Goal: Task Accomplishment & Management: Use online tool/utility

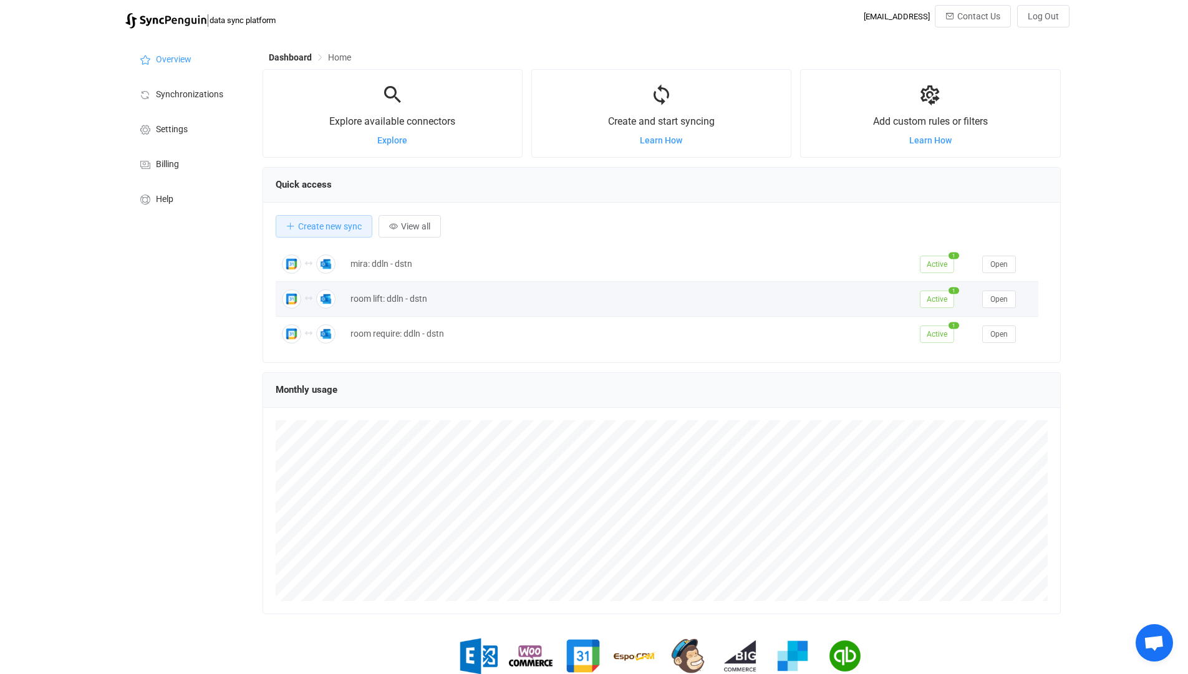
scroll to position [242, 798]
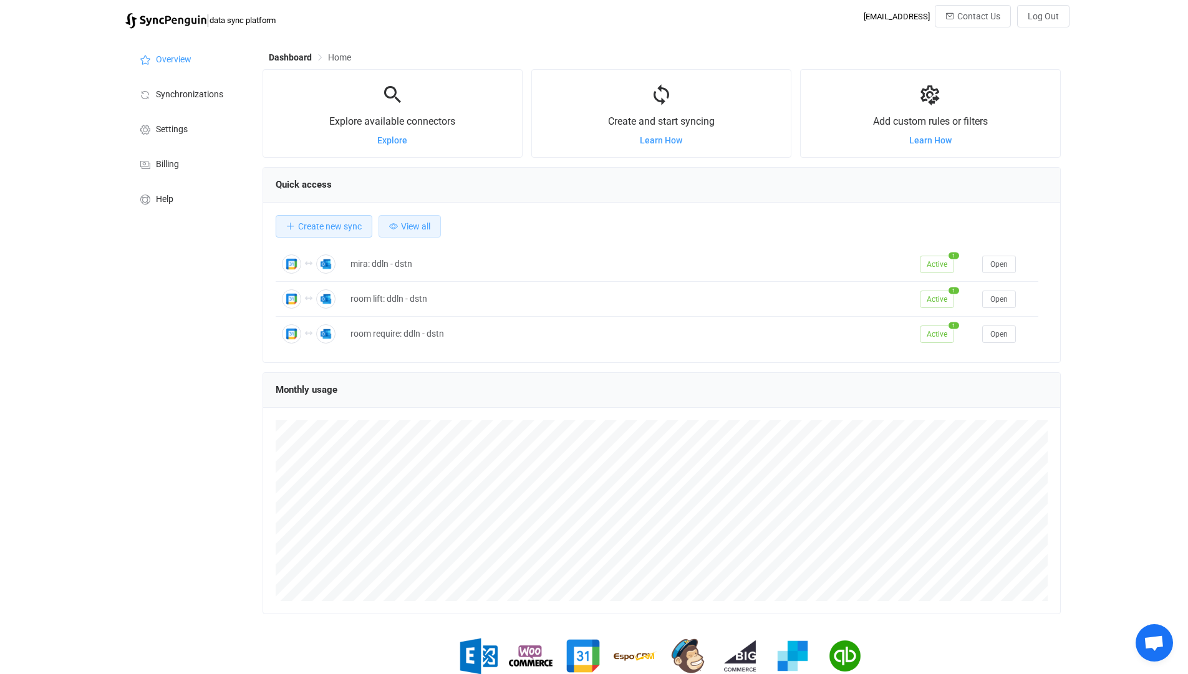
click at [414, 238] on button "View all" at bounding box center [410, 226] width 62 height 22
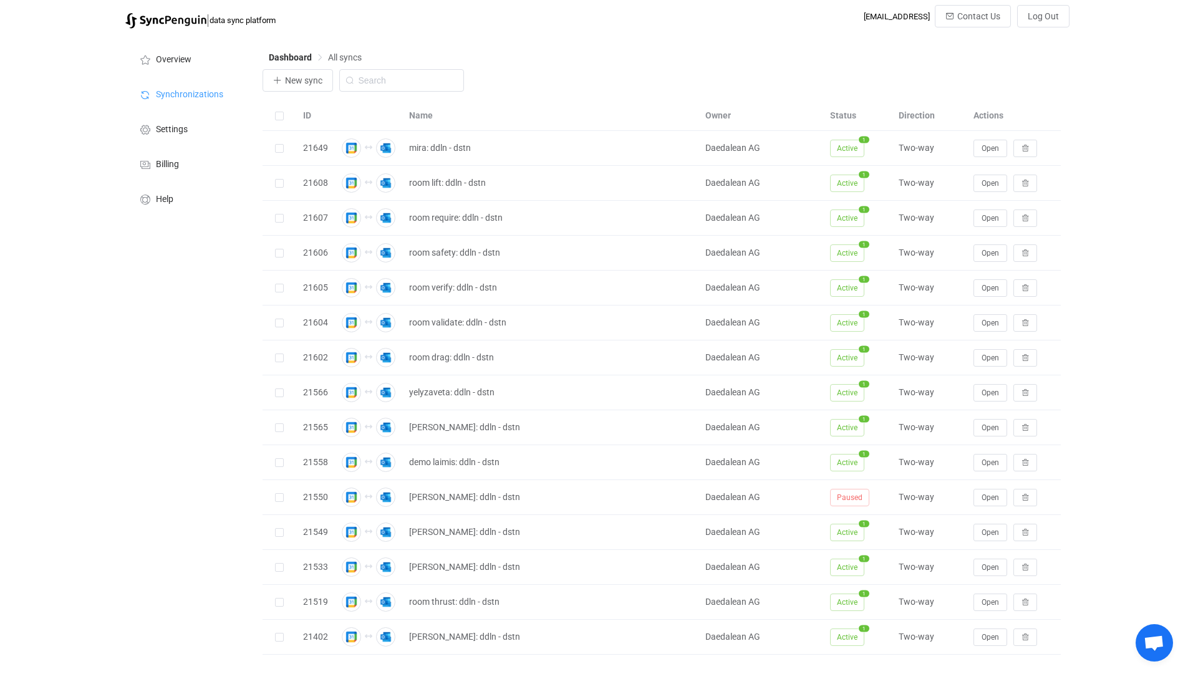
click at [253, 321] on div "Overview Synchronizations Settings Billing Help" at bounding box center [187, 365] width 137 height 661
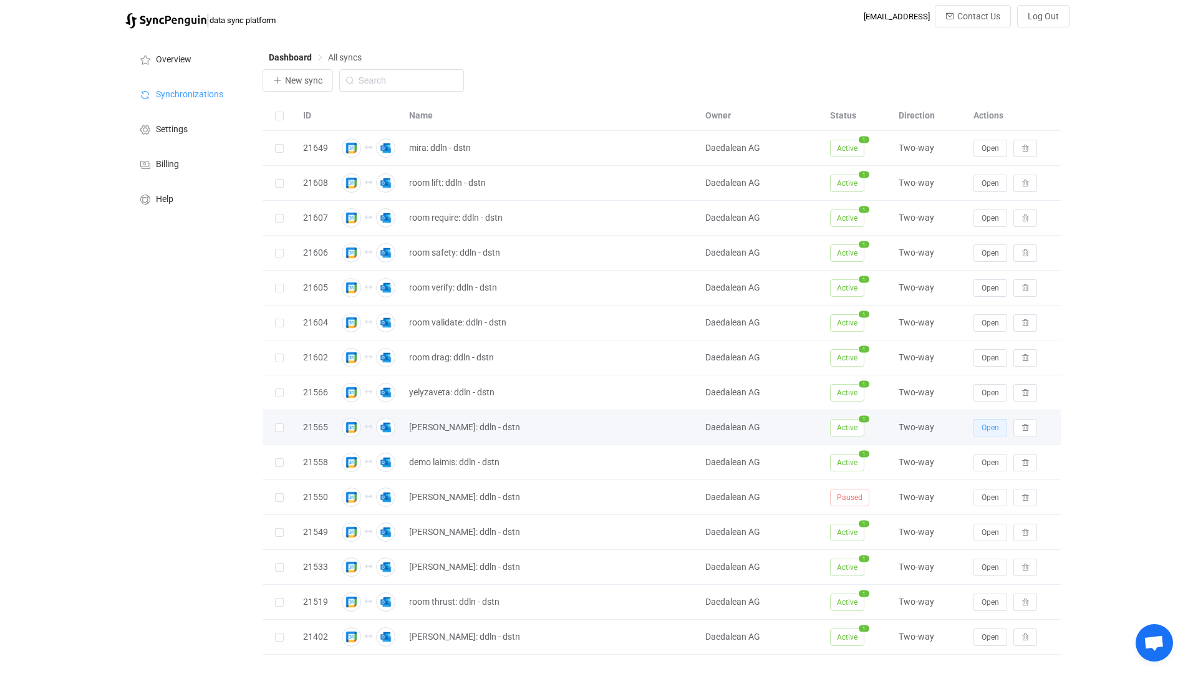
click at [991, 423] on button "Open" at bounding box center [991, 427] width 34 height 17
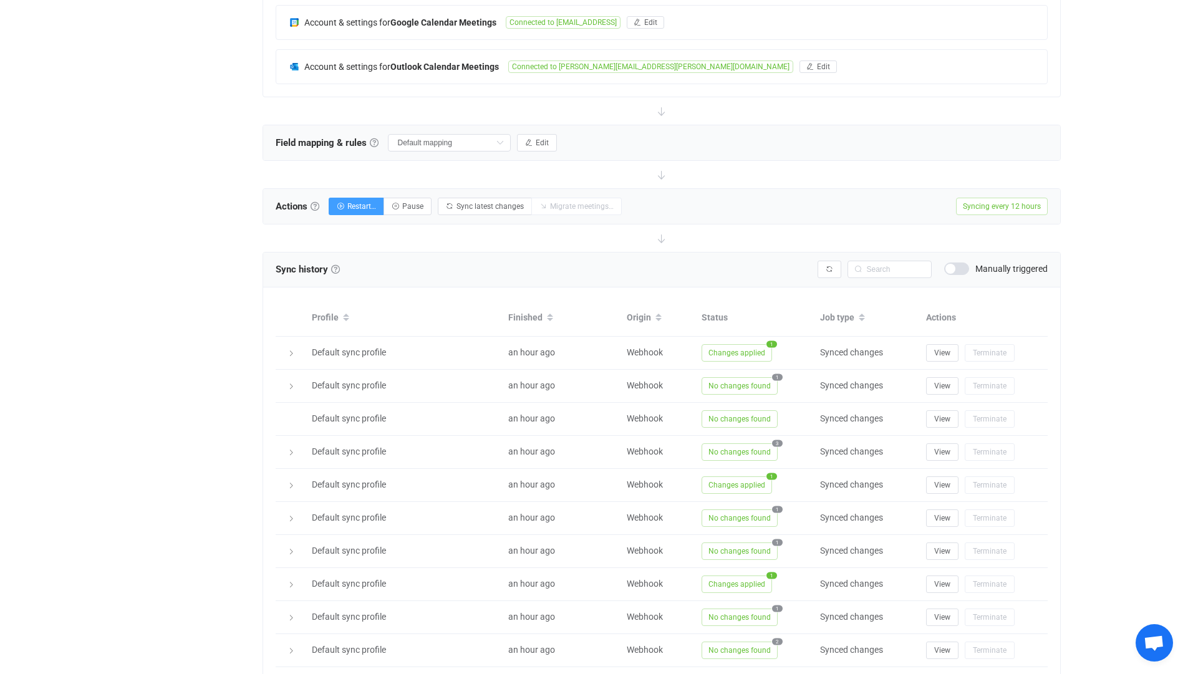
scroll to position [311, 0]
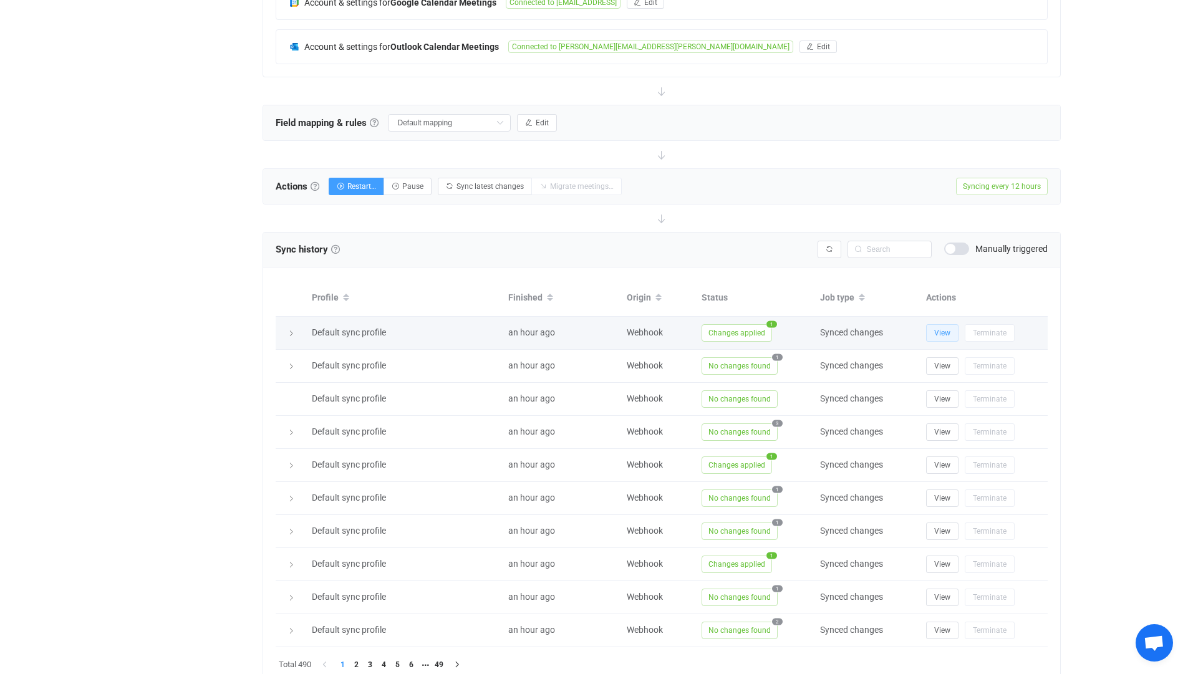
click at [941, 324] on button "View" at bounding box center [942, 332] width 32 height 17
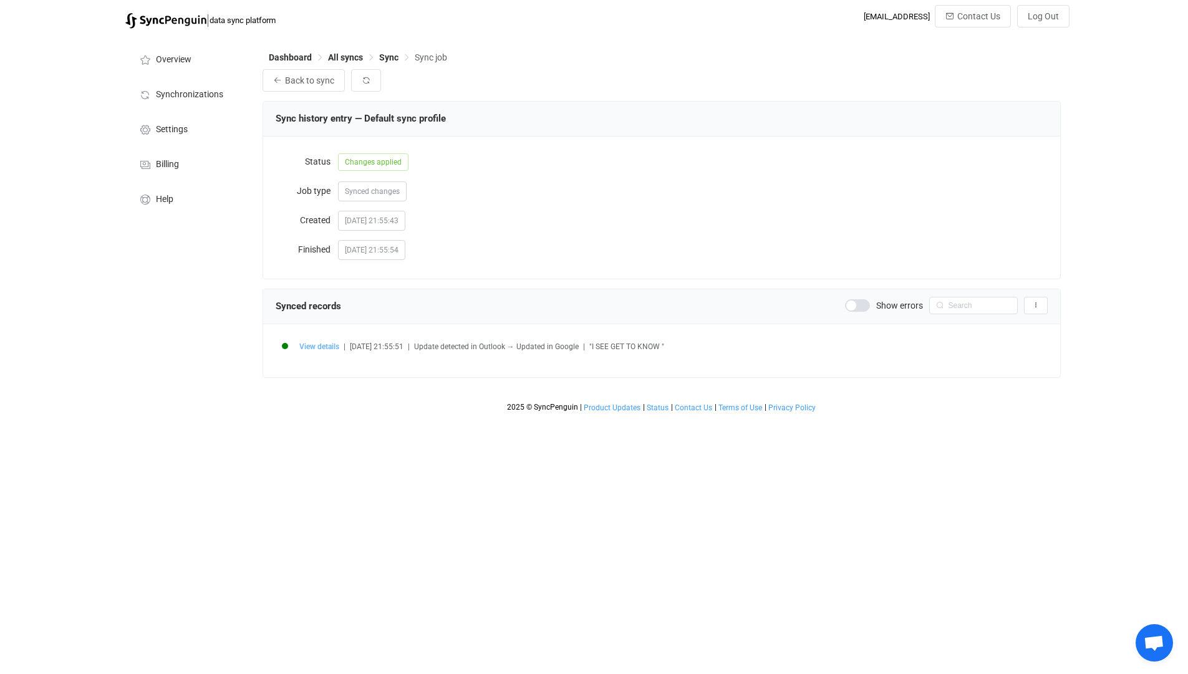
click at [312, 350] on span "View details" at bounding box center [319, 346] width 40 height 9
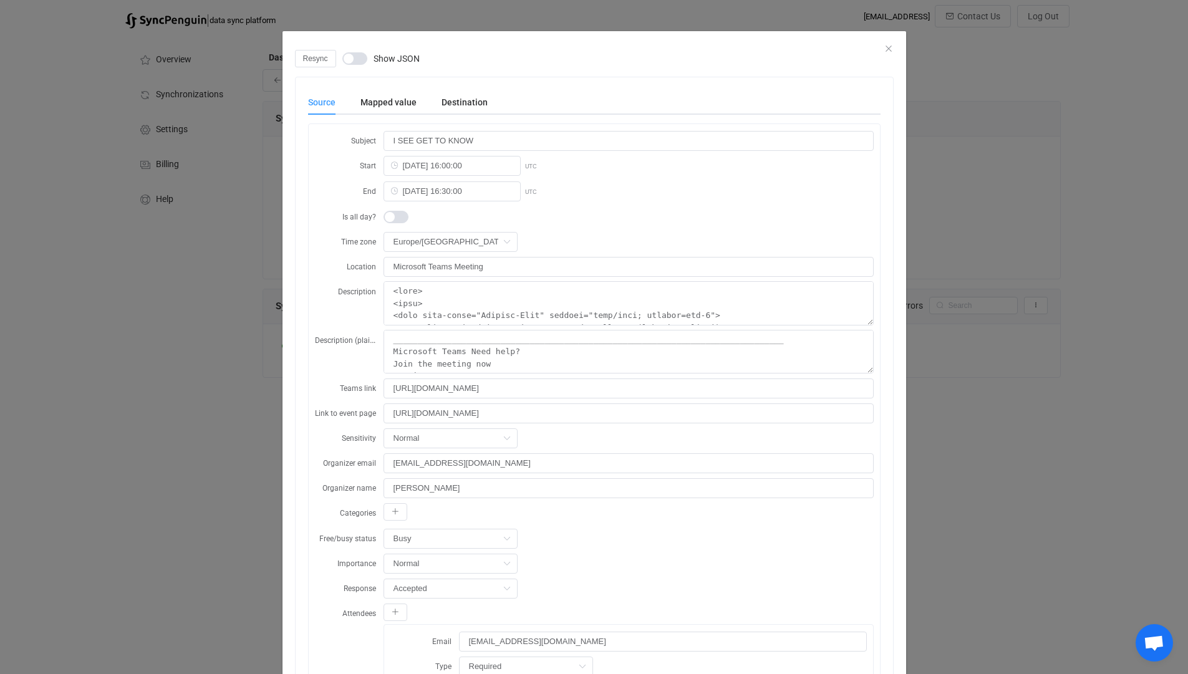
click at [256, 342] on div "Resync Show JSON Source Mapped value Destination Subject I SEE GET TO KNOW Star…" at bounding box center [594, 337] width 1188 height 674
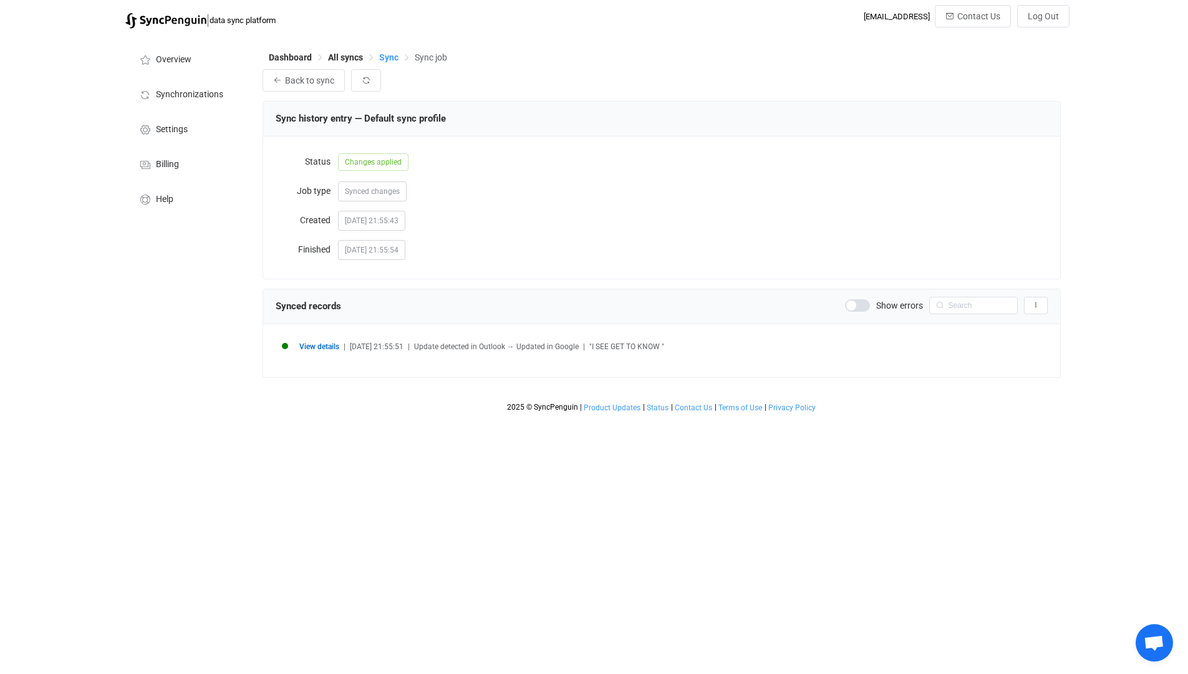
click at [394, 60] on span "Sync" at bounding box center [388, 57] width 19 height 10
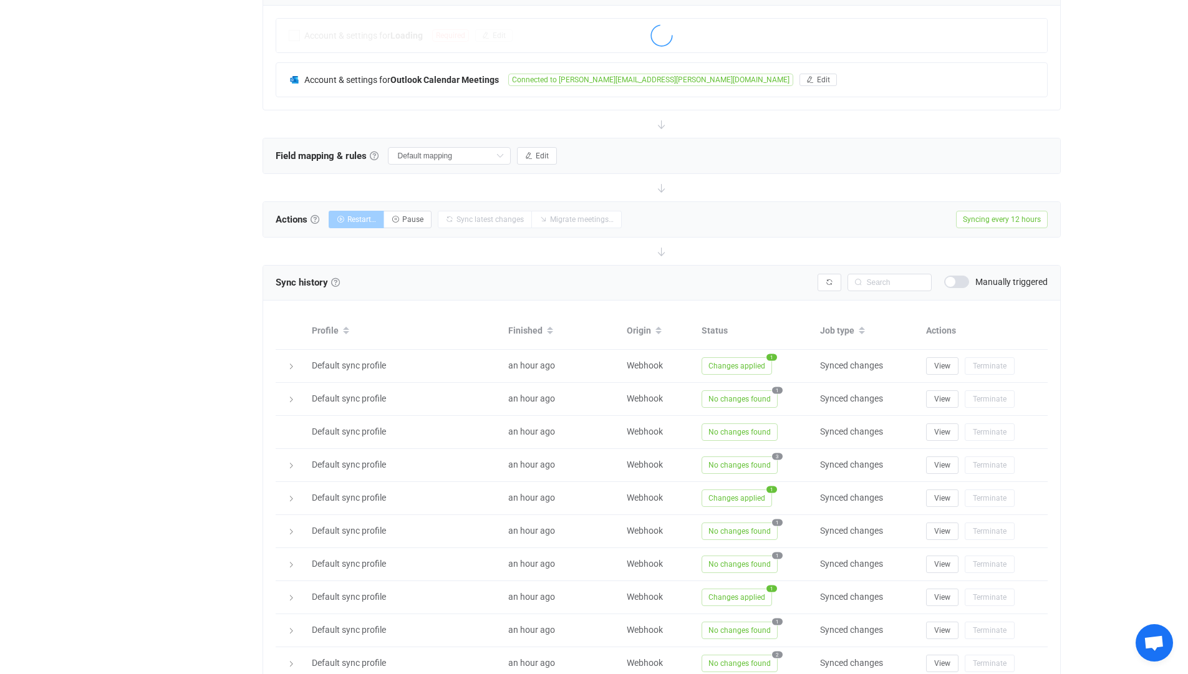
scroll to position [362, 0]
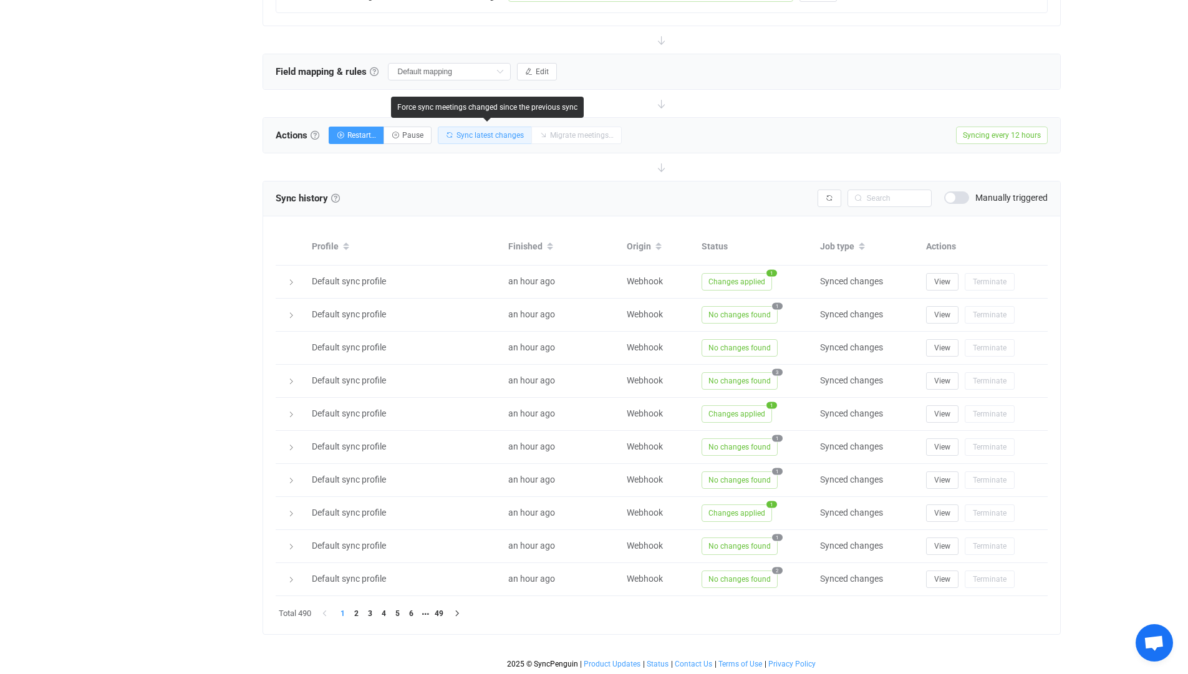
click at [485, 137] on span "Sync latest changes" at bounding box center [490, 135] width 67 height 9
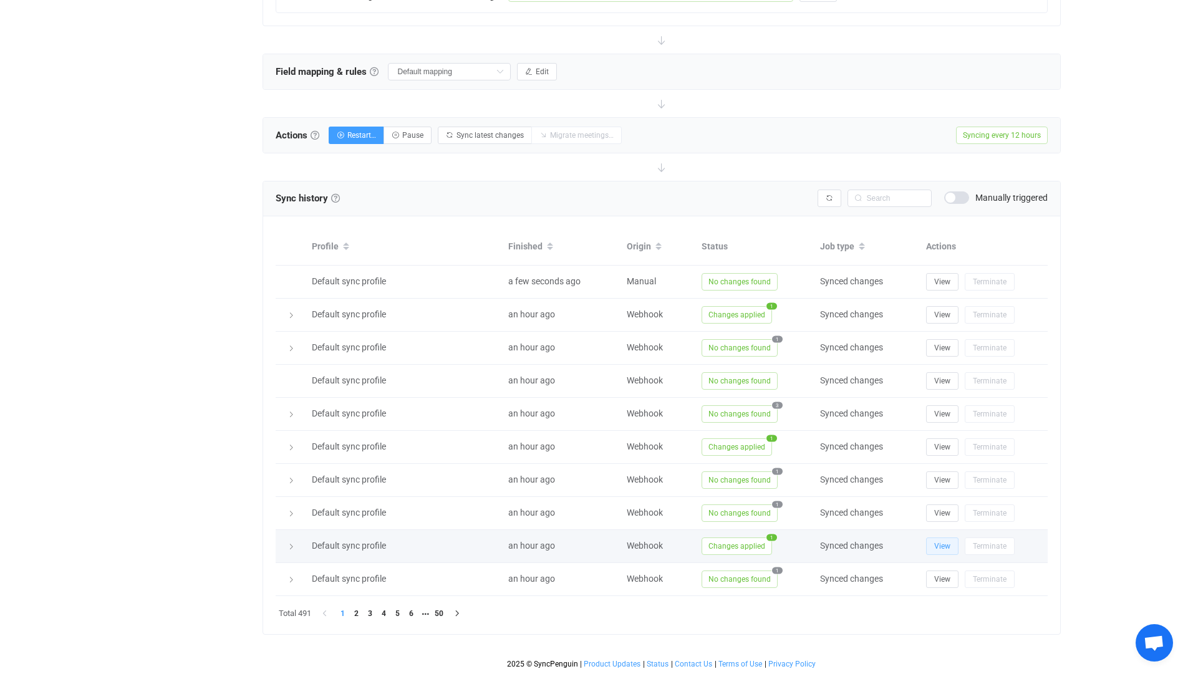
click at [938, 548] on span "View" at bounding box center [942, 546] width 16 height 9
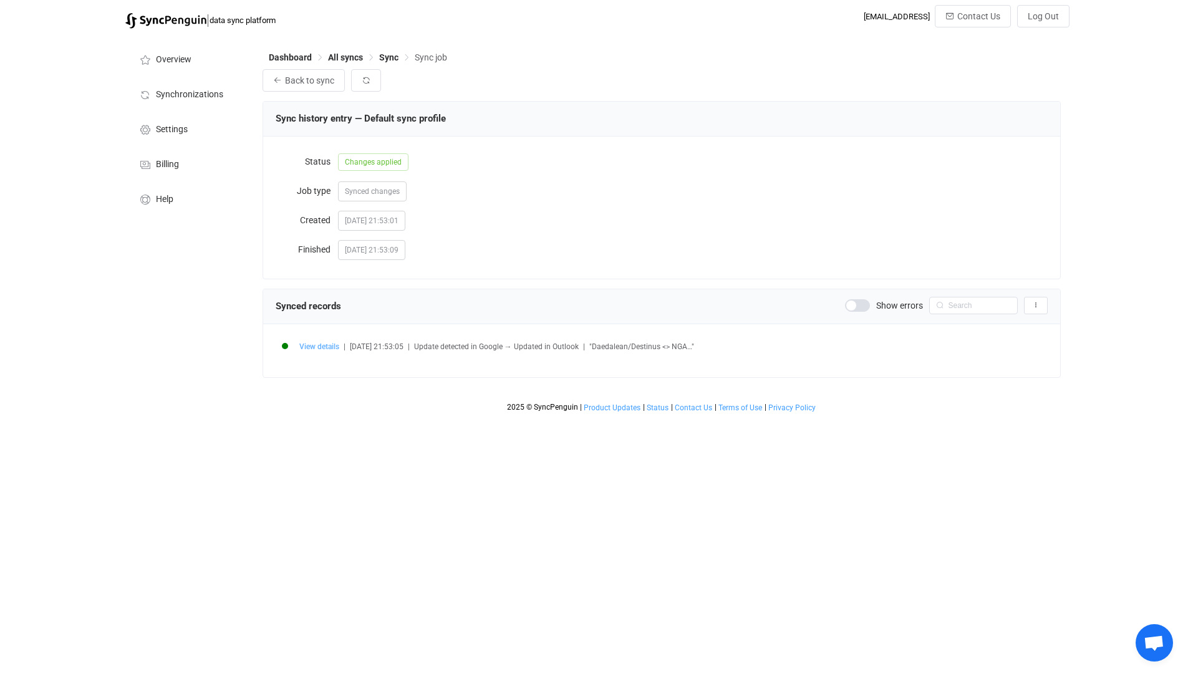
click at [323, 347] on span "View details" at bounding box center [319, 346] width 40 height 9
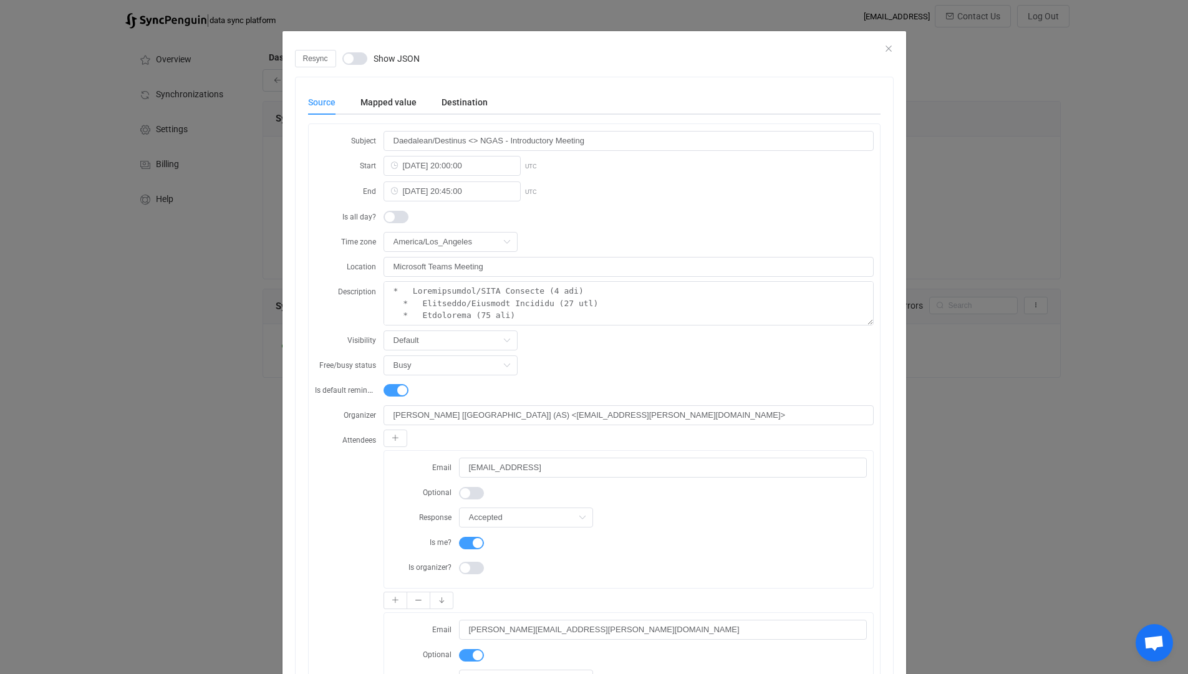
click at [243, 352] on div "Resync Show JSON Source Mapped value Destination Subject Daedalean/Destinus <> …" at bounding box center [594, 337] width 1188 height 674
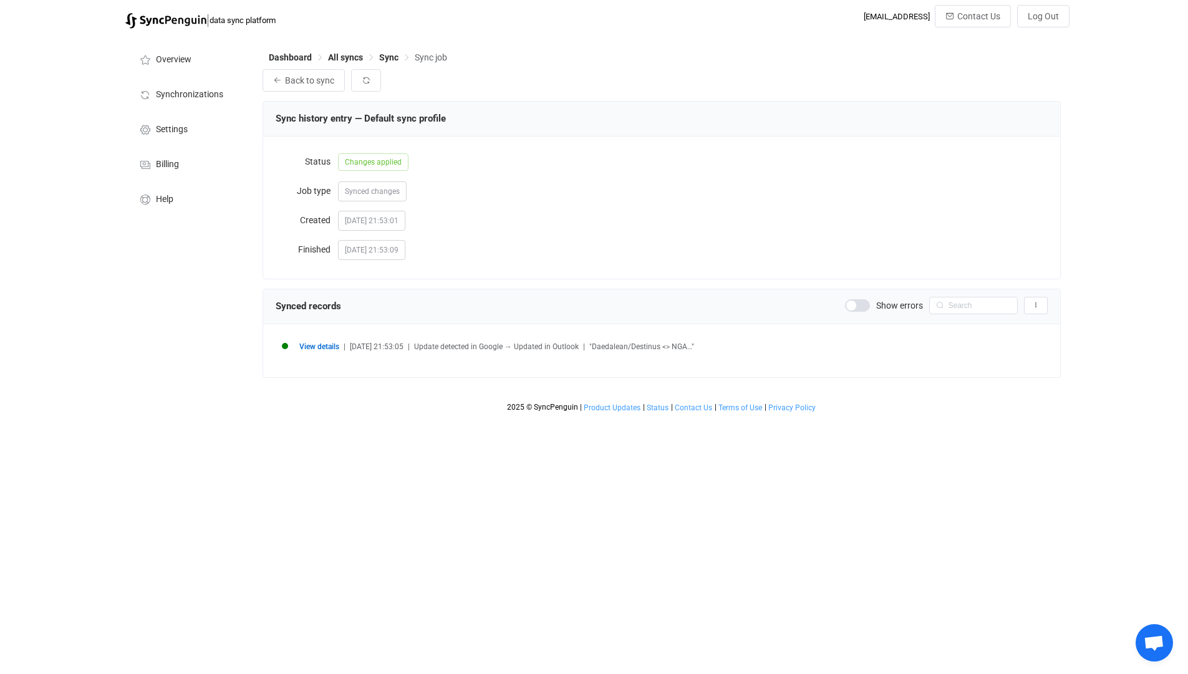
click at [321, 342] on div "View details | 2025-10-02 21:53:05 | Update detected in Google → Updated in Out…" at bounding box center [662, 351] width 772 height 28
click at [323, 346] on span "View details" at bounding box center [319, 346] width 40 height 9
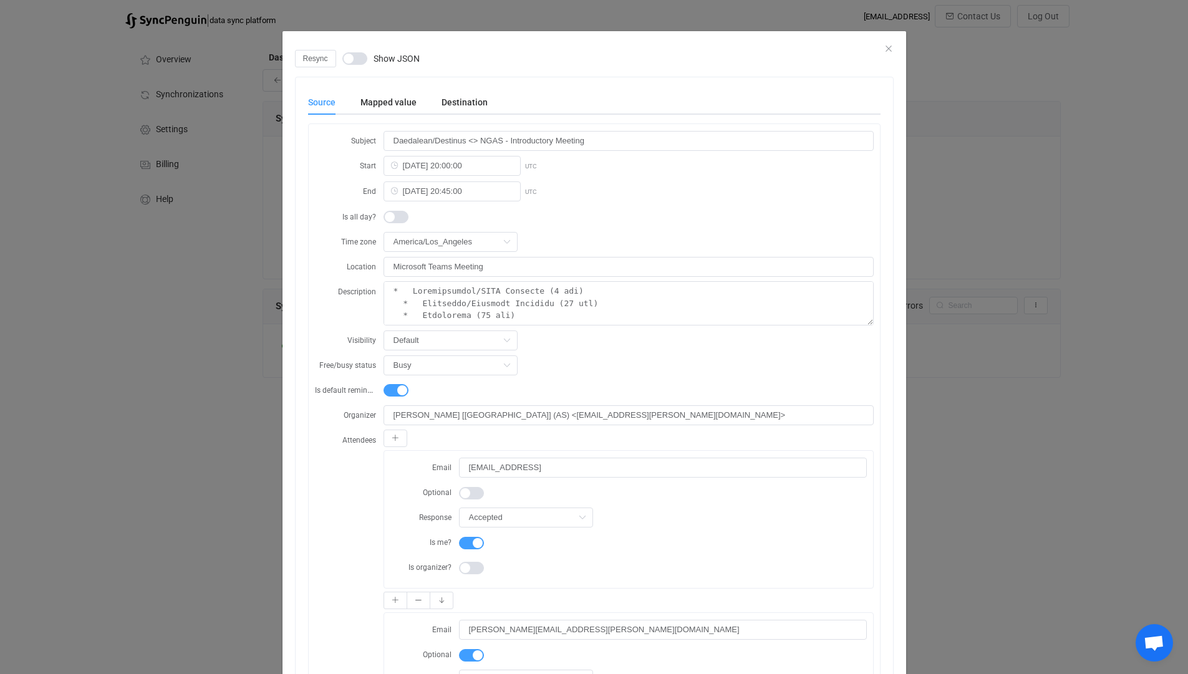
click at [191, 326] on div "Resync Show JSON Source Mapped value Destination Subject Daedalean/Destinus <> …" at bounding box center [594, 337] width 1188 height 674
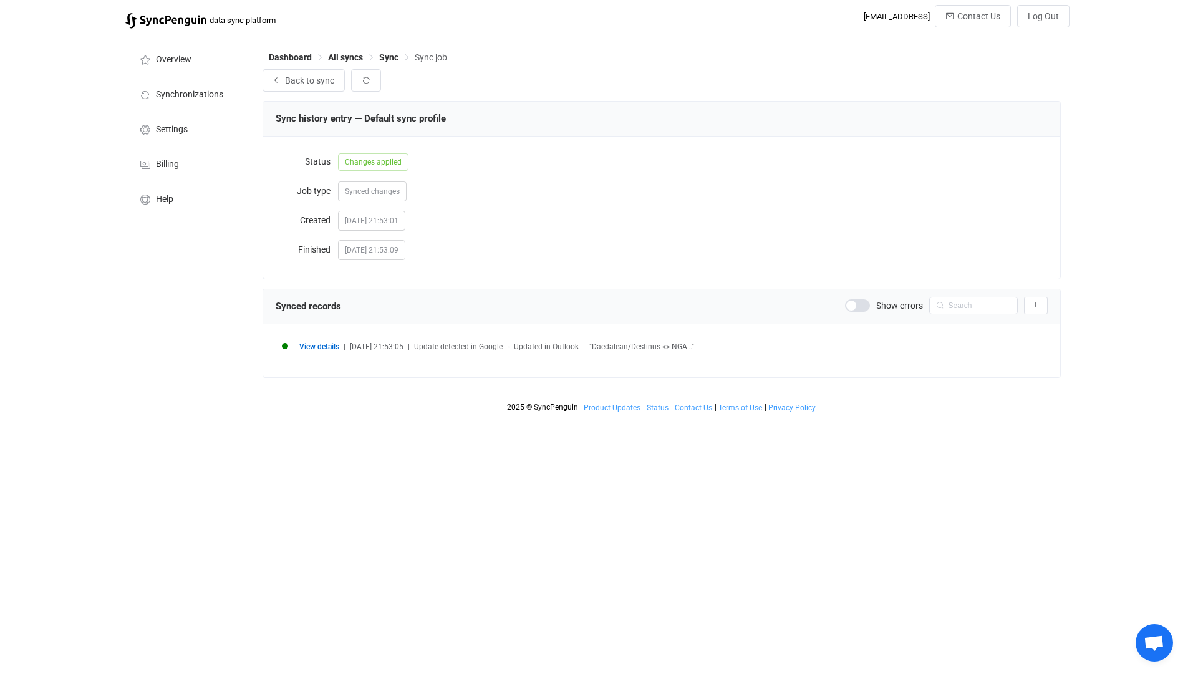
click at [191, 326] on div "Overview Synchronizations Settings Billing Help" at bounding box center [187, 227] width 137 height 384
click at [333, 77] on span "Back to sync" at bounding box center [309, 80] width 49 height 10
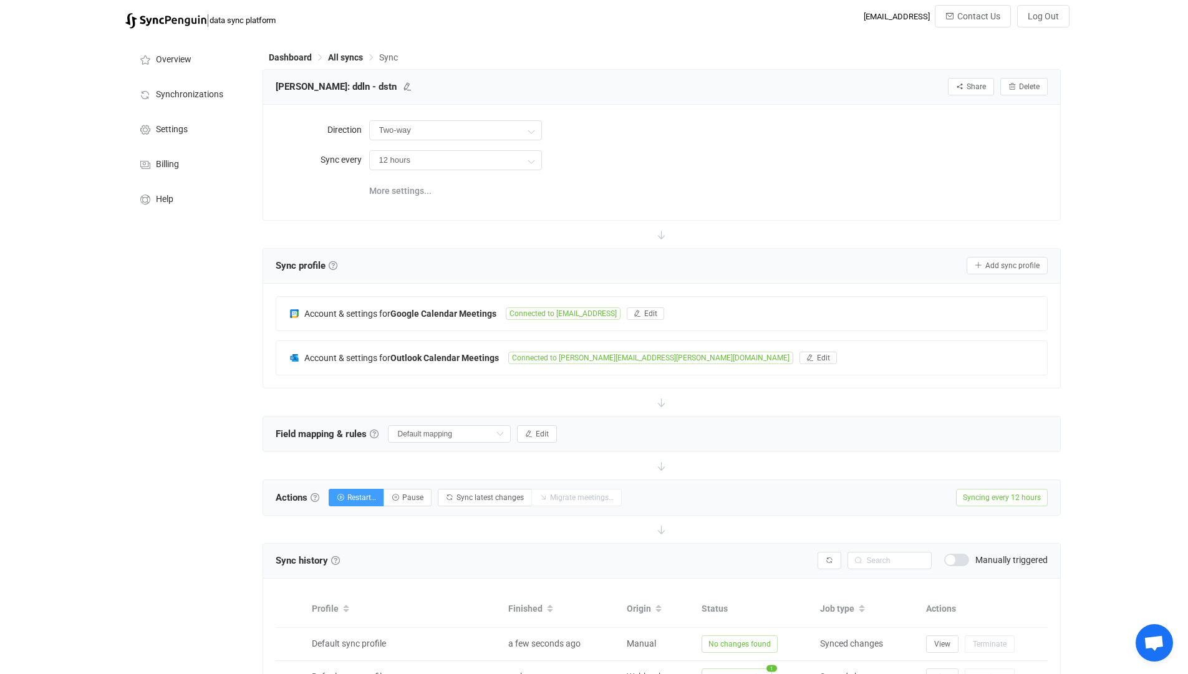
scroll to position [326, 0]
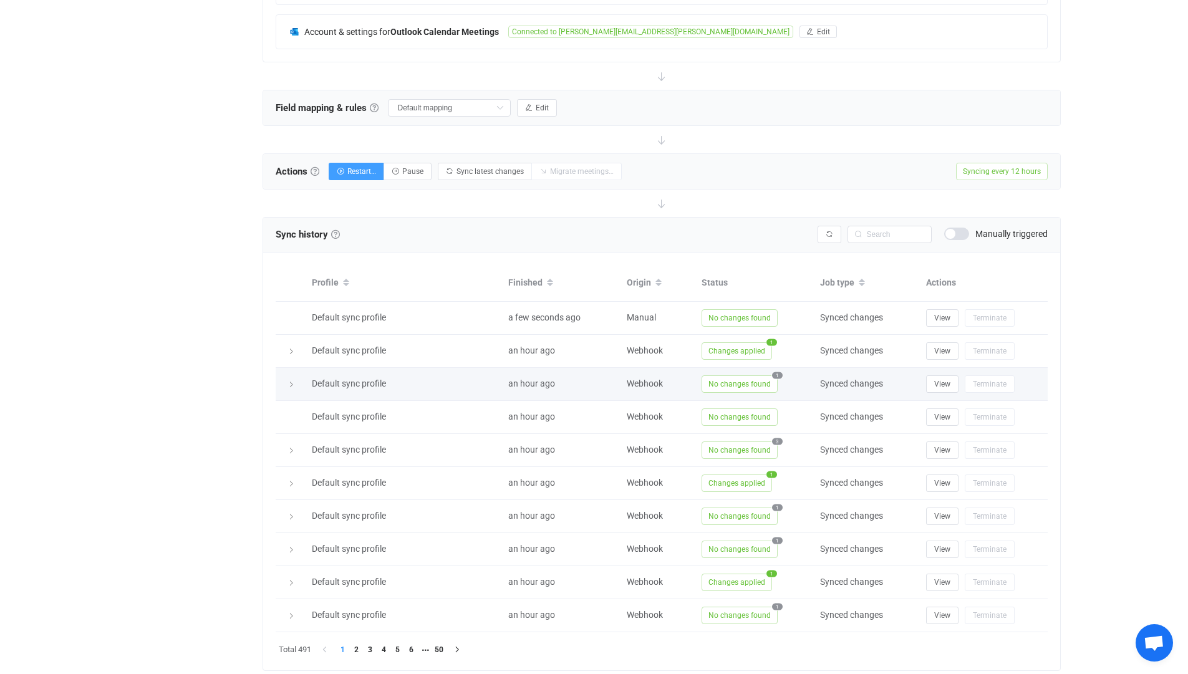
click at [288, 383] on icon at bounding box center [291, 384] width 7 height 7
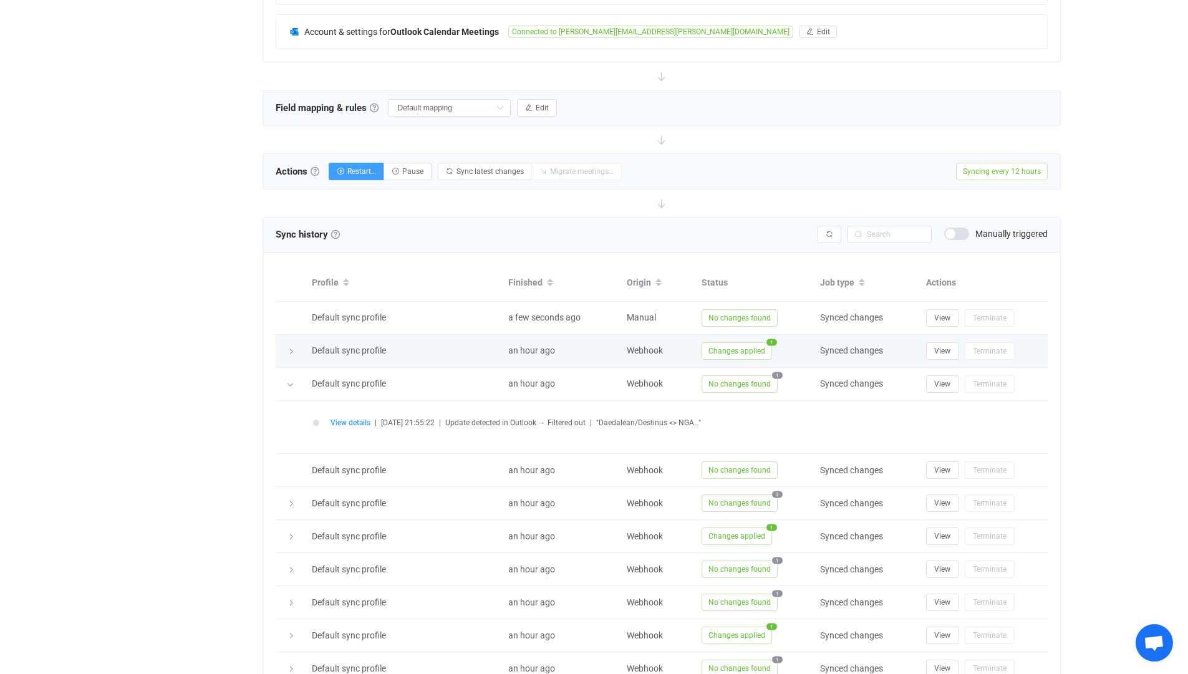
click at [291, 351] on icon at bounding box center [291, 351] width 7 height 7
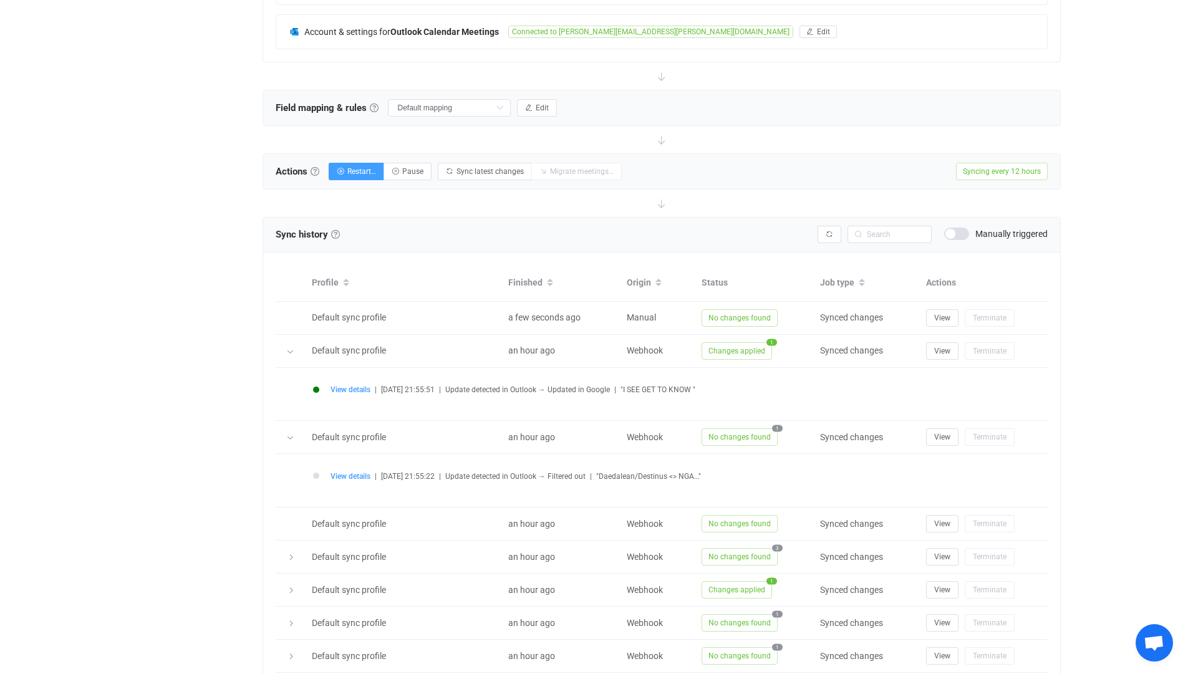
scroll to position [470, 0]
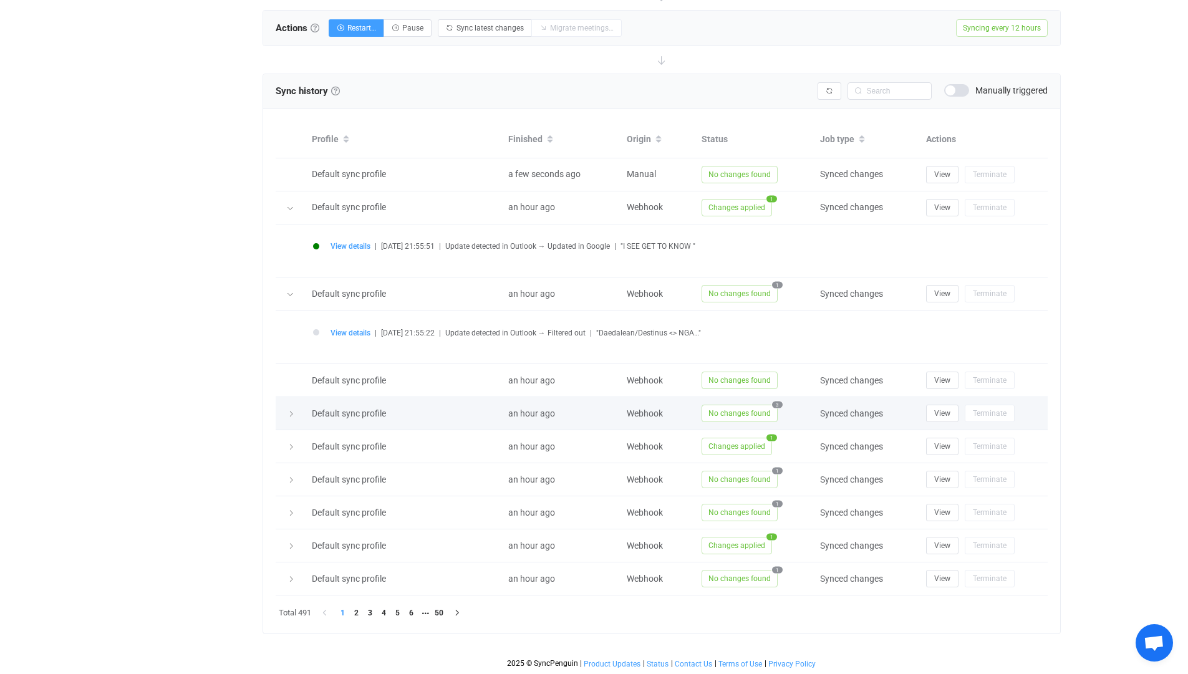
click at [291, 409] on div at bounding box center [290, 413] width 17 height 12
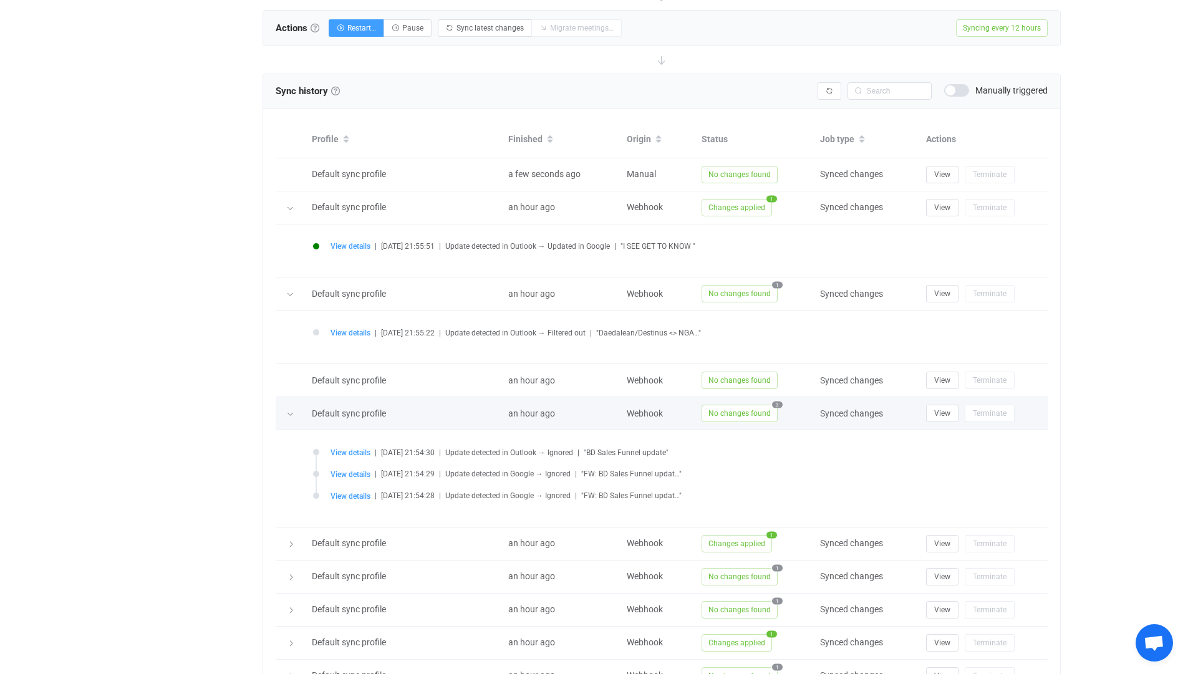
scroll to position [566, 0]
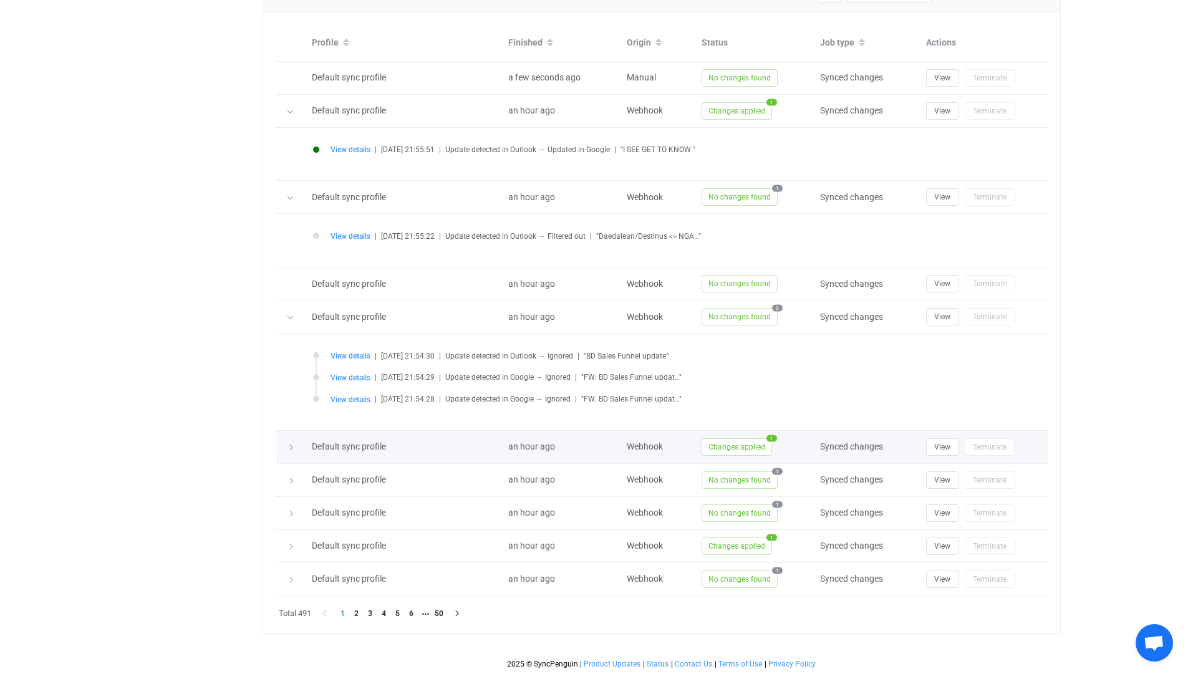
click at [288, 452] on td at bounding box center [291, 447] width 30 height 33
click at [288, 452] on div at bounding box center [290, 447] width 17 height 12
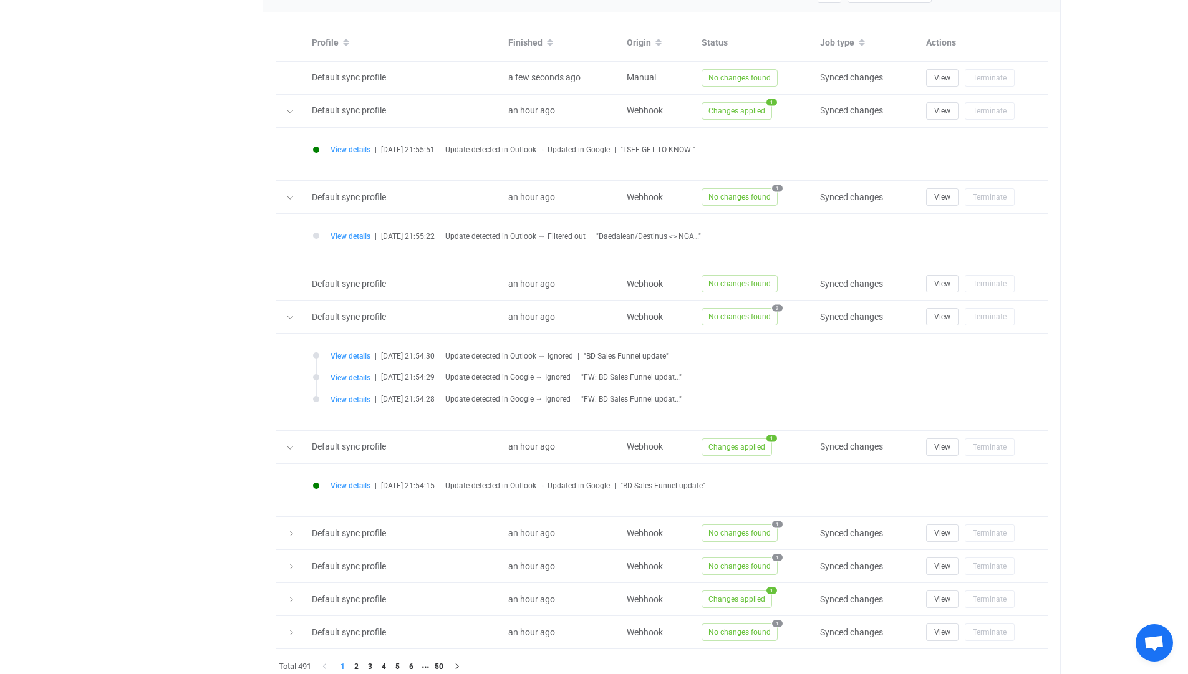
scroll to position [620, 0]
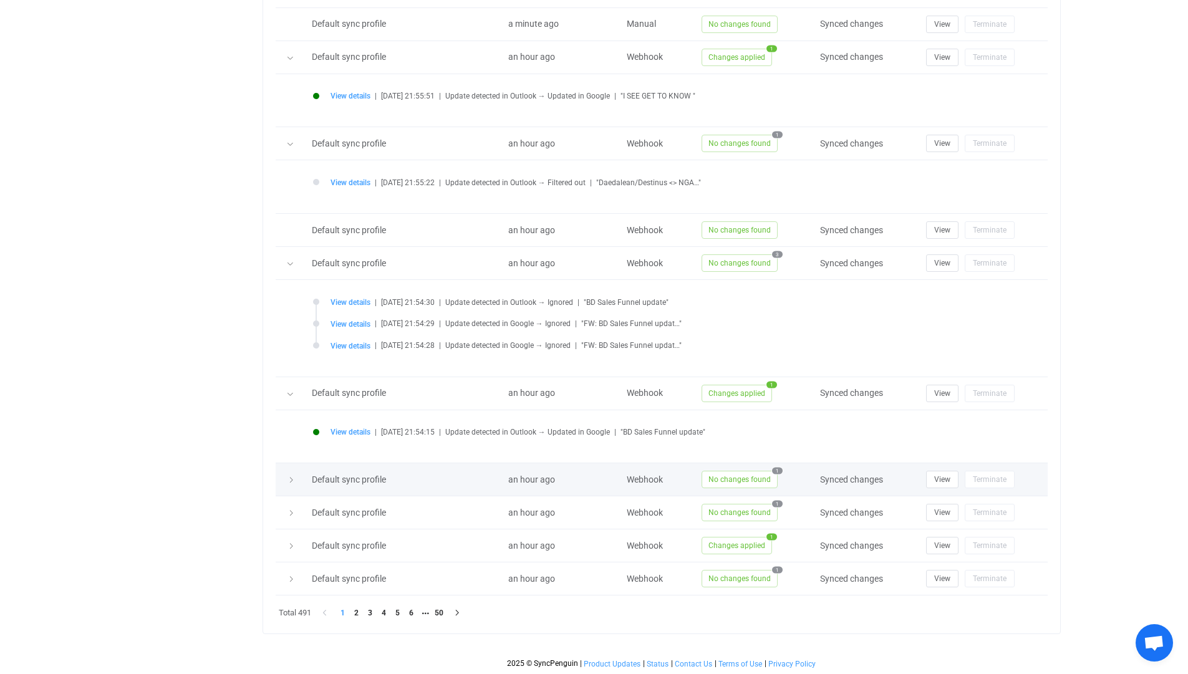
click at [290, 480] on icon at bounding box center [291, 480] width 7 height 7
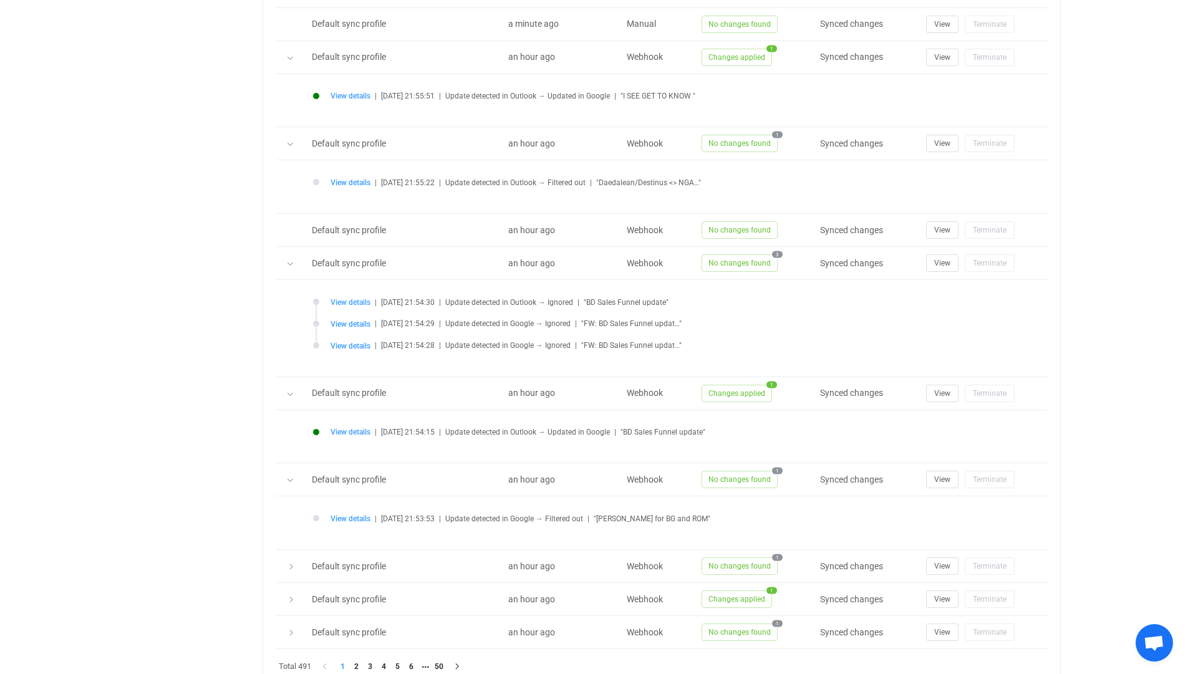
scroll to position [674, 0]
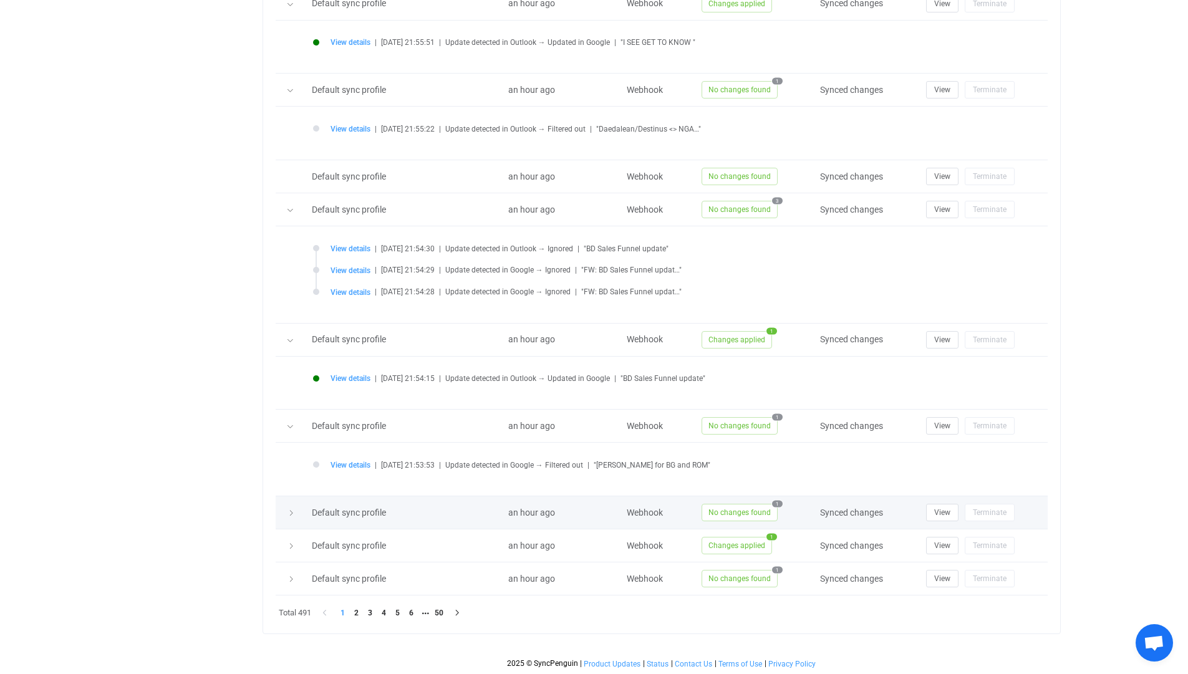
drag, startPoint x: 305, startPoint y: 524, endPoint x: 293, endPoint y: 513, distance: 15.9
click at [293, 513] on td at bounding box center [291, 513] width 30 height 33
click at [293, 513] on icon at bounding box center [291, 513] width 7 height 7
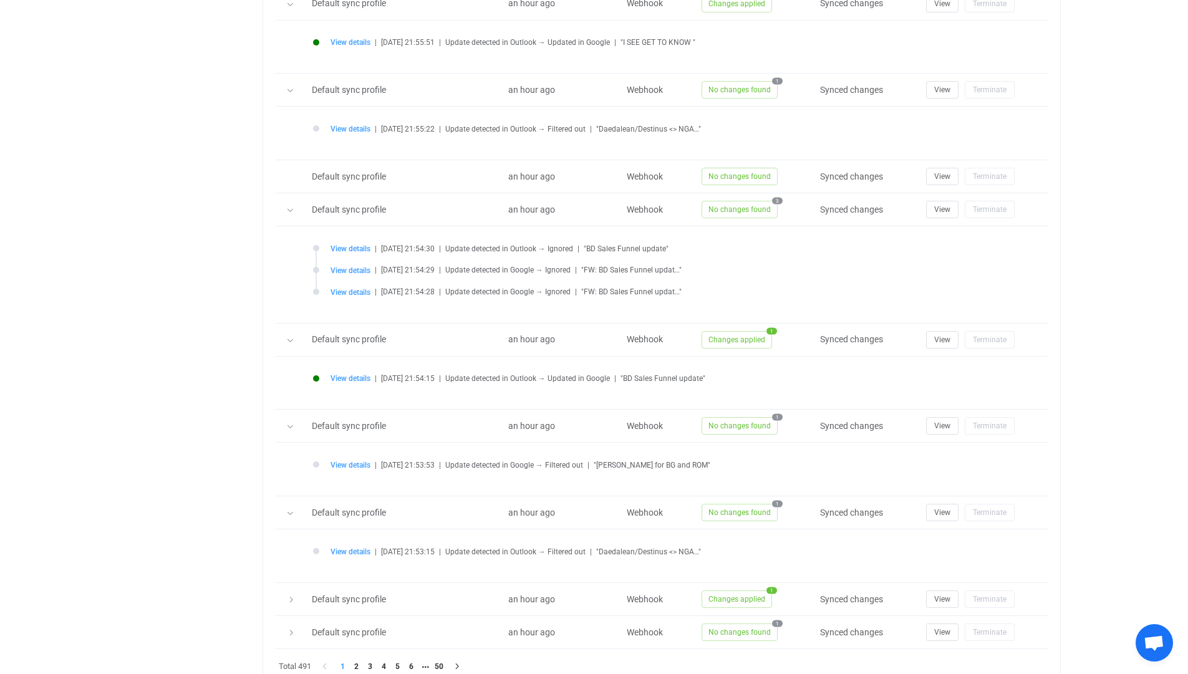
scroll to position [727, 0]
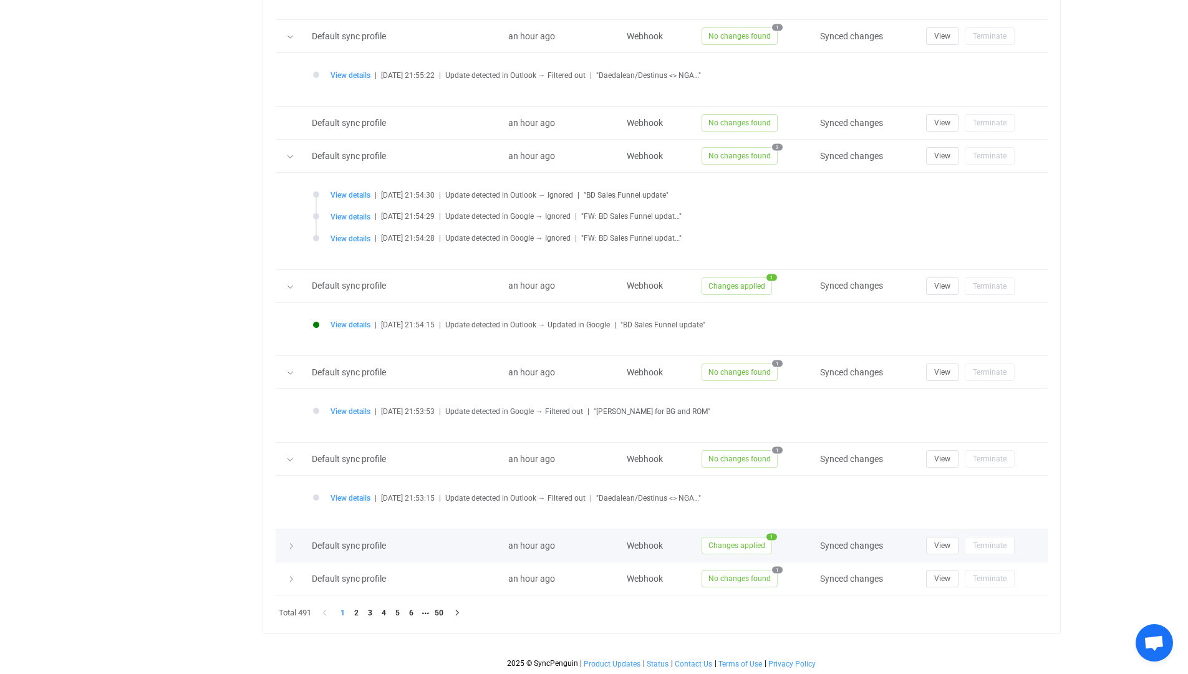
click at [293, 550] on icon at bounding box center [291, 546] width 7 height 7
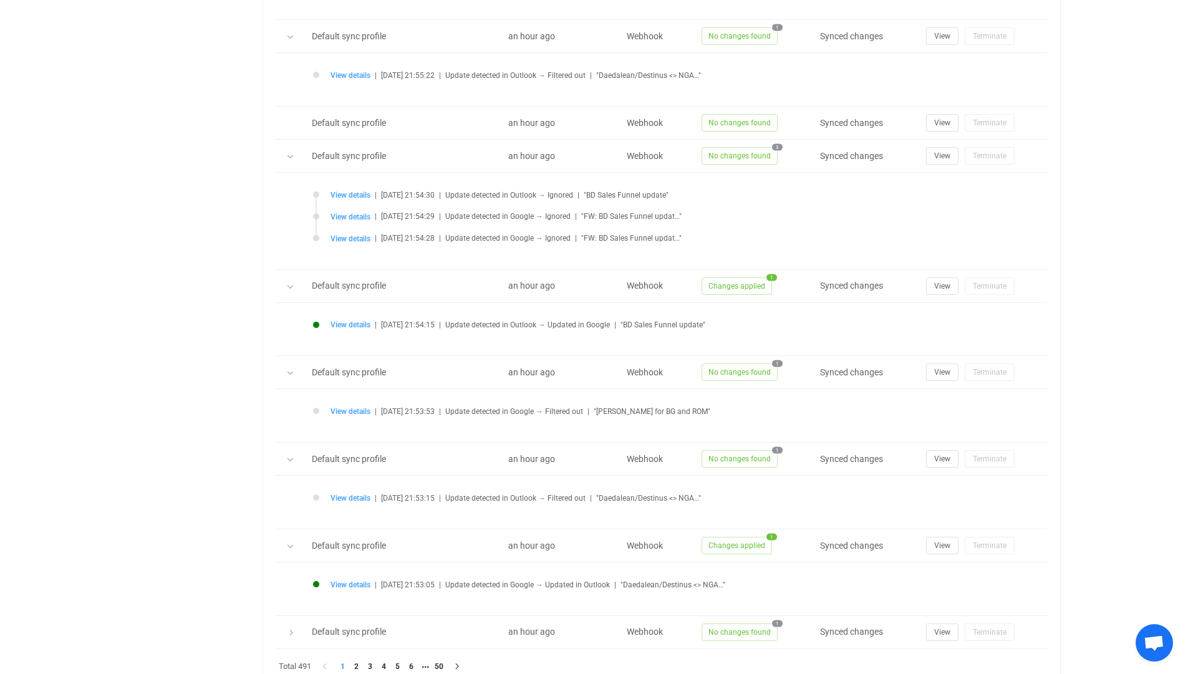
scroll to position [781, 0]
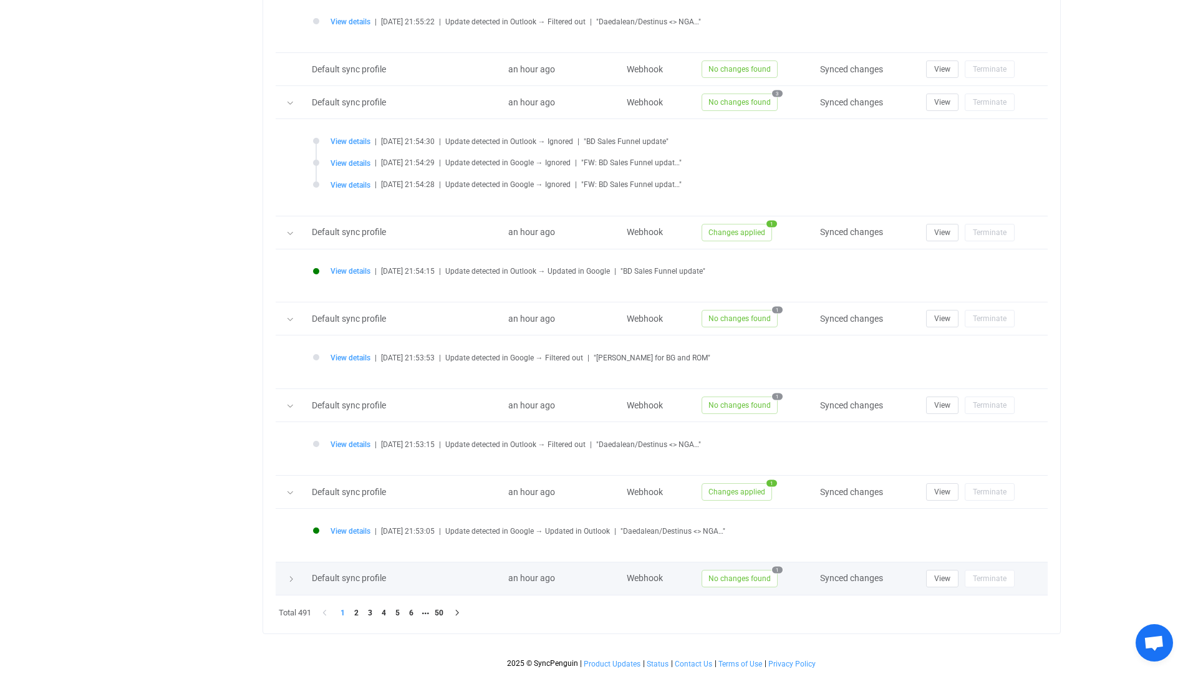
click at [293, 578] on icon at bounding box center [291, 579] width 7 height 7
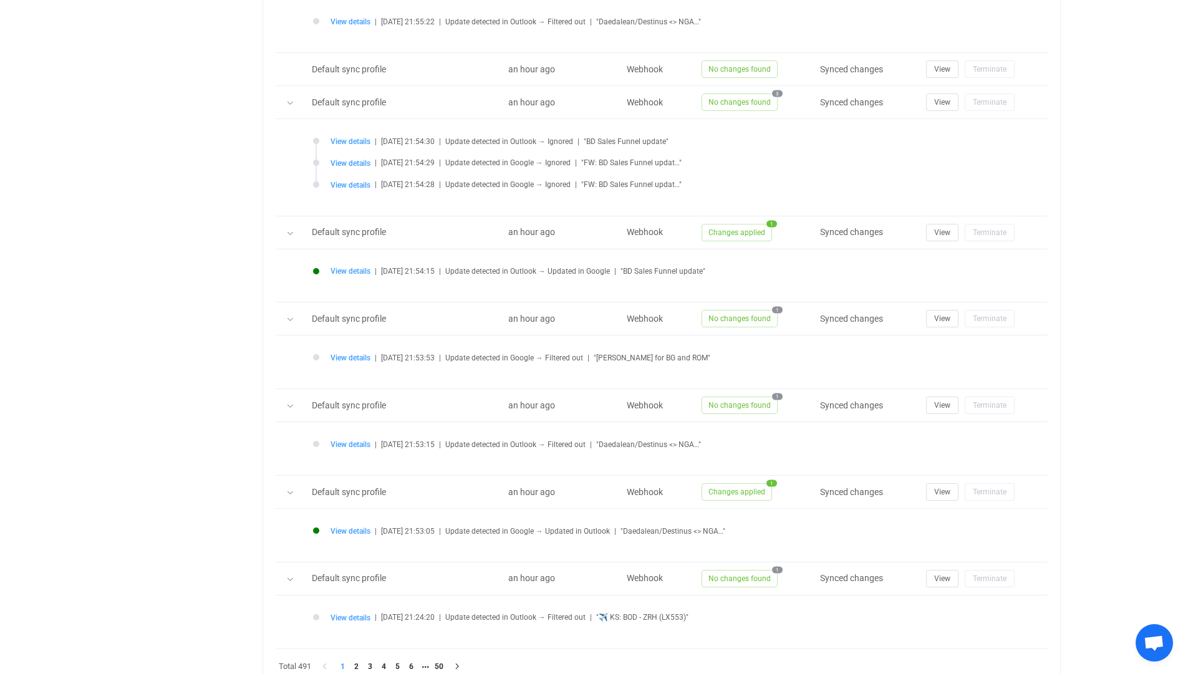
scroll to position [834, 0]
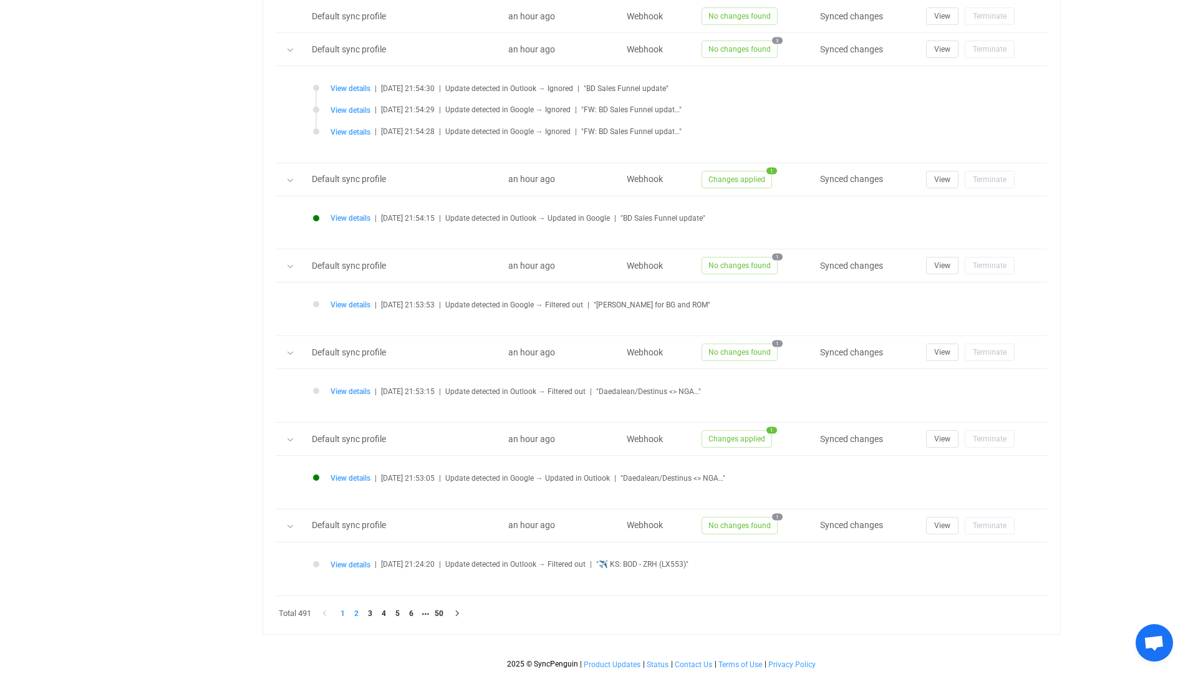
click at [352, 612] on li "2" at bounding box center [357, 614] width 14 height 14
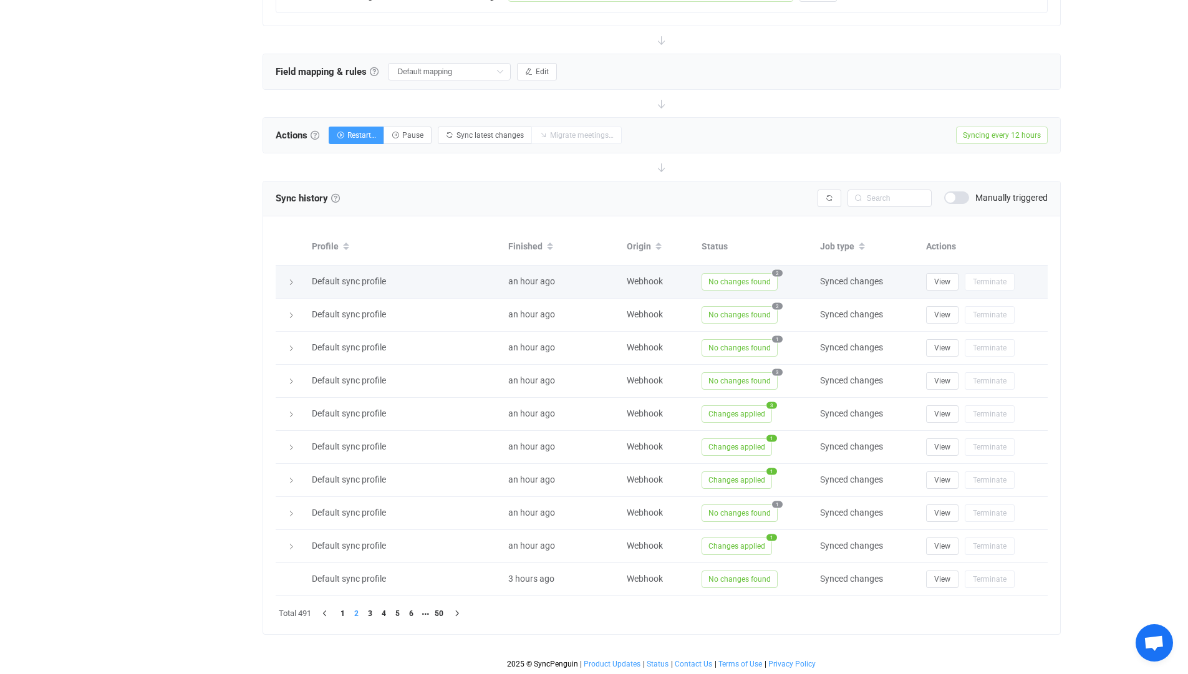
click at [292, 279] on icon at bounding box center [291, 282] width 7 height 7
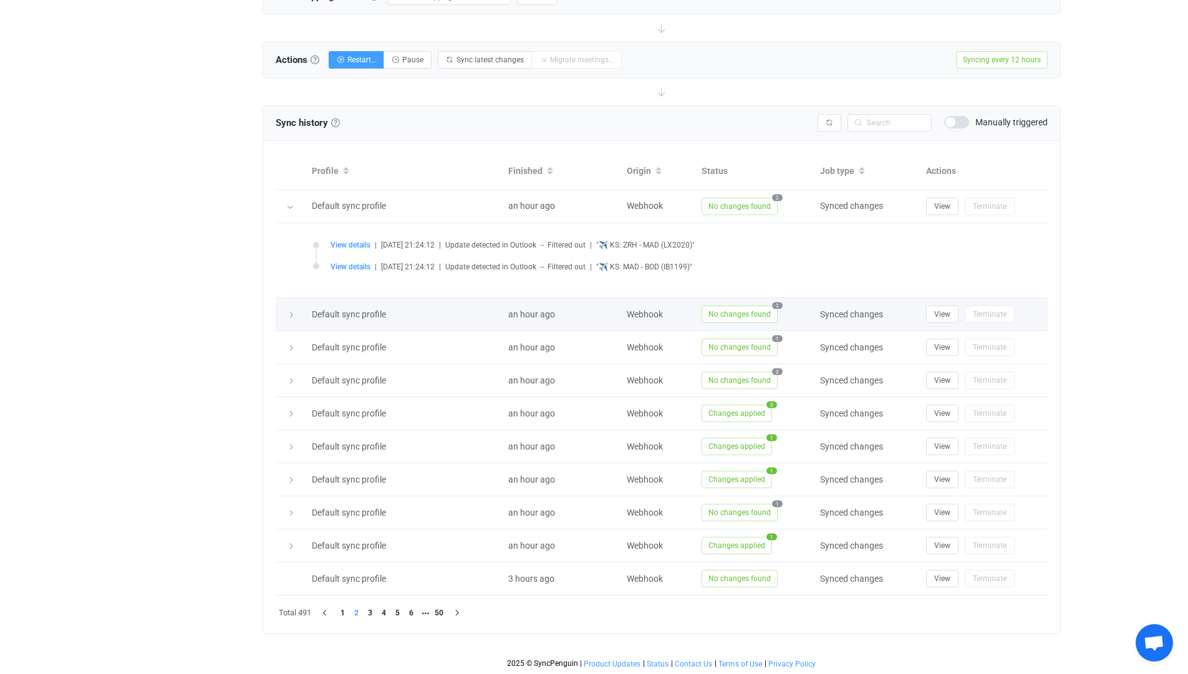
click at [288, 318] on icon at bounding box center [291, 314] width 7 height 7
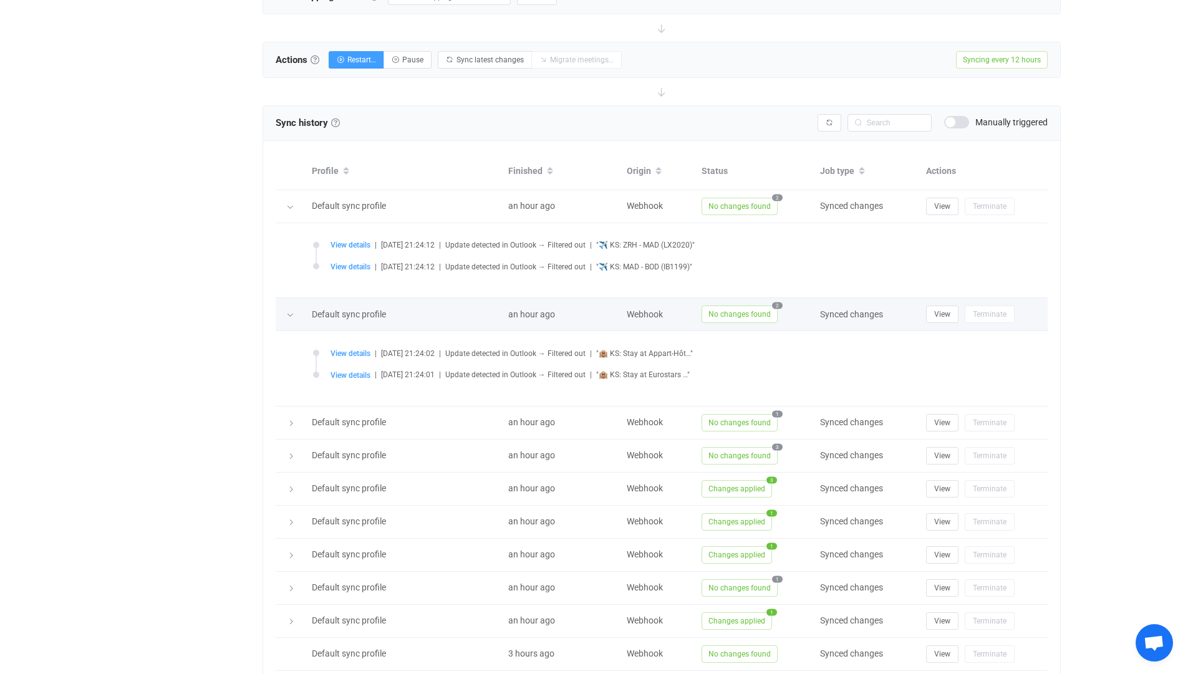
scroll to position [513, 0]
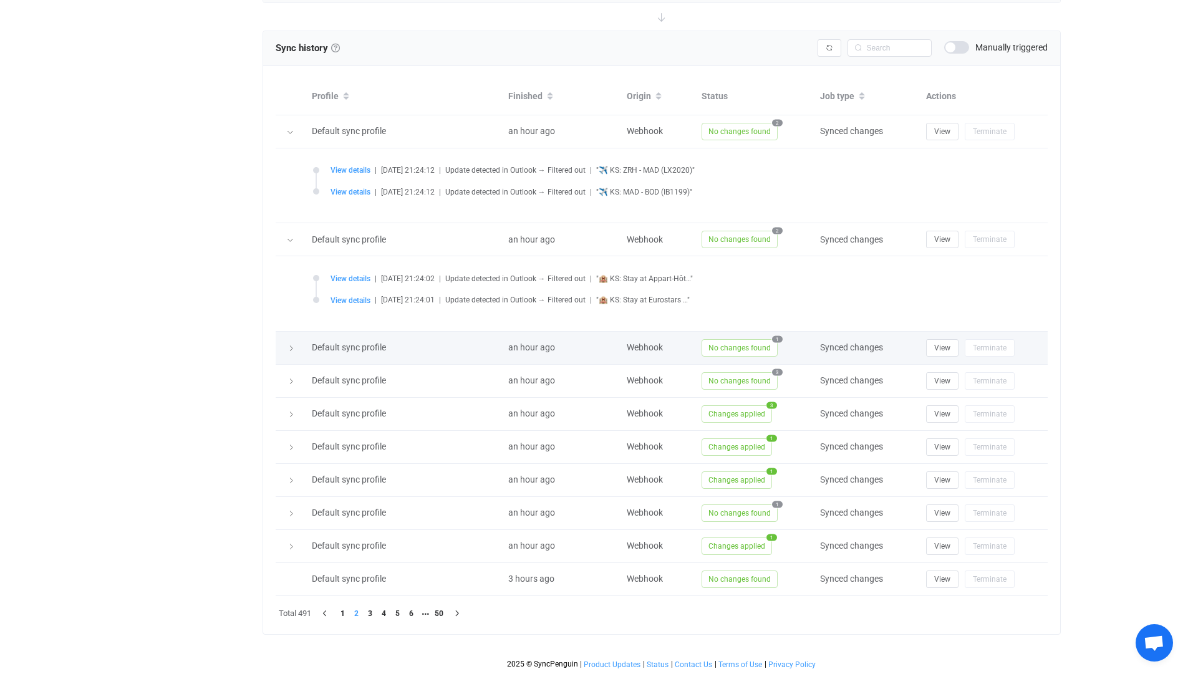
click at [287, 352] on div at bounding box center [290, 348] width 17 height 12
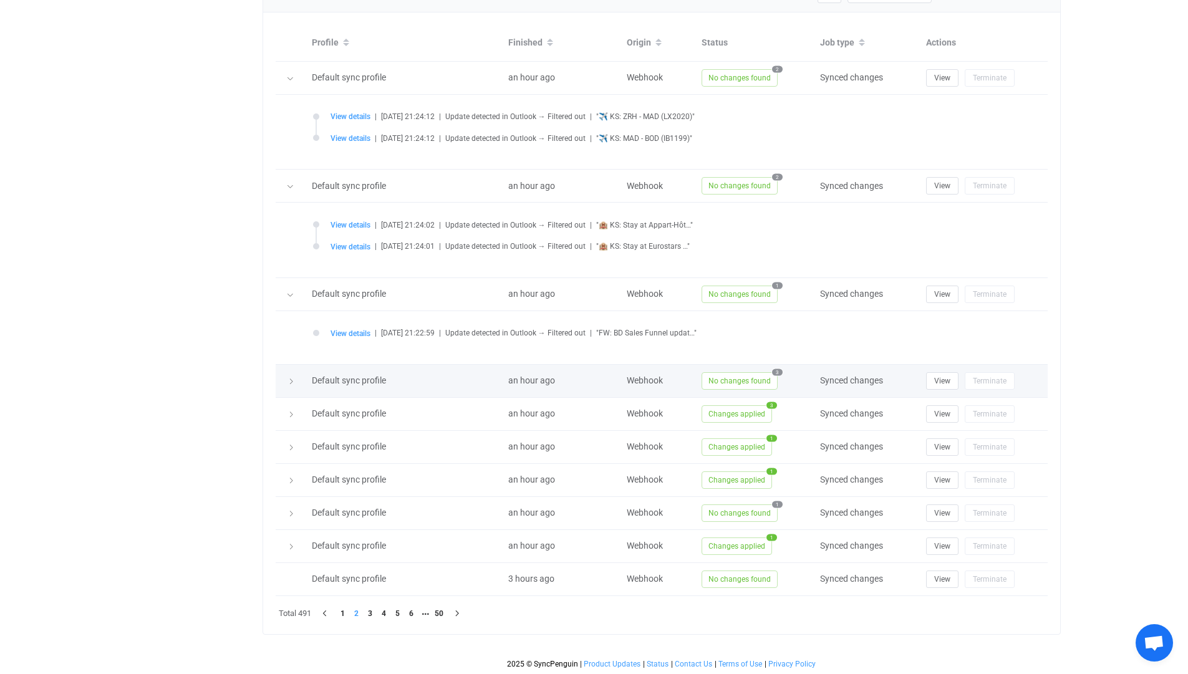
click at [288, 382] on icon at bounding box center [291, 381] width 7 height 7
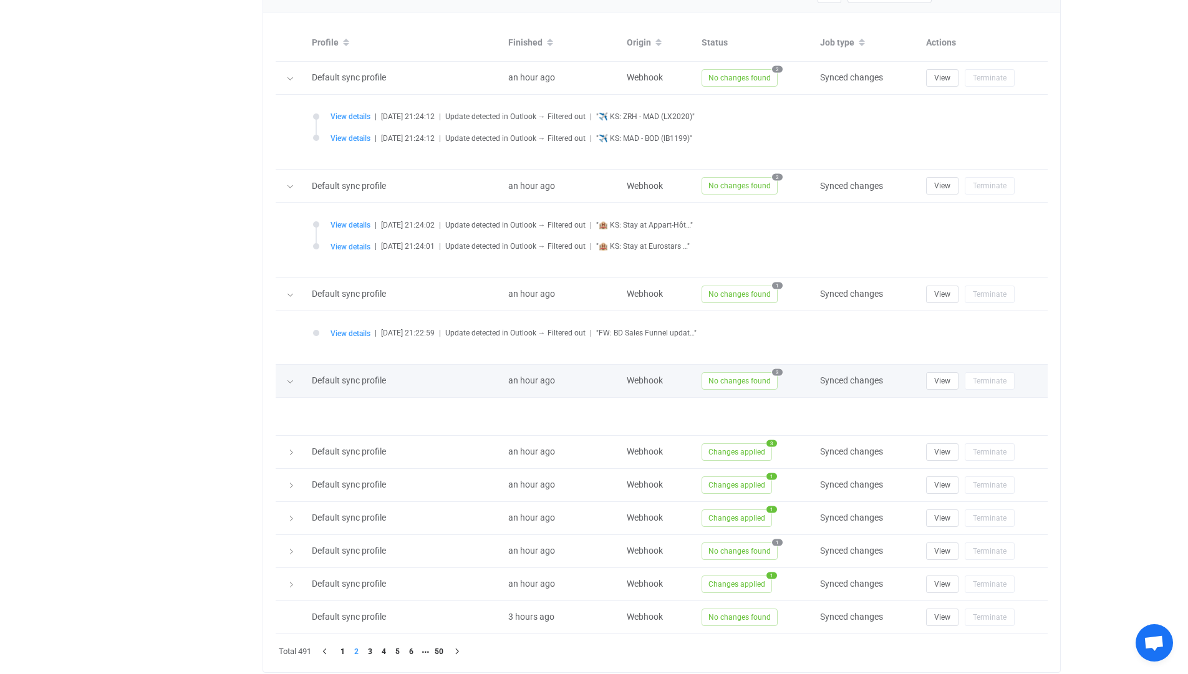
scroll to position [664, 0]
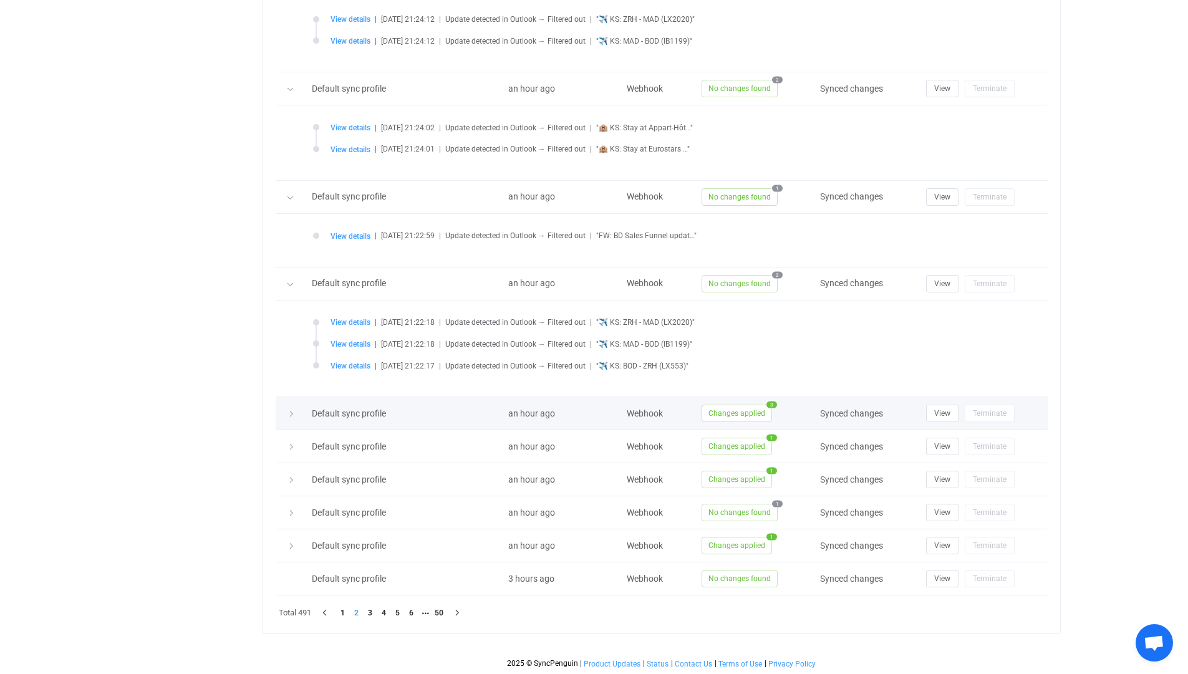
click at [291, 417] on icon at bounding box center [291, 413] width 7 height 7
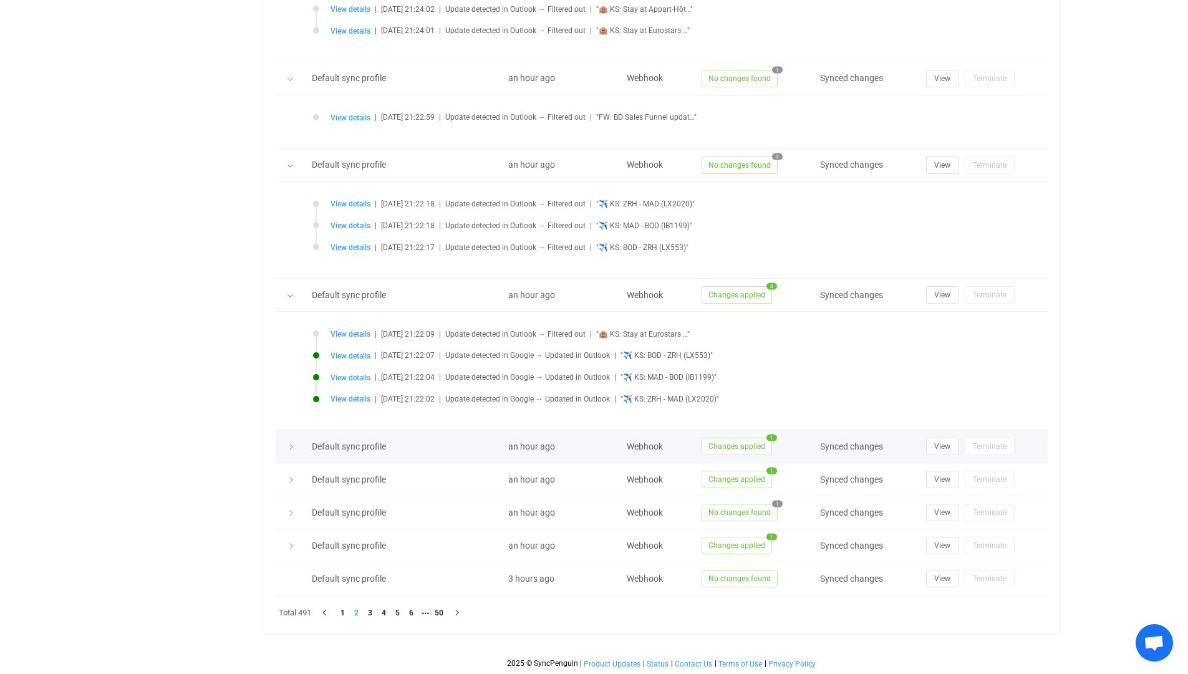
click at [290, 447] on icon at bounding box center [291, 447] width 7 height 7
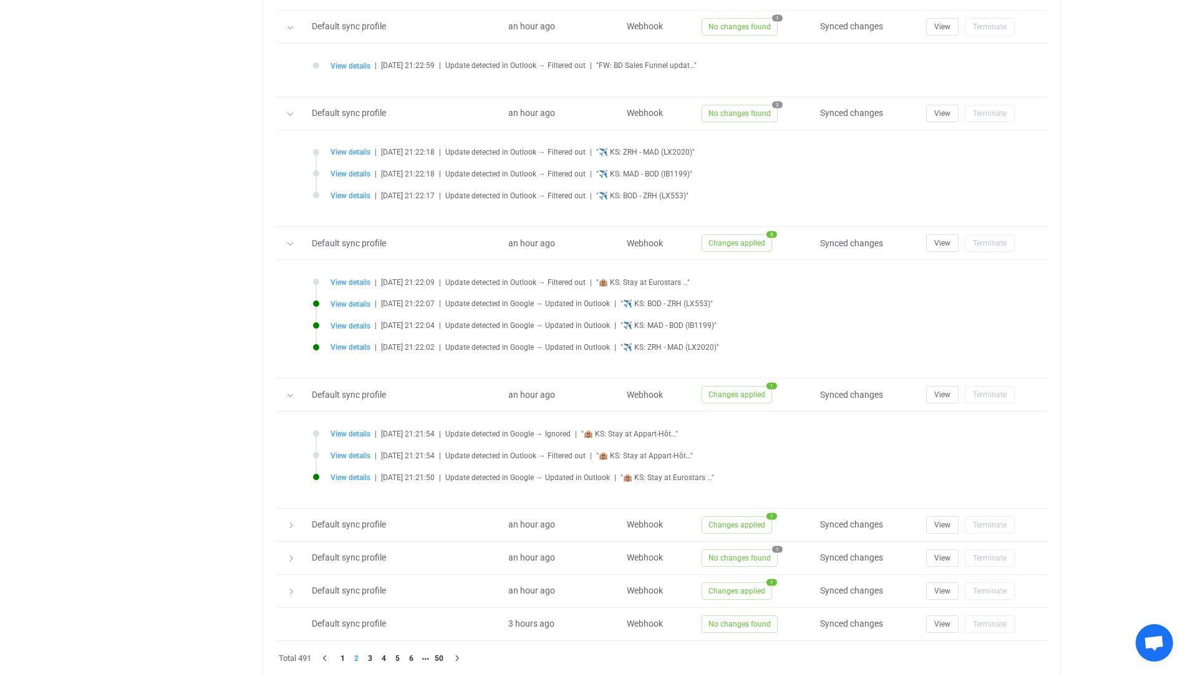
scroll to position [880, 0]
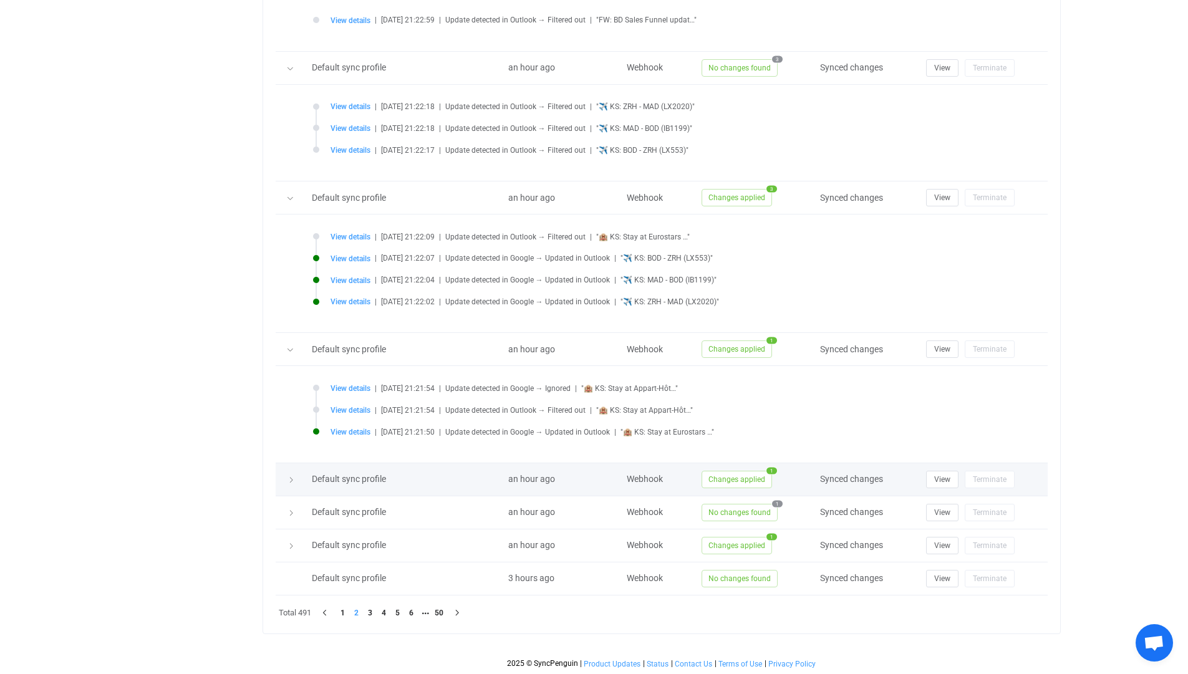
click at [290, 481] on td at bounding box center [291, 479] width 30 height 33
click at [290, 481] on icon at bounding box center [291, 480] width 7 height 7
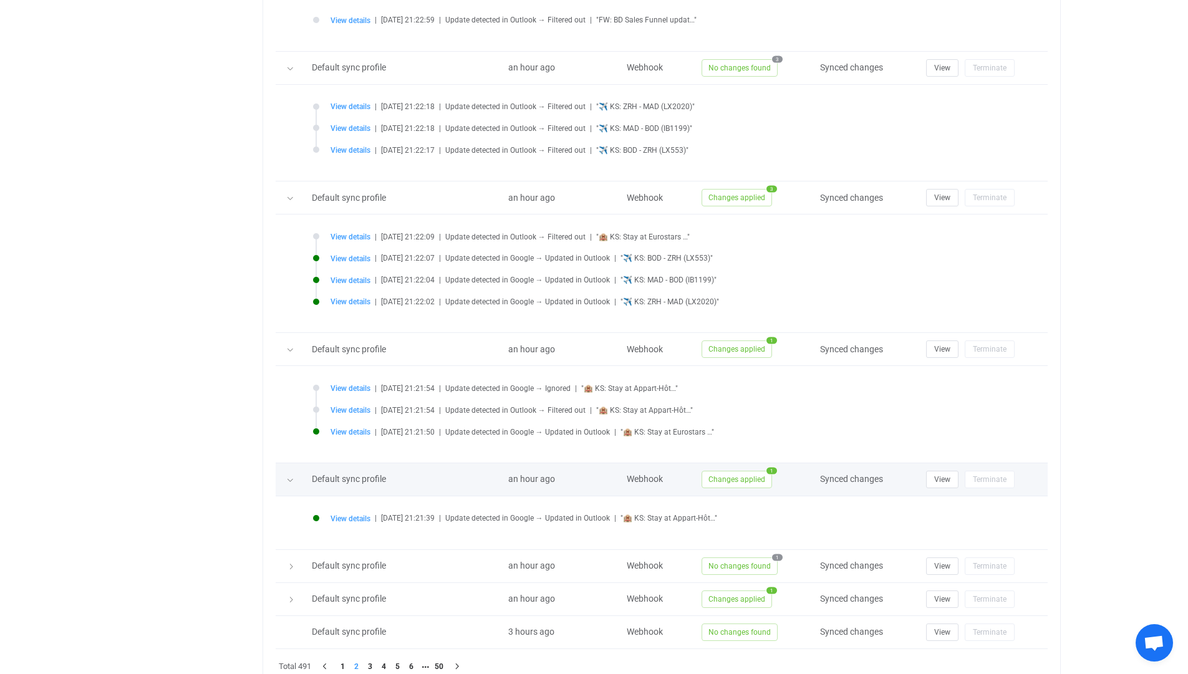
scroll to position [933, 0]
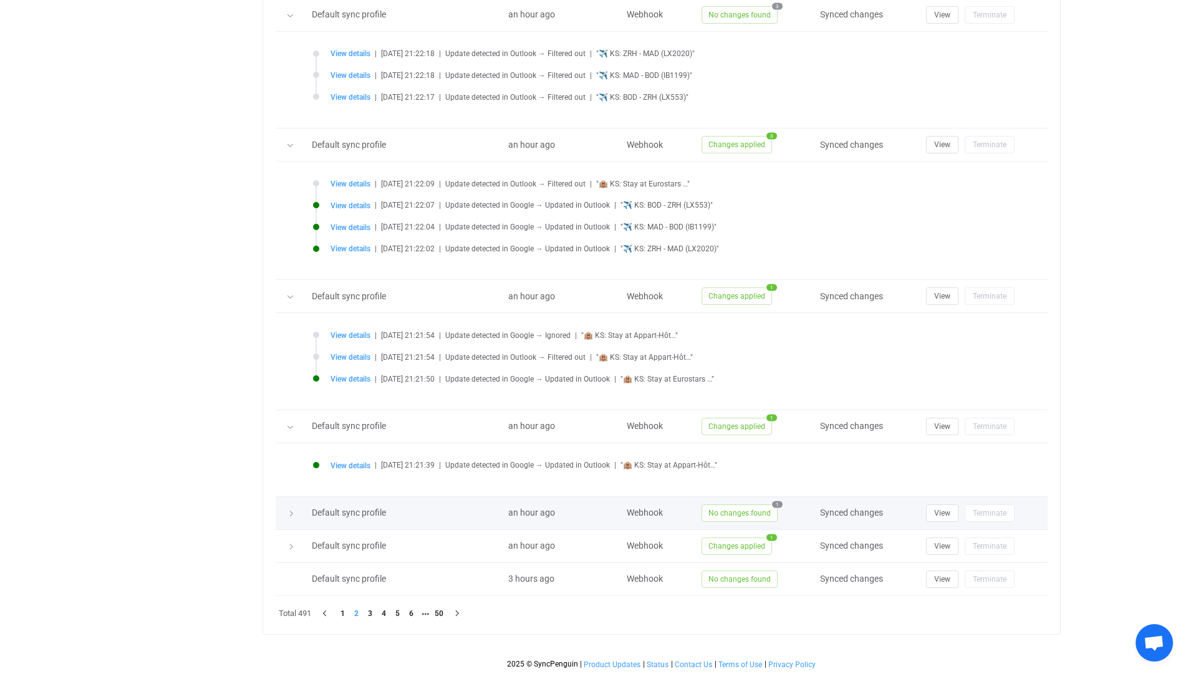
click at [290, 515] on icon at bounding box center [291, 513] width 7 height 7
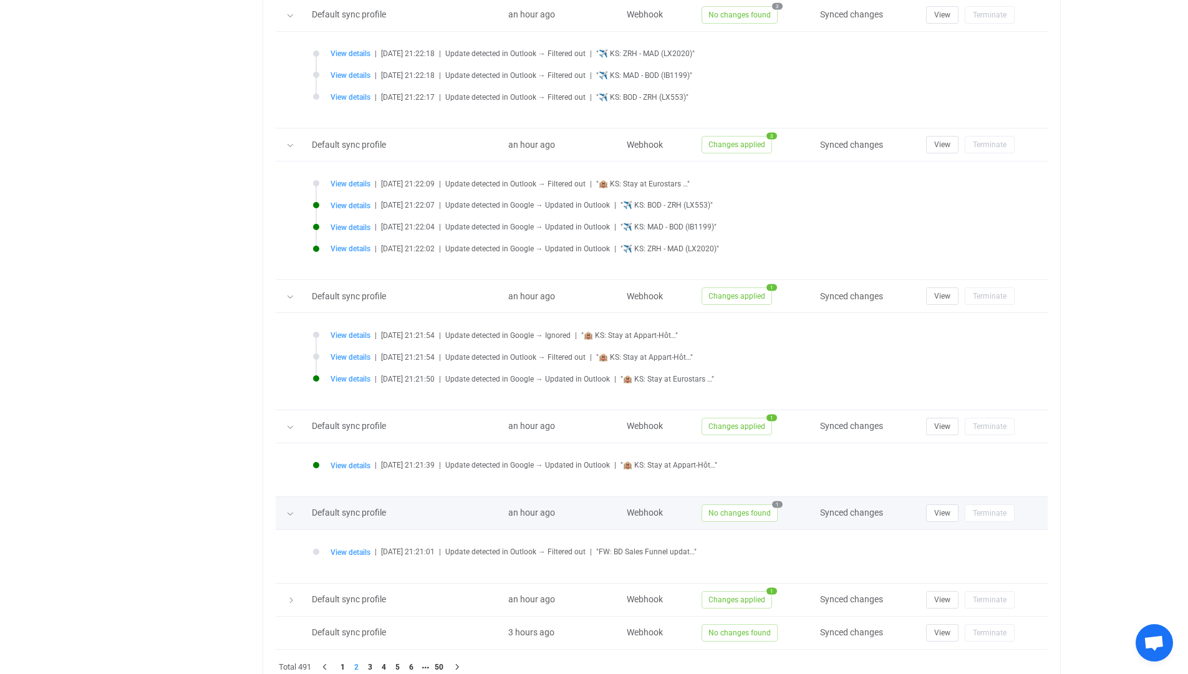
scroll to position [986, 0]
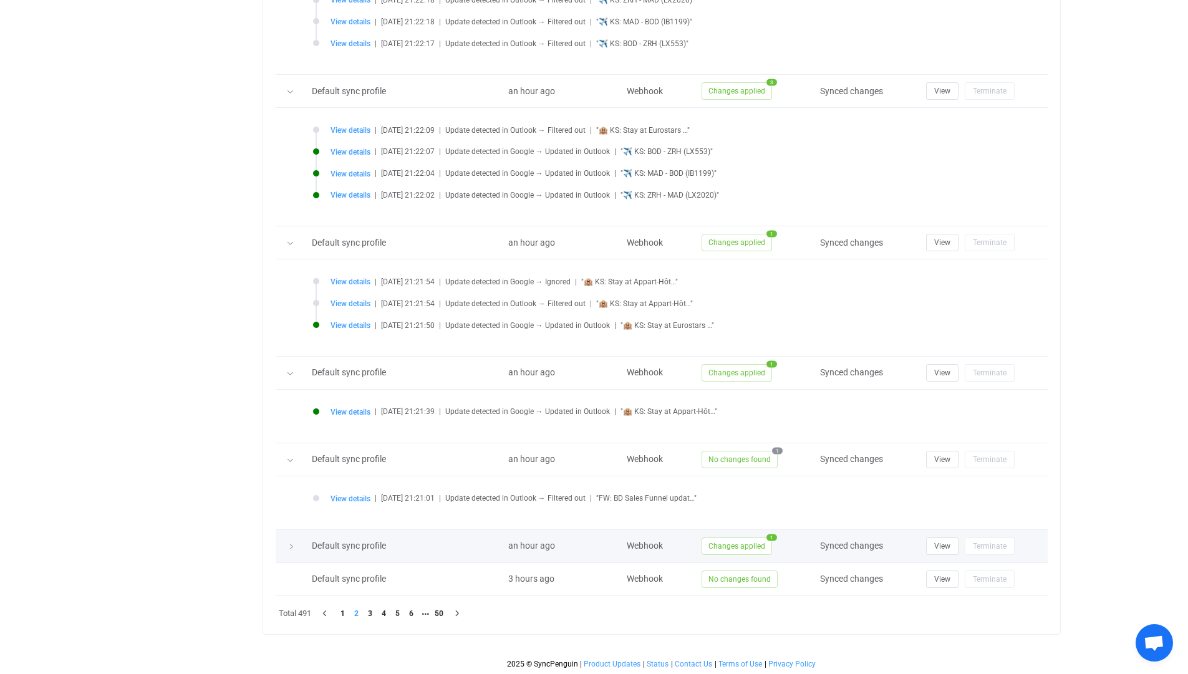
click at [290, 549] on icon at bounding box center [291, 546] width 7 height 7
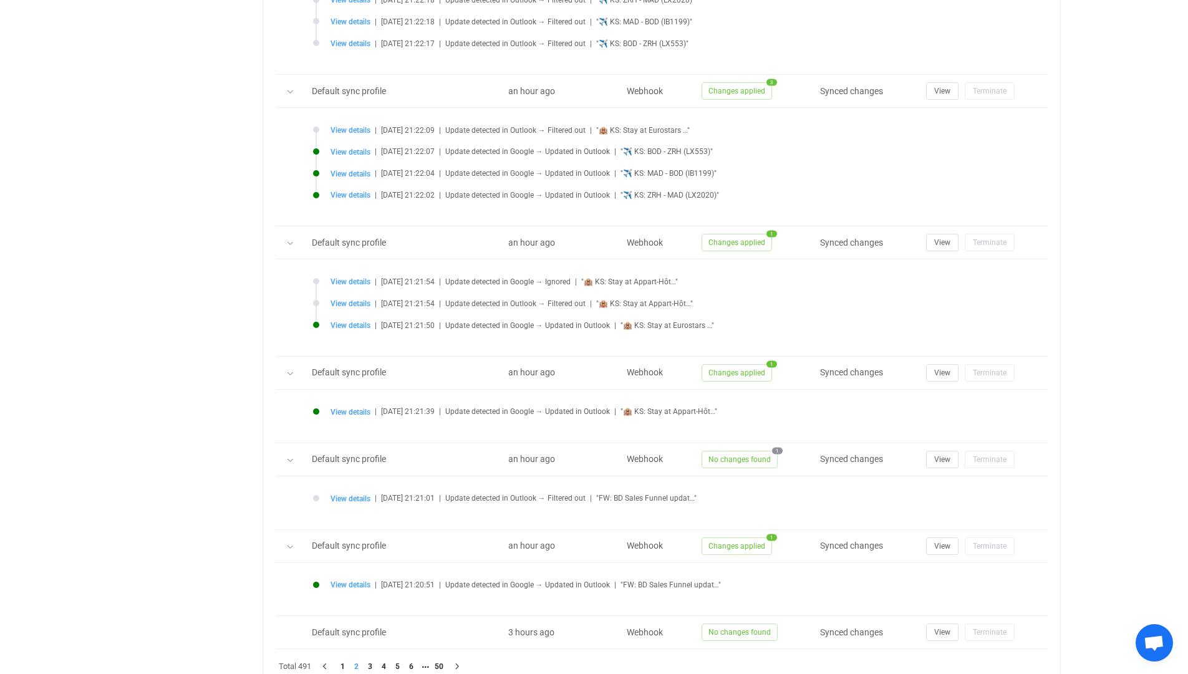
scroll to position [1040, 0]
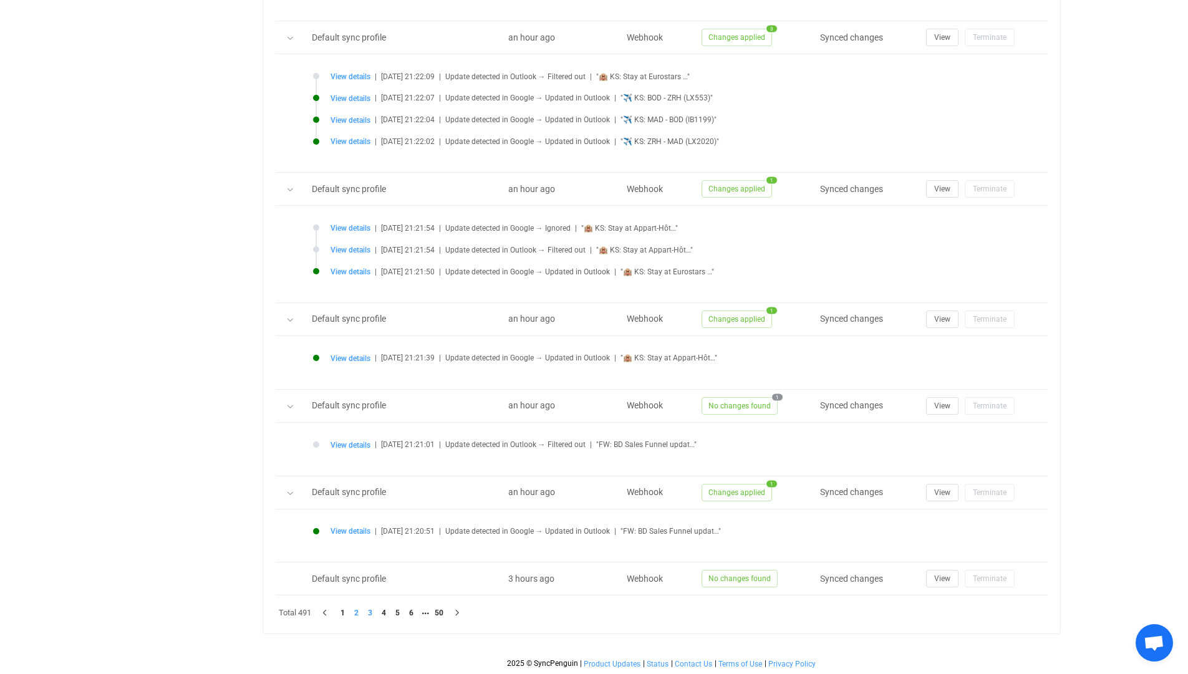
click at [372, 611] on li "3" at bounding box center [371, 613] width 14 height 14
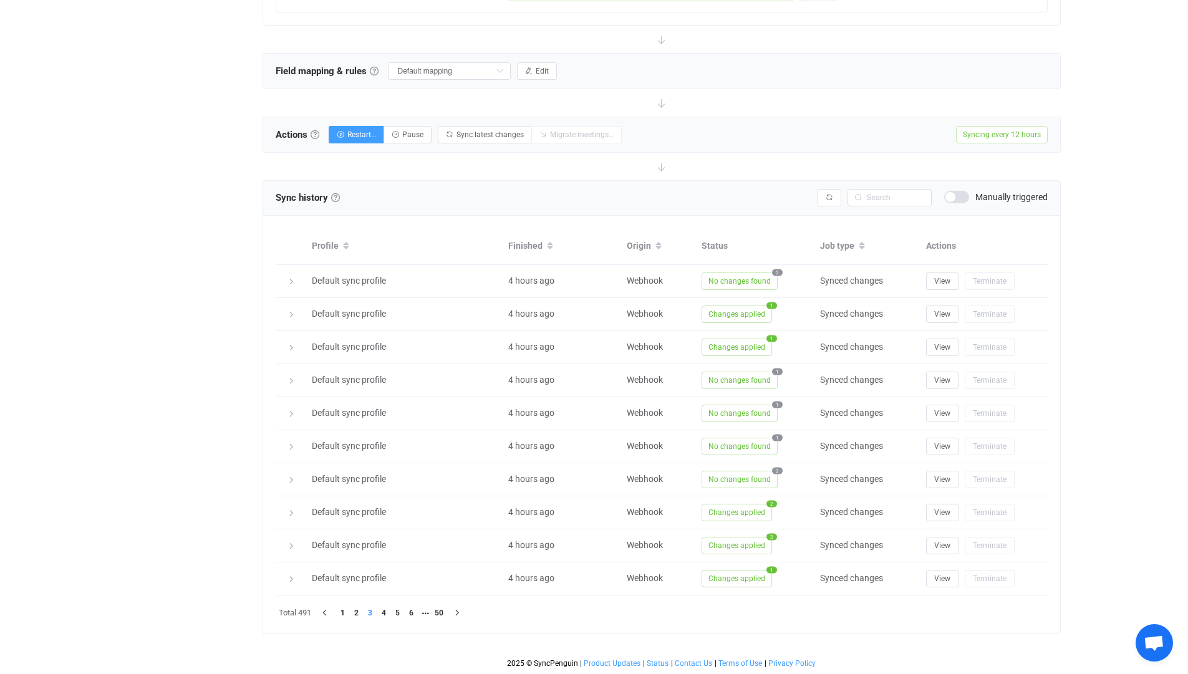
scroll to position [362, 0]
click at [295, 284] on div at bounding box center [290, 282] width 17 height 12
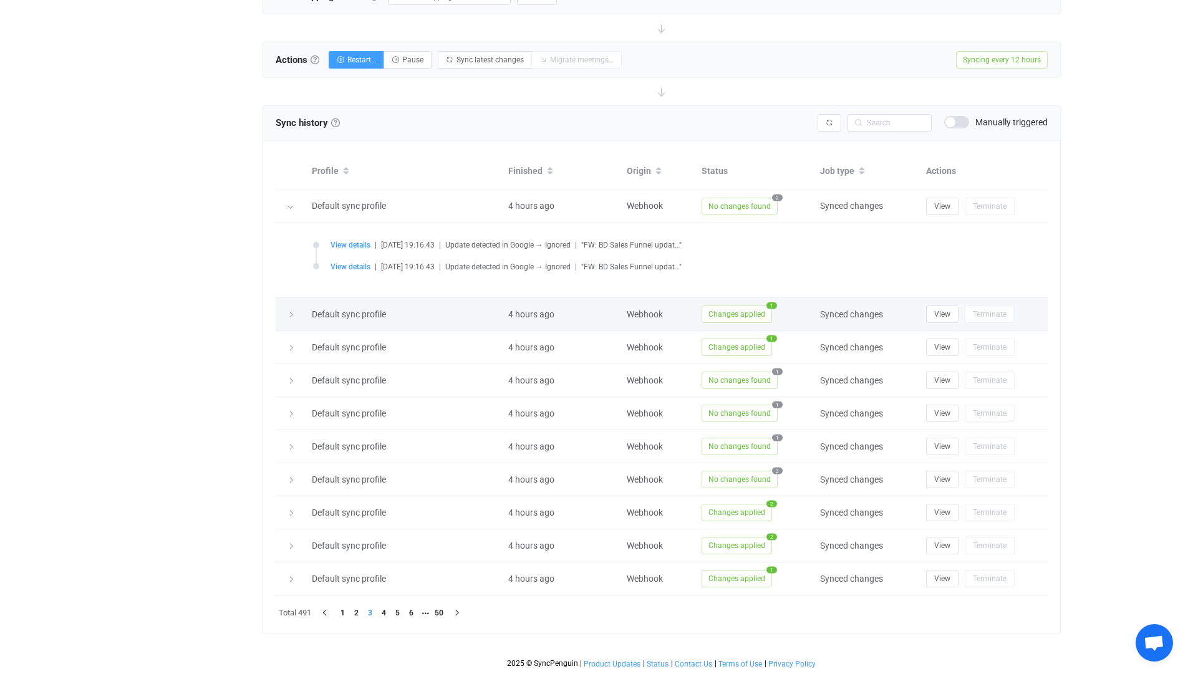
click at [286, 318] on div at bounding box center [290, 314] width 17 height 12
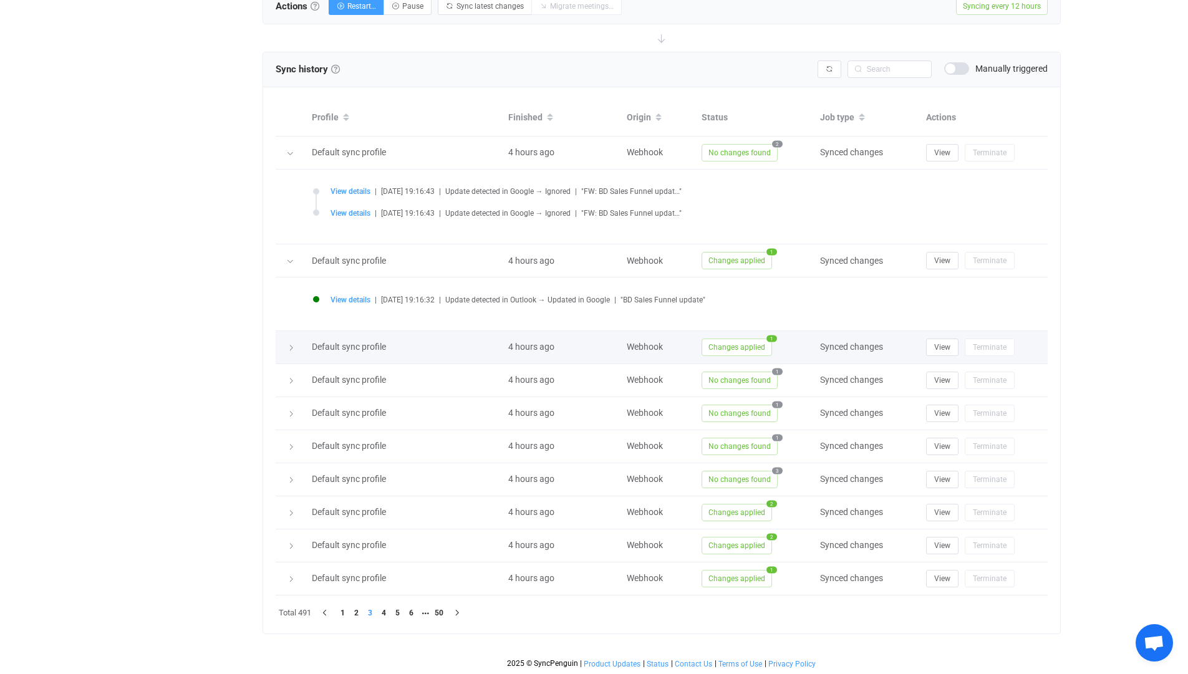
click at [284, 348] on div at bounding box center [290, 347] width 17 height 12
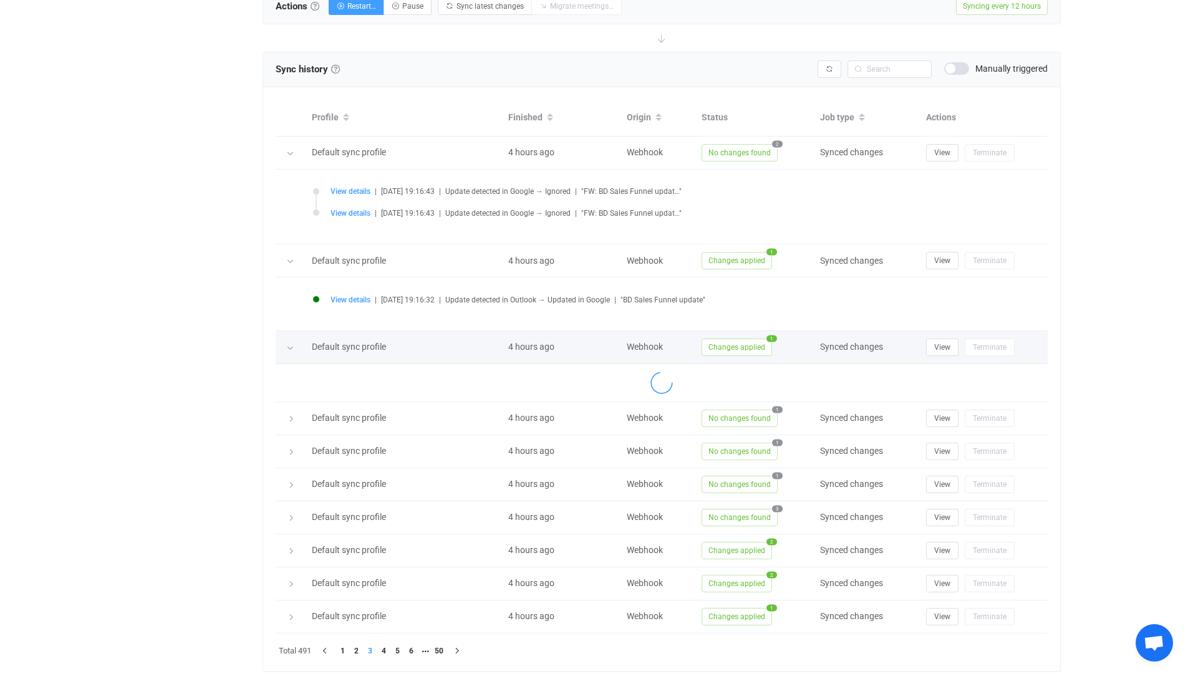
scroll to position [545, 0]
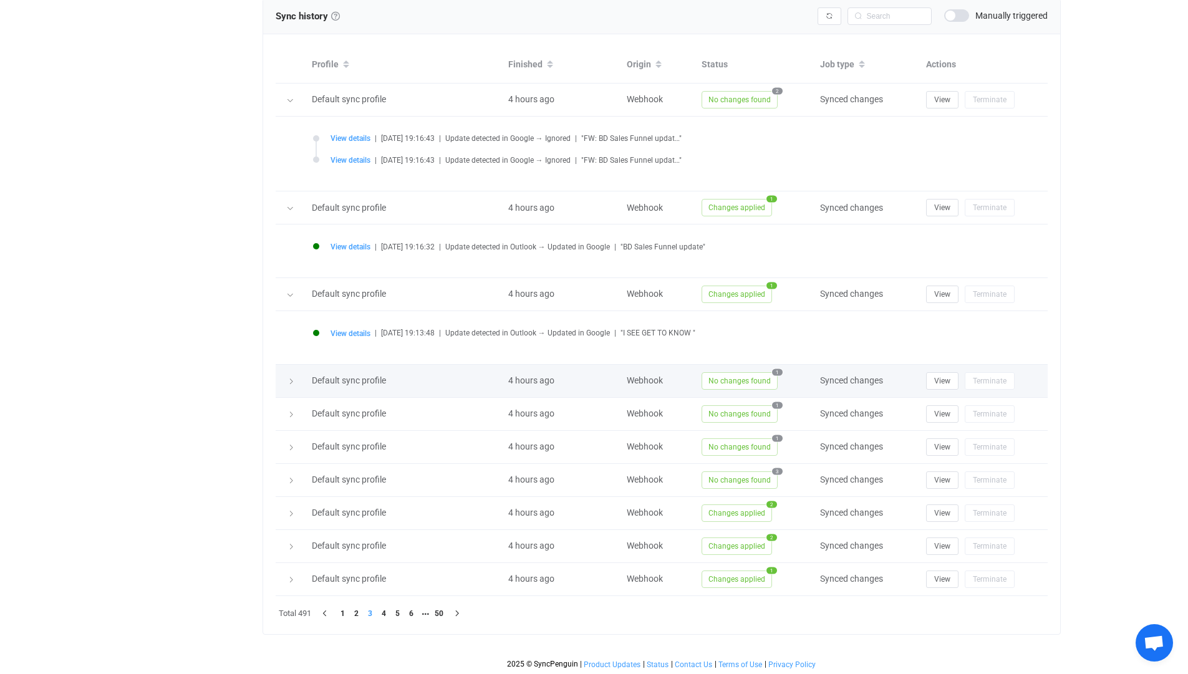
click at [285, 382] on div at bounding box center [290, 381] width 17 height 12
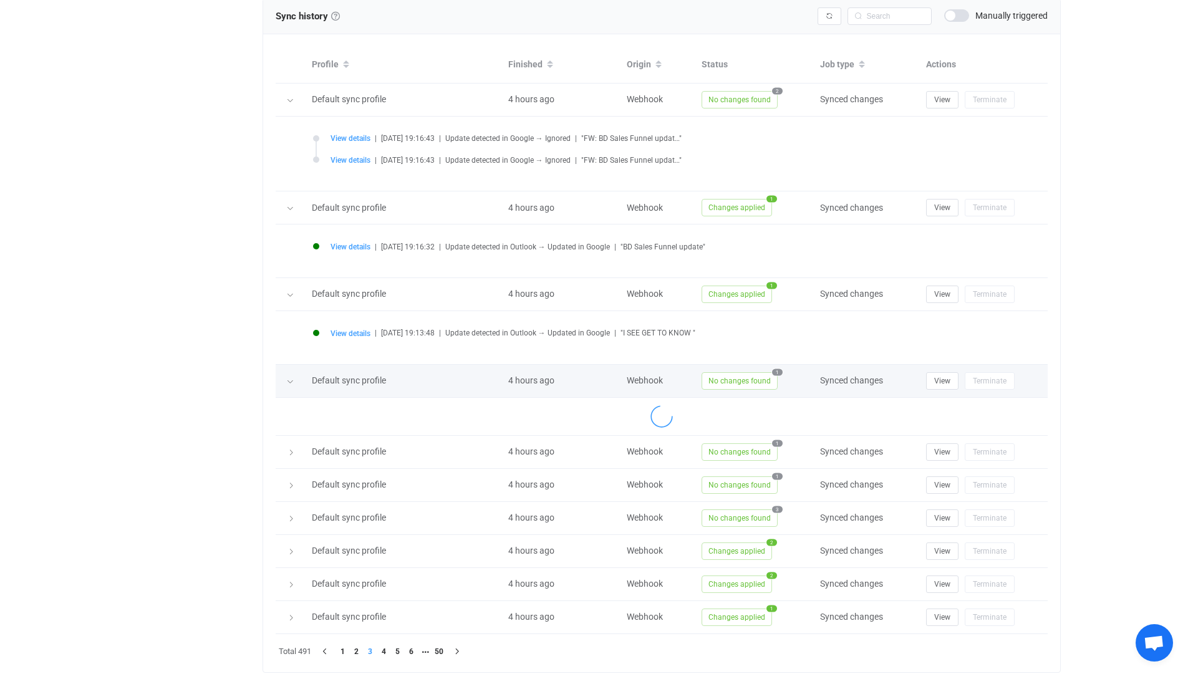
scroll to position [598, 0]
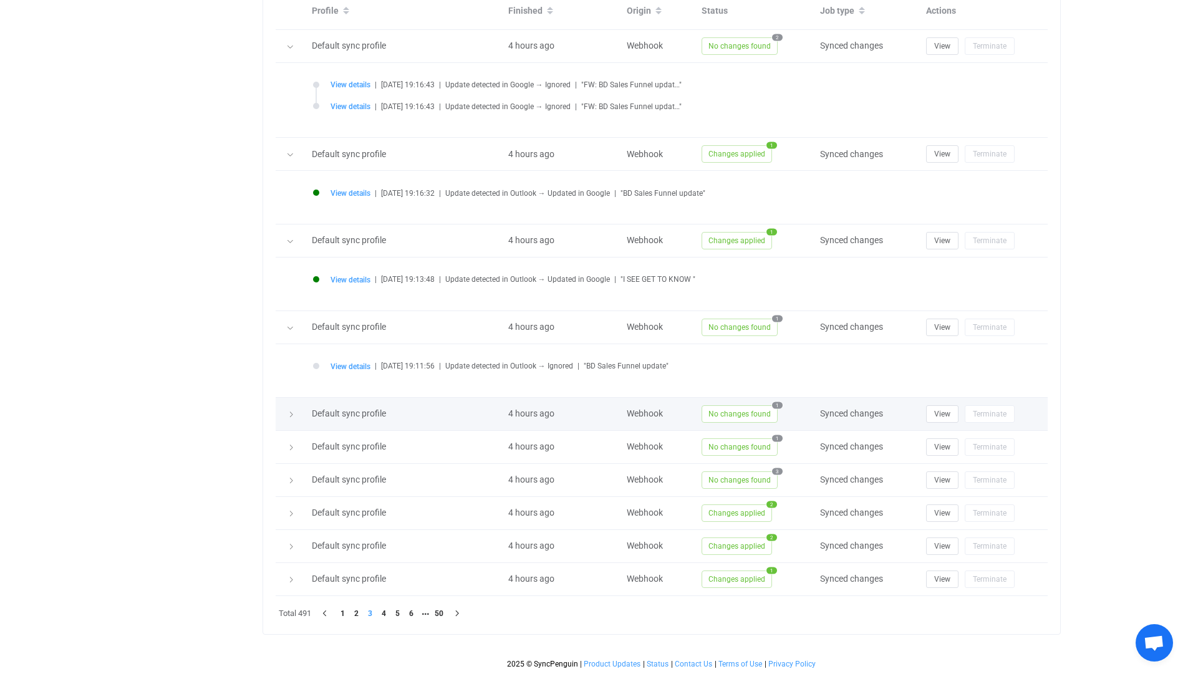
click at [289, 416] on icon at bounding box center [291, 414] width 7 height 7
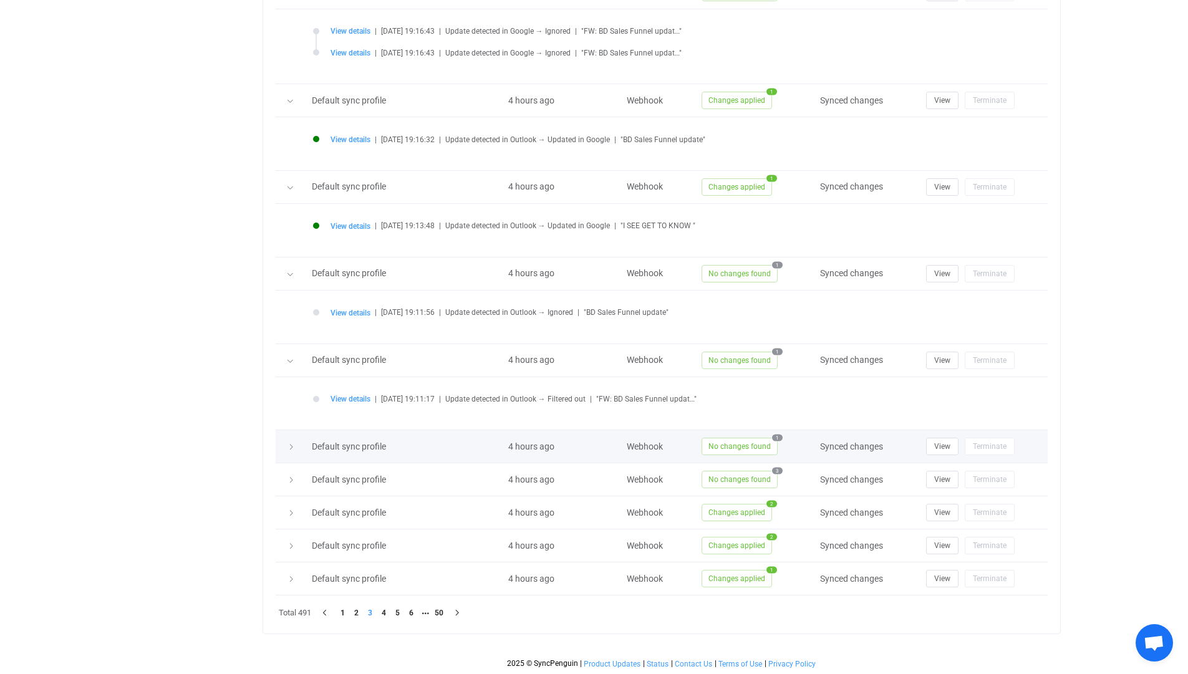
click at [289, 449] on icon at bounding box center [291, 447] width 7 height 7
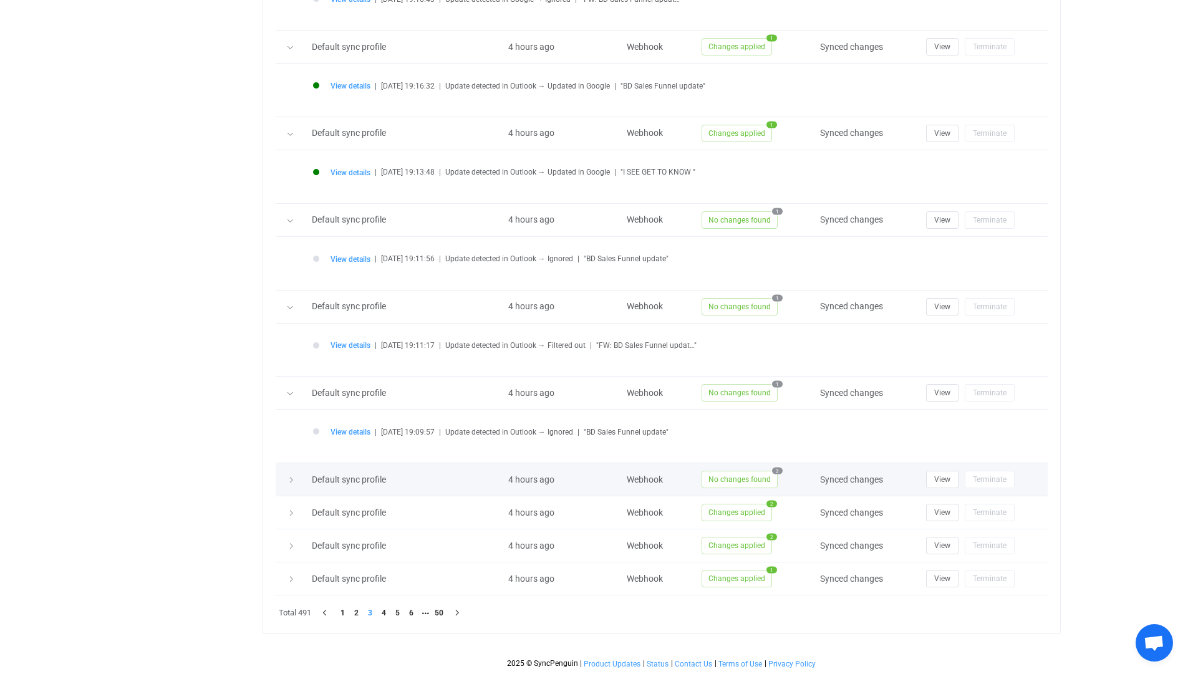
click at [287, 492] on td at bounding box center [291, 479] width 30 height 33
click at [288, 480] on icon at bounding box center [291, 480] width 7 height 7
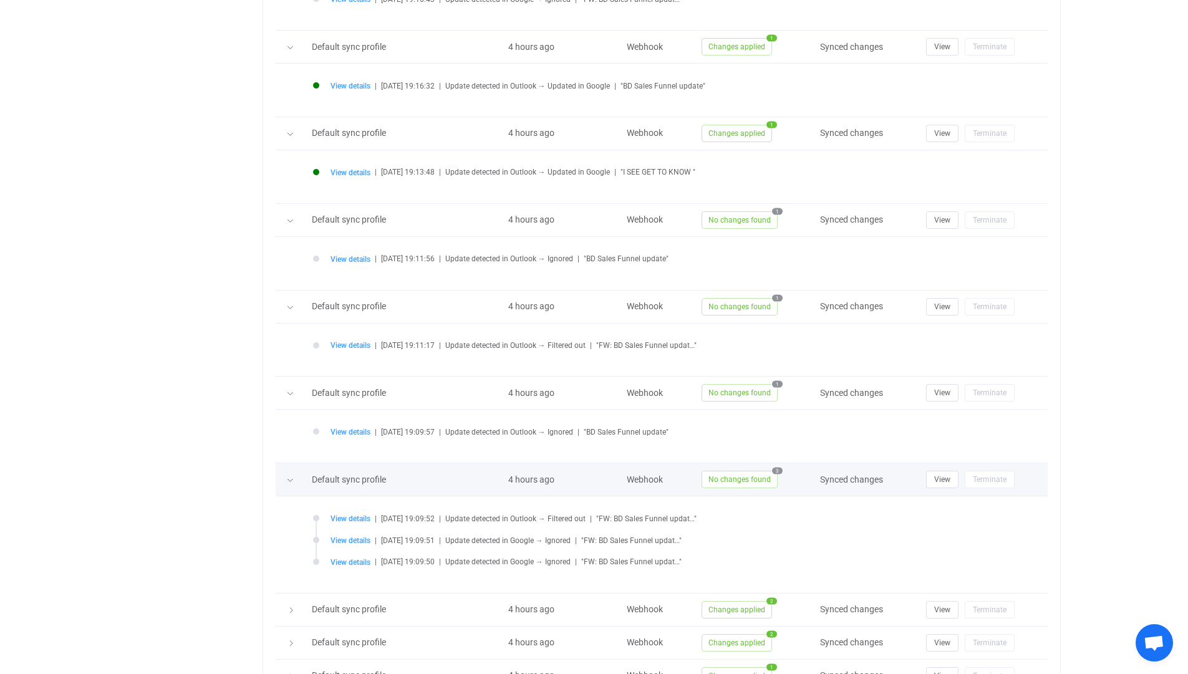
scroll to position [802, 0]
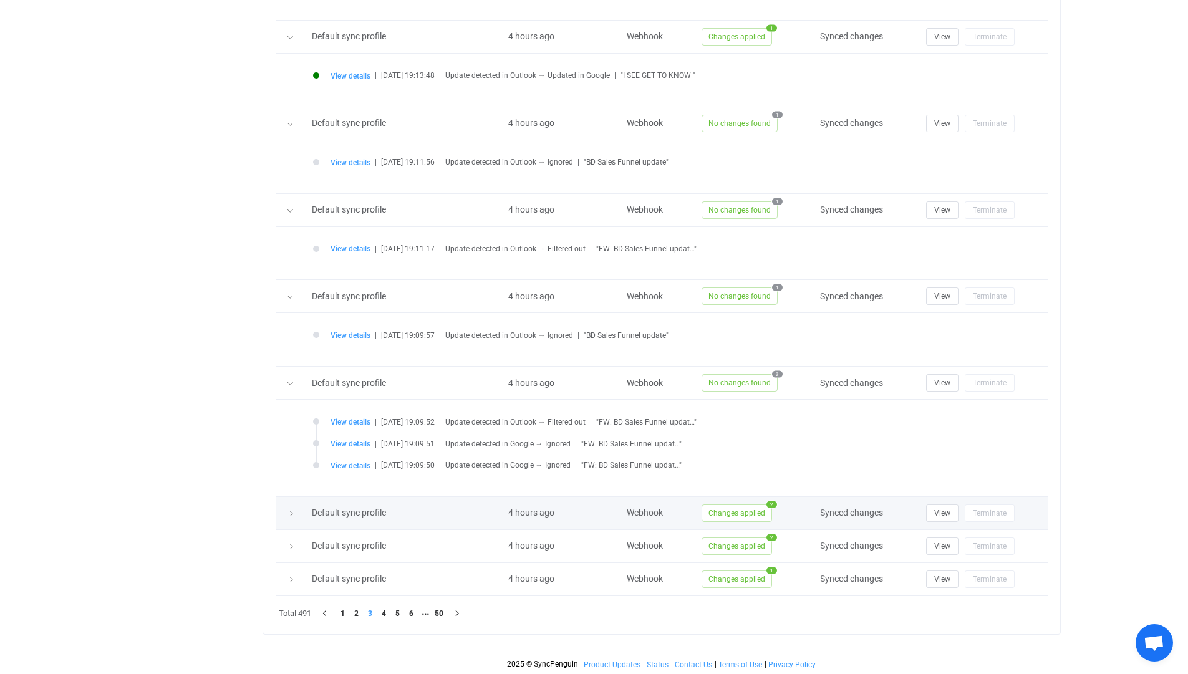
click at [288, 518] on div at bounding box center [290, 513] width 17 height 12
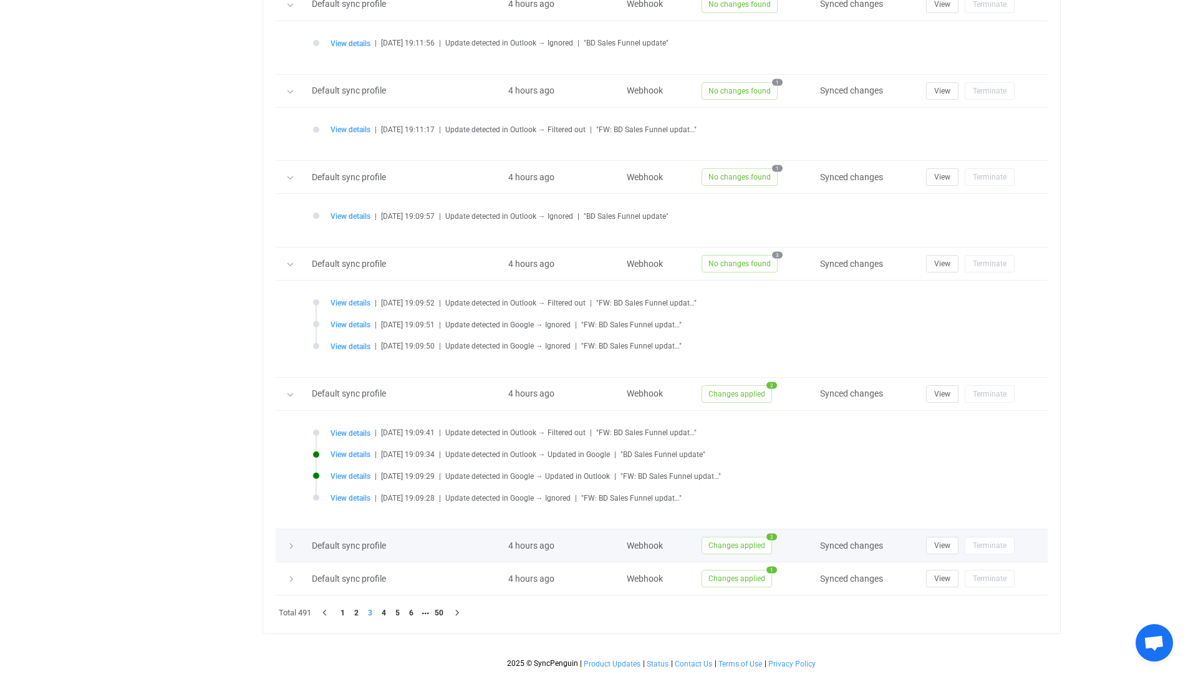
click at [290, 545] on icon at bounding box center [291, 546] width 7 height 7
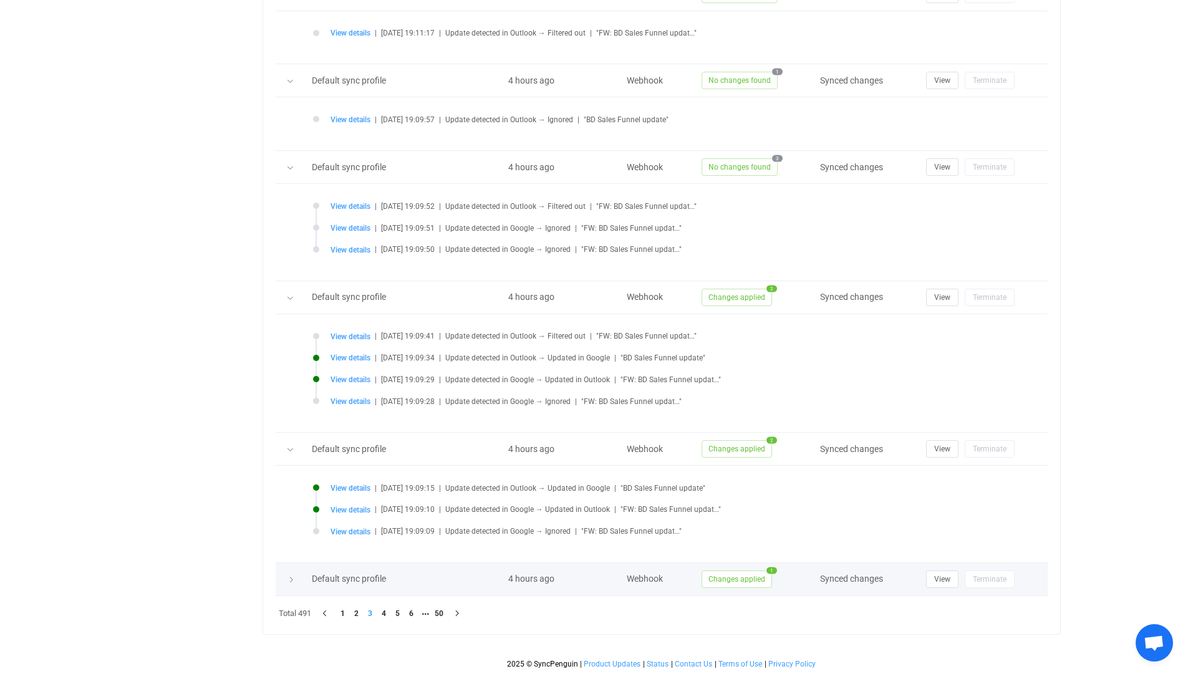
click at [292, 580] on icon at bounding box center [291, 579] width 7 height 7
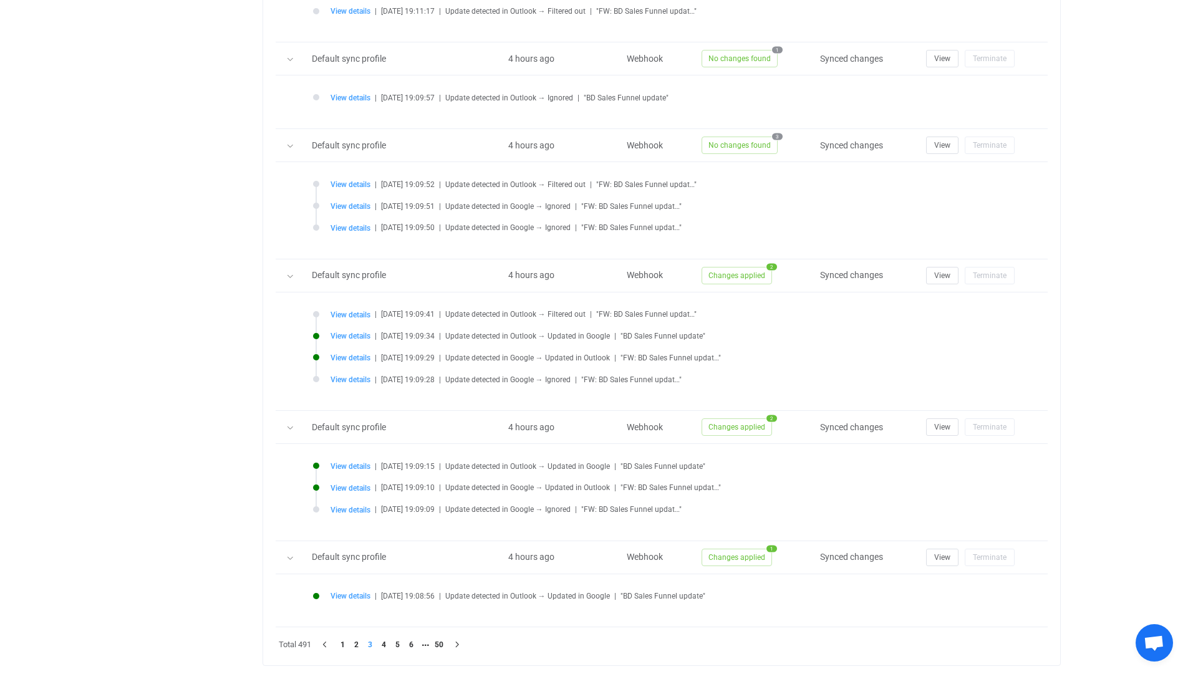
click at [384, 652] on div "Total 491 1 2 3 4 5 6 50" at bounding box center [662, 645] width 772 height 16
click at [385, 643] on li "4" at bounding box center [384, 645] width 14 height 14
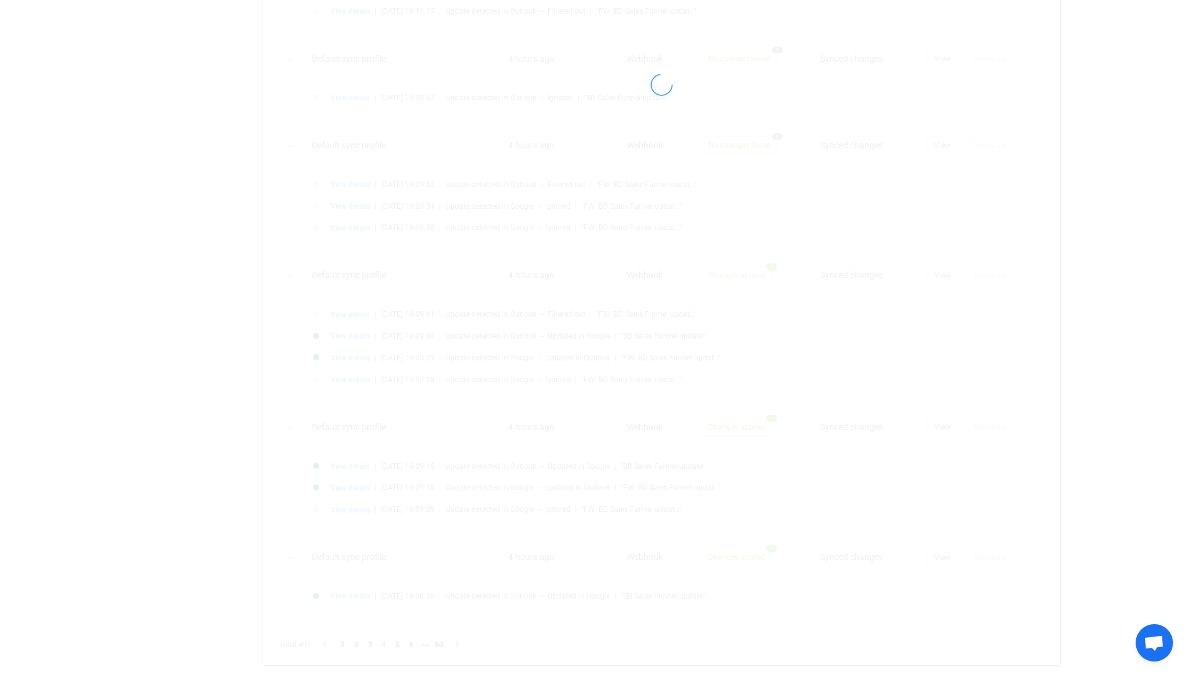
scroll to position [362, 0]
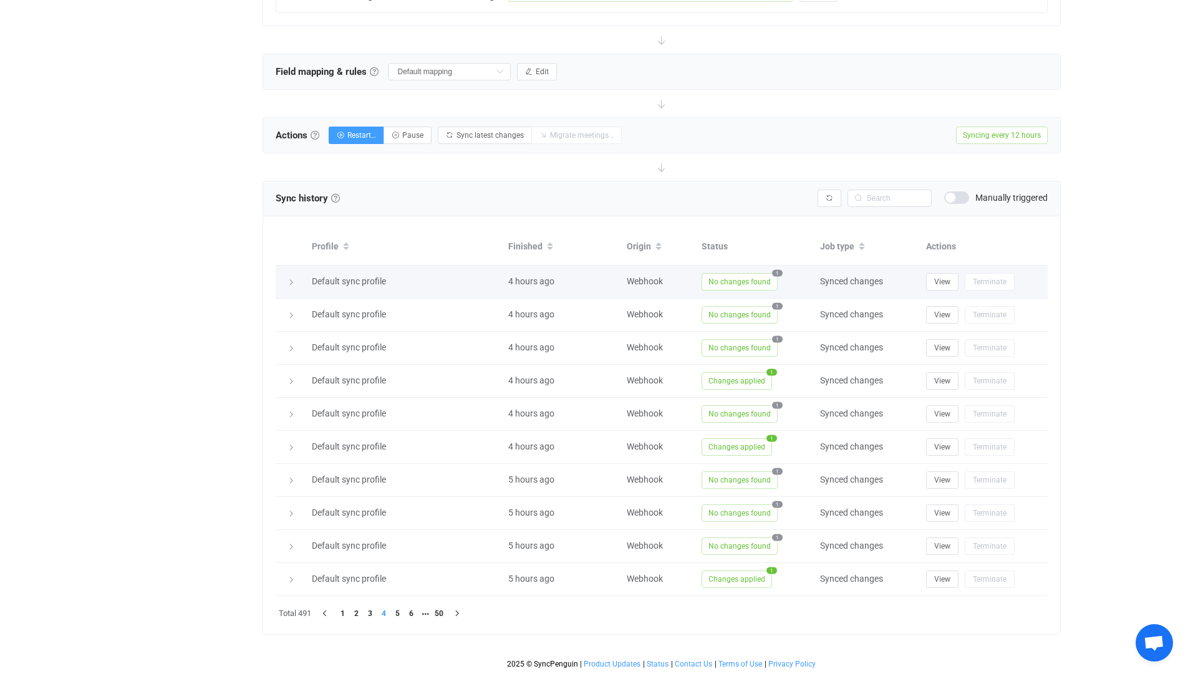
click at [291, 283] on icon at bounding box center [291, 282] width 7 height 7
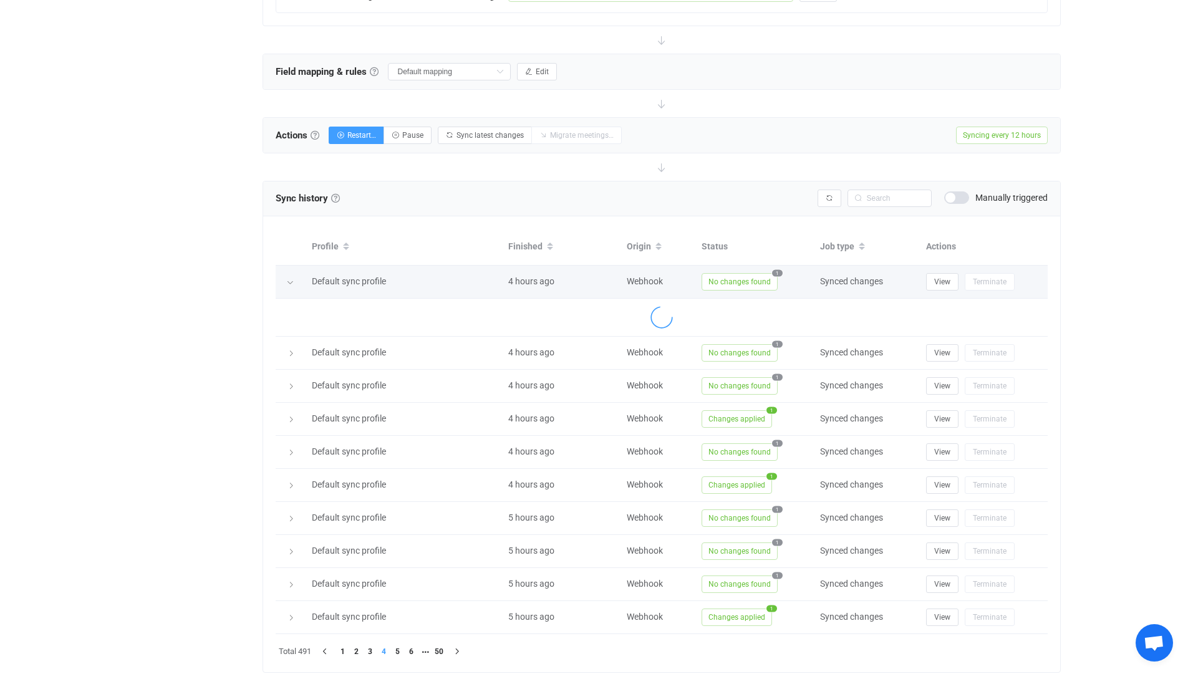
scroll to position [416, 0]
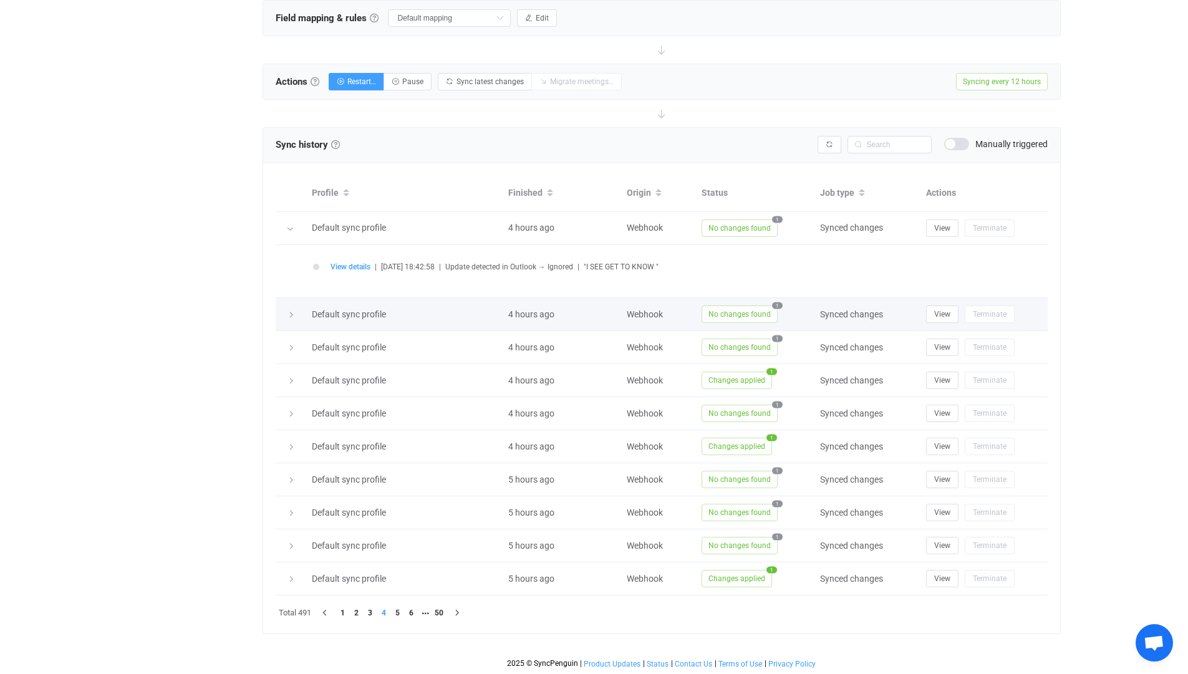
click at [285, 321] on td at bounding box center [291, 314] width 30 height 33
click at [288, 318] on icon at bounding box center [291, 314] width 7 height 7
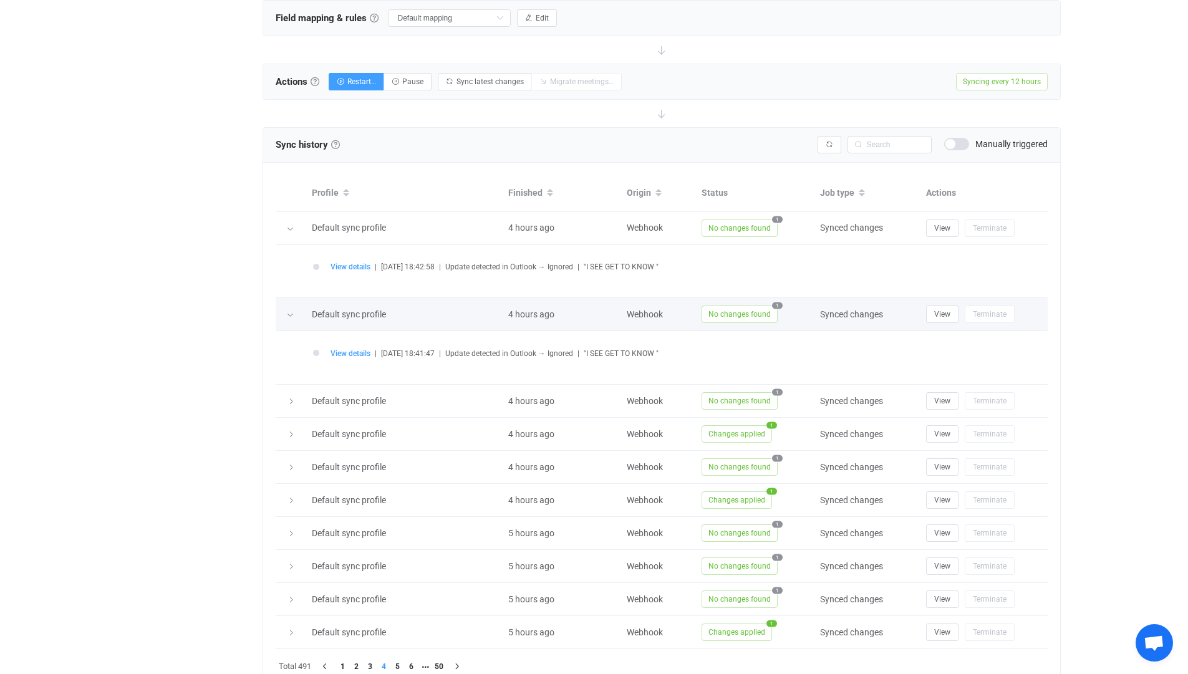
scroll to position [470, 0]
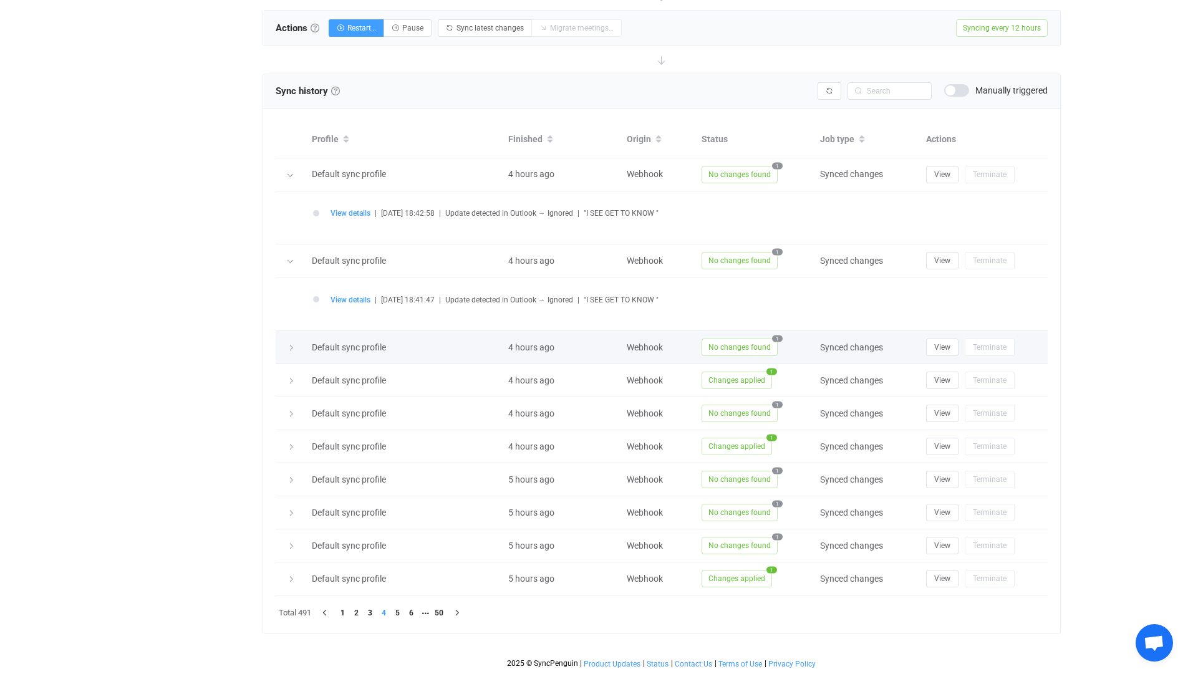
click at [294, 351] on icon at bounding box center [291, 347] width 7 height 7
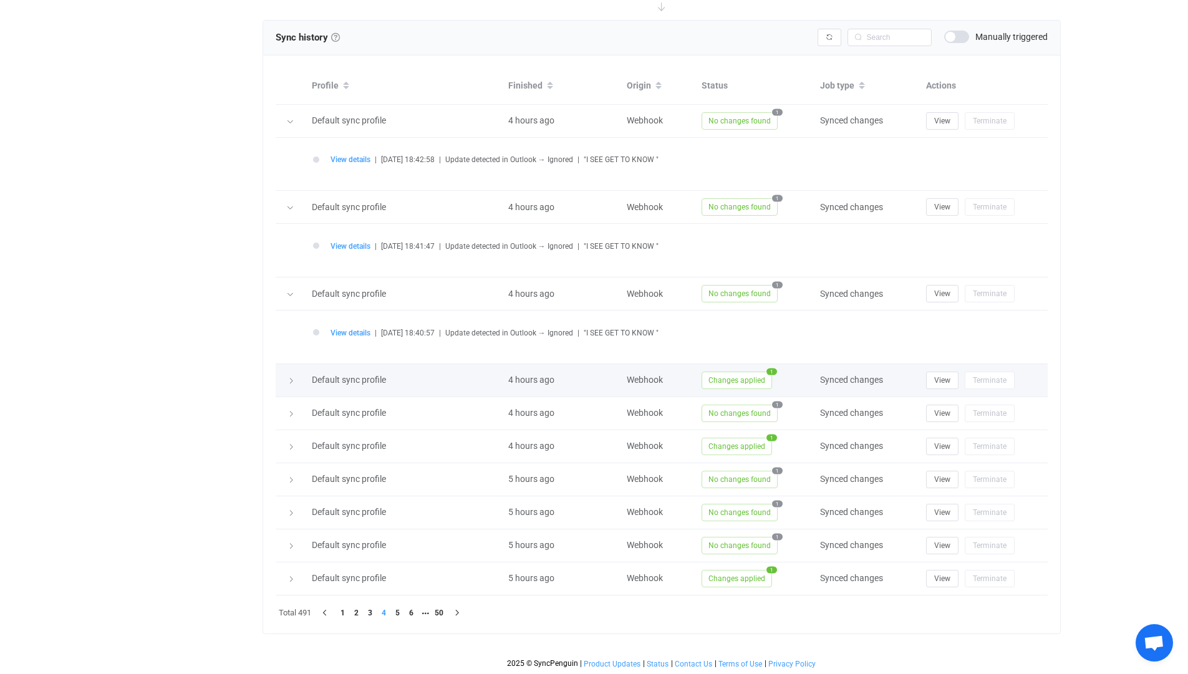
click at [291, 380] on icon at bounding box center [291, 380] width 7 height 7
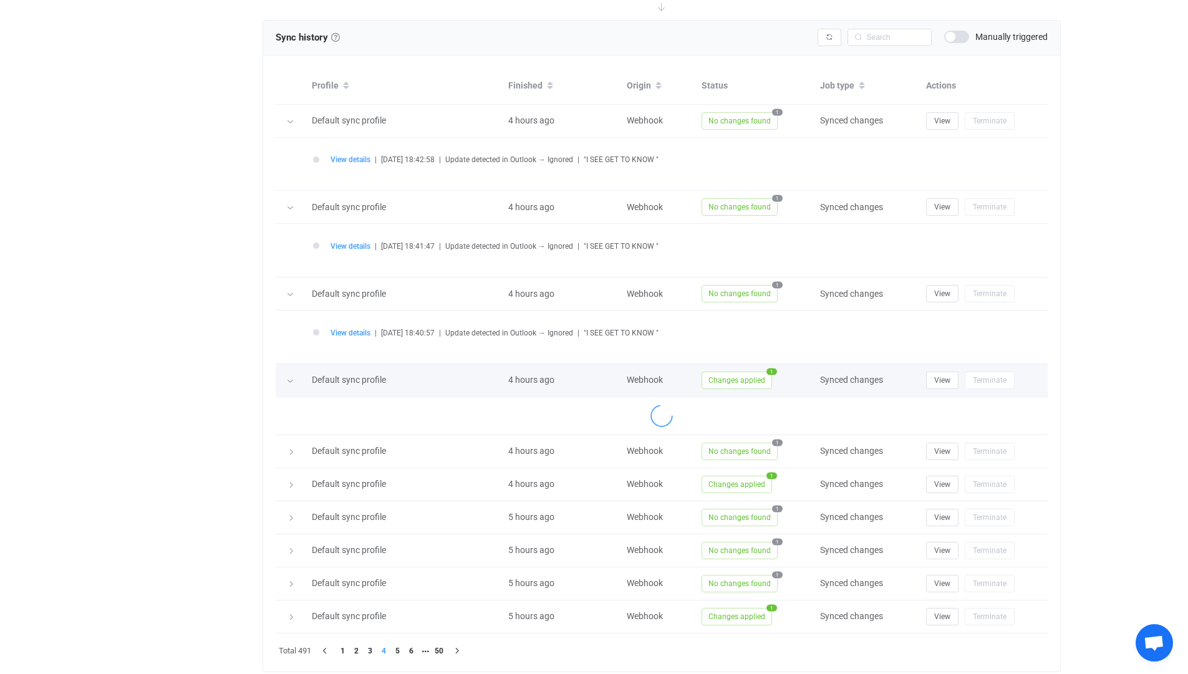
scroll to position [576, 0]
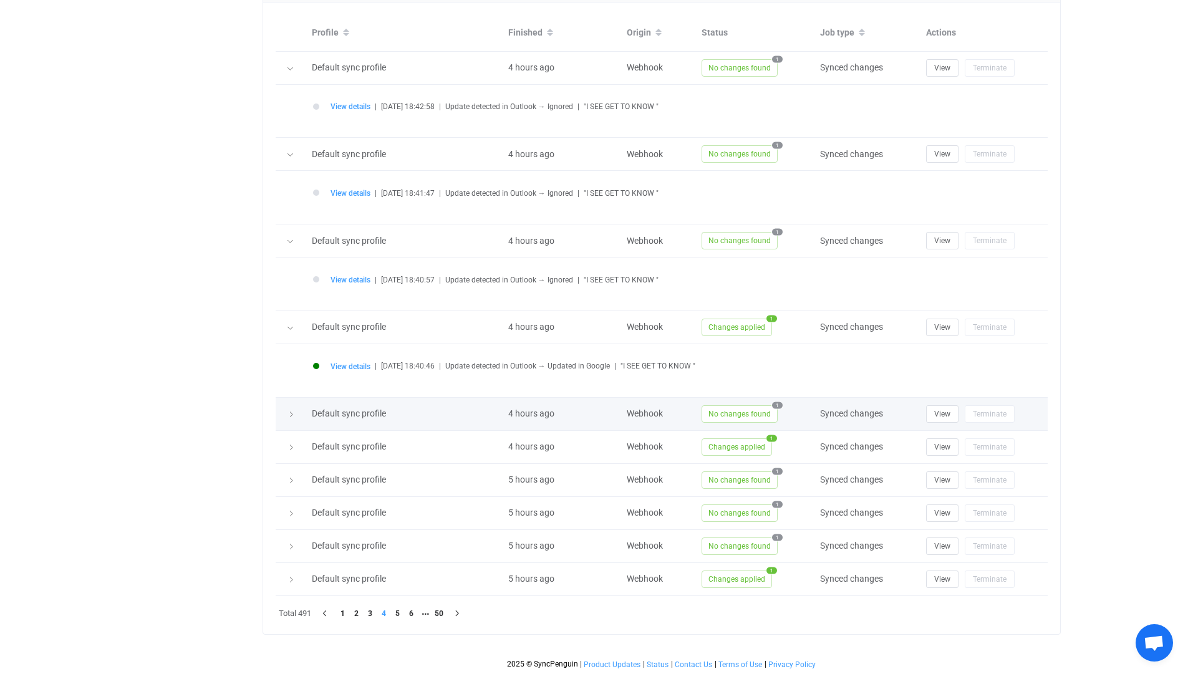
click at [289, 408] on div at bounding box center [290, 414] width 17 height 12
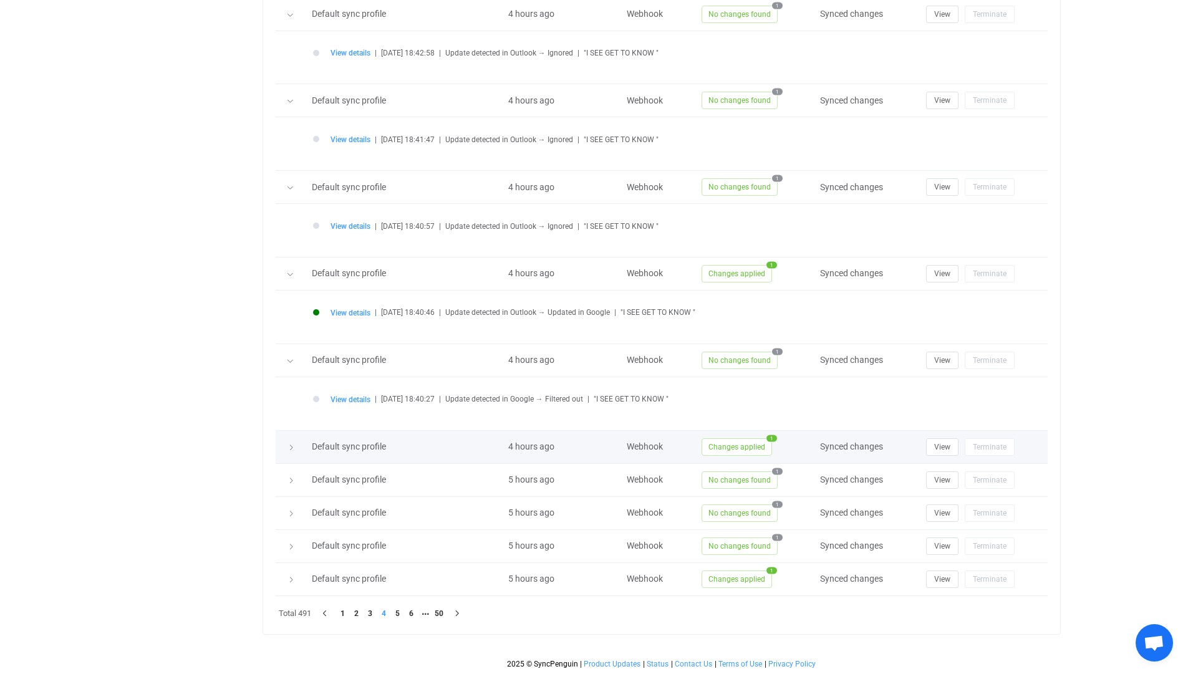
click at [288, 445] on icon at bounding box center [291, 447] width 7 height 7
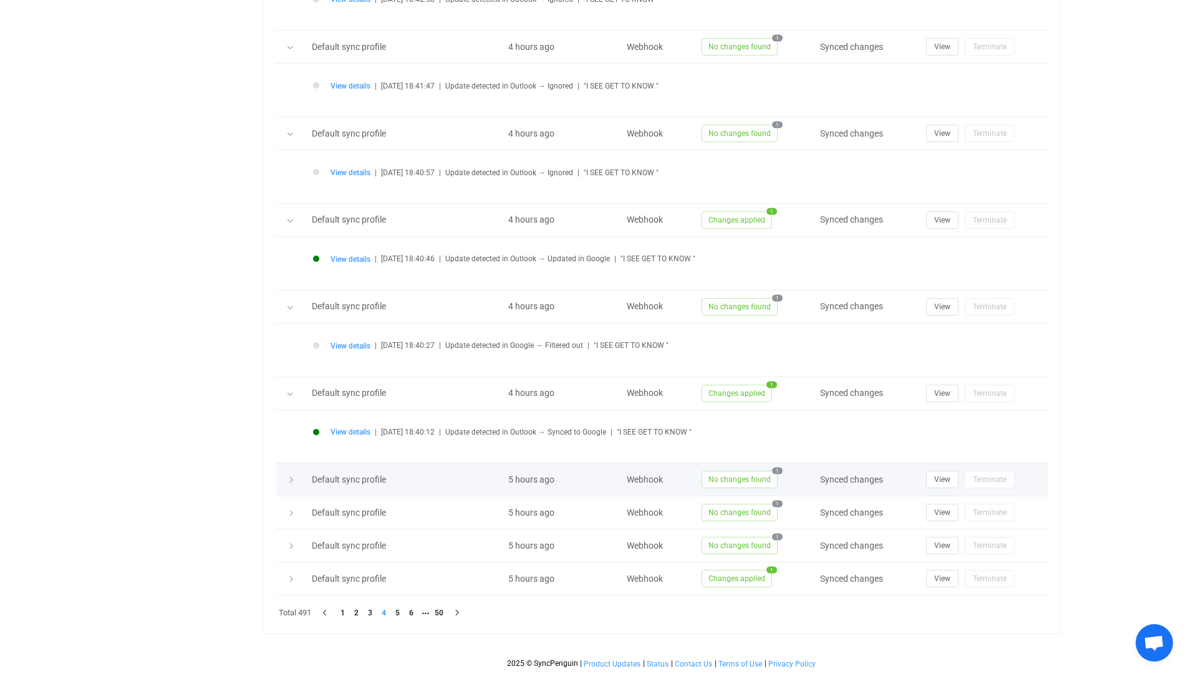
click at [286, 486] on td at bounding box center [291, 479] width 30 height 33
click at [289, 479] on icon at bounding box center [291, 480] width 7 height 7
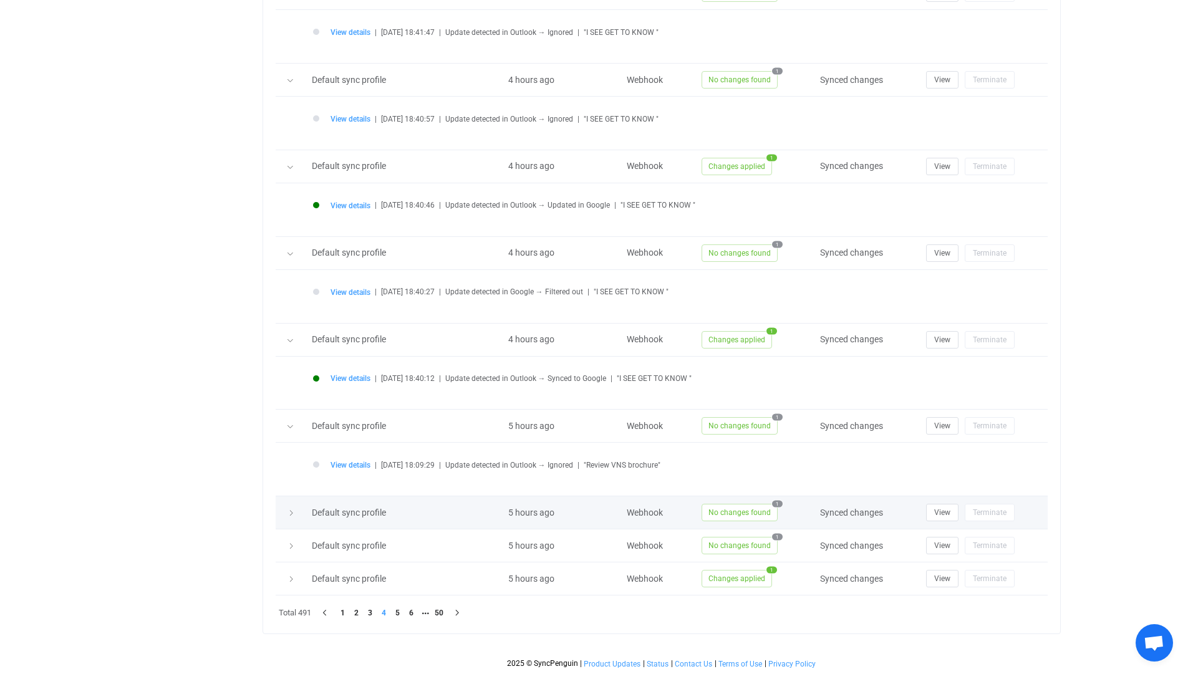
click at [291, 513] on icon at bounding box center [291, 513] width 7 height 7
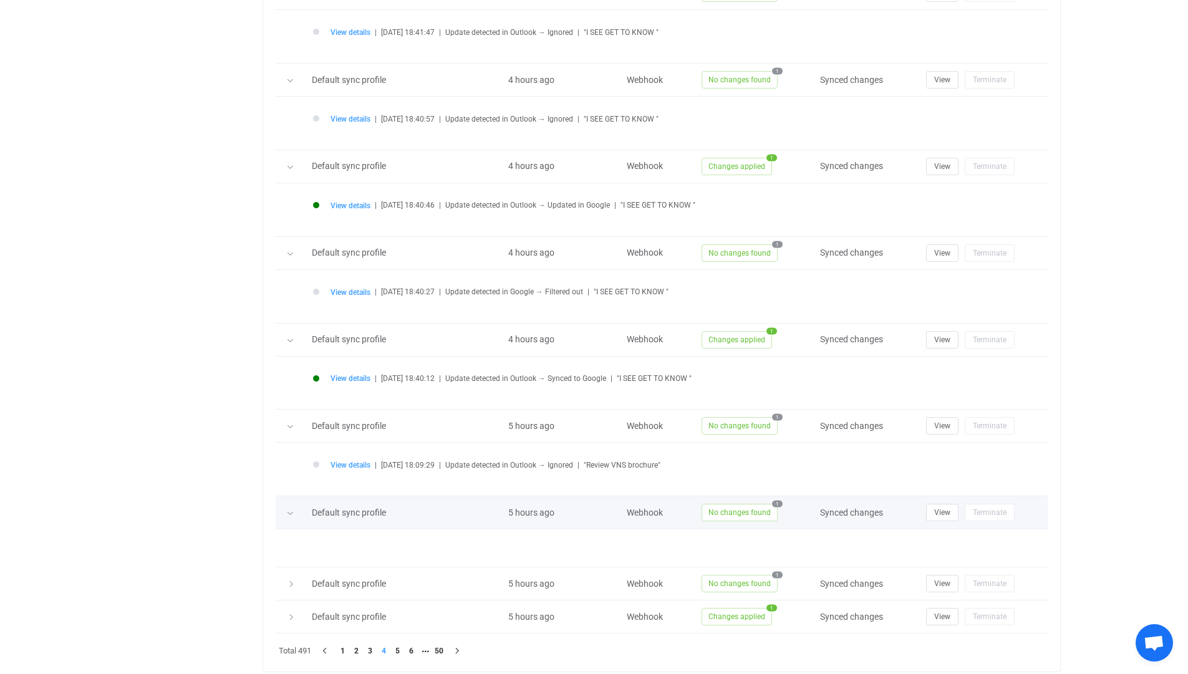
scroll to position [791, 0]
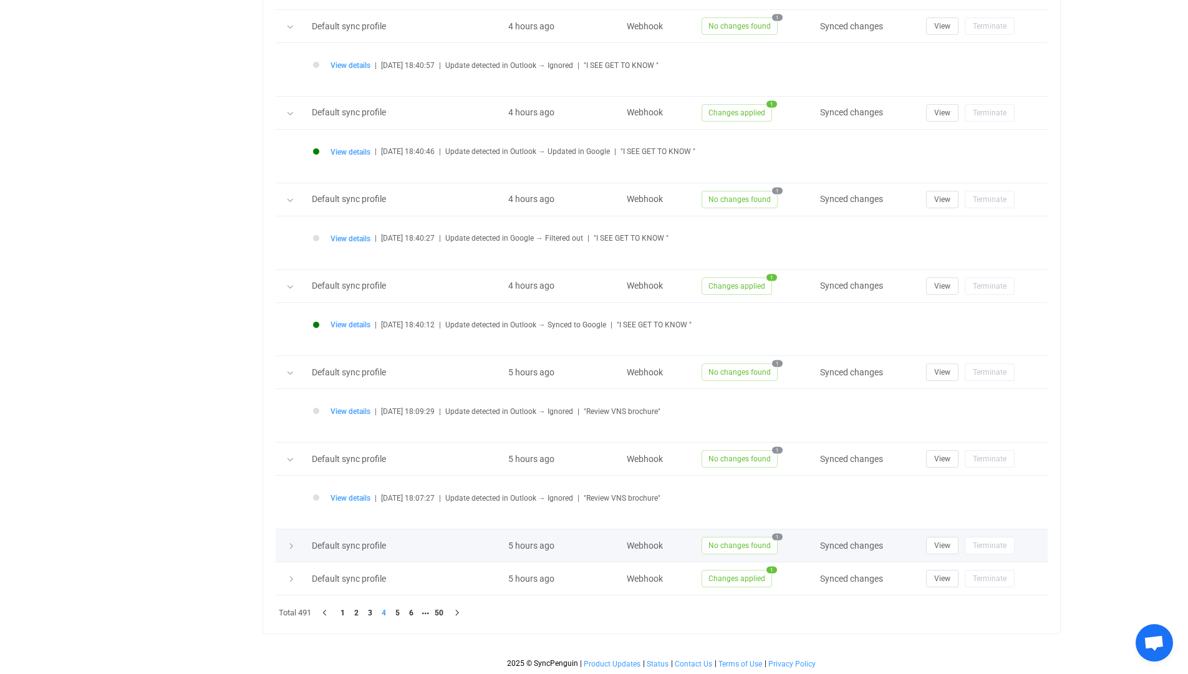
click at [288, 543] on icon at bounding box center [291, 546] width 7 height 7
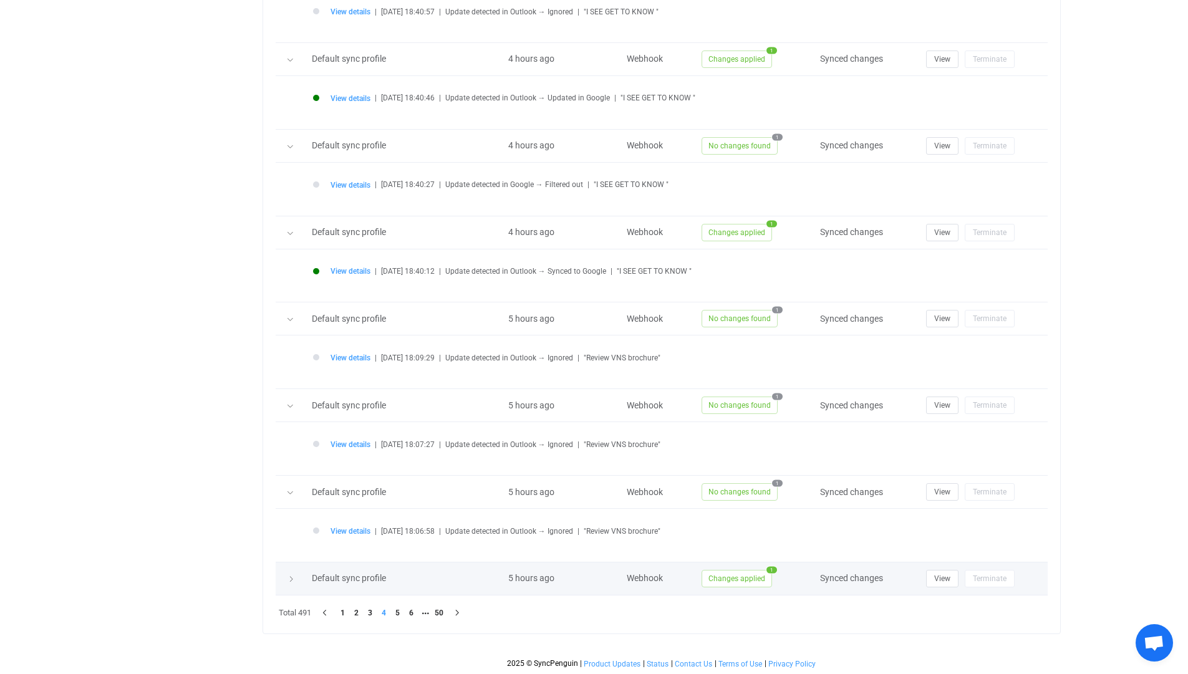
click at [287, 581] on div at bounding box center [290, 579] width 17 height 12
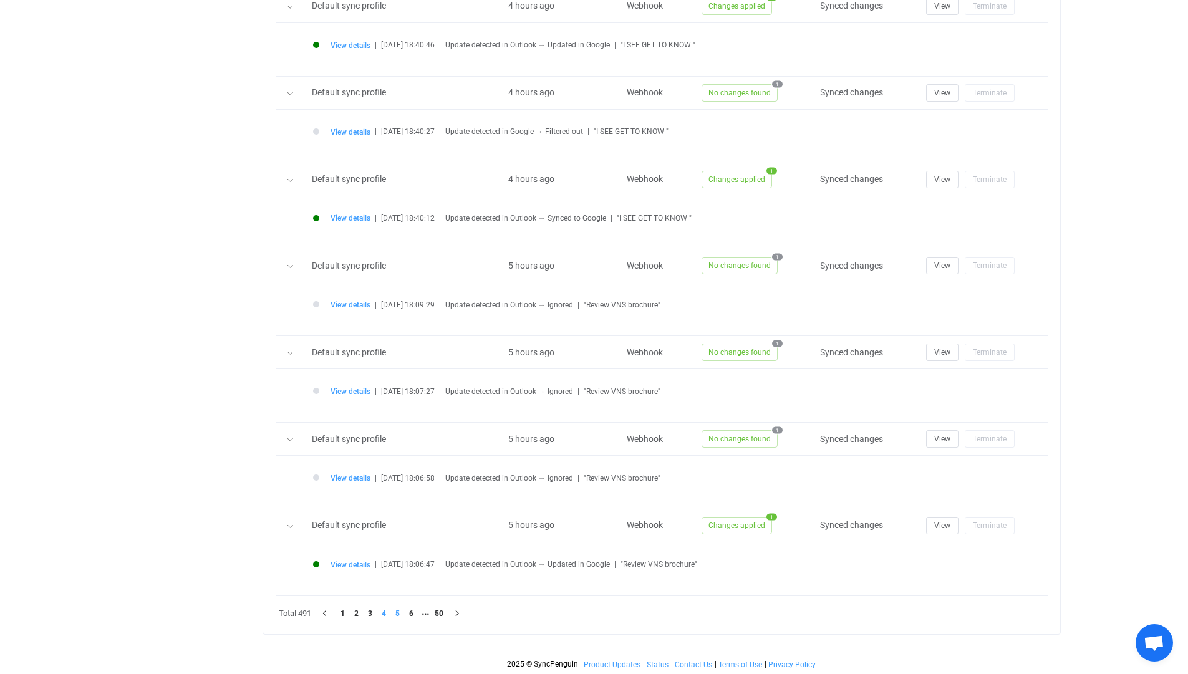
click at [395, 611] on li "5" at bounding box center [398, 614] width 14 height 14
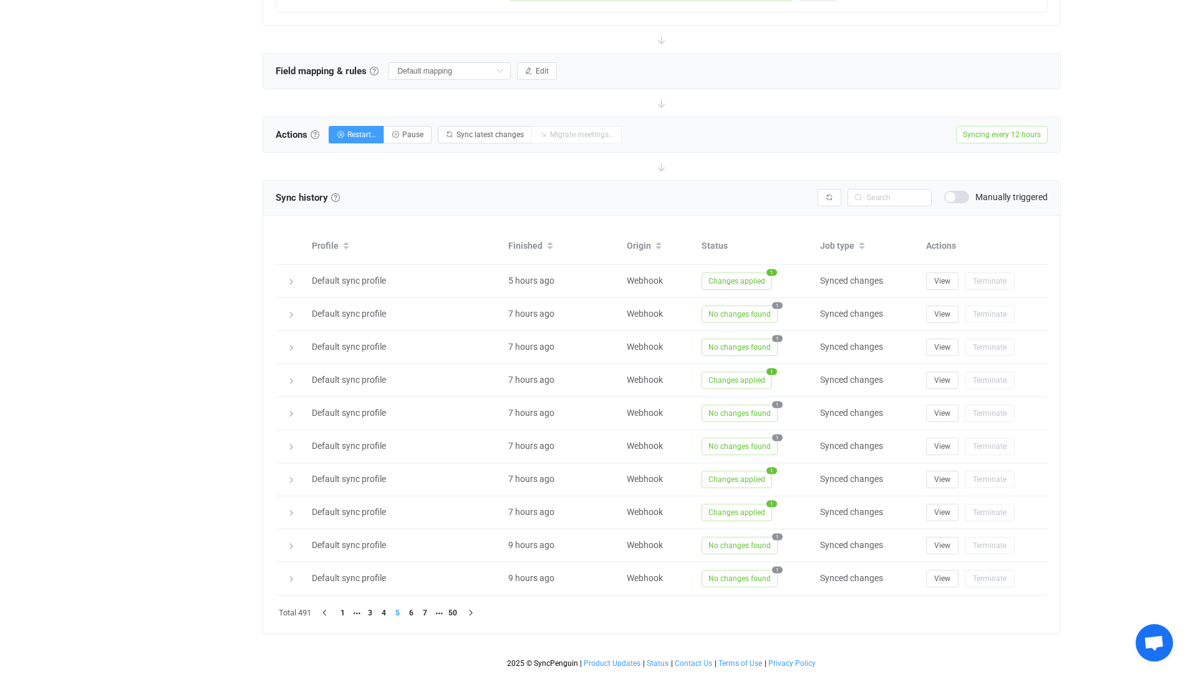
scroll to position [362, 0]
click at [291, 281] on icon at bounding box center [291, 282] width 7 height 7
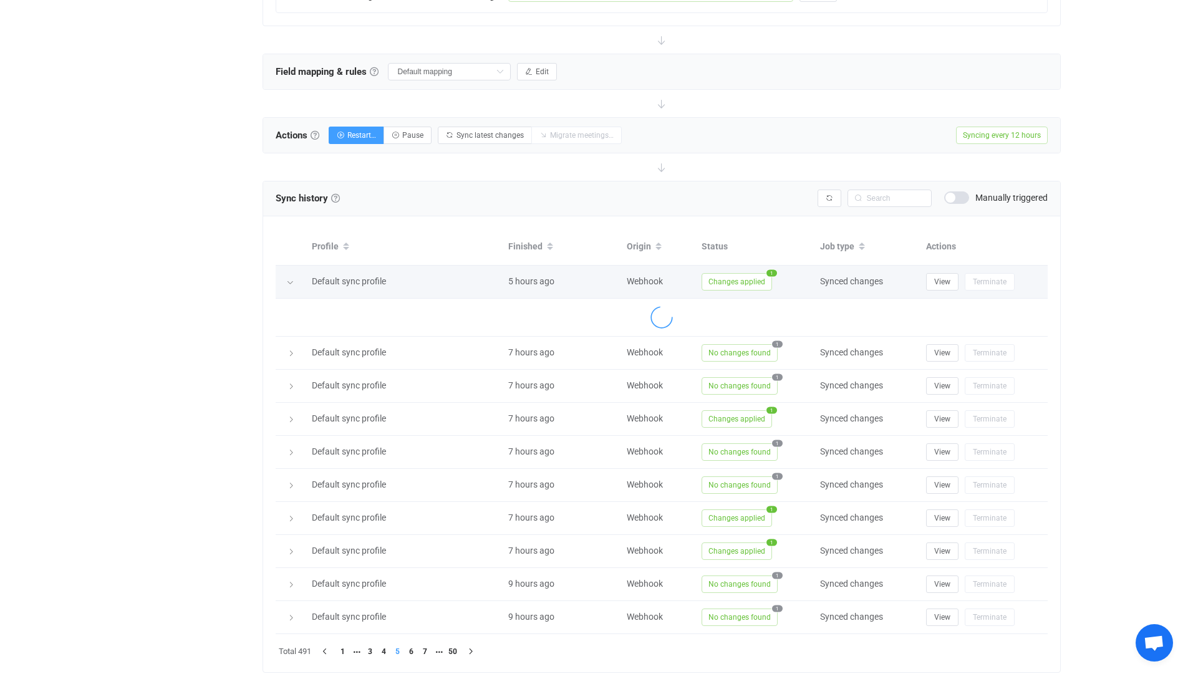
scroll to position [416, 0]
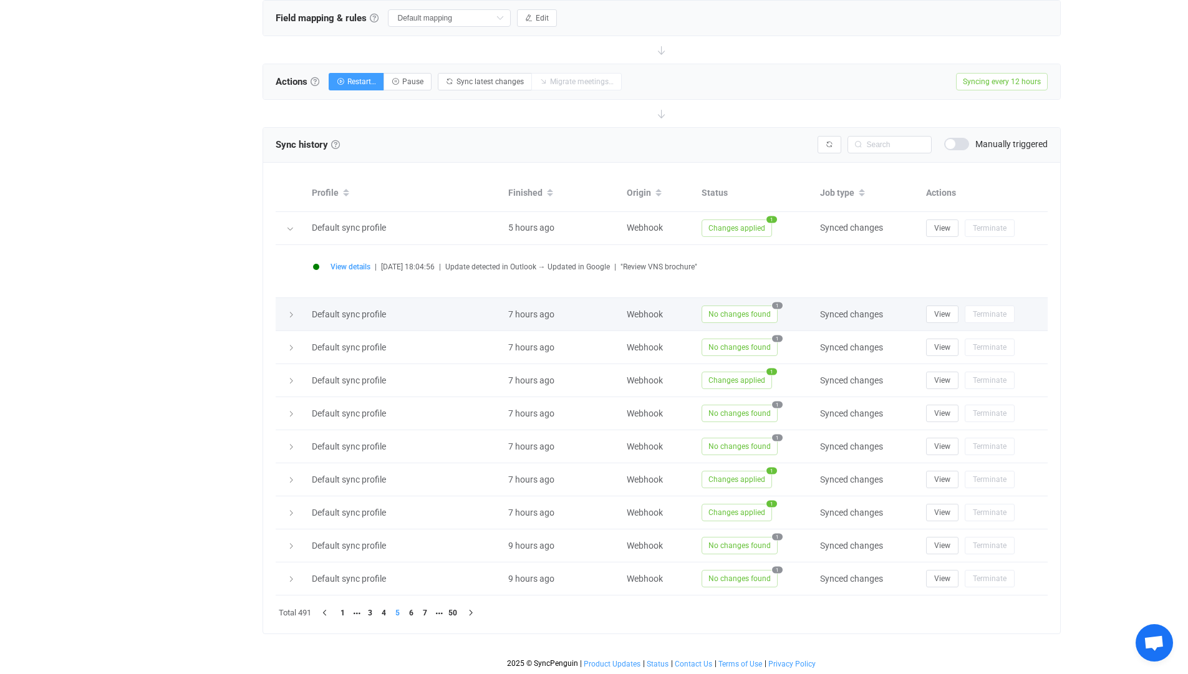
click at [289, 323] on td at bounding box center [291, 314] width 30 height 33
click at [289, 312] on icon at bounding box center [291, 314] width 7 height 7
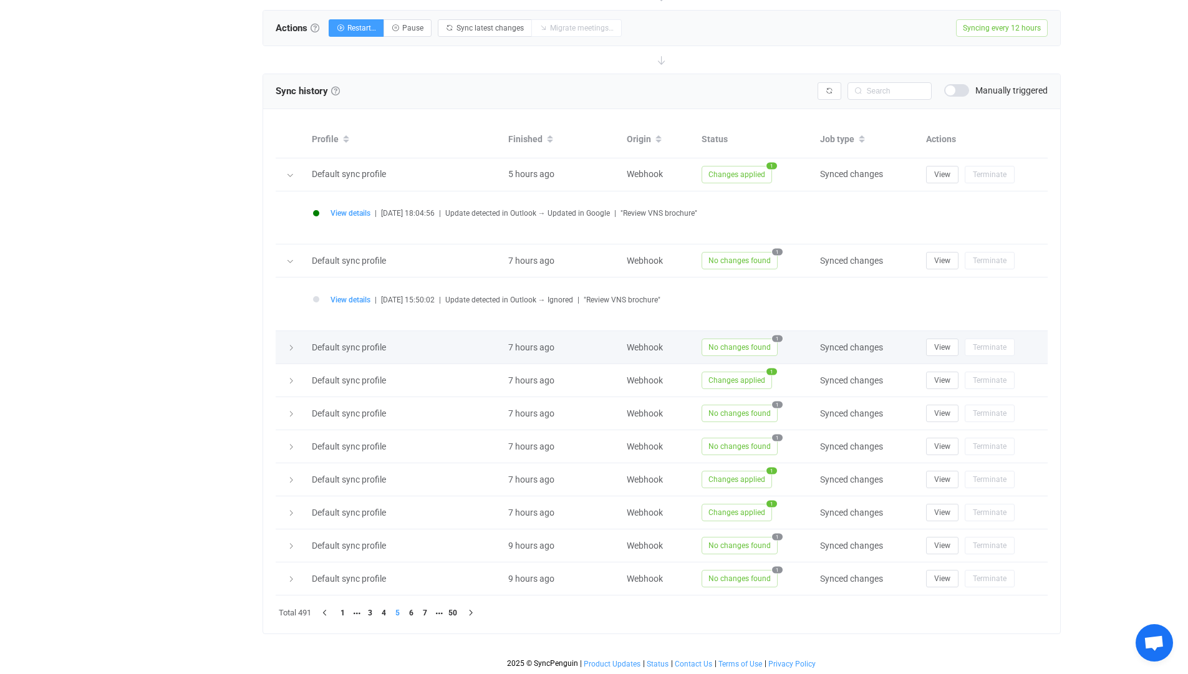
click at [288, 349] on icon at bounding box center [291, 347] width 7 height 7
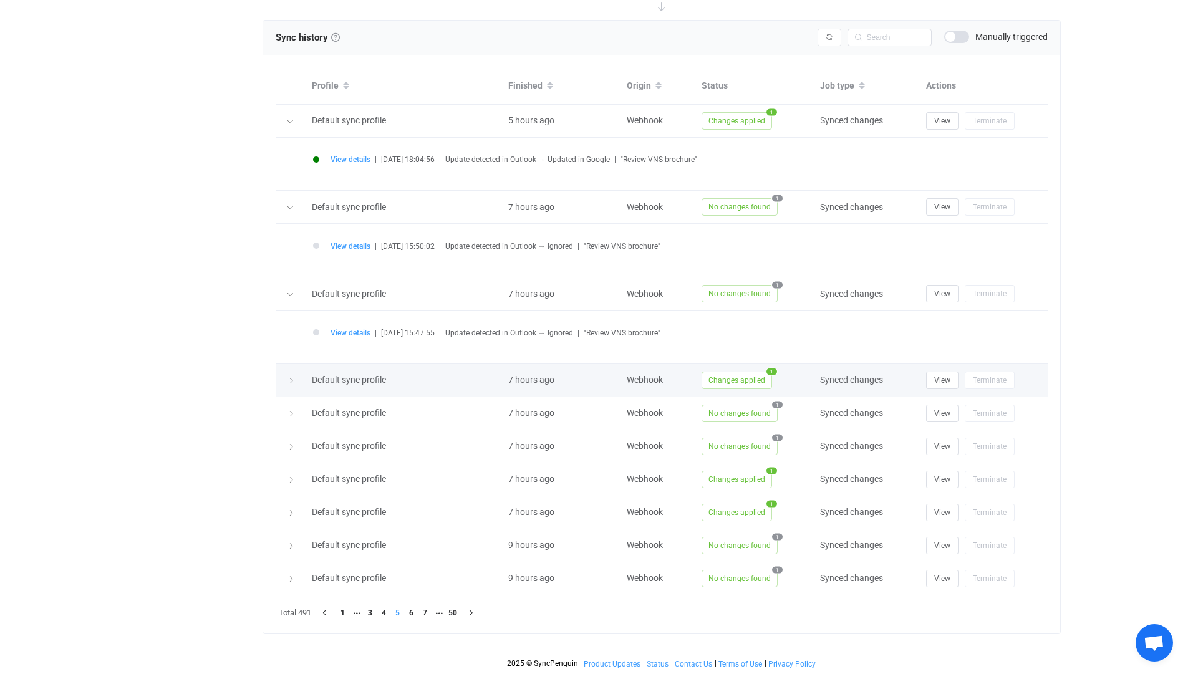
click at [288, 382] on icon at bounding box center [291, 380] width 7 height 7
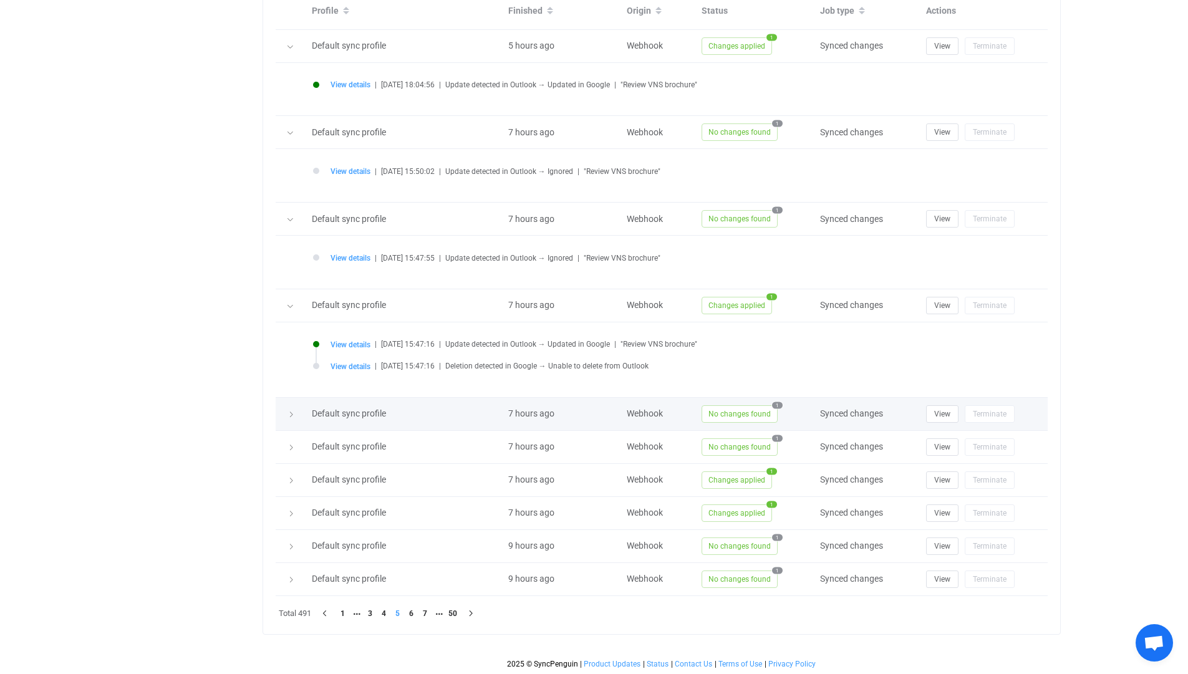
click at [288, 420] on td at bounding box center [291, 414] width 30 height 33
click at [288, 419] on td at bounding box center [291, 414] width 30 height 33
click at [291, 416] on icon at bounding box center [291, 414] width 7 height 7
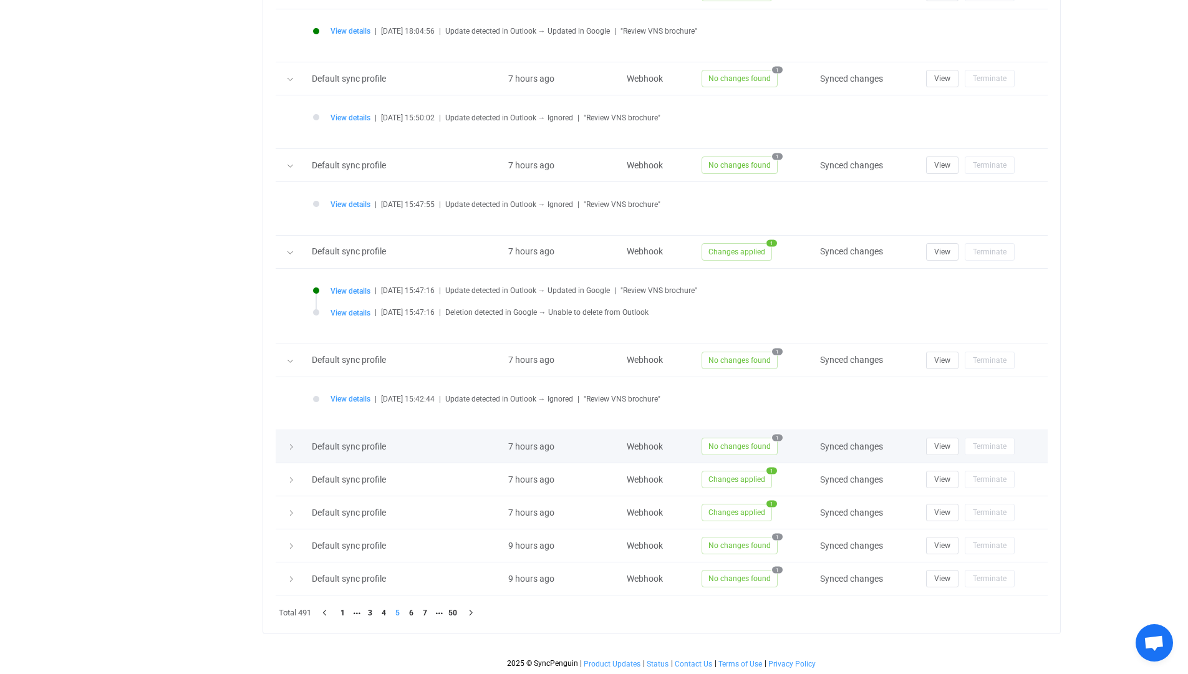
click at [289, 442] on div at bounding box center [290, 446] width 17 height 12
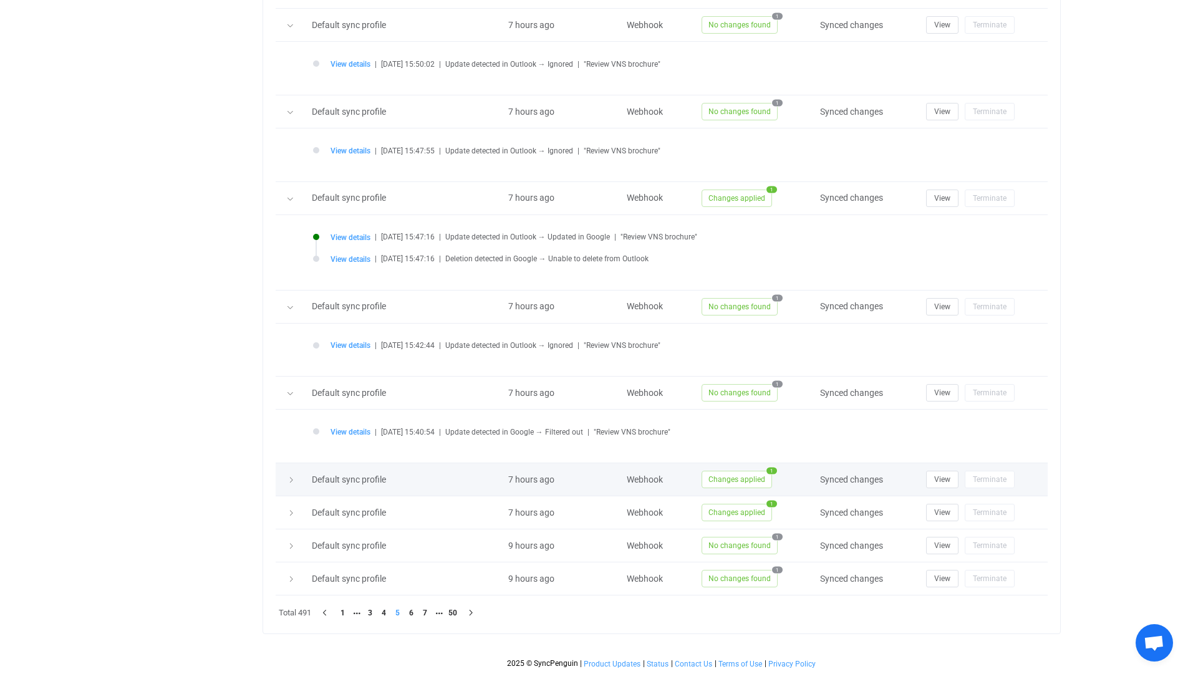
click at [288, 475] on div at bounding box center [290, 479] width 17 height 12
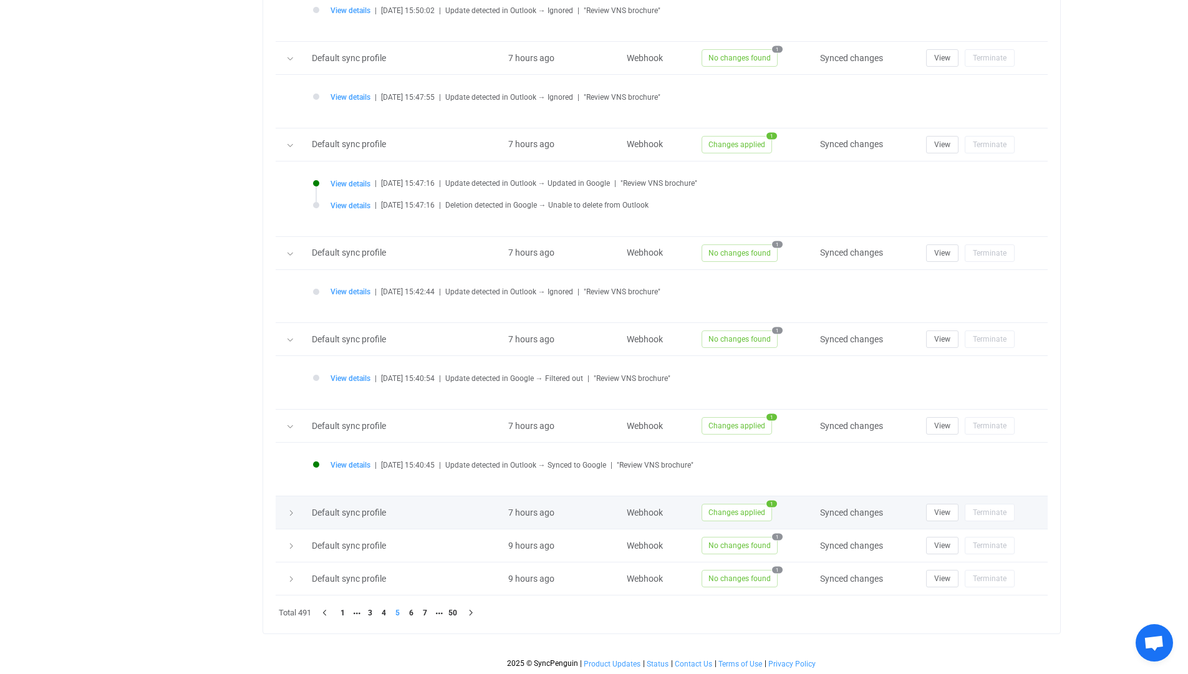
click at [288, 512] on icon at bounding box center [291, 513] width 7 height 7
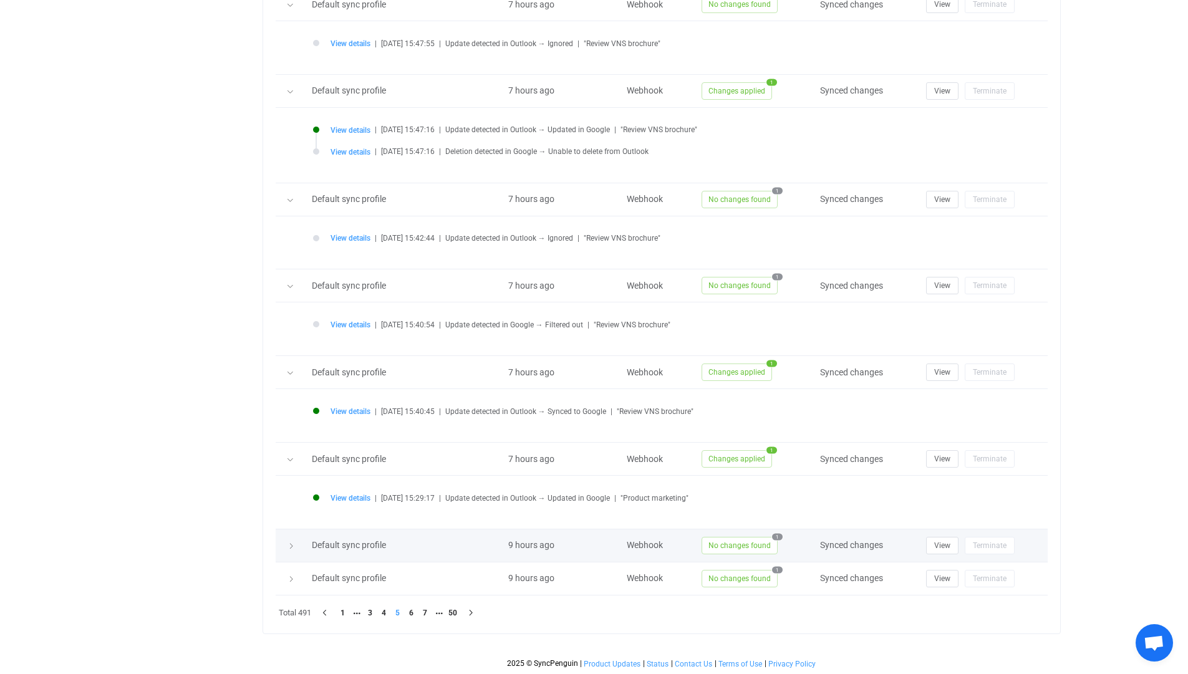
click at [286, 553] on td at bounding box center [291, 546] width 30 height 33
click at [291, 545] on icon at bounding box center [291, 546] width 7 height 7
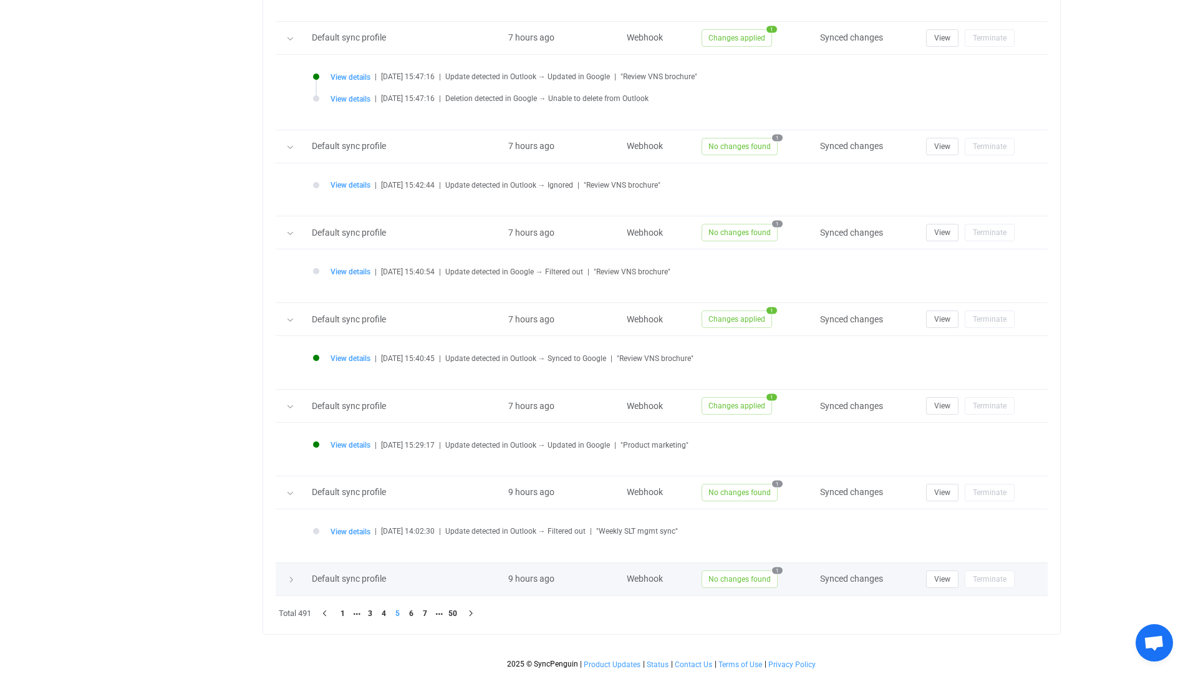
click at [285, 583] on div at bounding box center [290, 579] width 17 height 12
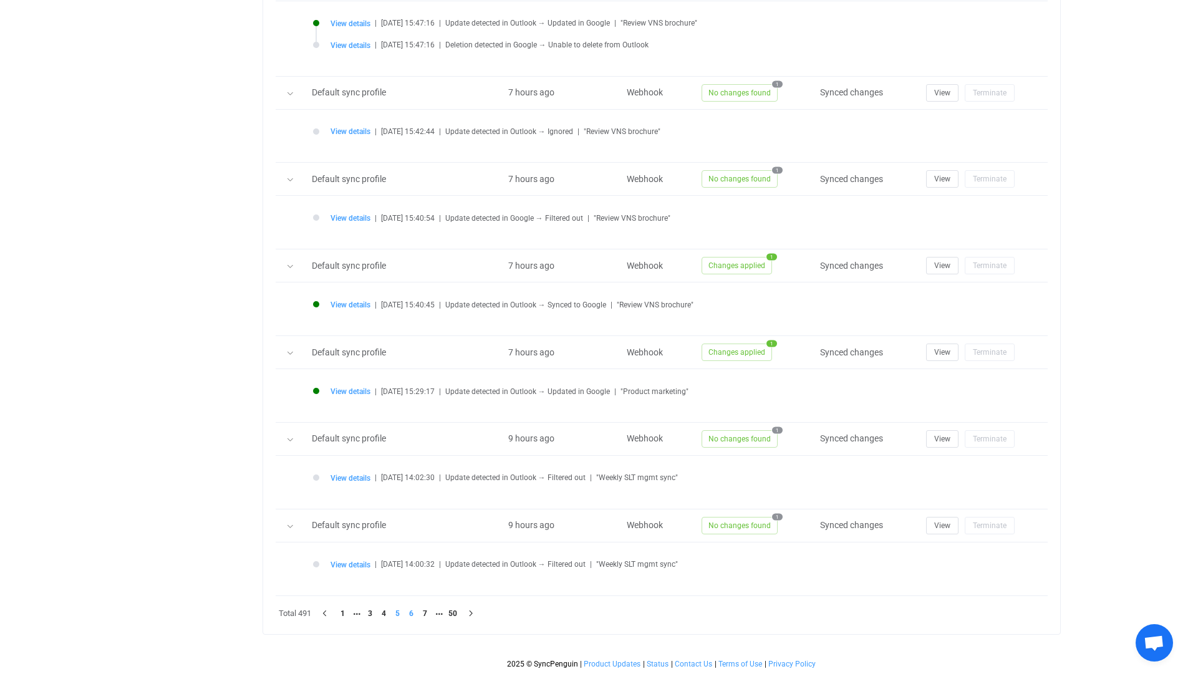
click at [412, 612] on li "6" at bounding box center [412, 614] width 14 height 14
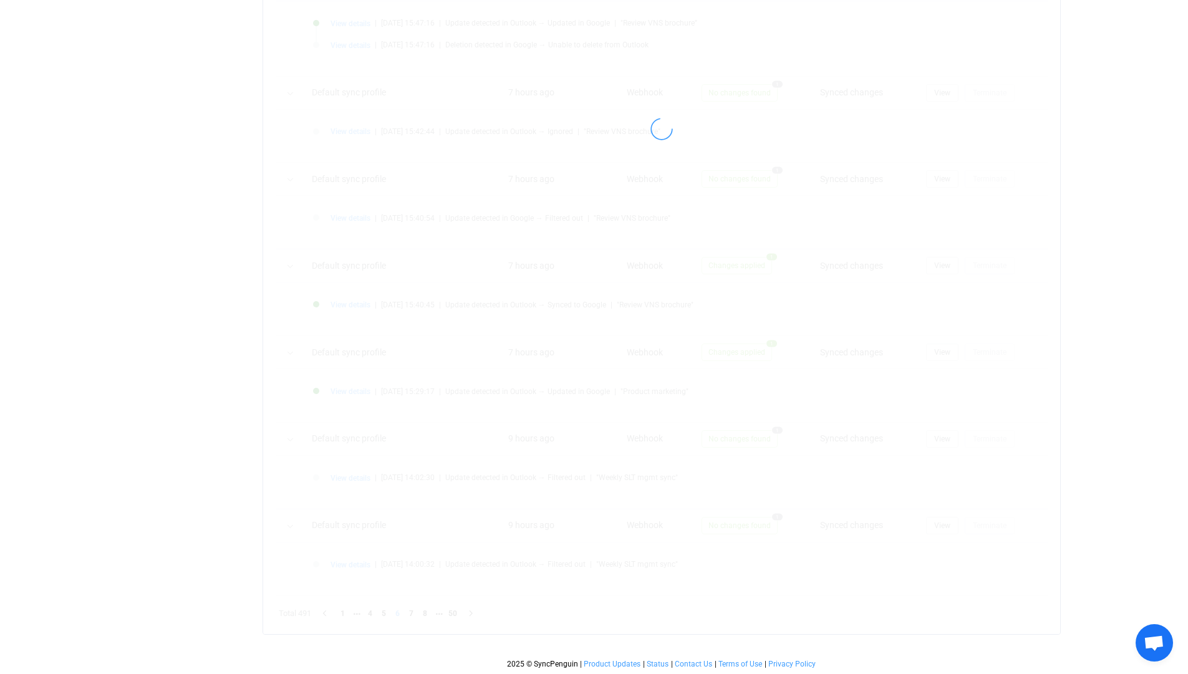
scroll to position [362, 0]
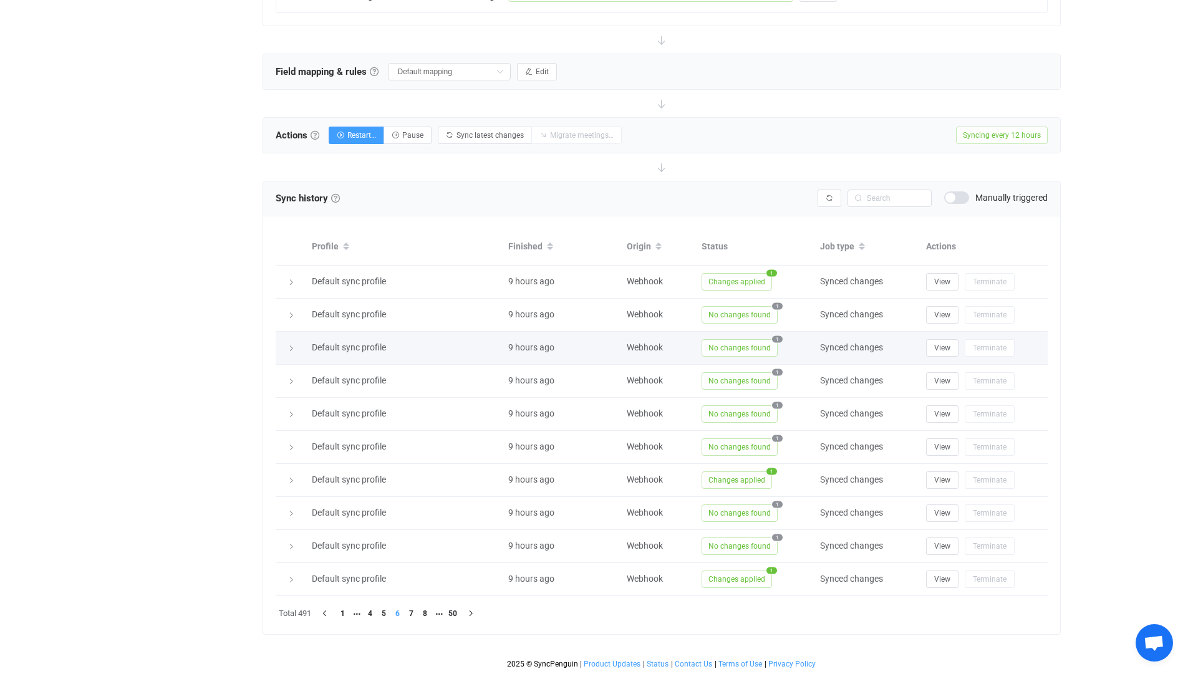
click at [293, 350] on icon at bounding box center [291, 348] width 7 height 7
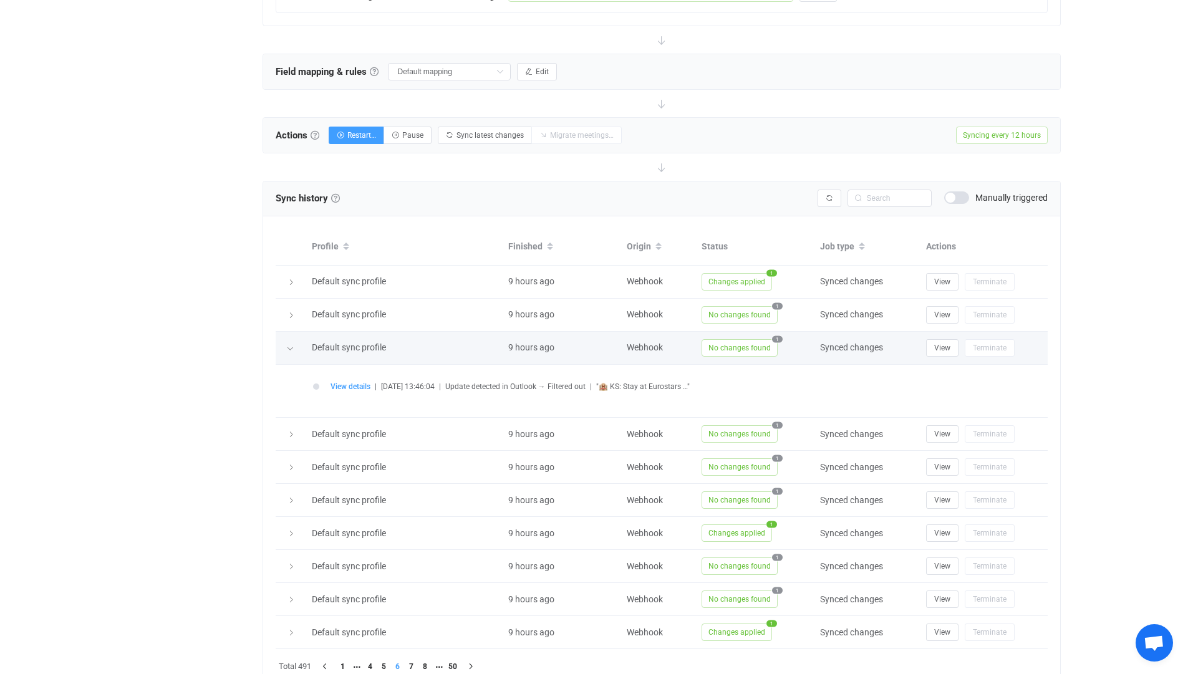
scroll to position [416, 0]
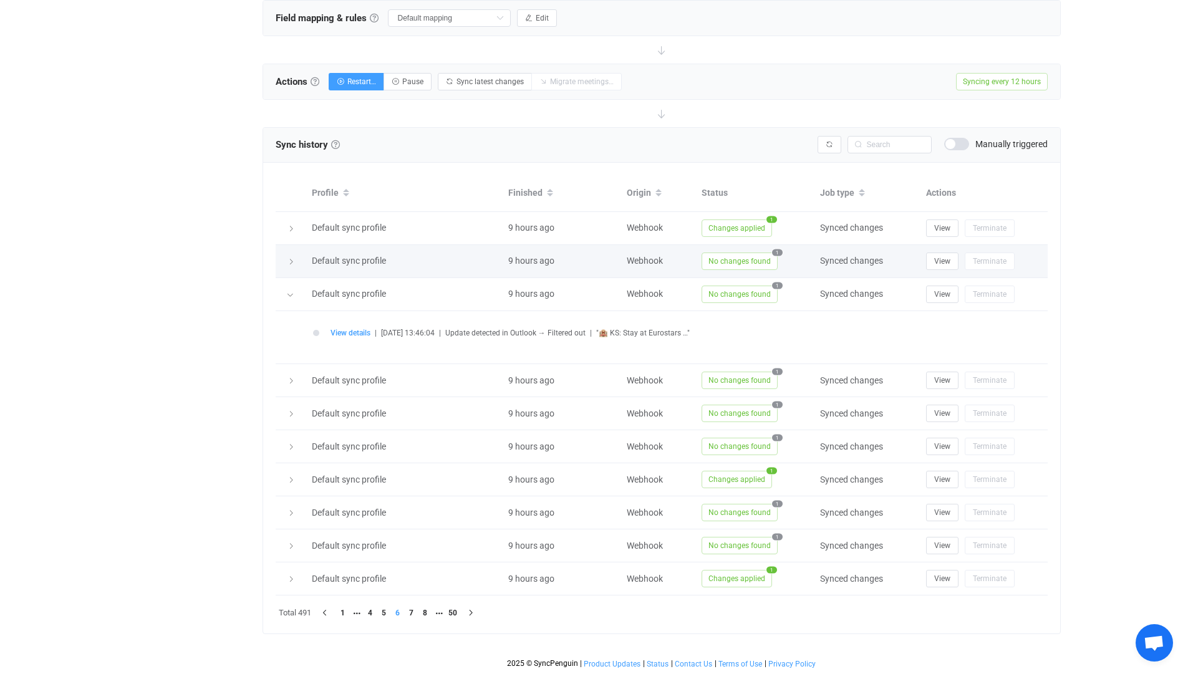
click at [291, 263] on icon at bounding box center [291, 261] width 7 height 7
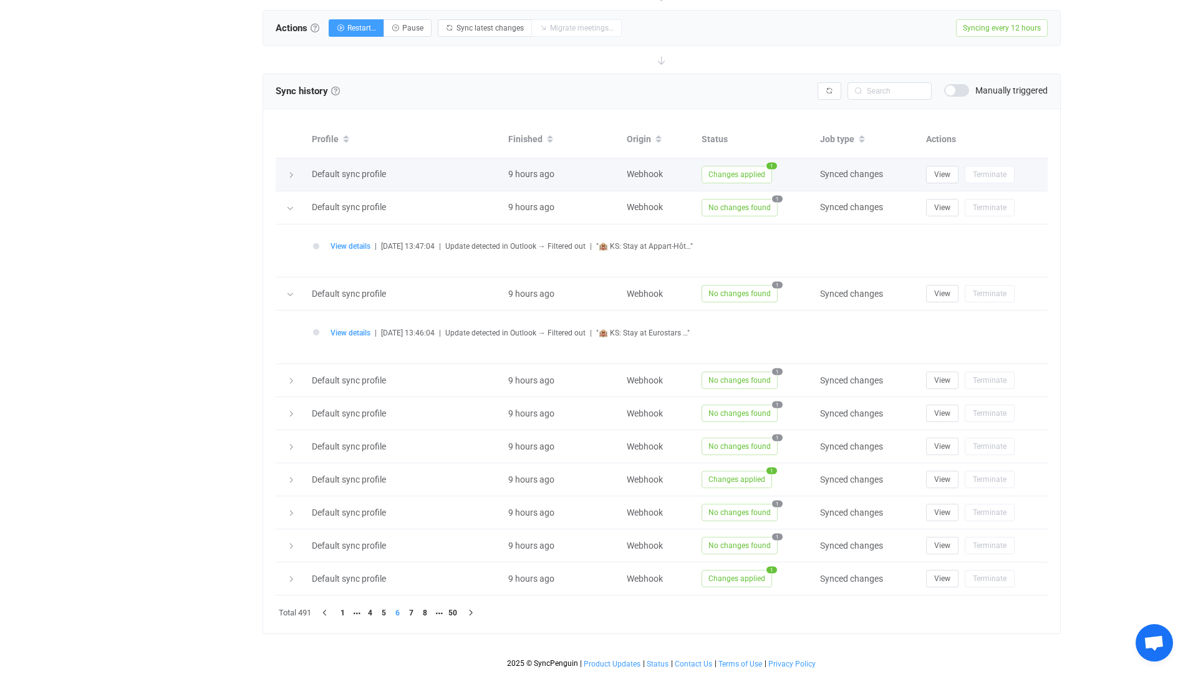
click at [291, 175] on icon at bounding box center [291, 175] width 7 height 7
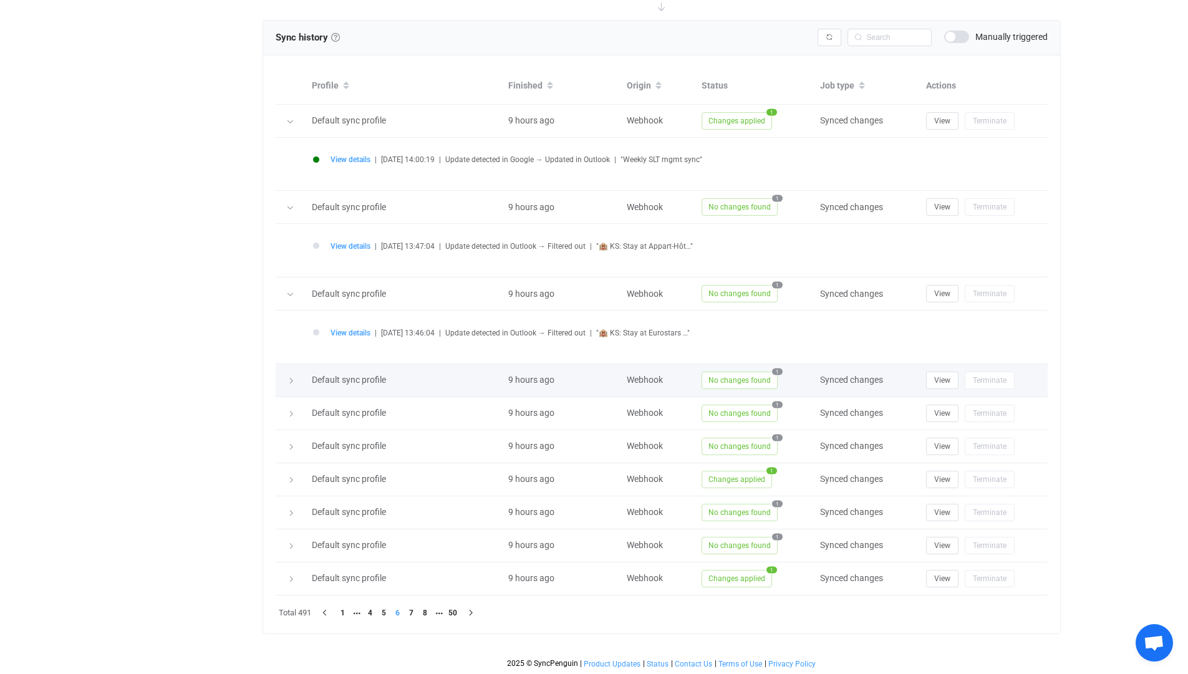
click at [289, 385] on div at bounding box center [290, 380] width 17 height 12
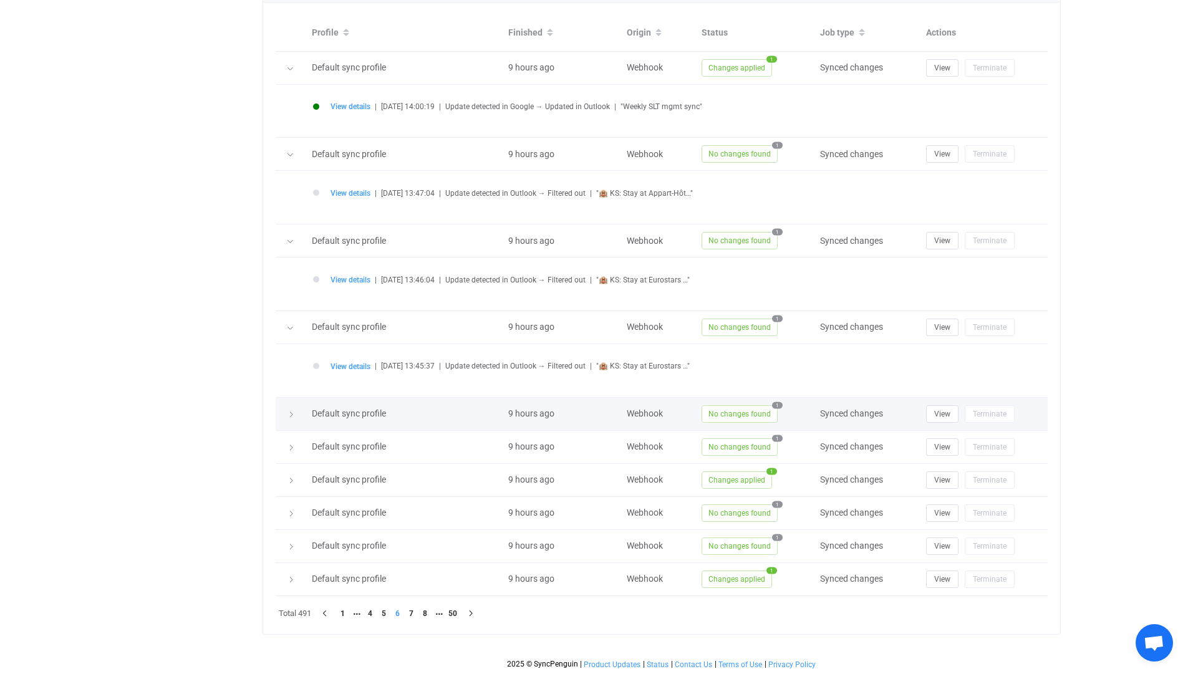
click at [291, 416] on icon at bounding box center [291, 414] width 7 height 7
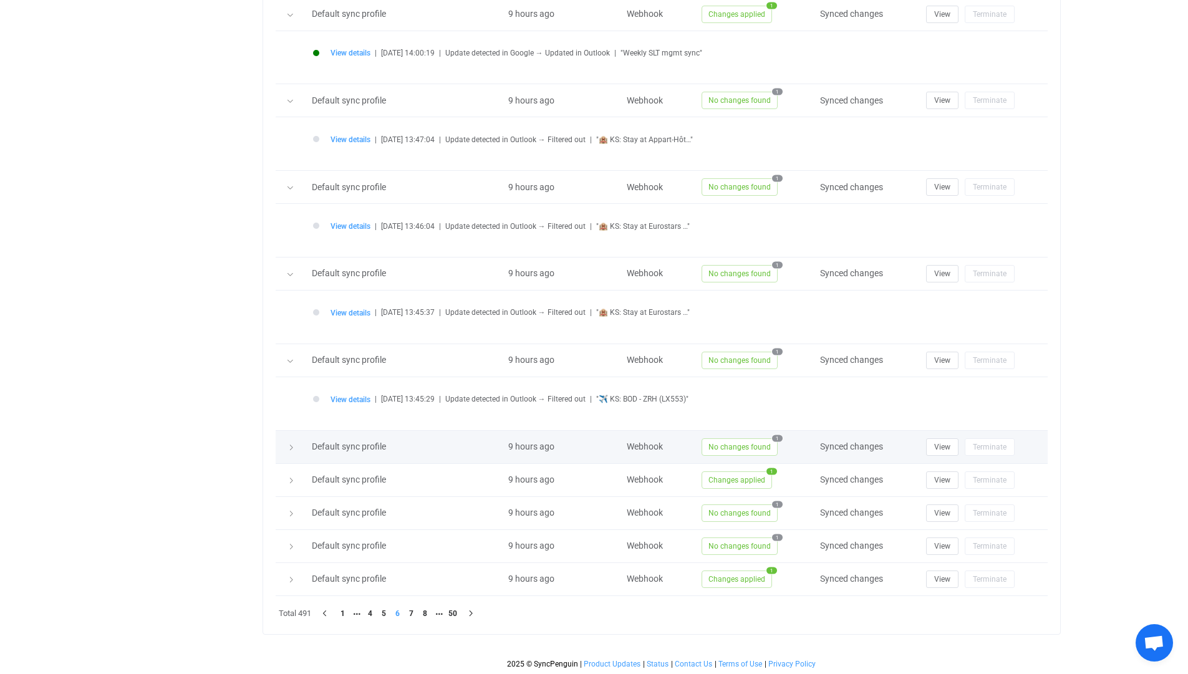
click at [291, 452] on div at bounding box center [290, 447] width 17 height 12
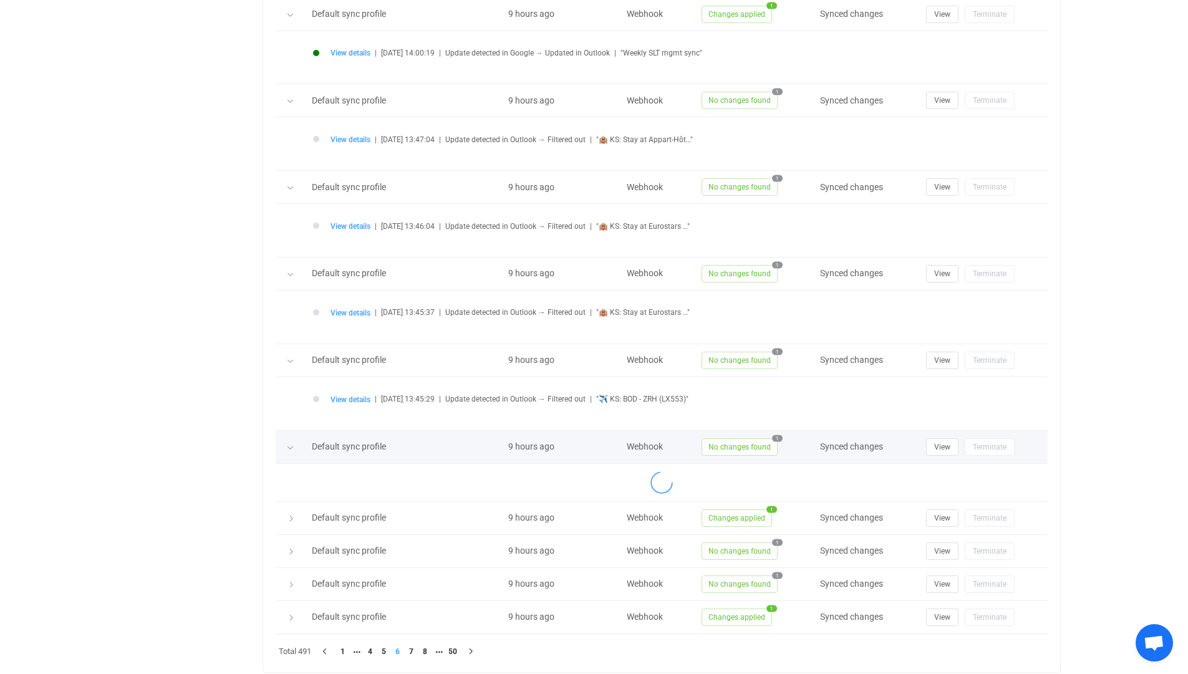
scroll to position [684, 0]
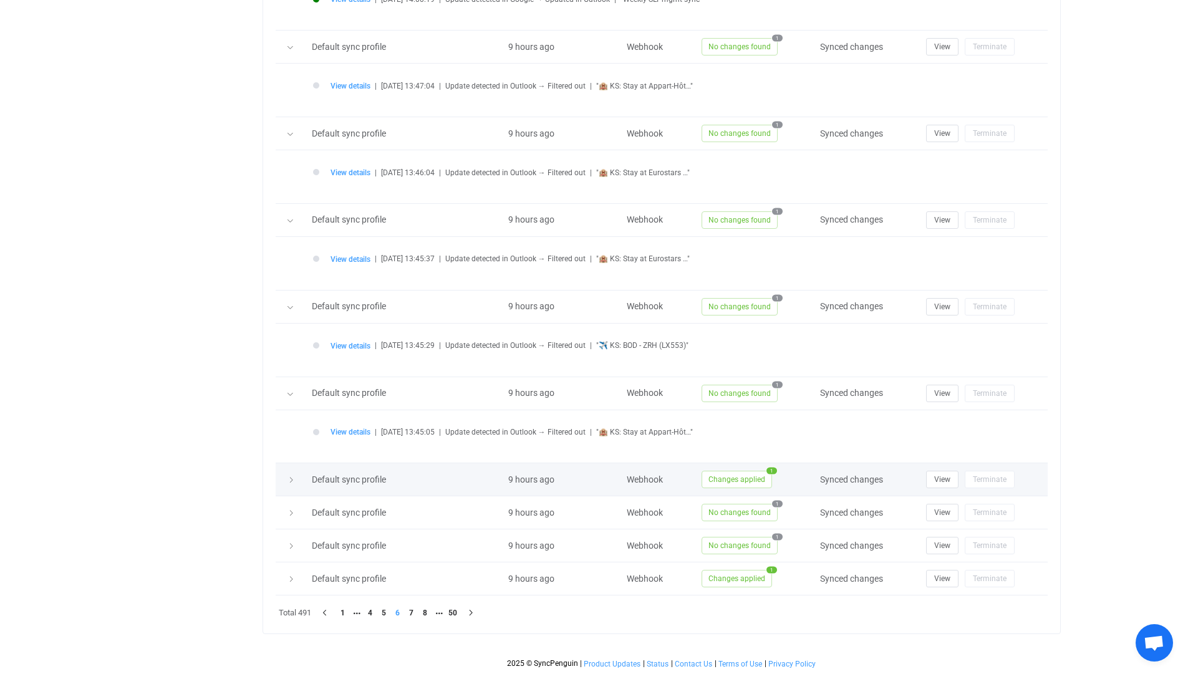
click at [291, 483] on div at bounding box center [290, 479] width 17 height 12
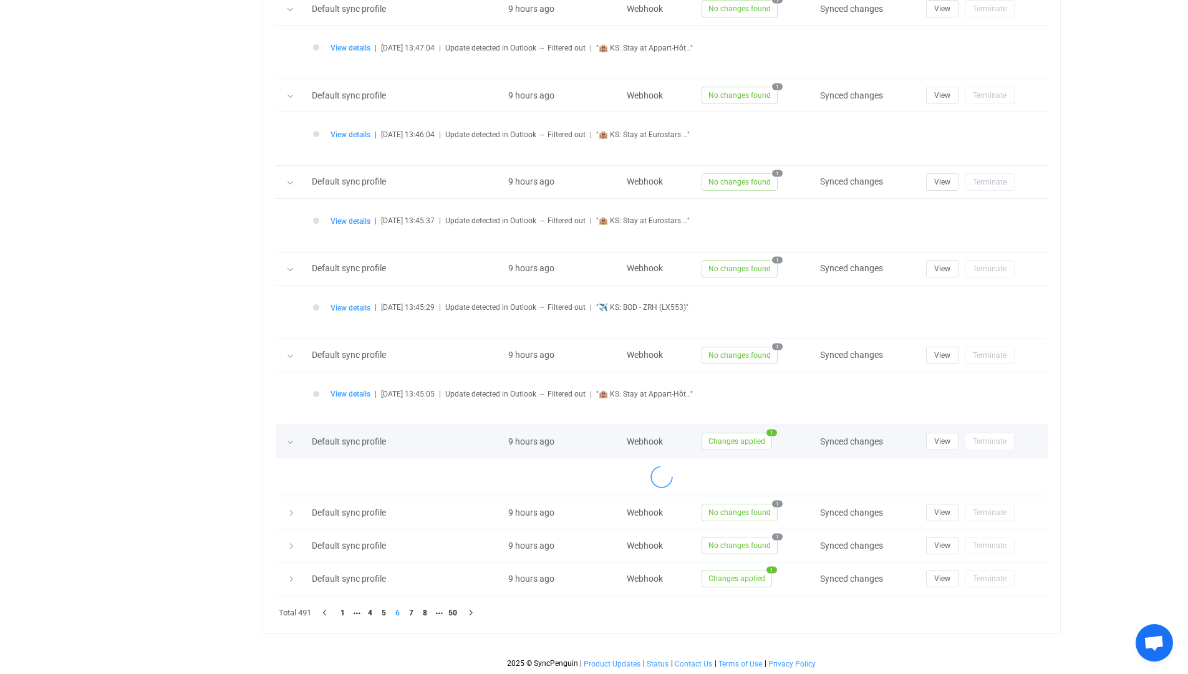
scroll to position [737, 0]
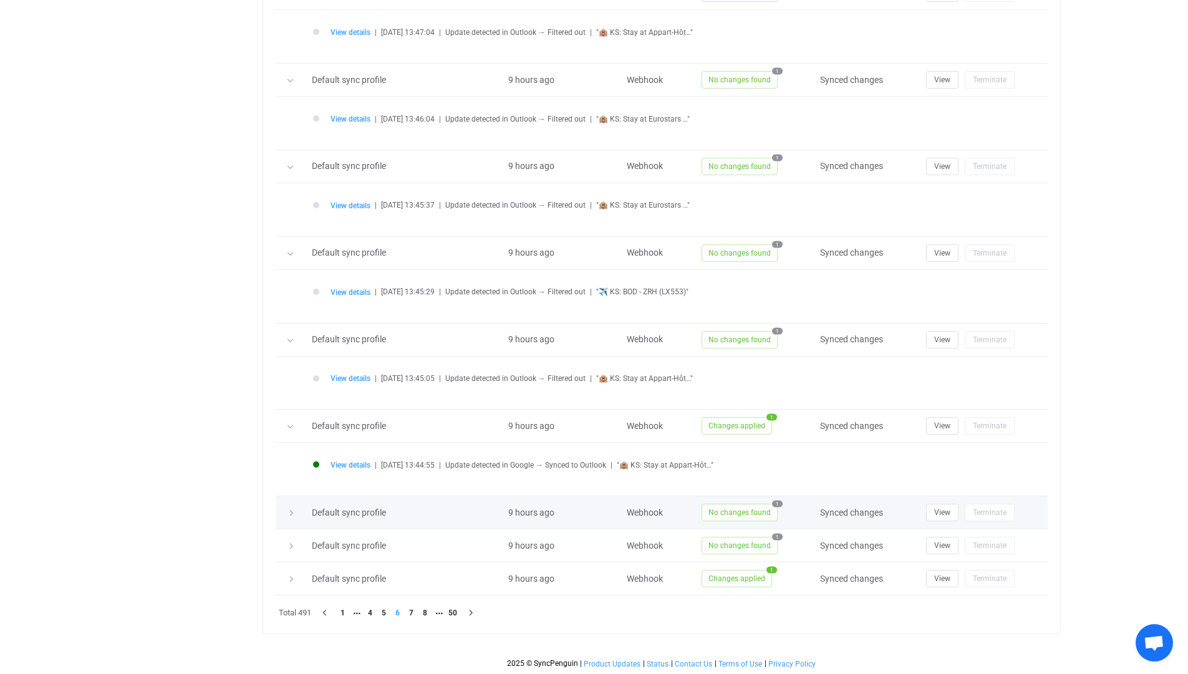
click at [289, 516] on icon at bounding box center [291, 513] width 7 height 7
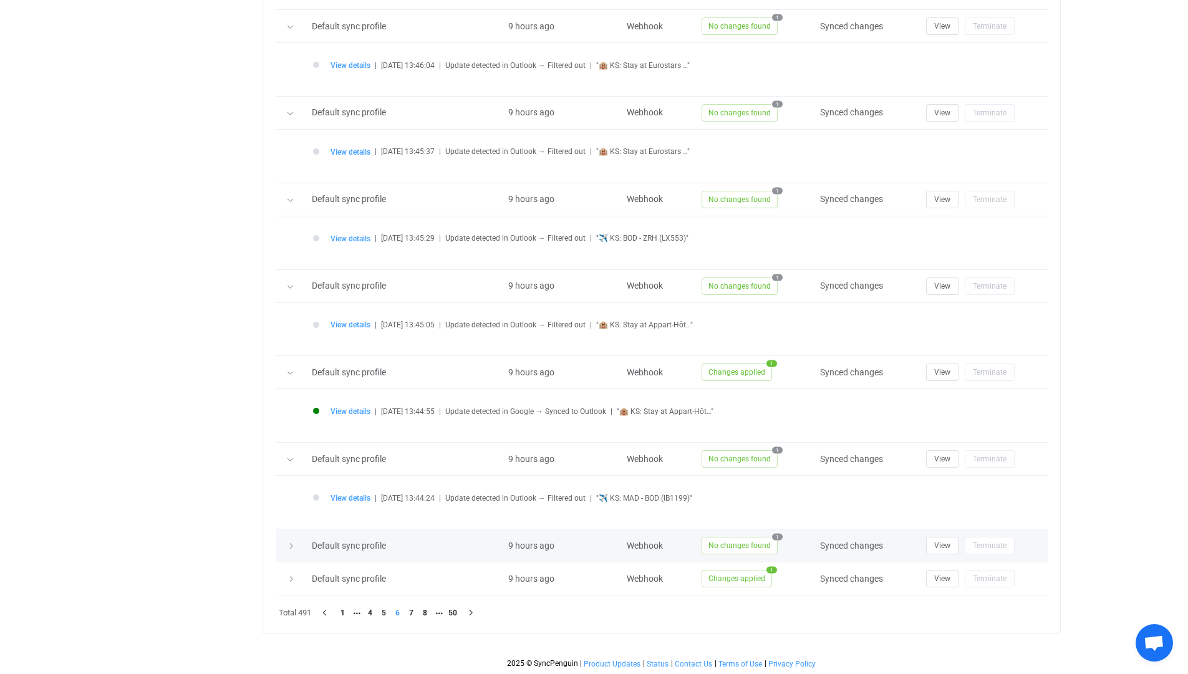
click at [284, 559] on td at bounding box center [291, 546] width 30 height 33
click at [288, 548] on icon at bounding box center [291, 546] width 7 height 7
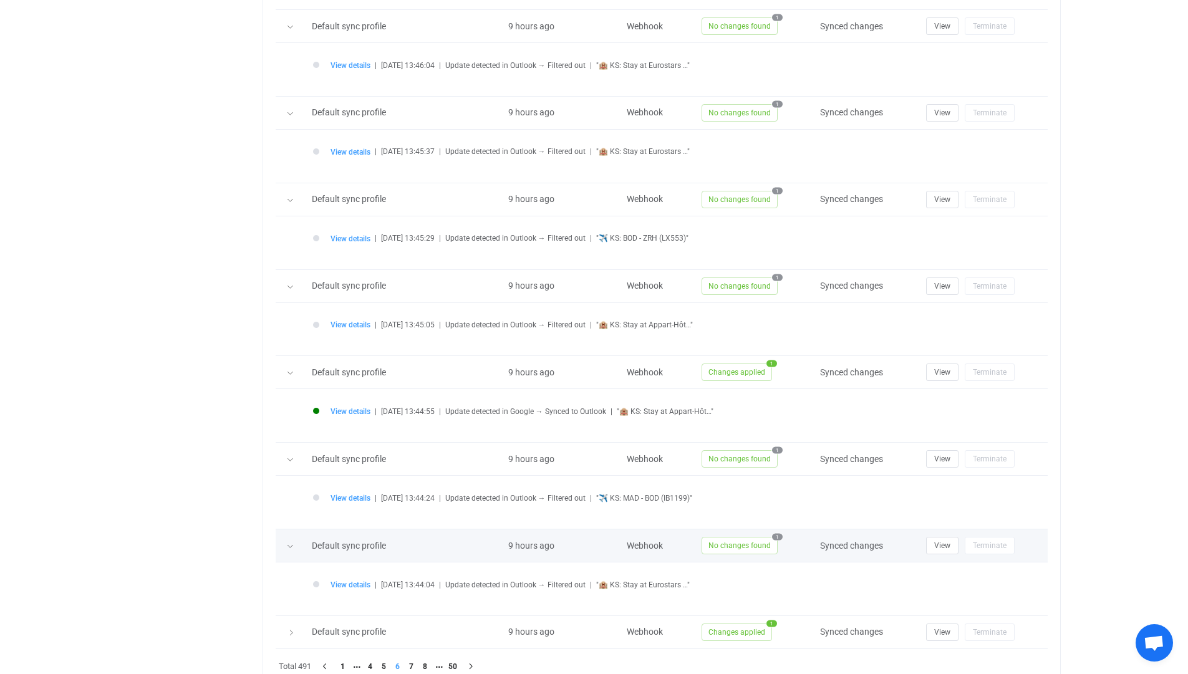
scroll to position [845, 0]
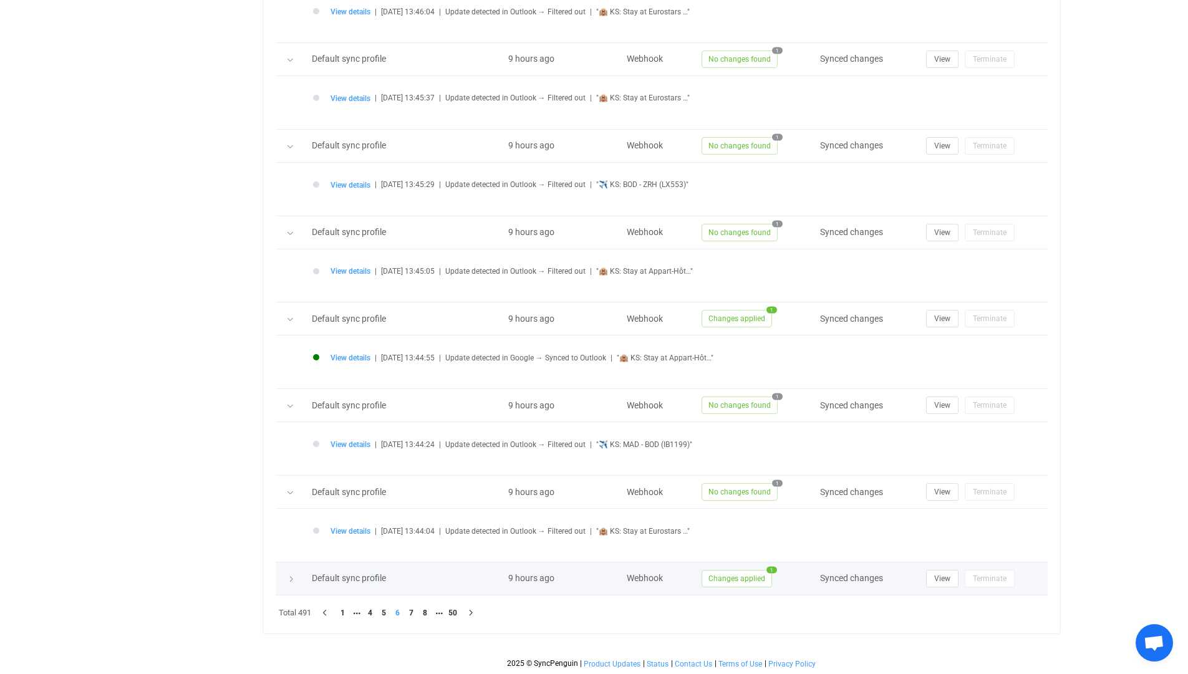
click at [290, 576] on icon at bounding box center [291, 579] width 7 height 7
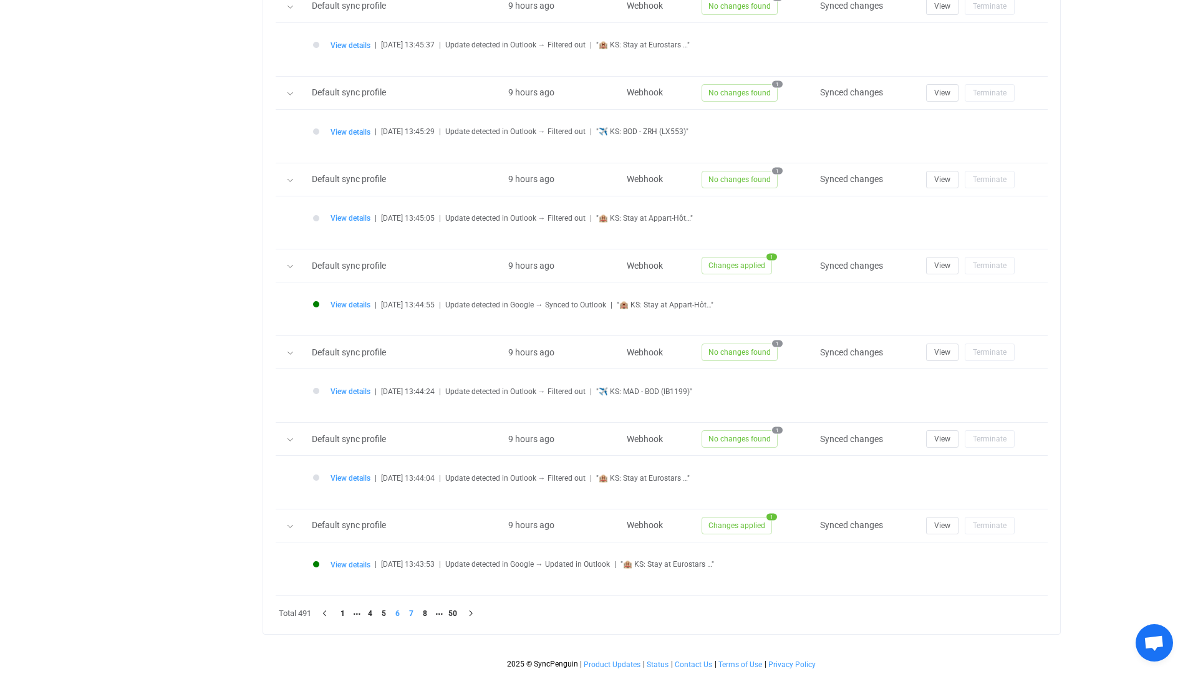
click at [416, 614] on li "7" at bounding box center [412, 614] width 14 height 14
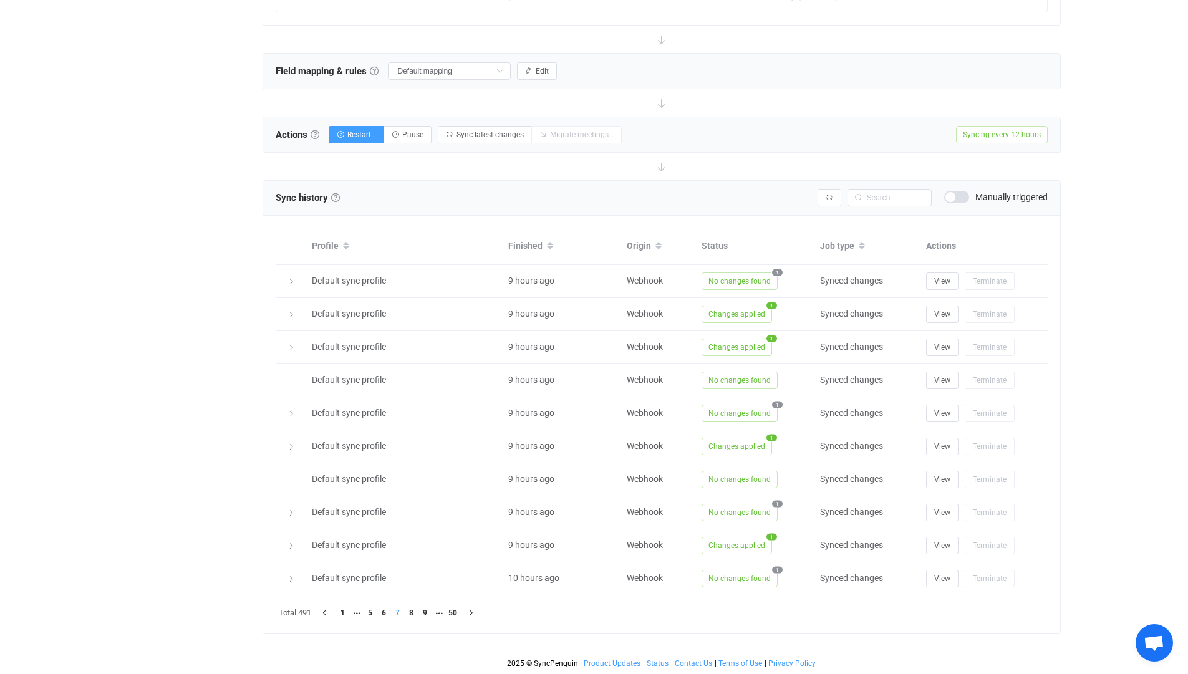
scroll to position [362, 0]
click at [294, 580] on icon at bounding box center [291, 579] width 7 height 7
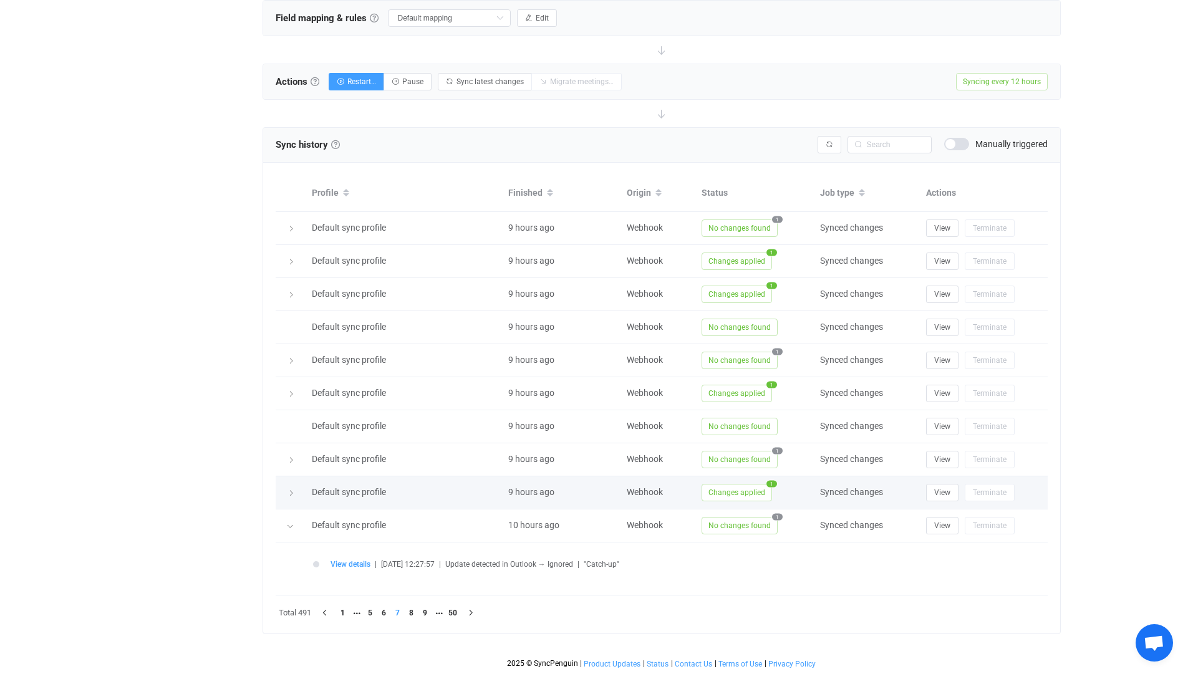
click at [291, 487] on div at bounding box center [290, 493] width 17 height 12
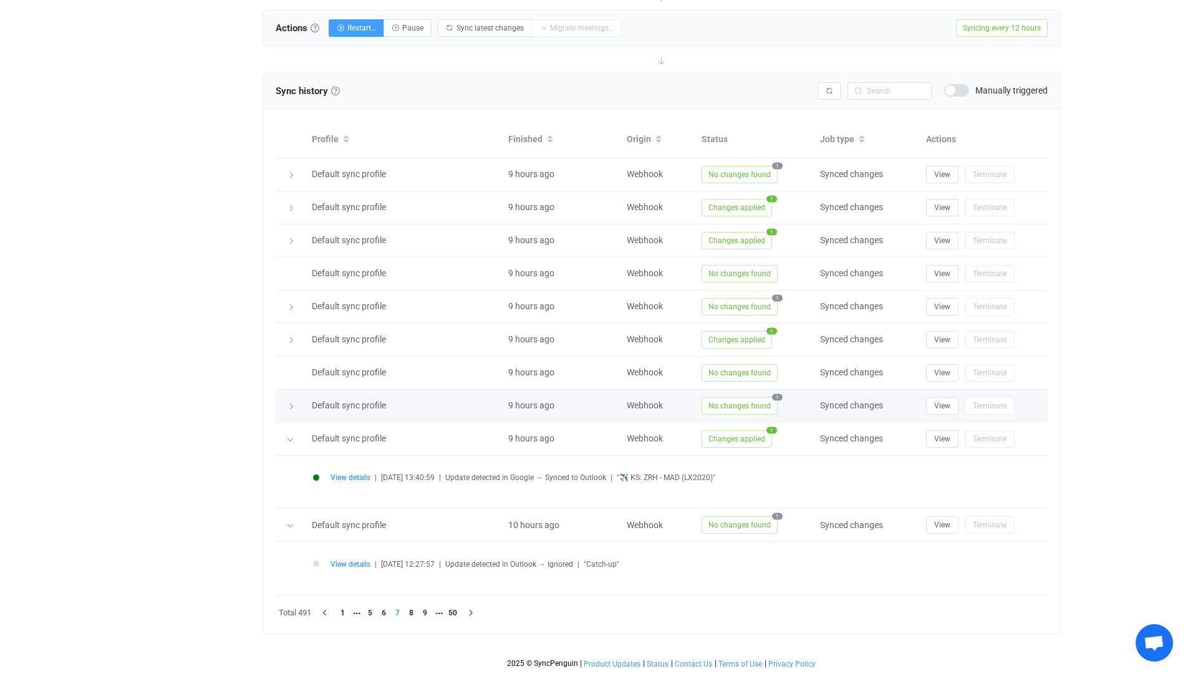
click at [291, 405] on icon at bounding box center [291, 406] width 7 height 7
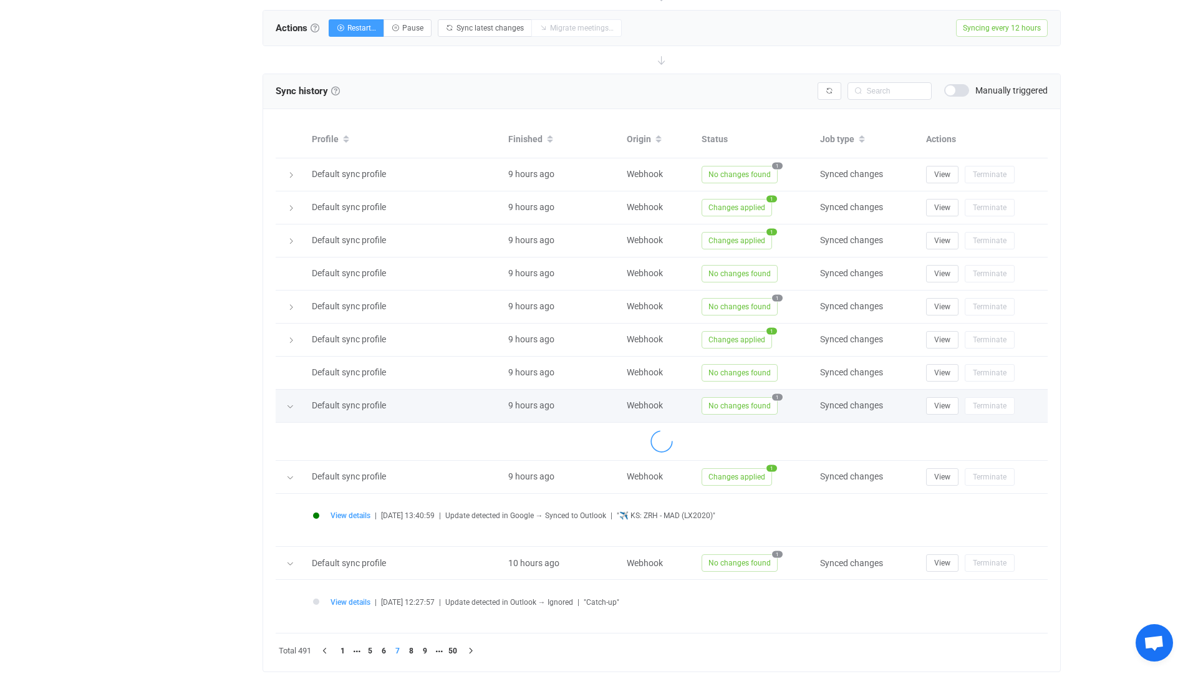
scroll to position [523, 0]
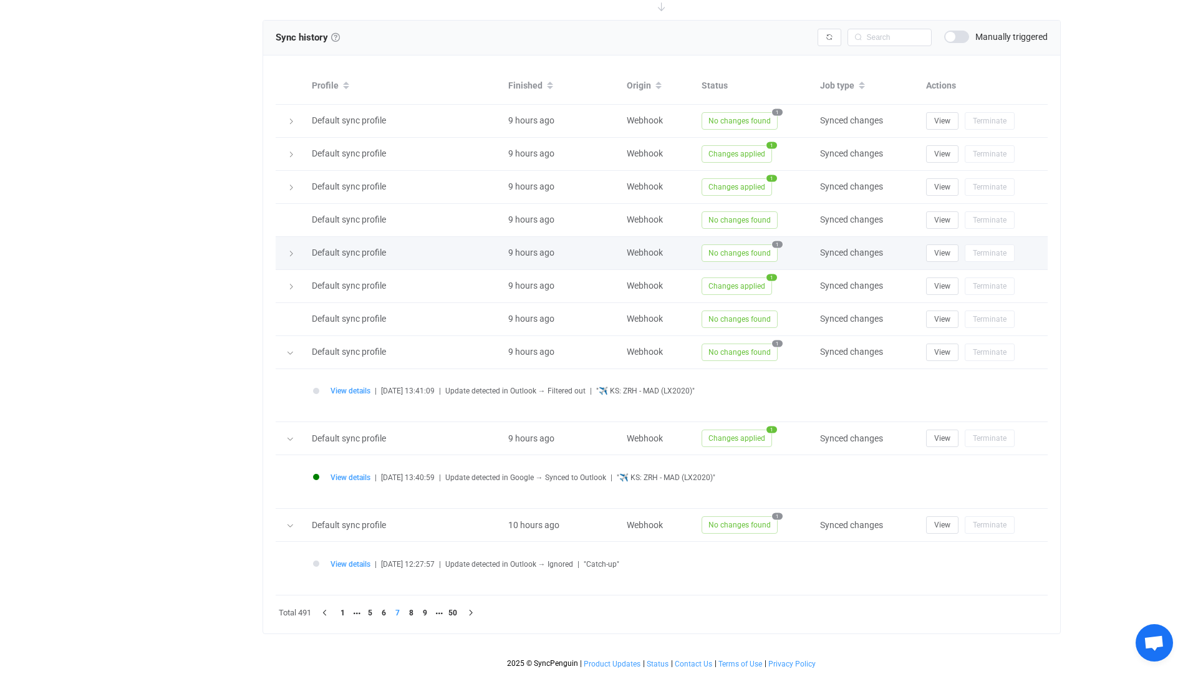
click at [294, 259] on td at bounding box center [291, 253] width 30 height 33
click at [293, 255] on icon at bounding box center [291, 253] width 7 height 7
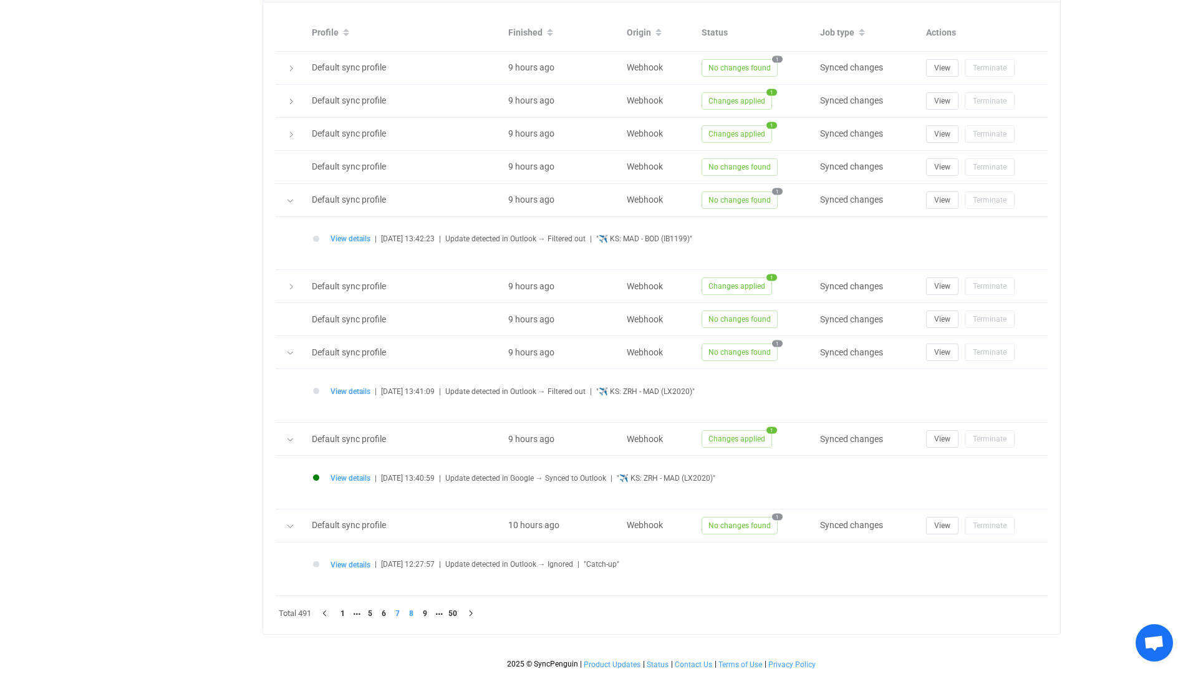
click at [414, 613] on li "8" at bounding box center [412, 614] width 14 height 14
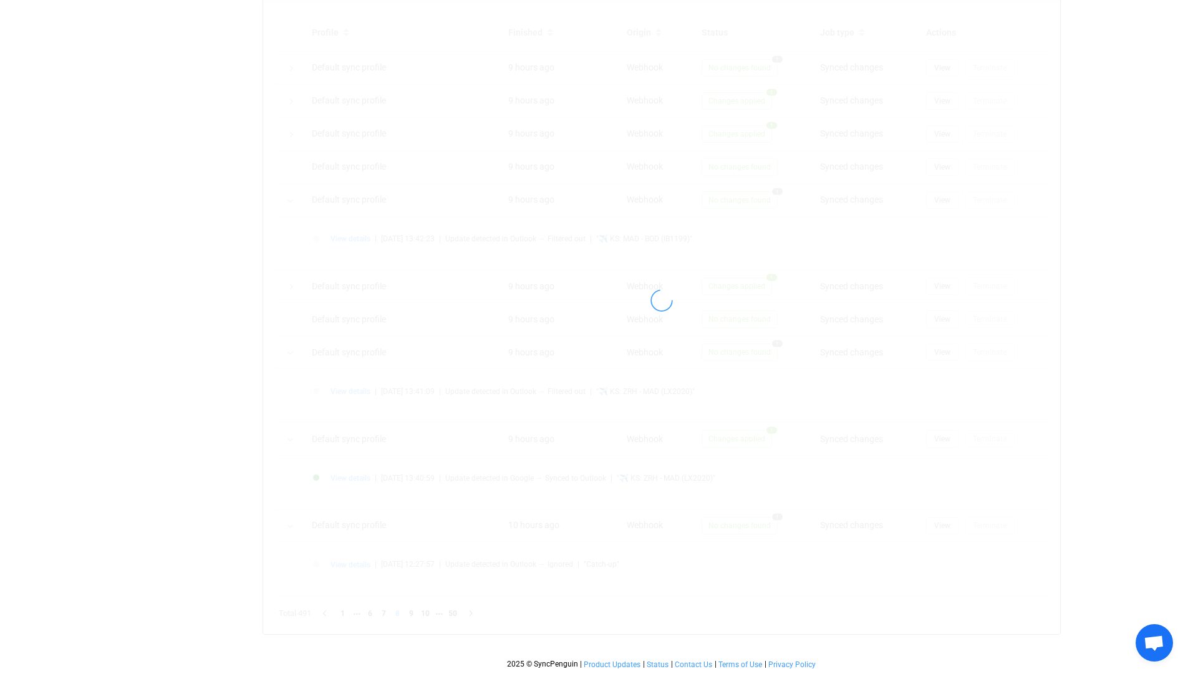
scroll to position [362, 0]
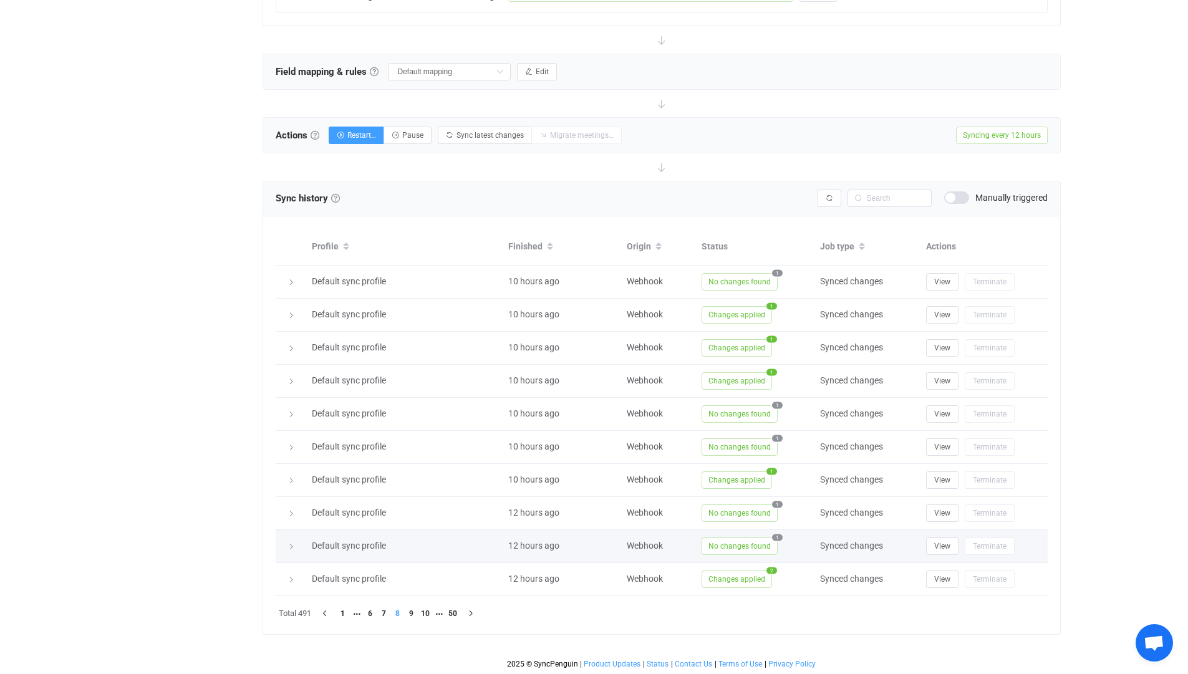
click at [293, 546] on icon at bounding box center [291, 546] width 7 height 7
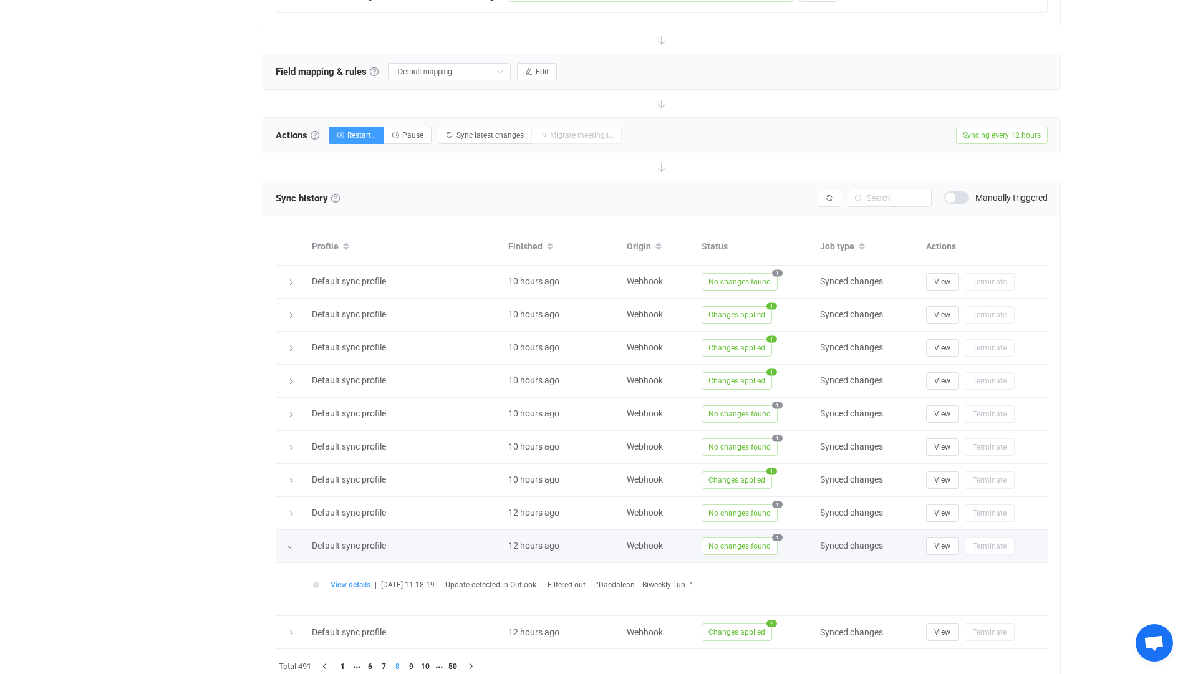
scroll to position [416, 0]
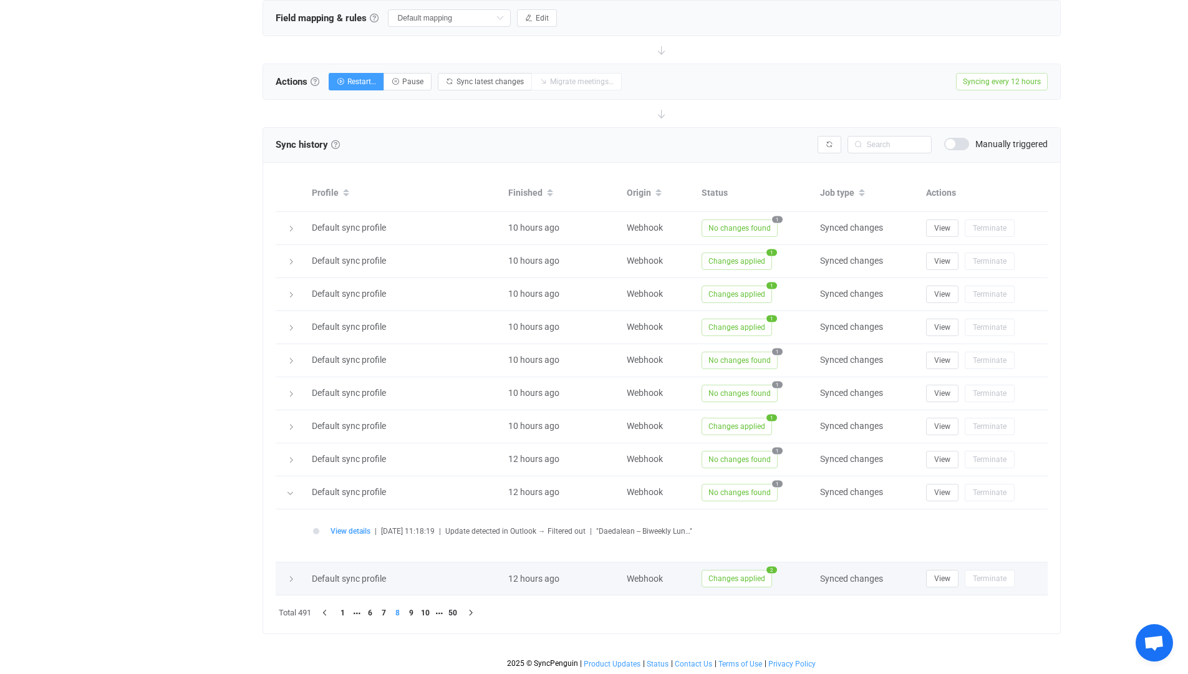
click at [288, 579] on icon at bounding box center [291, 579] width 7 height 7
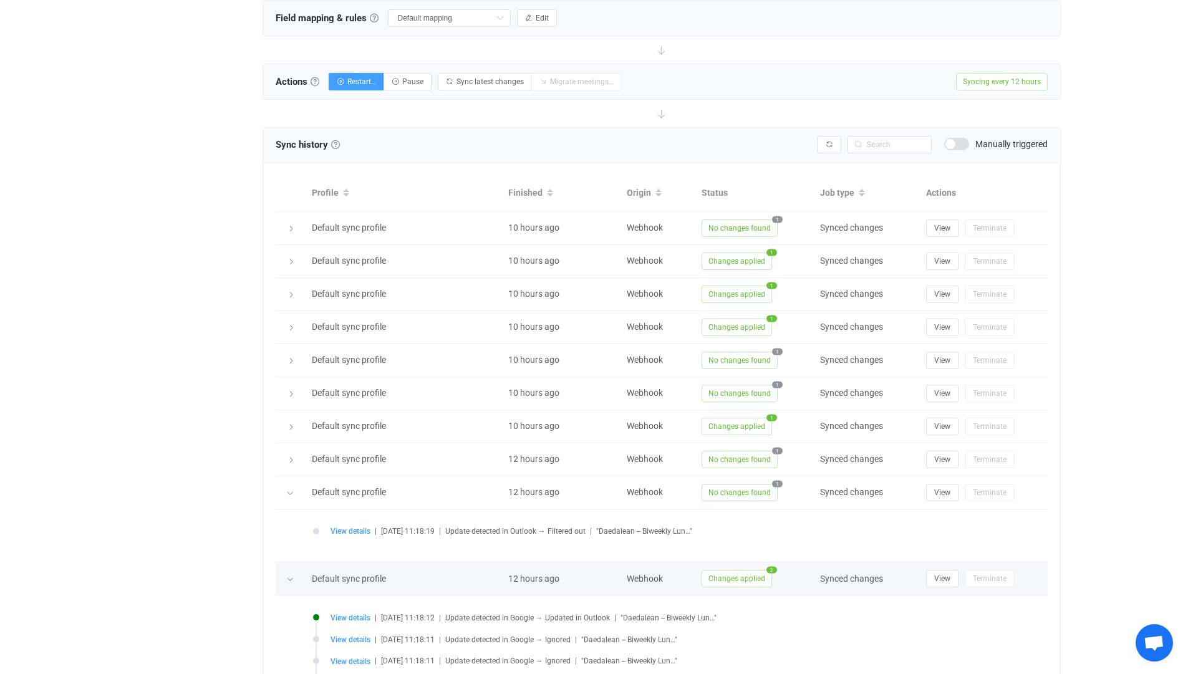
scroll to position [665, 0]
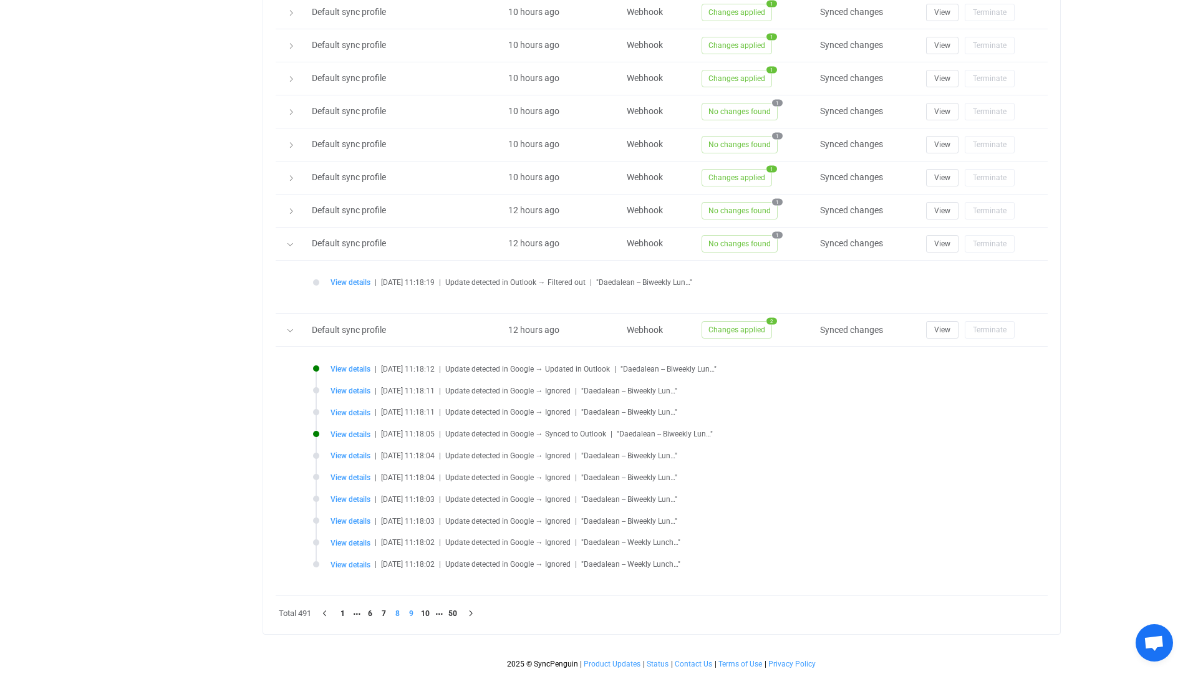
click at [412, 614] on li "9" at bounding box center [412, 614] width 14 height 14
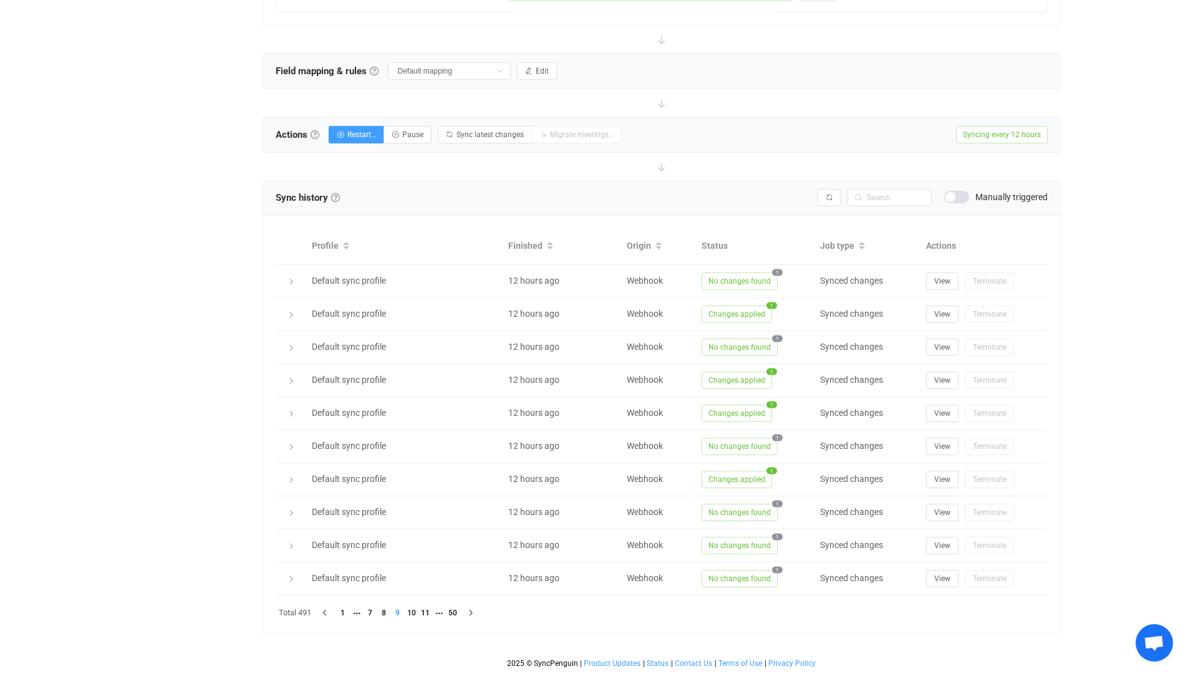
scroll to position [362, 0]
click at [293, 414] on icon at bounding box center [291, 414] width 7 height 7
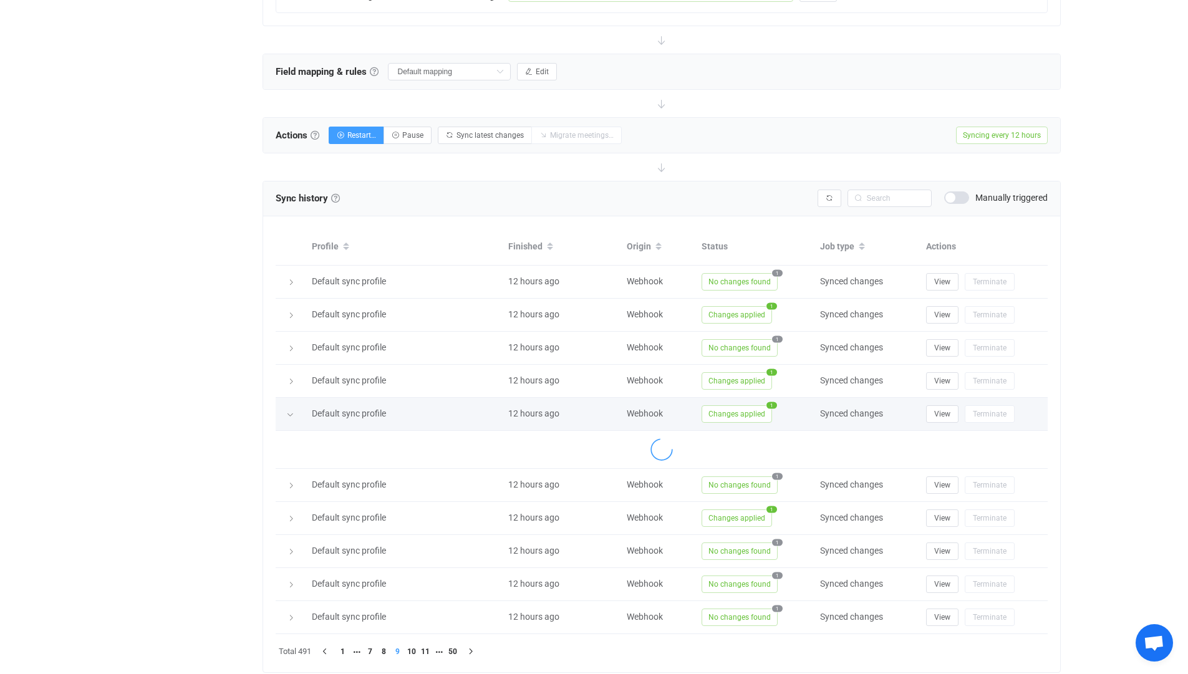
scroll to position [416, 0]
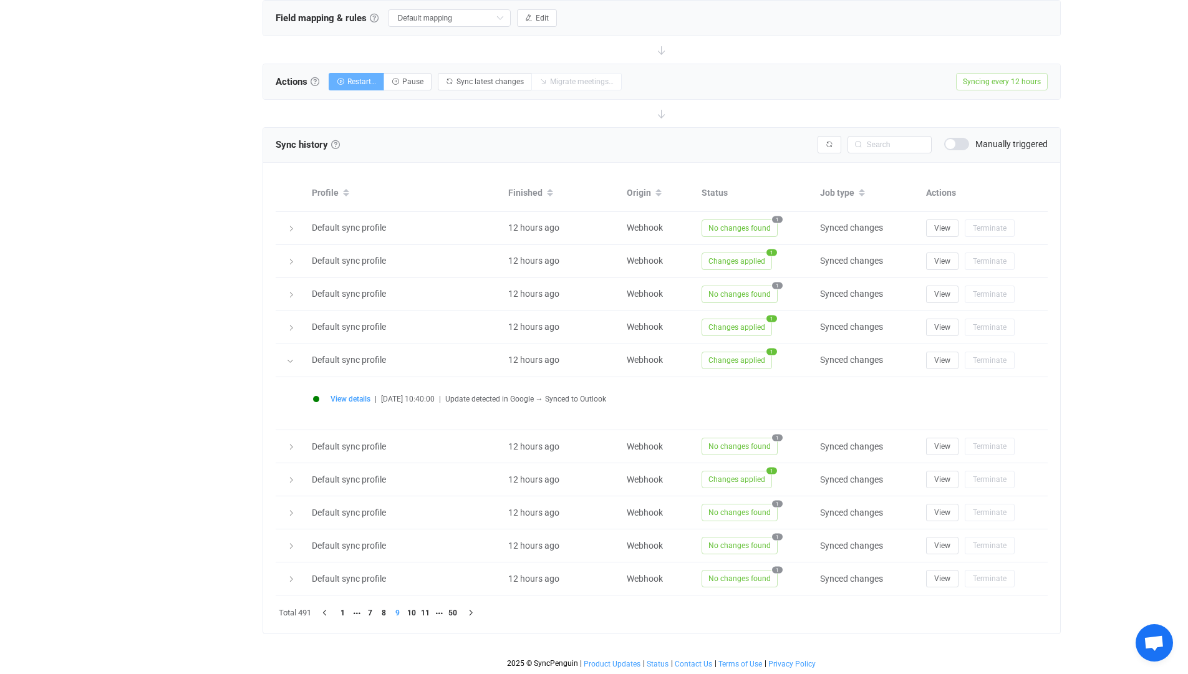
click at [359, 85] on button "Restart…" at bounding box center [357, 81] width 56 height 17
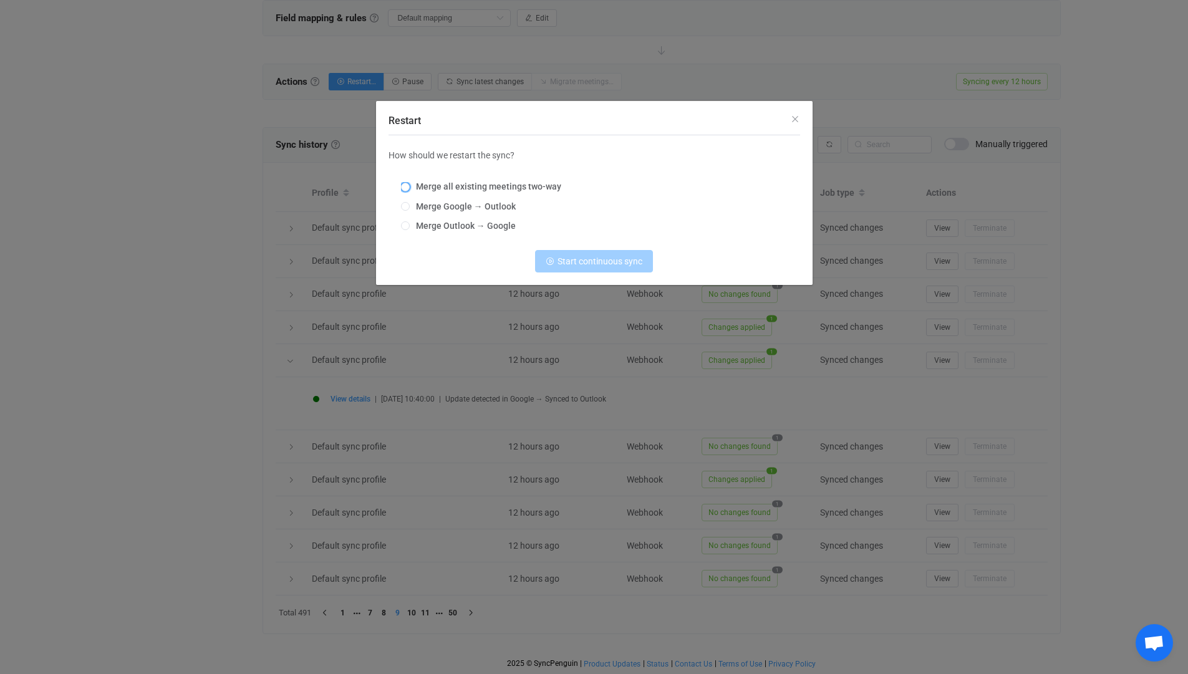
click at [453, 183] on span "Merge all existing meetings two-way" at bounding box center [486, 187] width 152 height 10
click at [410, 183] on input "Merge all existing meetings two-way" at bounding box center [405, 188] width 9 height 10
radio input "true"
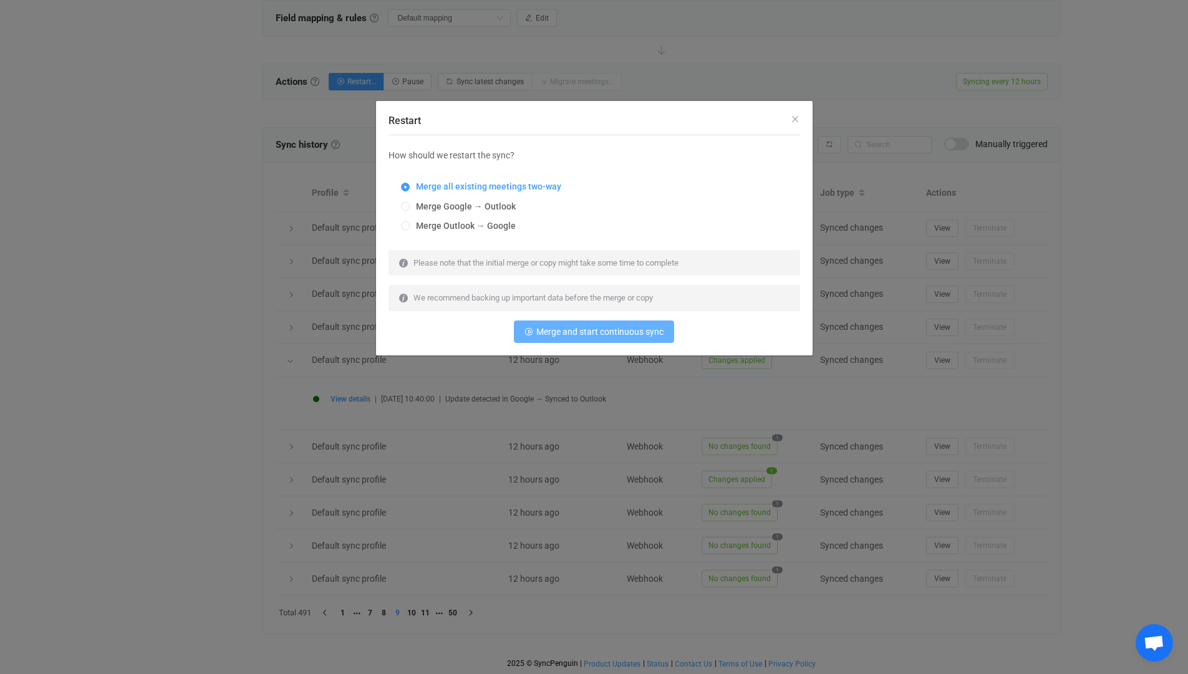
click at [545, 336] on span "Merge and start continuous sync" at bounding box center [599, 332] width 127 height 10
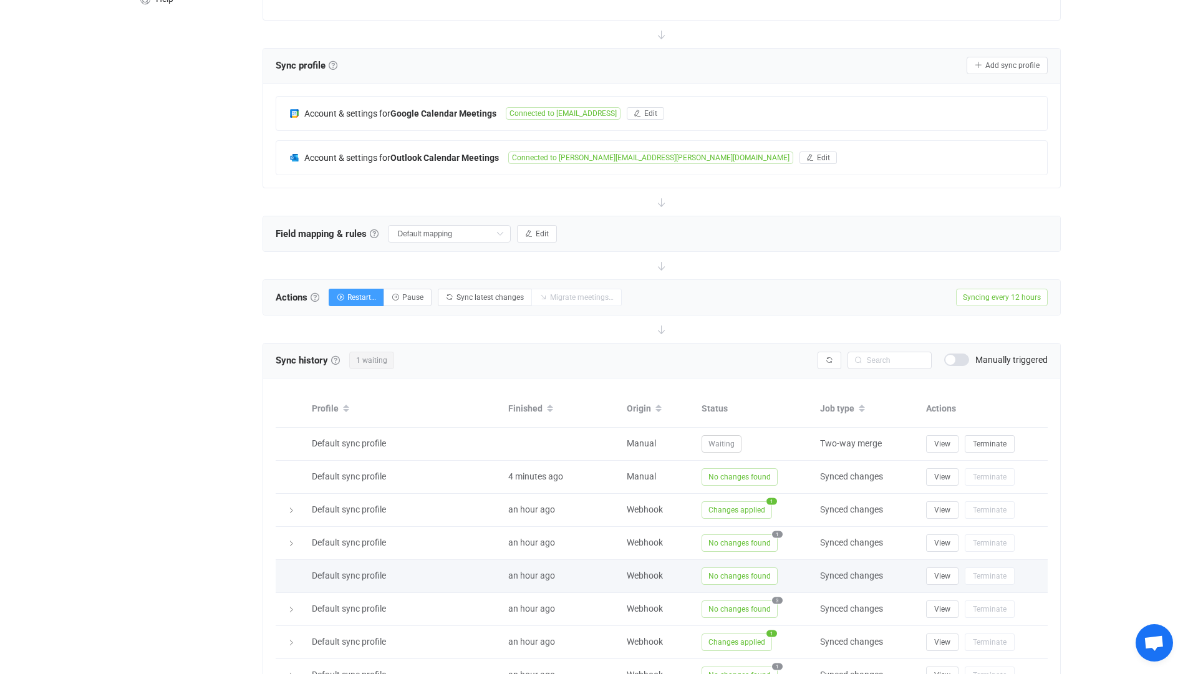
scroll to position [190, 0]
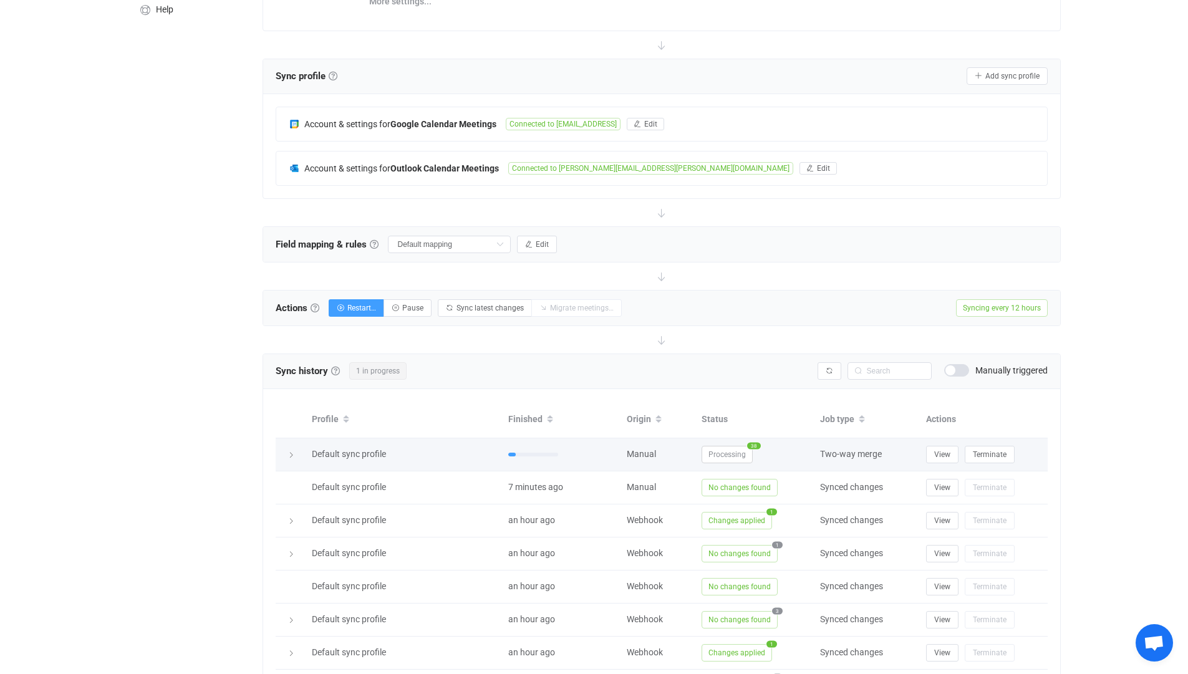
click at [293, 454] on icon at bounding box center [291, 455] width 7 height 7
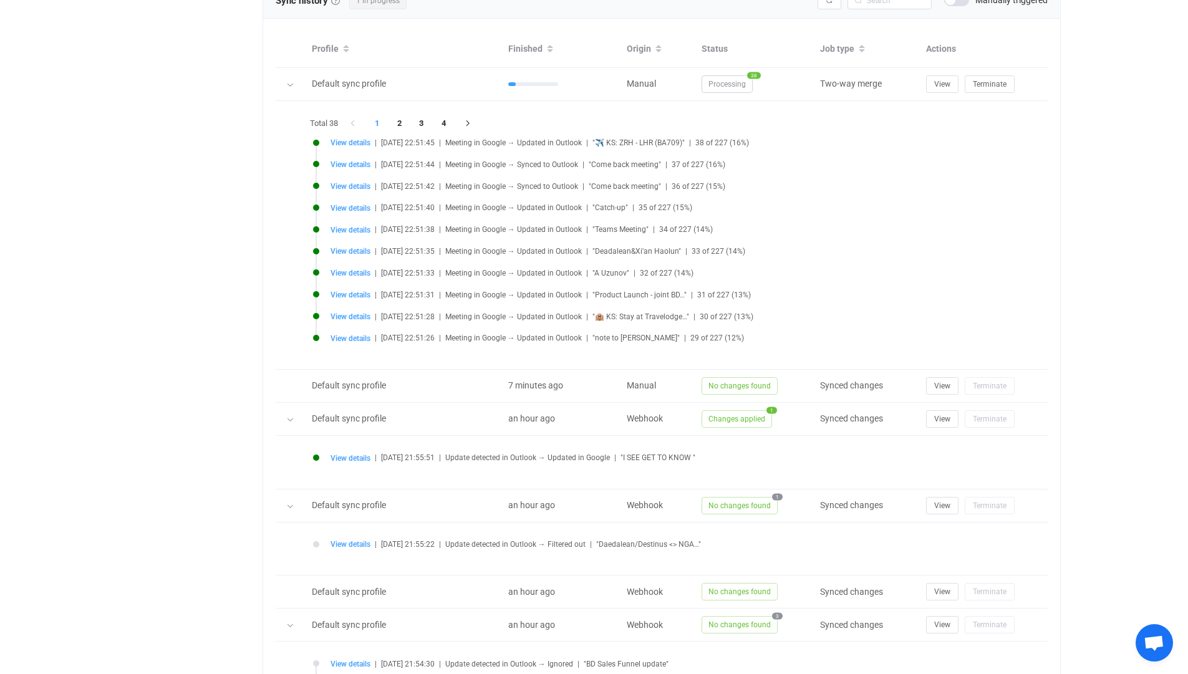
scroll to position [566, 0]
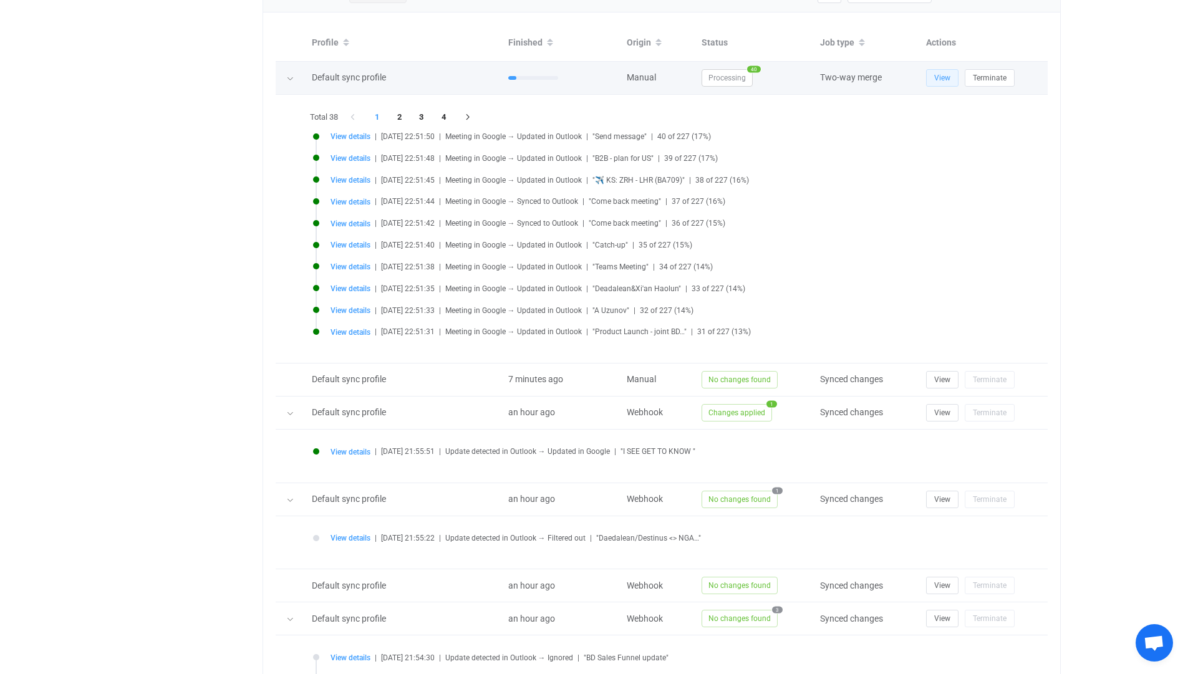
click at [939, 79] on span "View" at bounding box center [942, 78] width 16 height 9
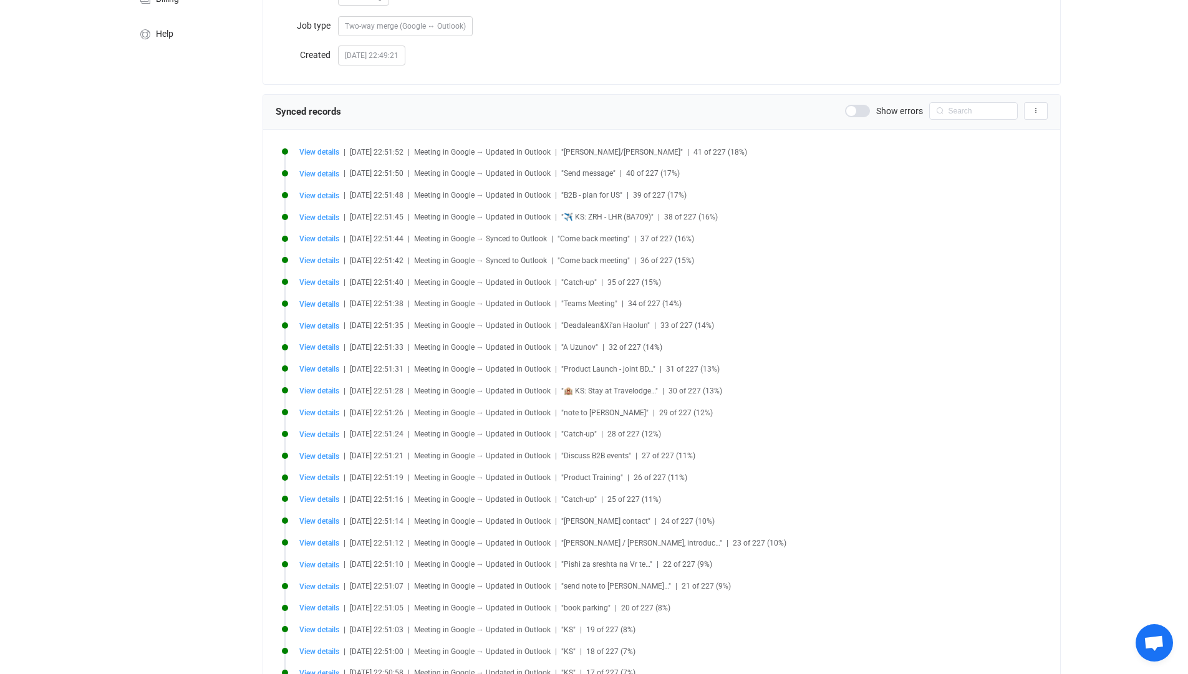
scroll to position [157, 0]
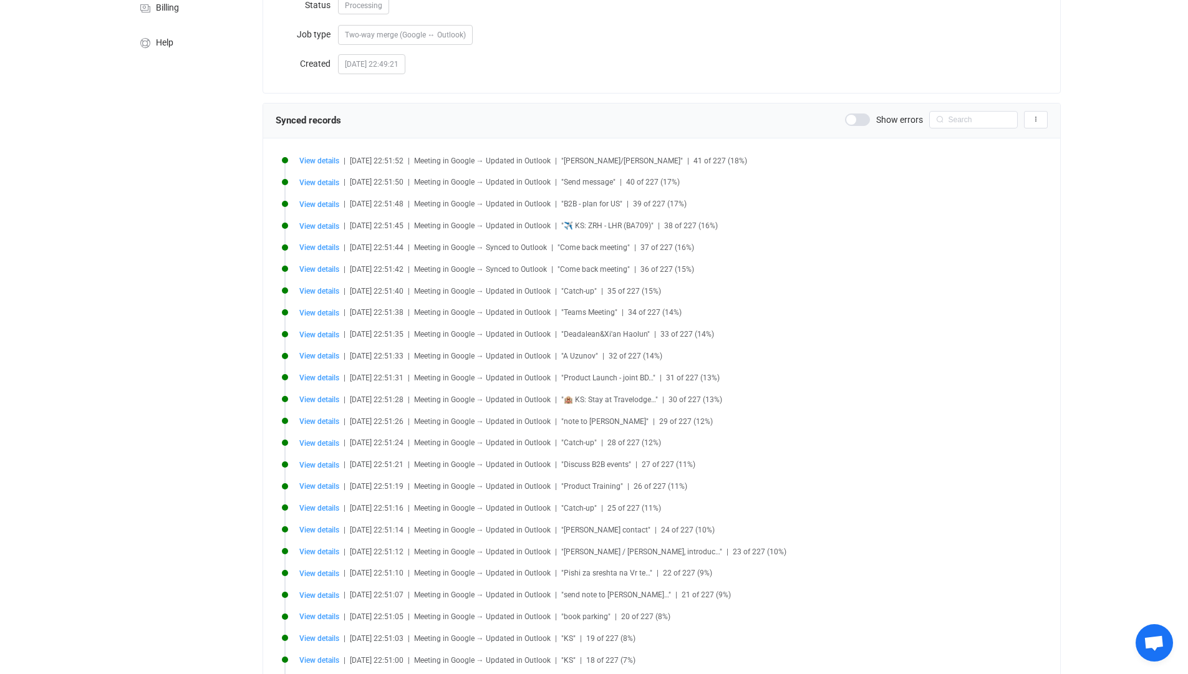
click at [863, 116] on span at bounding box center [857, 120] width 25 height 12
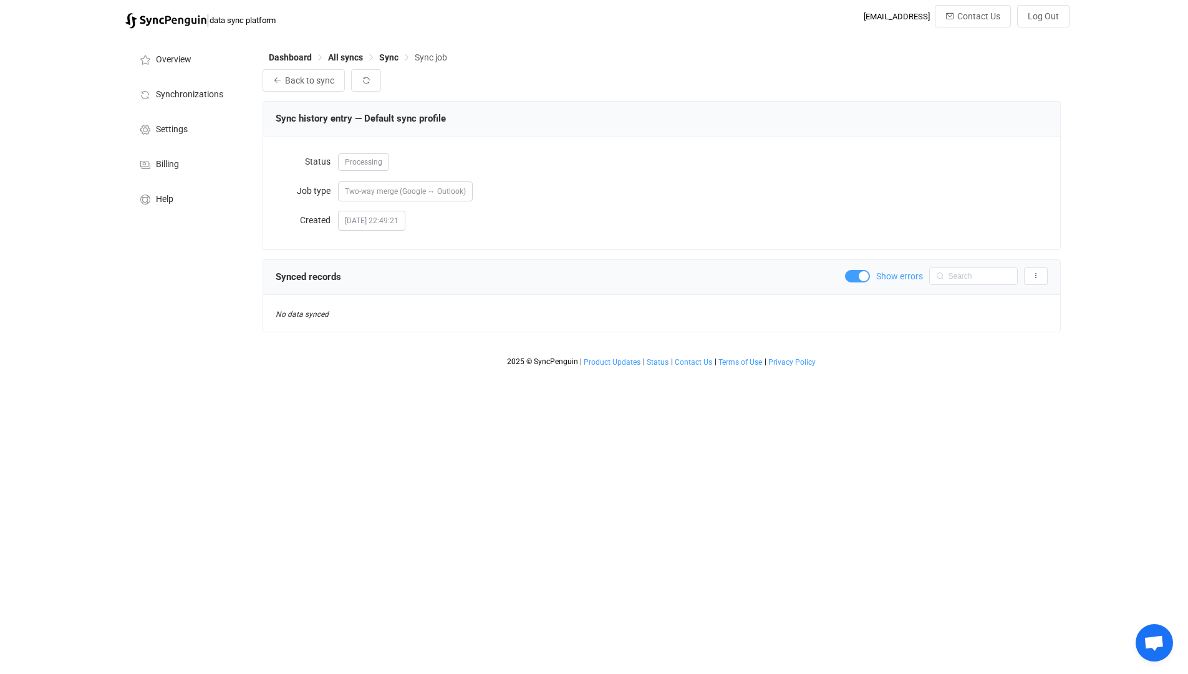
click at [860, 280] on span at bounding box center [857, 276] width 25 height 12
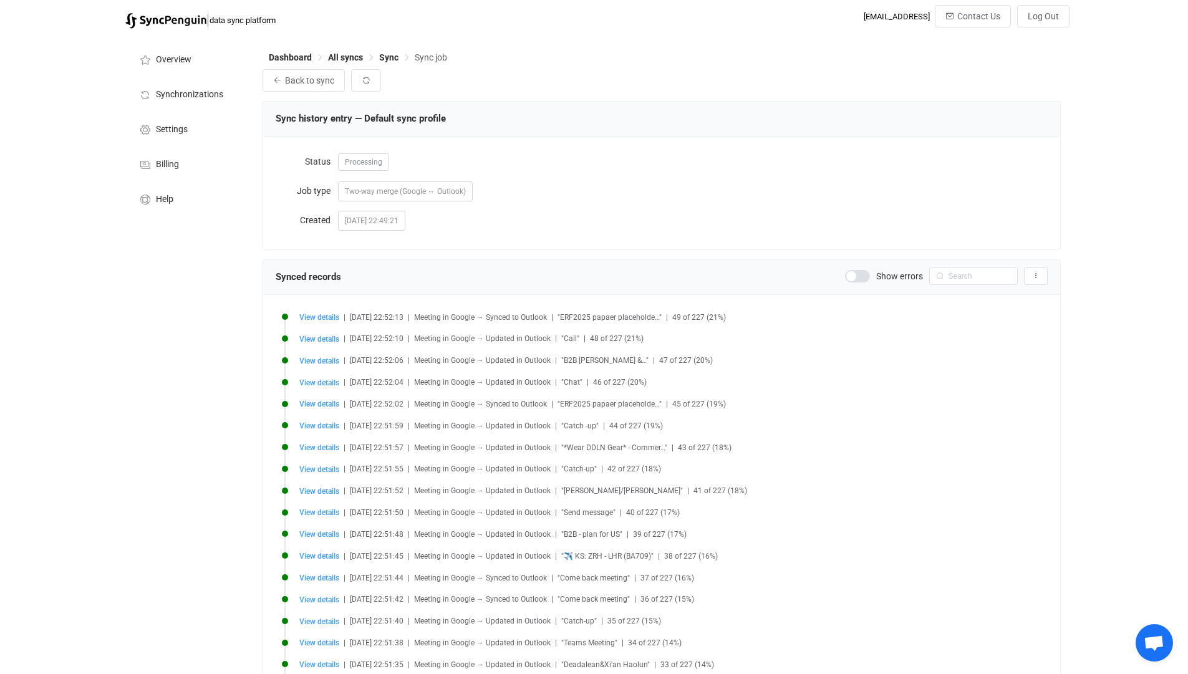
click at [944, 273] on icon at bounding box center [941, 276] width 16 height 17
click at [960, 283] on input "text" at bounding box center [973, 276] width 89 height 17
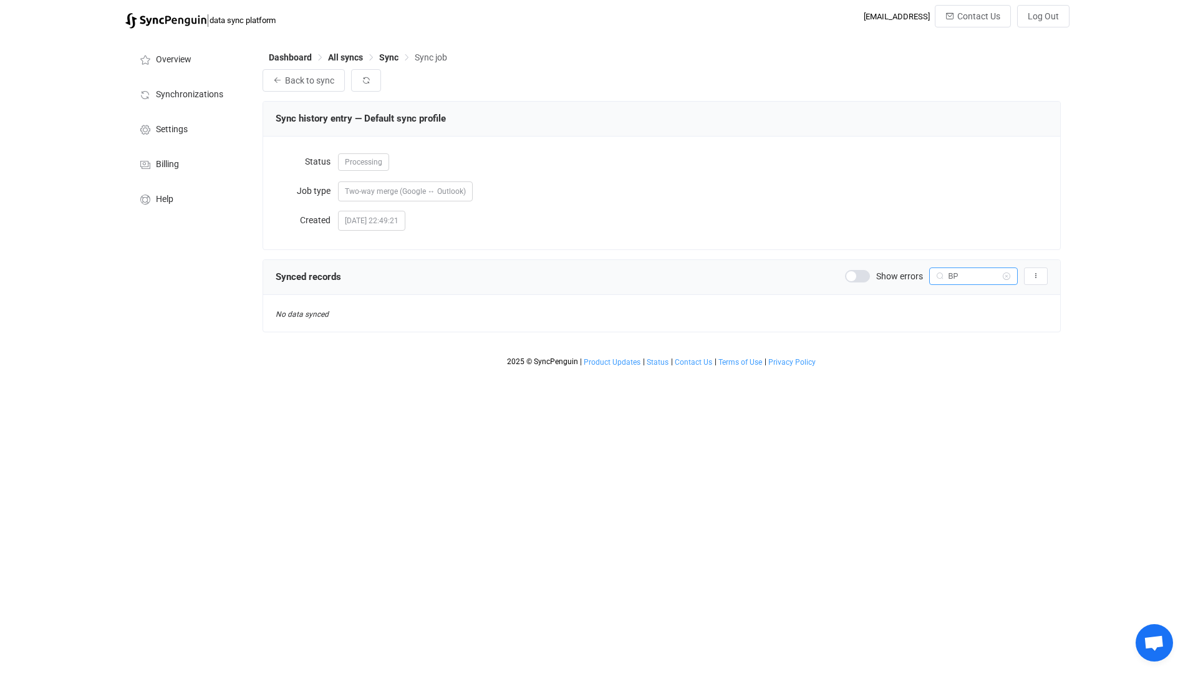
type input "B"
click at [969, 369] on div "Dashboard All syncs Sync Sync job Back to sync Sync history entry — Default syn…" at bounding box center [662, 204] width 813 height 339
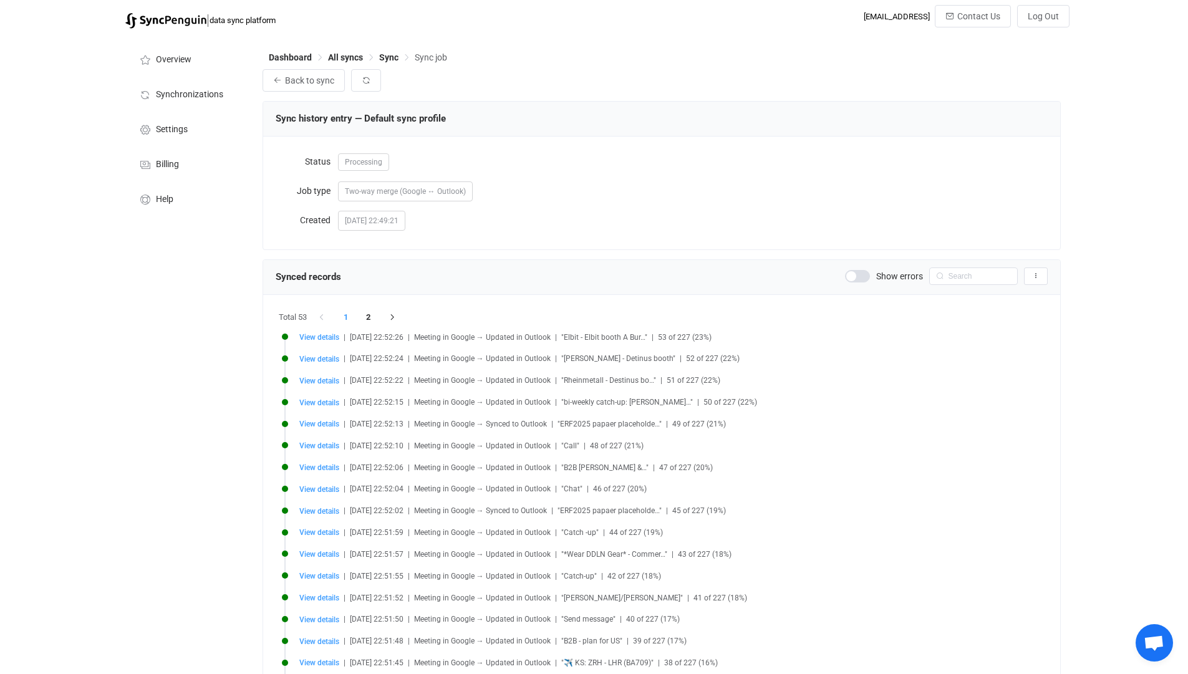
click at [346, 318] on li "1" at bounding box center [346, 317] width 22 height 17
click at [366, 320] on li "2" at bounding box center [368, 317] width 22 height 17
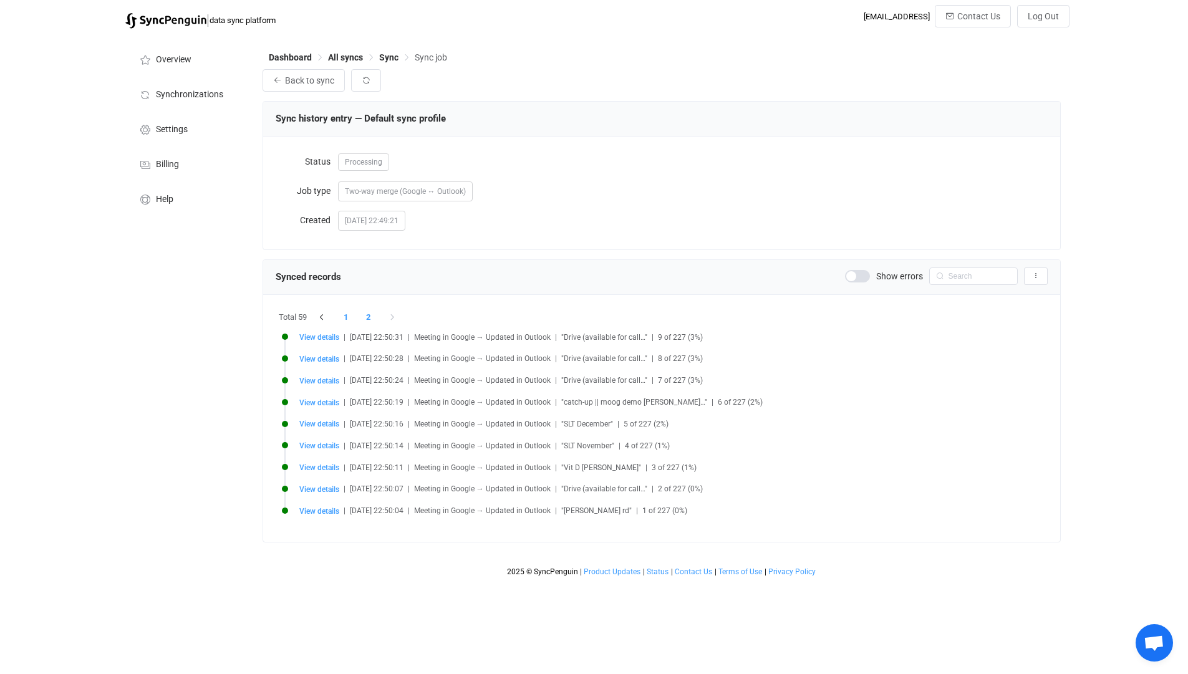
click at [349, 315] on li "1" at bounding box center [346, 317] width 22 height 17
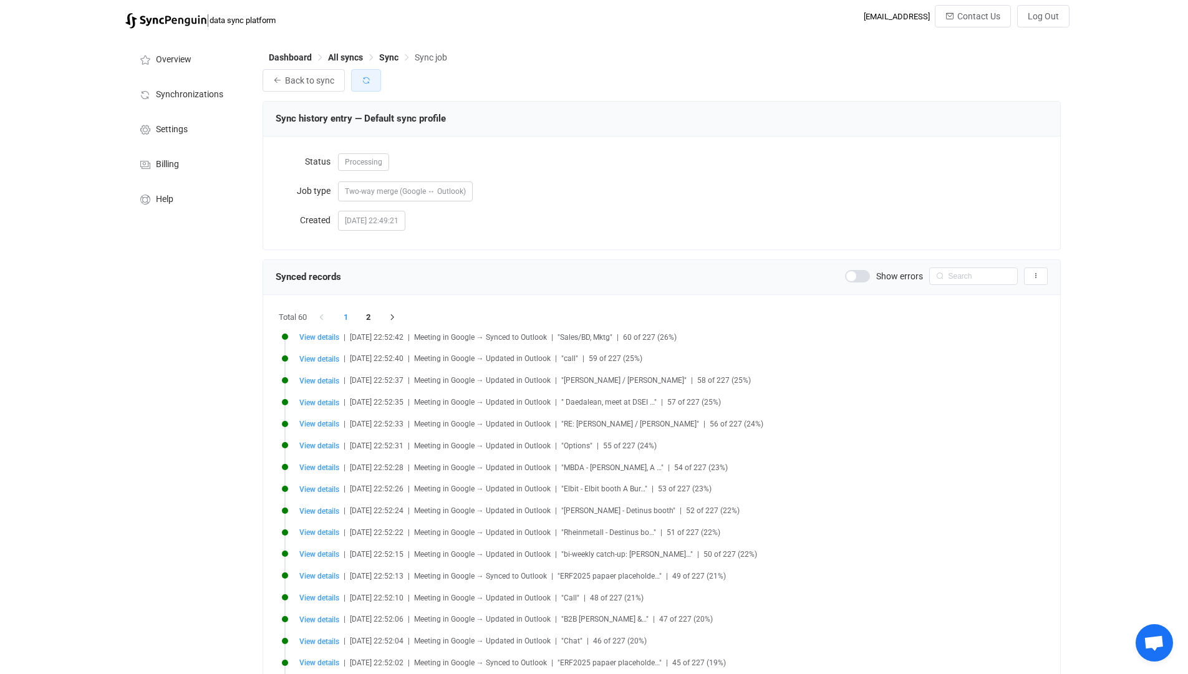
click at [376, 80] on button "button" at bounding box center [366, 80] width 30 height 22
click at [367, 90] on button "button" at bounding box center [366, 80] width 30 height 22
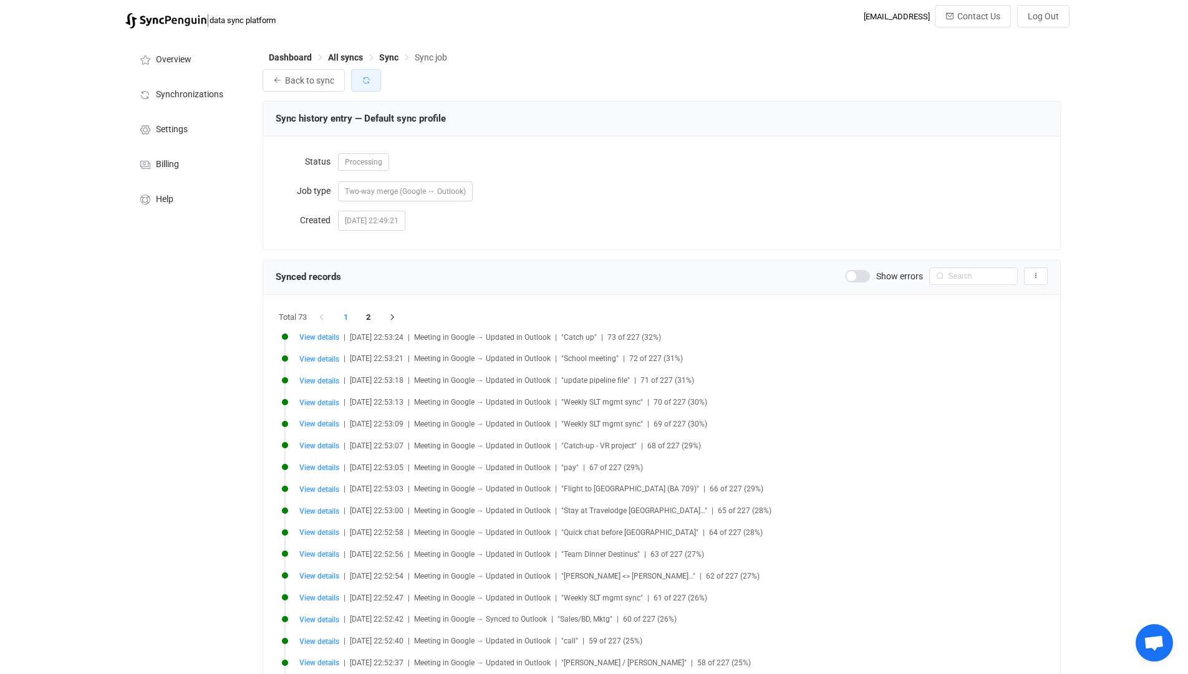
click at [367, 90] on button "button" at bounding box center [366, 80] width 30 height 22
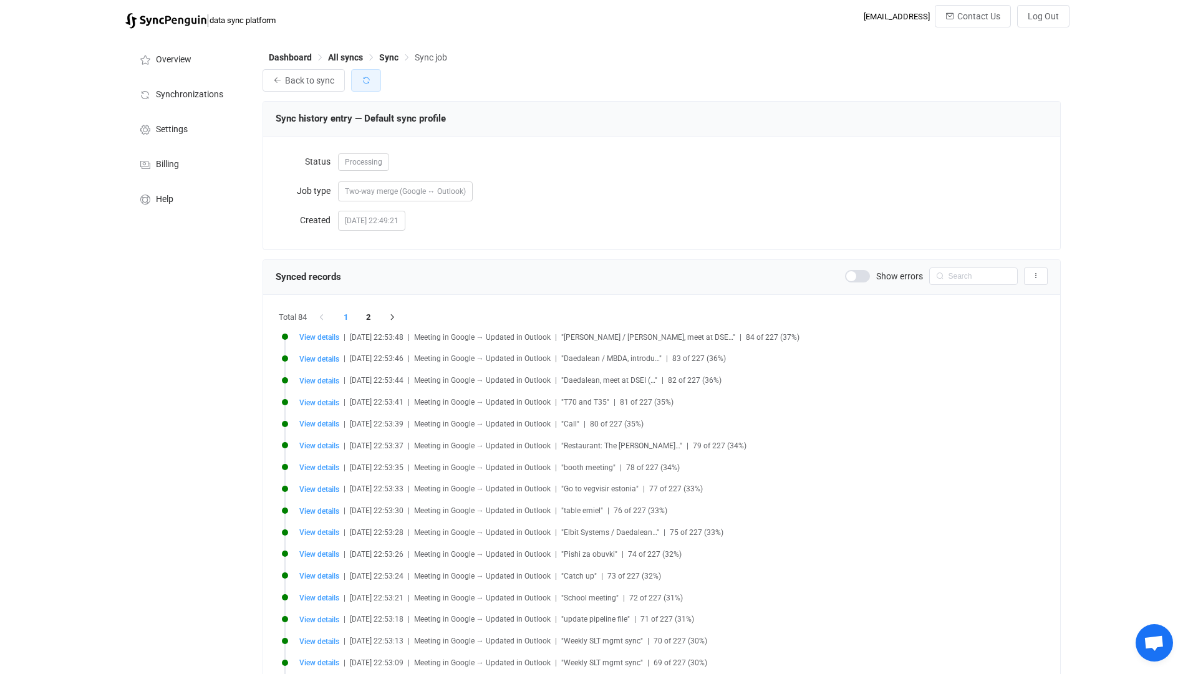
click at [367, 90] on button "button" at bounding box center [366, 80] width 30 height 22
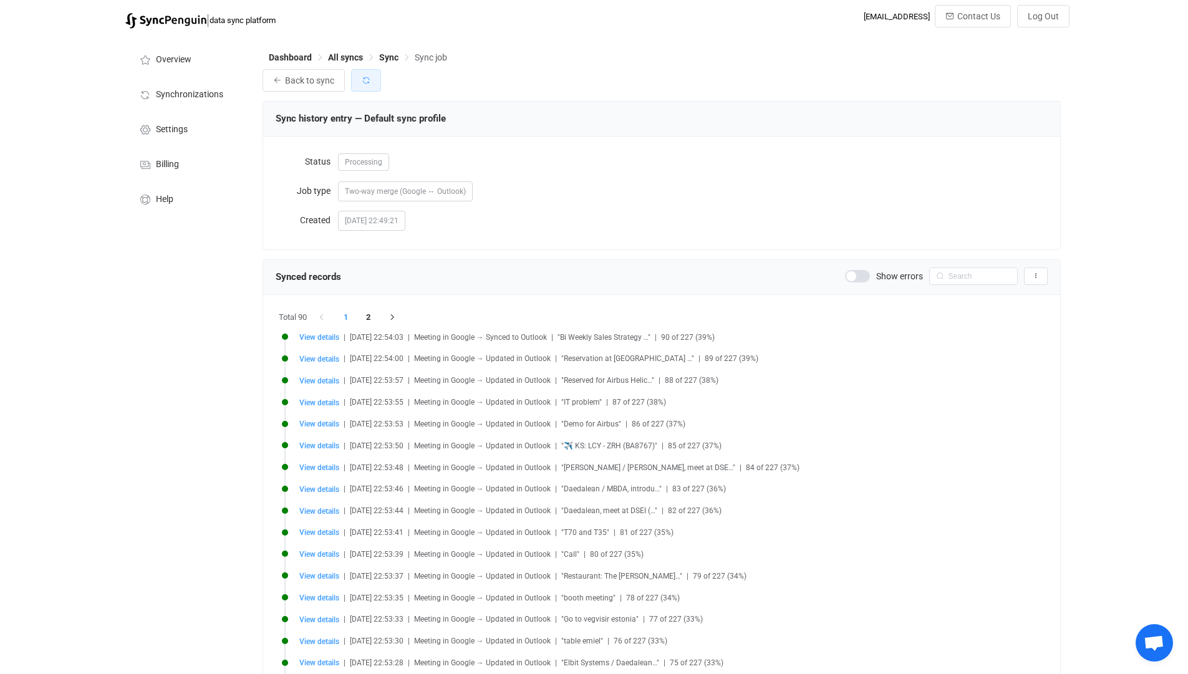
click at [369, 82] on icon "button" at bounding box center [366, 80] width 9 height 9
click at [362, 80] on icon "button" at bounding box center [366, 80] width 9 height 9
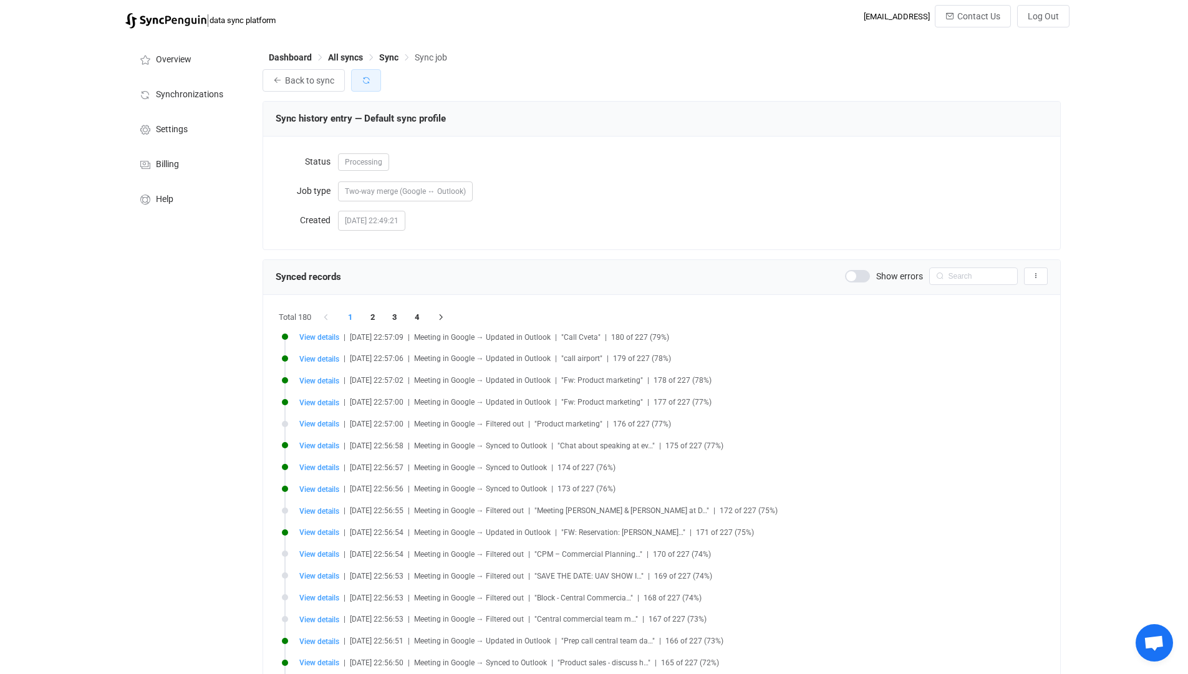
click at [362, 80] on icon "button" at bounding box center [366, 80] width 9 height 9
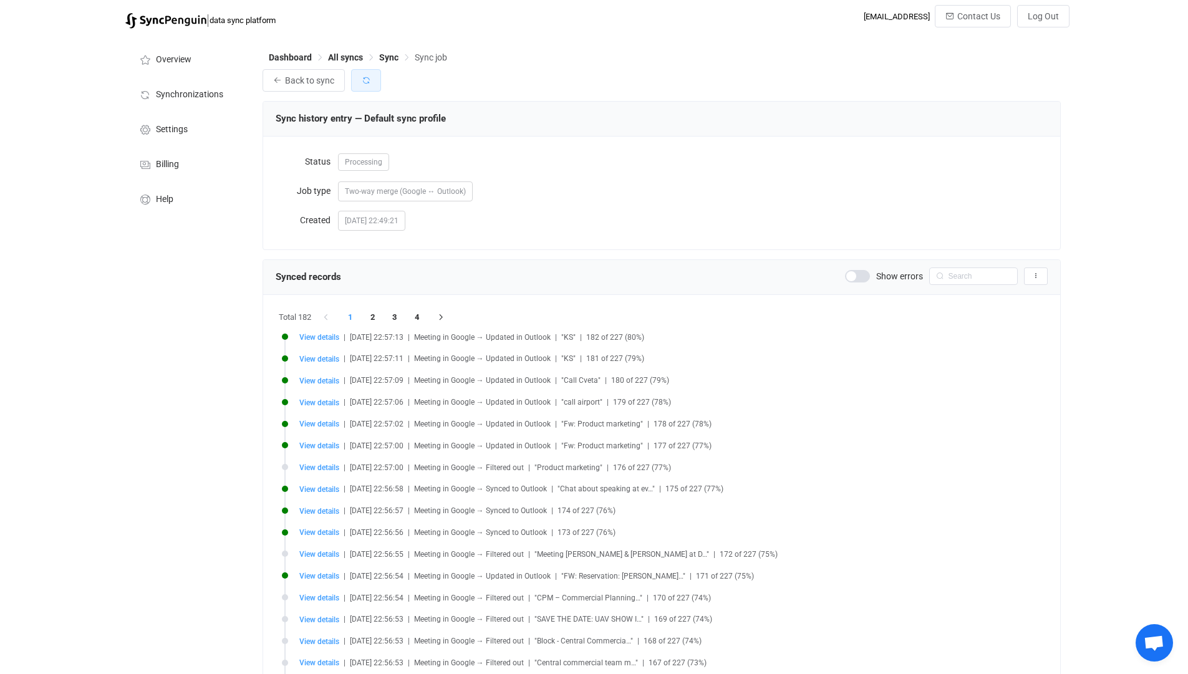
click at [362, 80] on icon "button" at bounding box center [366, 80] width 9 height 9
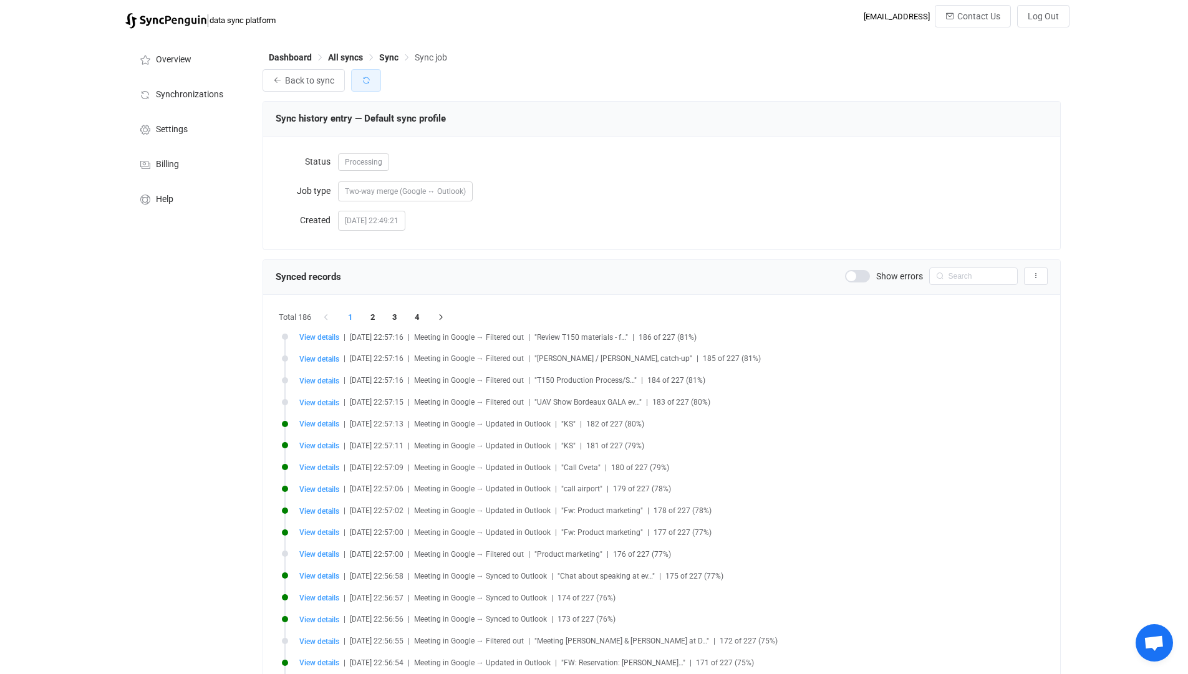
click at [362, 80] on icon "button" at bounding box center [366, 80] width 9 height 9
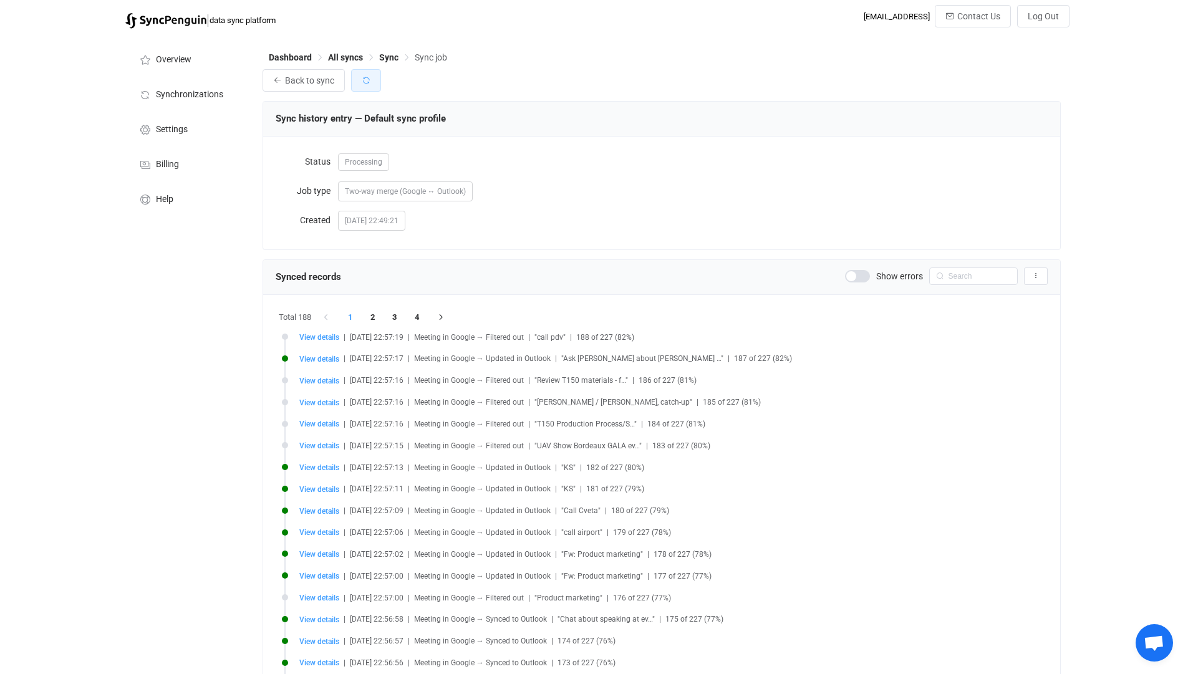
click at [362, 80] on icon "button" at bounding box center [366, 80] width 9 height 9
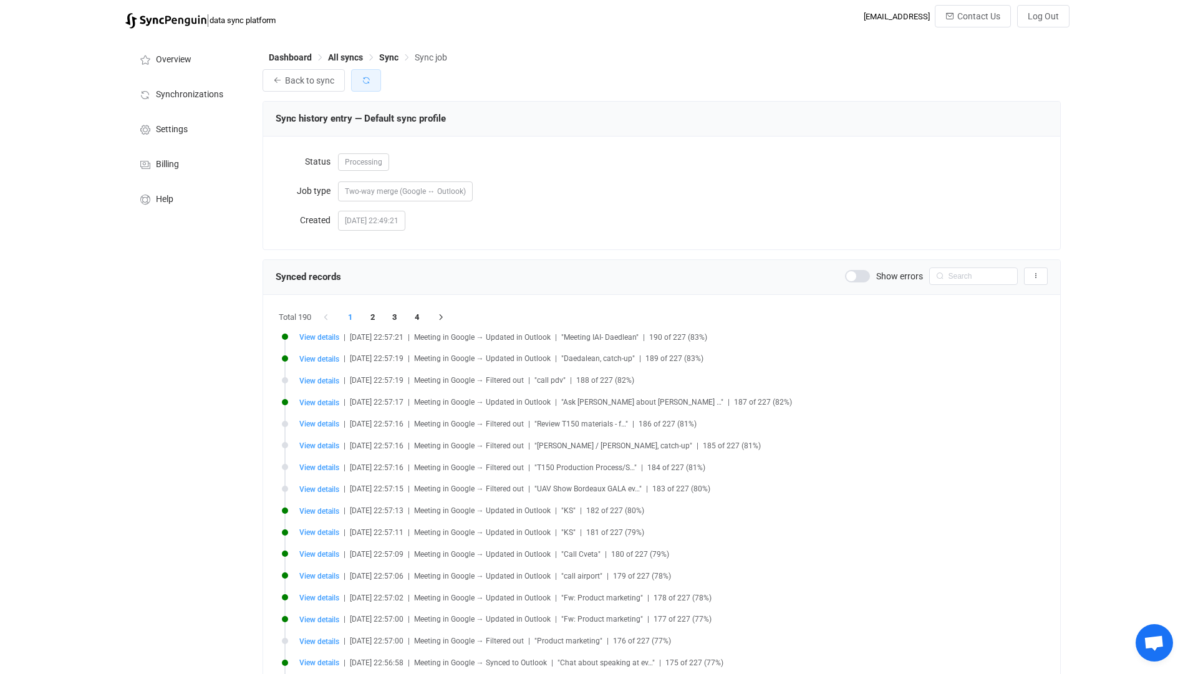
click at [362, 80] on icon "button" at bounding box center [366, 80] width 9 height 9
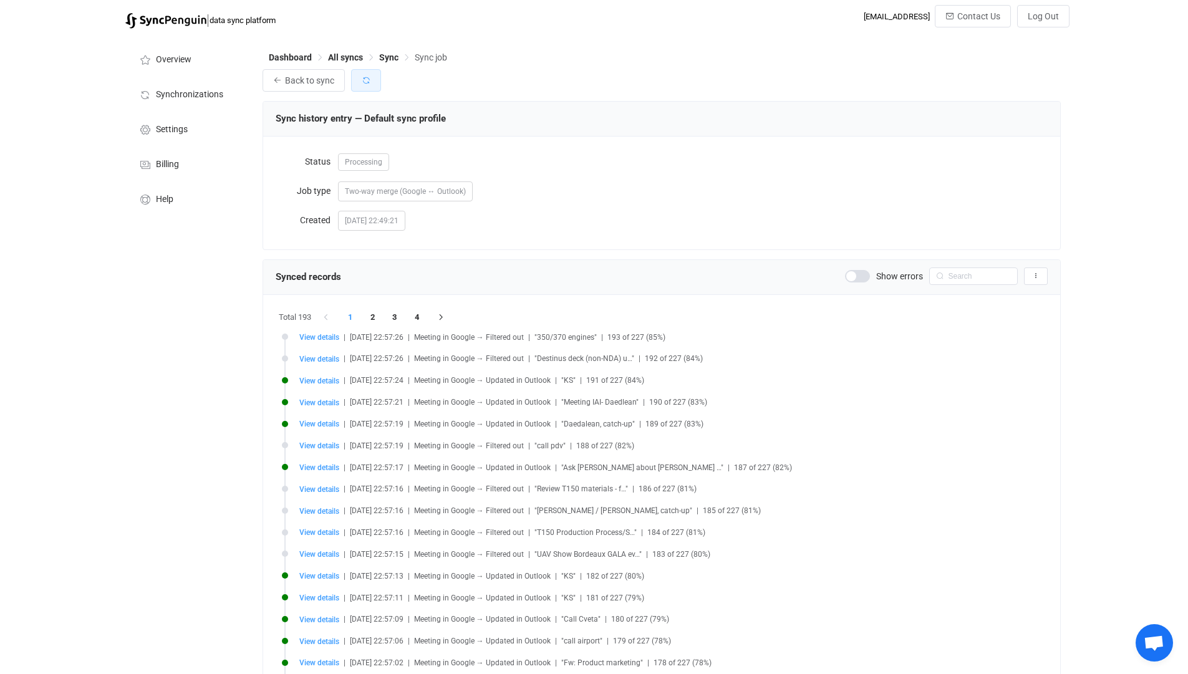
click at [362, 80] on icon "button" at bounding box center [366, 80] width 9 height 9
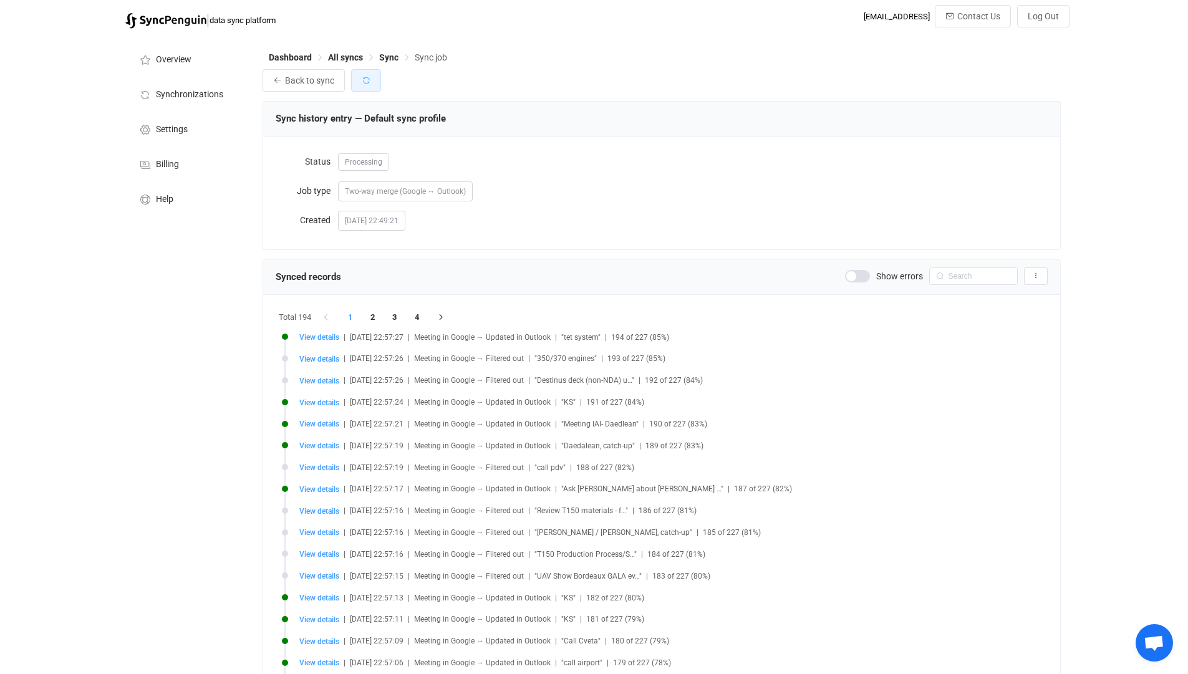
click at [362, 80] on icon "button" at bounding box center [366, 80] width 9 height 9
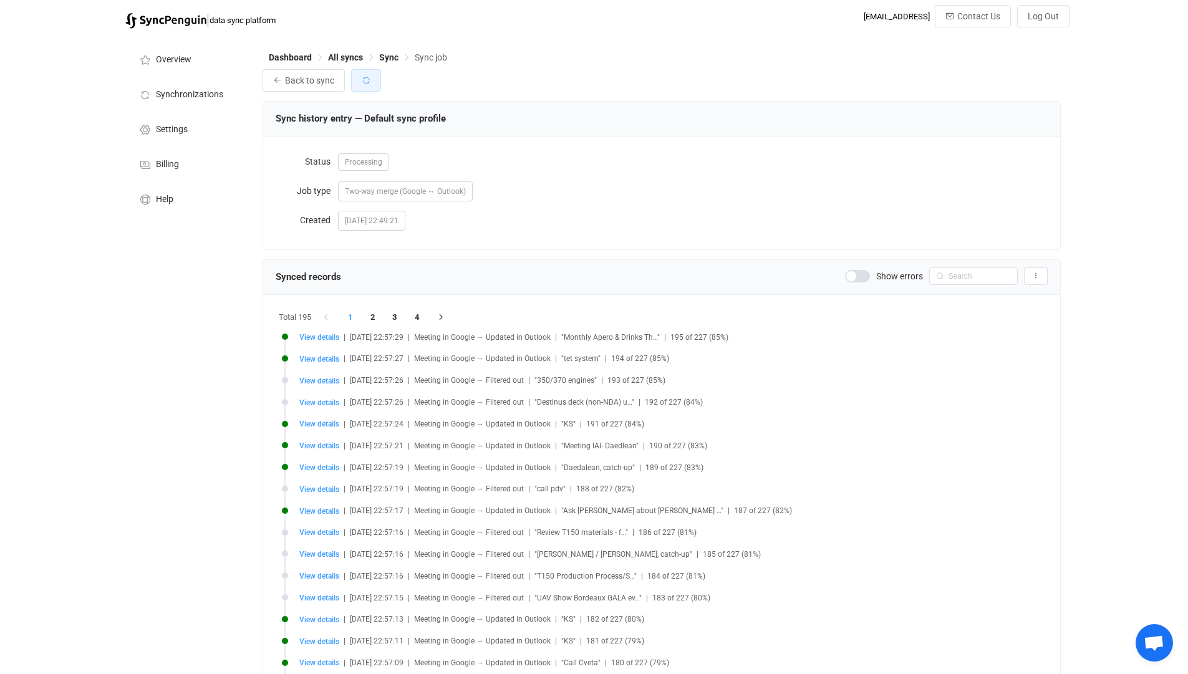
click at [362, 80] on icon "button" at bounding box center [366, 80] width 9 height 9
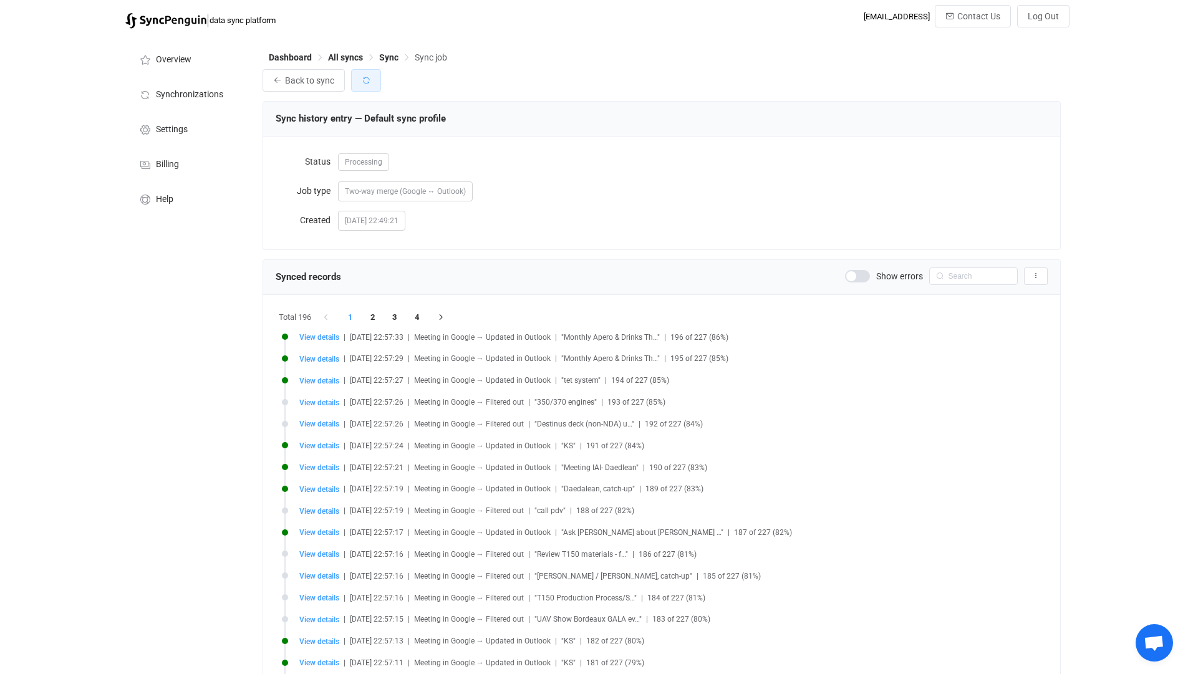
click at [362, 80] on icon "button" at bounding box center [366, 80] width 9 height 9
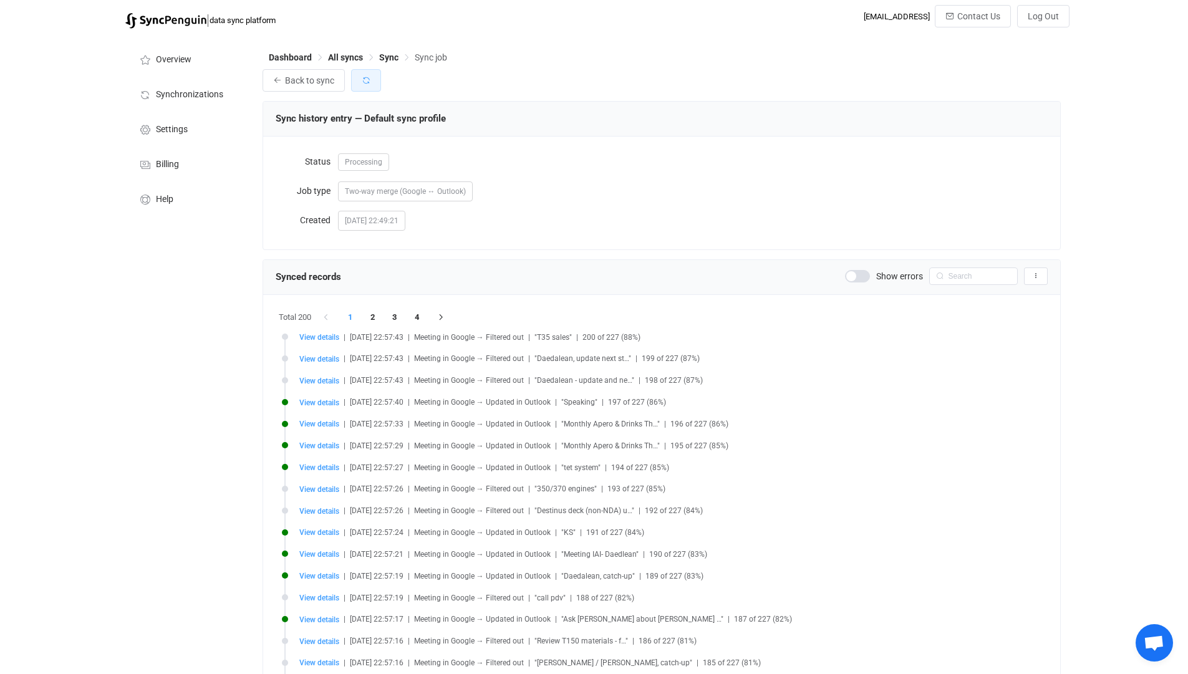
click at [362, 80] on icon "button" at bounding box center [366, 80] width 9 height 9
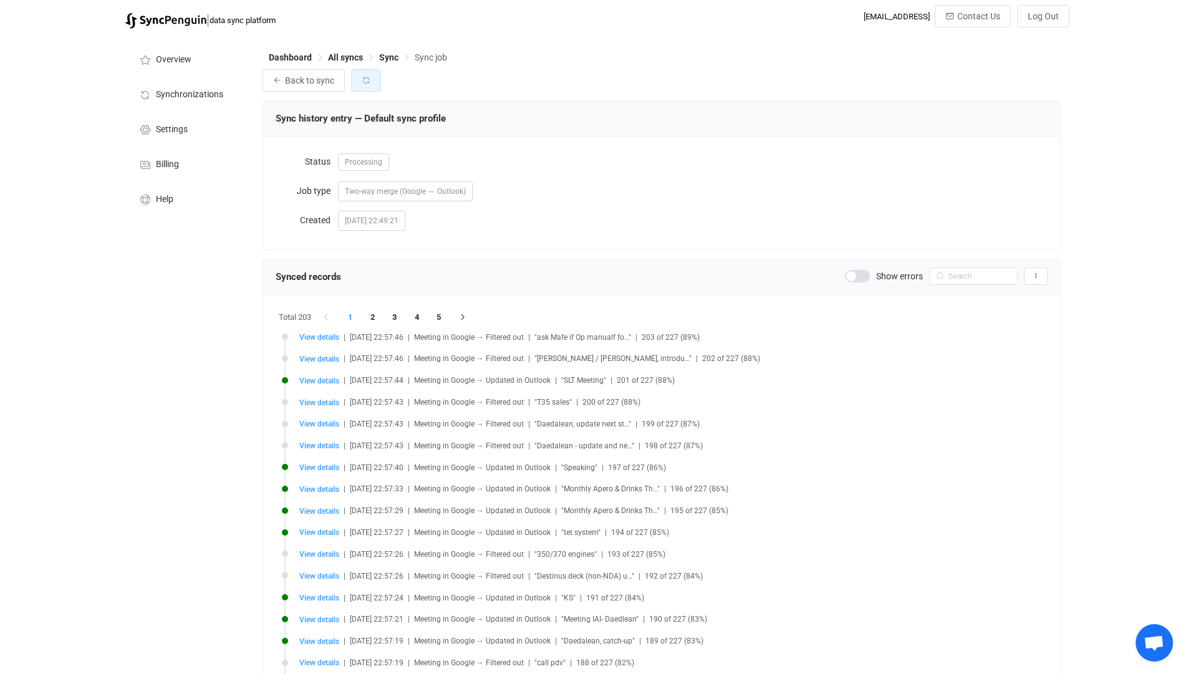
click at [362, 80] on icon "button" at bounding box center [366, 80] width 9 height 9
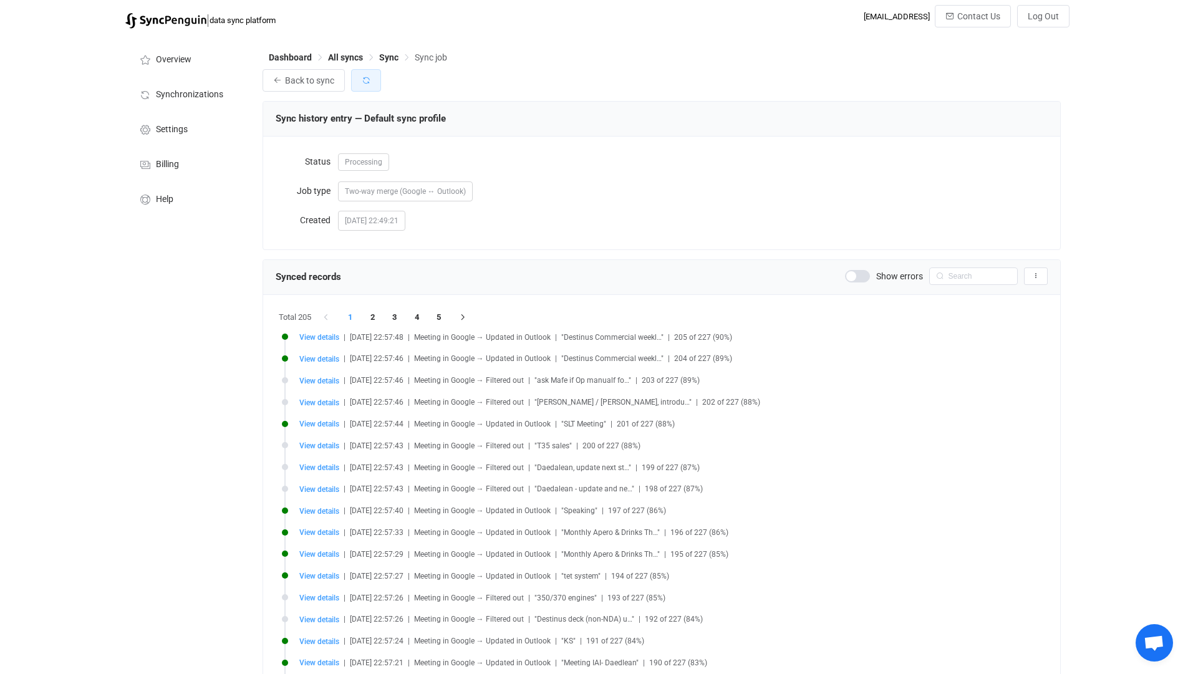
click at [362, 80] on icon "button" at bounding box center [366, 80] width 9 height 9
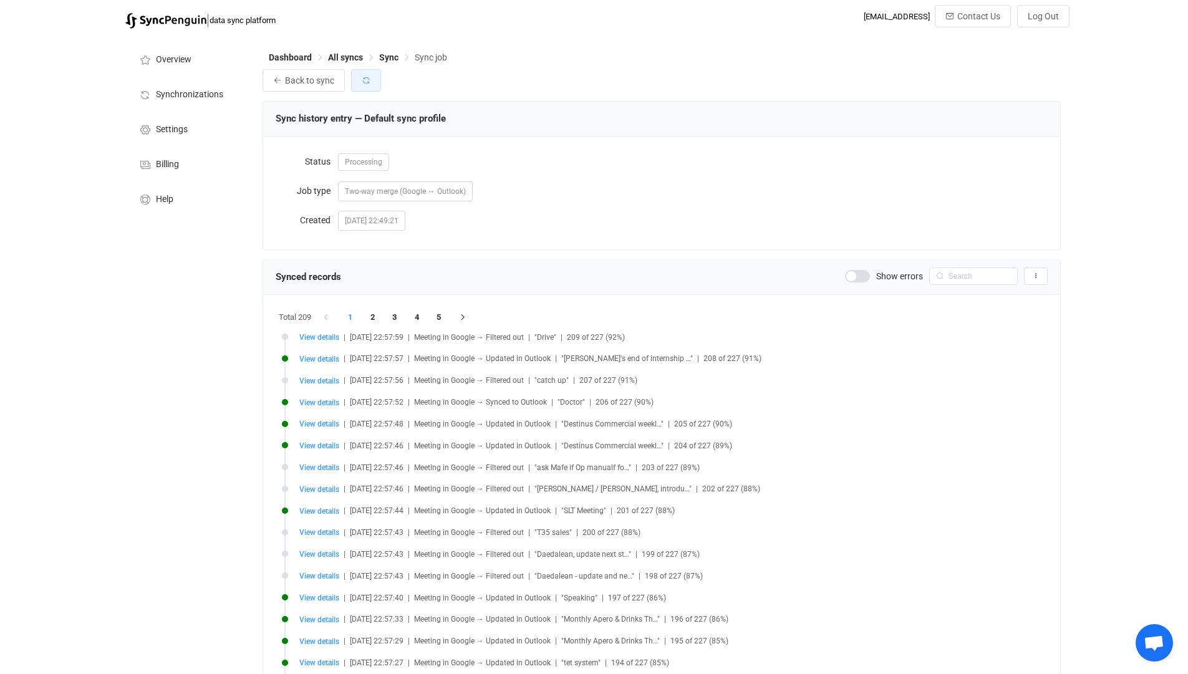
click at [362, 80] on icon "button" at bounding box center [366, 80] width 9 height 9
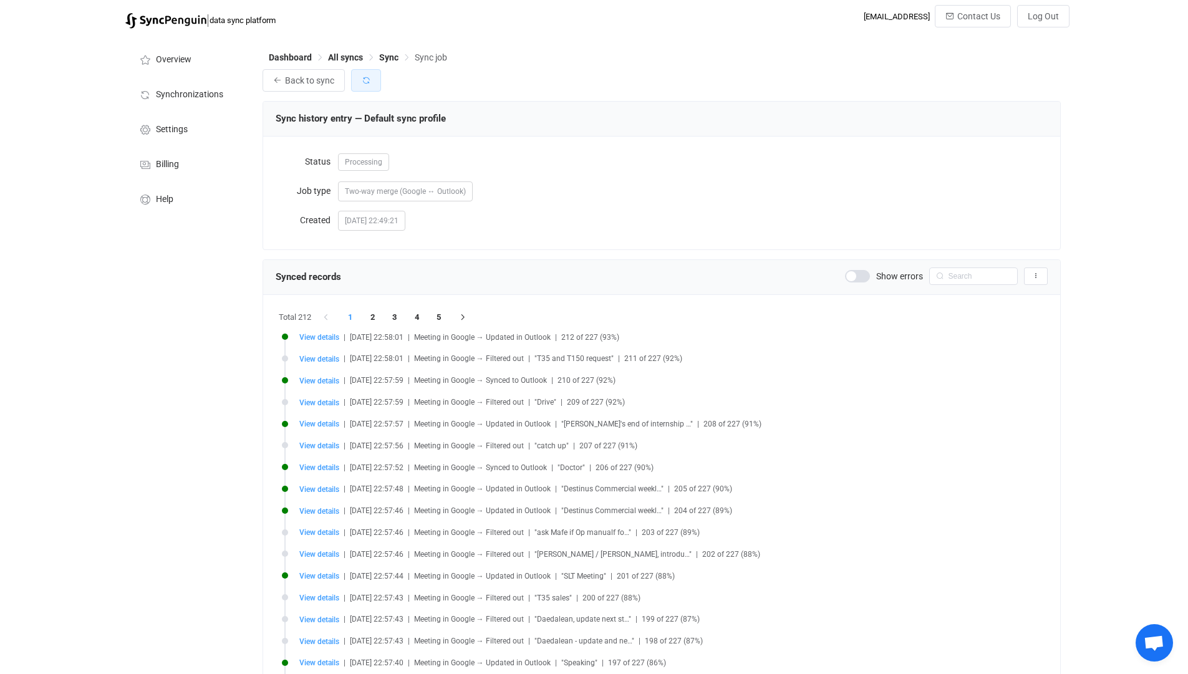
click at [362, 80] on icon "button" at bounding box center [366, 80] width 9 height 9
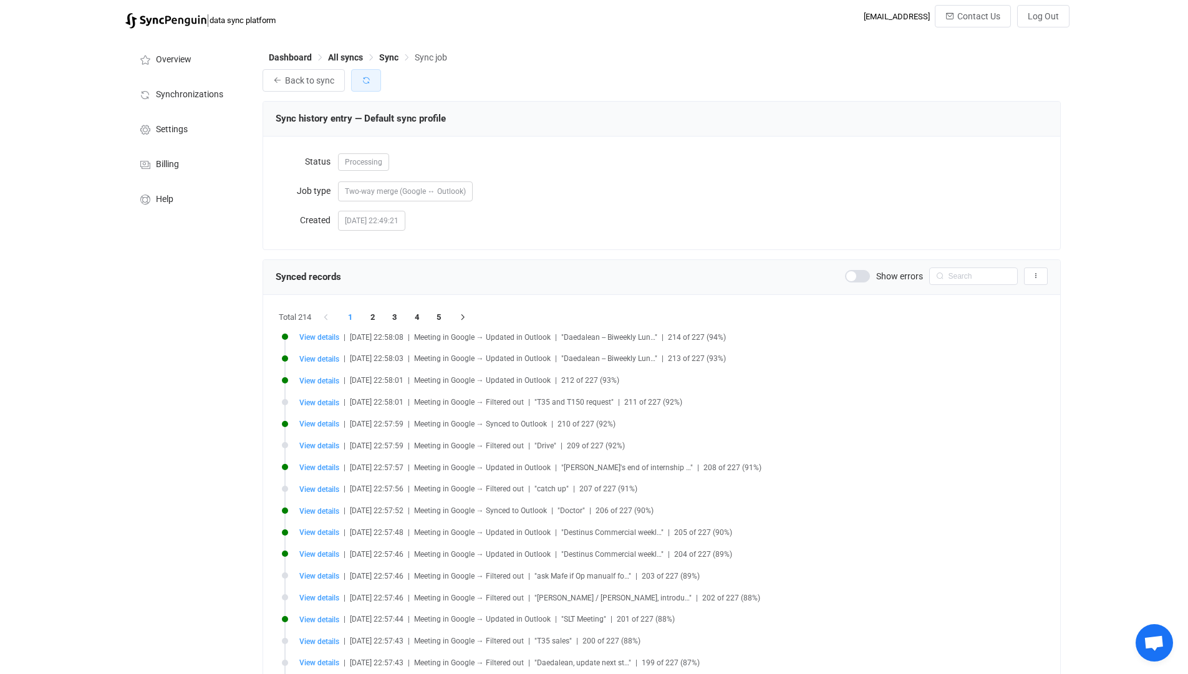
click at [362, 80] on icon "button" at bounding box center [366, 80] width 9 height 9
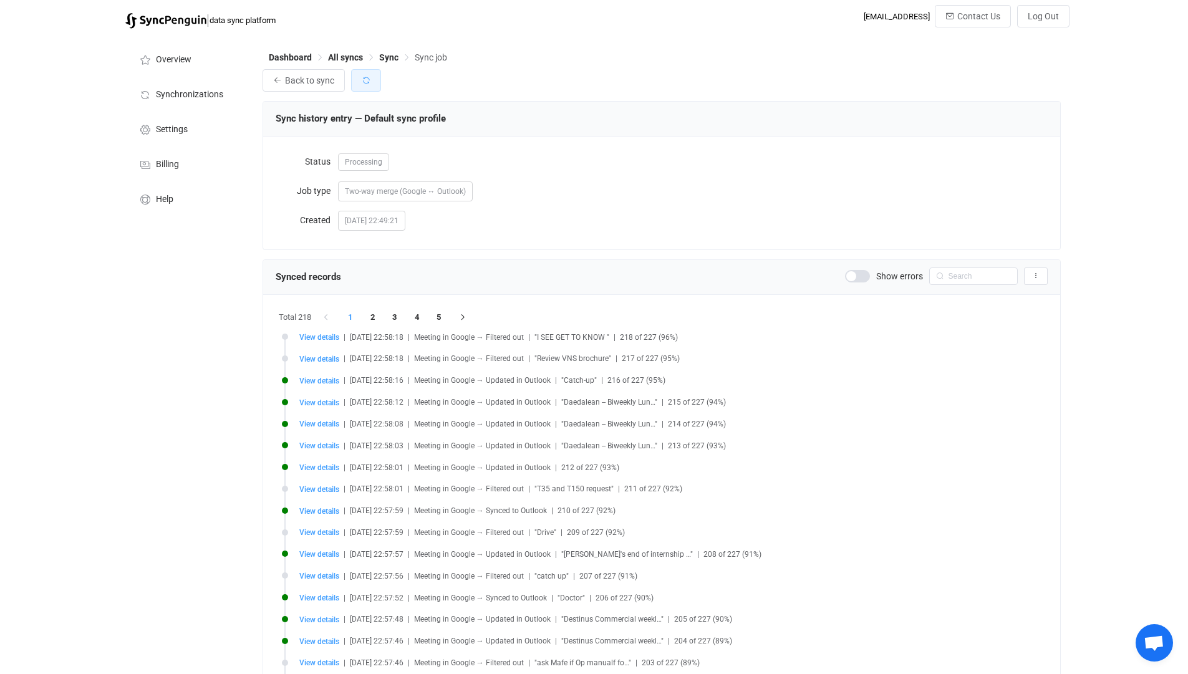
click at [362, 80] on icon "button" at bounding box center [366, 80] width 9 height 9
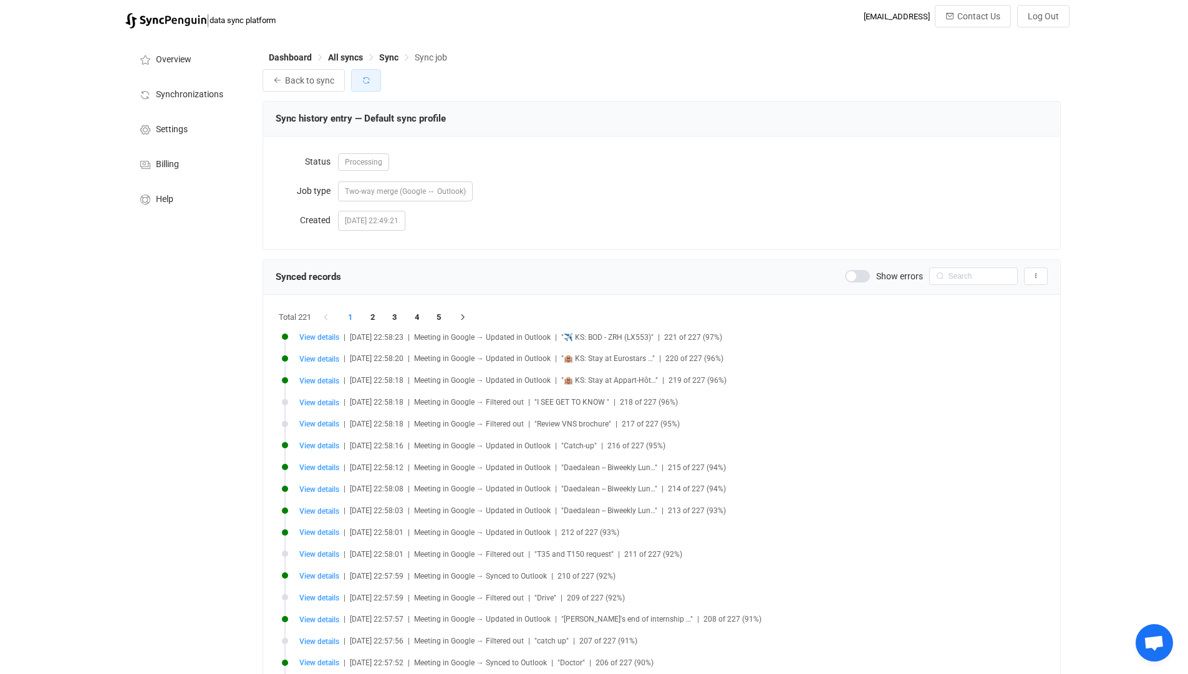
click at [362, 80] on icon "button" at bounding box center [366, 80] width 9 height 9
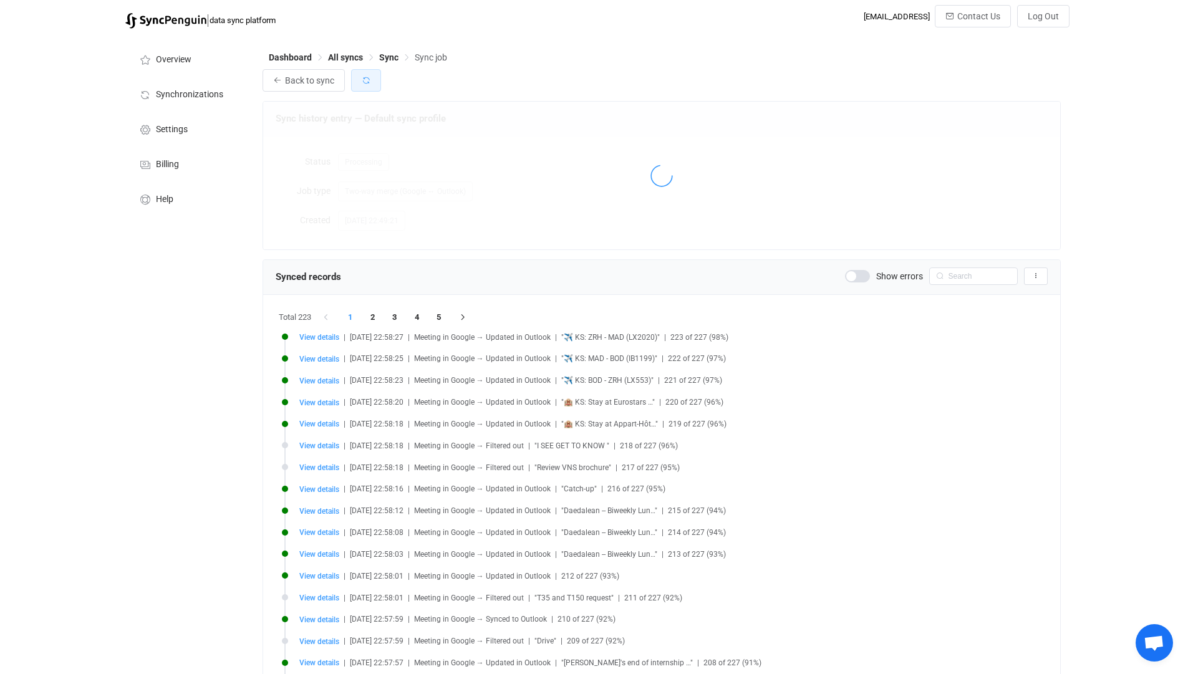
click at [362, 80] on icon "button" at bounding box center [366, 80] width 9 height 9
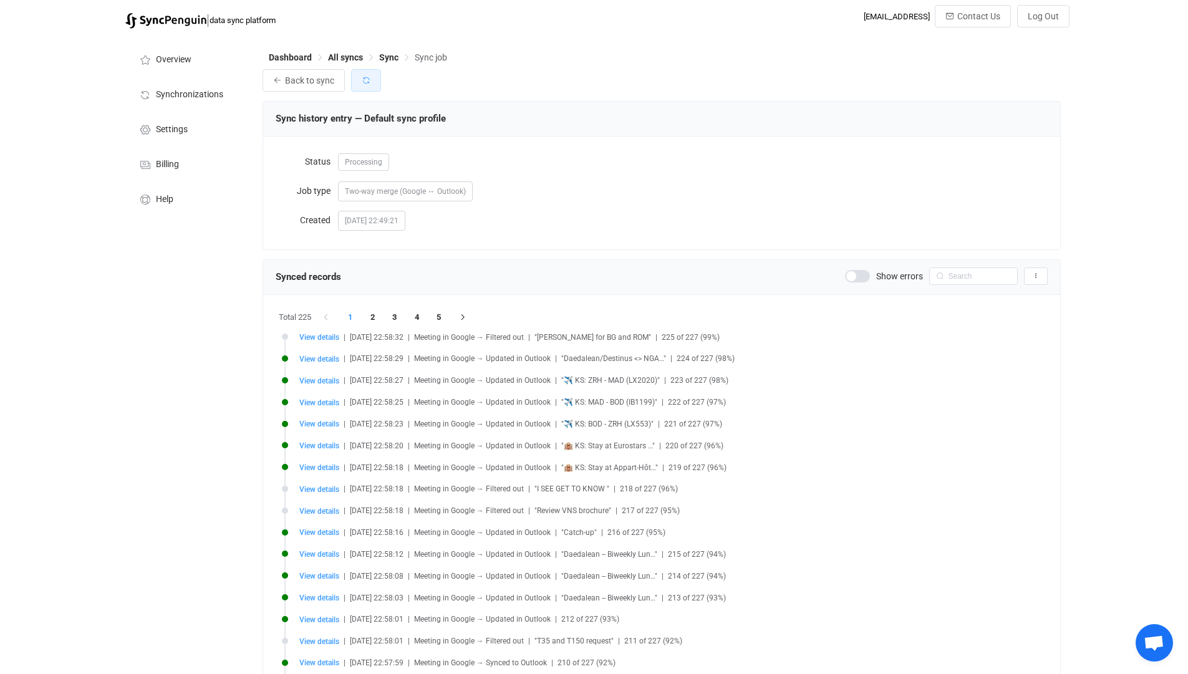
click at [362, 80] on icon "button" at bounding box center [366, 80] width 9 height 9
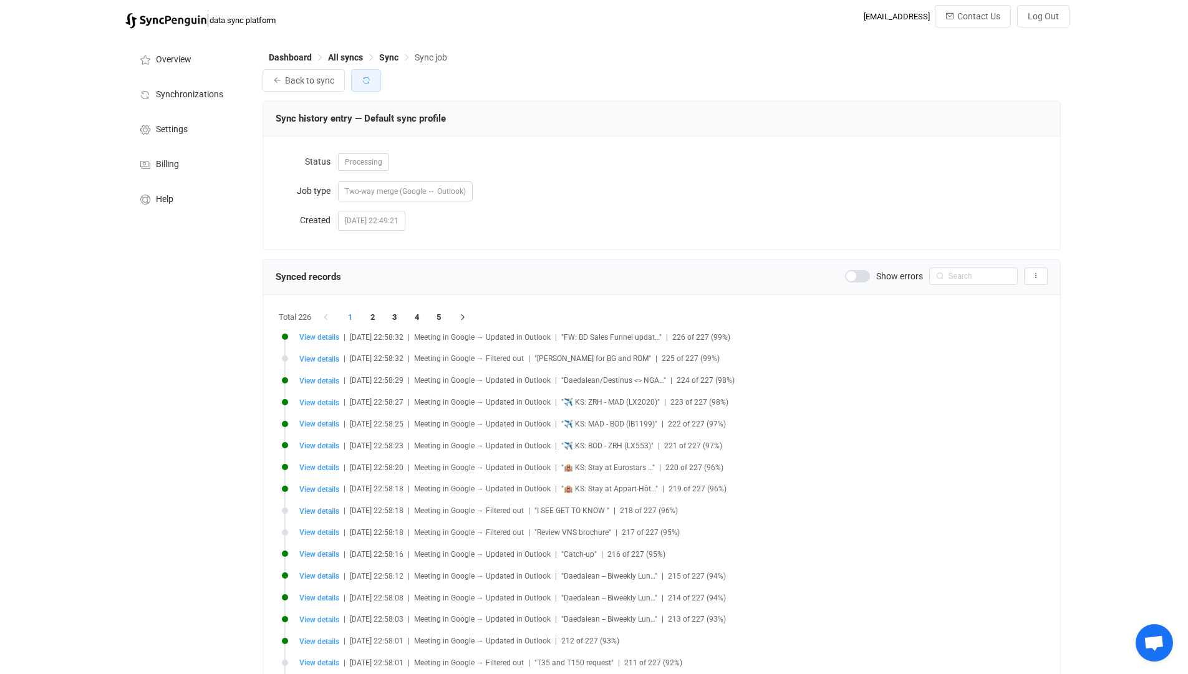
click at [362, 80] on icon "button" at bounding box center [366, 80] width 9 height 9
click at [954, 269] on input "text" at bounding box center [973, 276] width 89 height 17
type input "BPM"
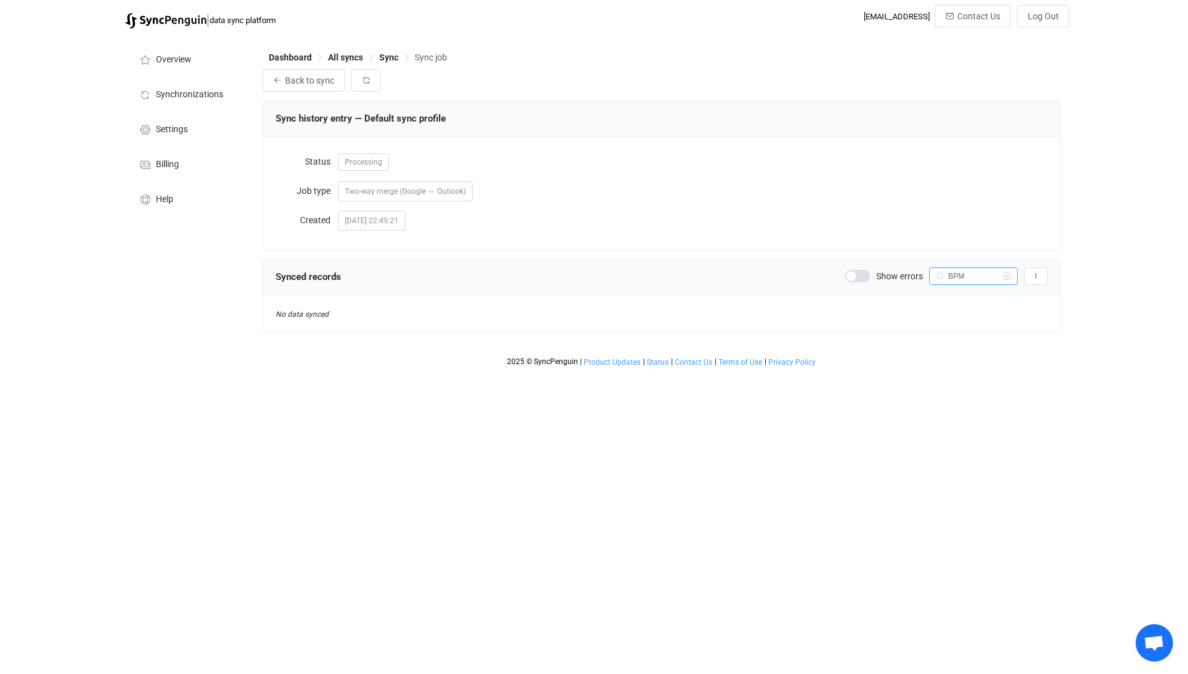
click at [954, 269] on input "BPM" at bounding box center [973, 276] width 89 height 17
click at [923, 216] on div "[DATE] 22:49:21" at bounding box center [693, 220] width 710 height 25
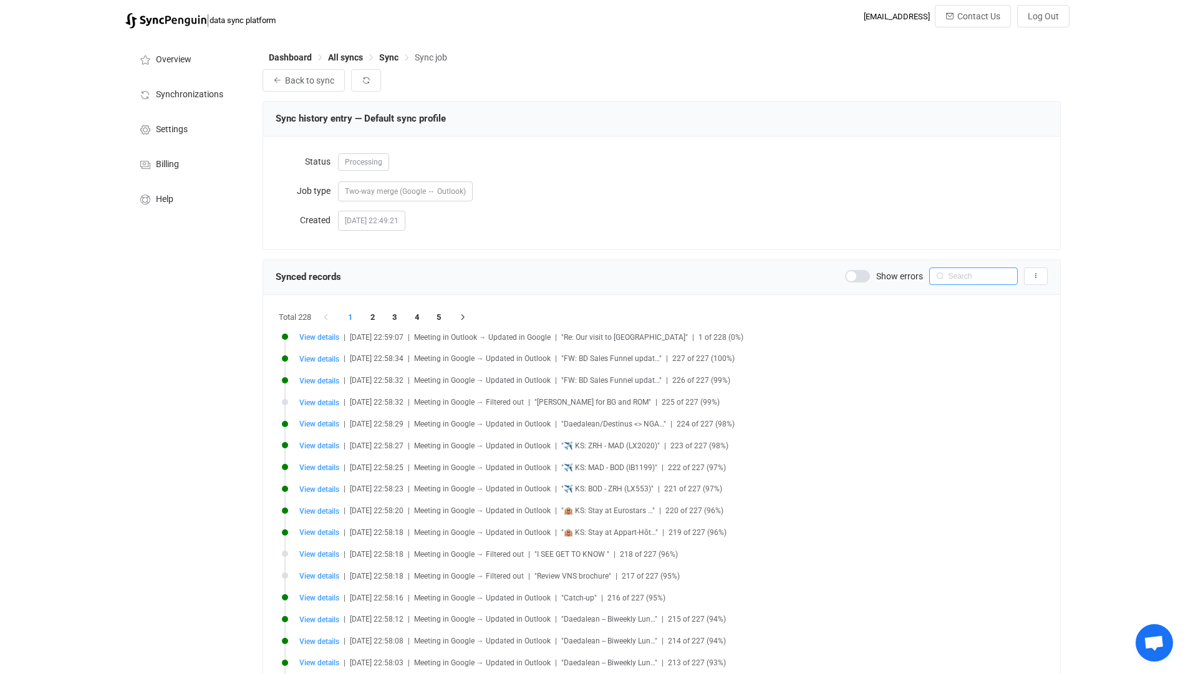
click at [966, 273] on input "text" at bounding box center [973, 276] width 89 height 17
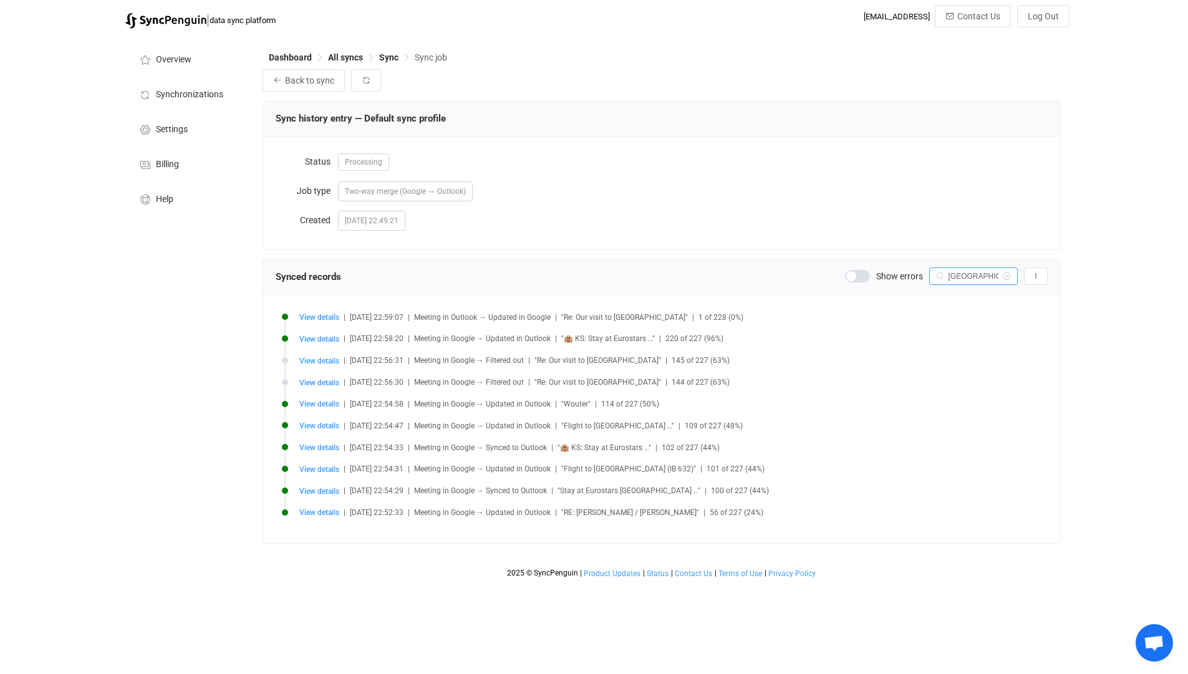
click at [966, 273] on input "Madrid" at bounding box center [973, 276] width 89 height 17
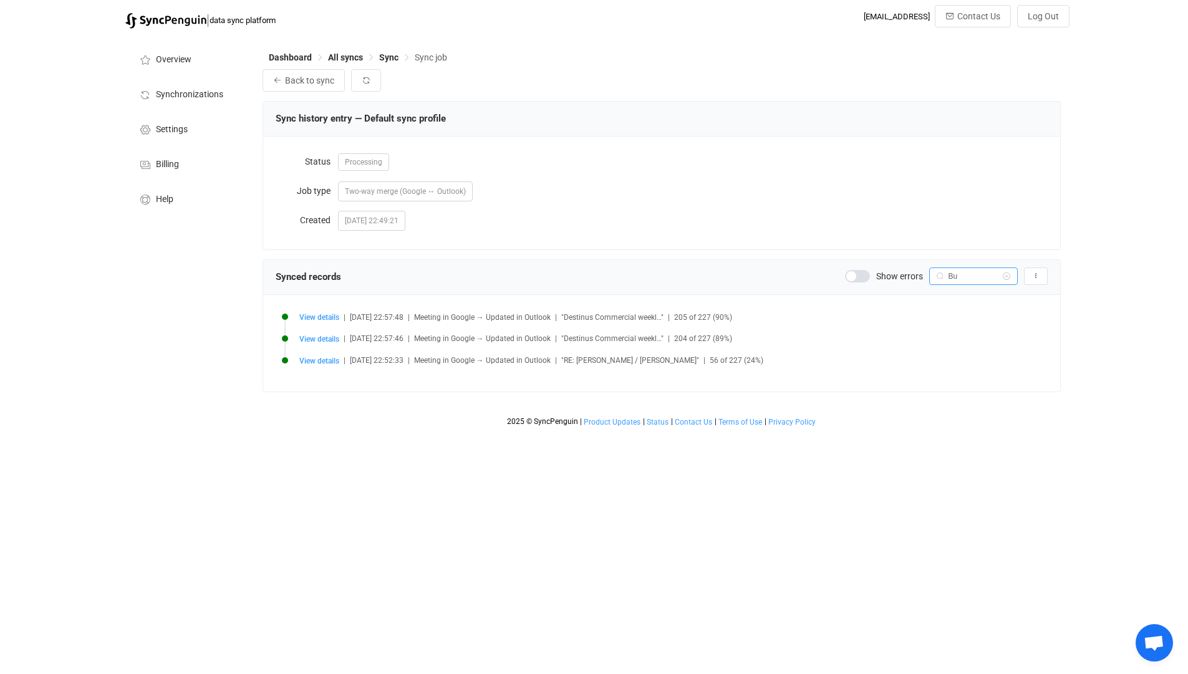
type input "B"
type input "BPM"
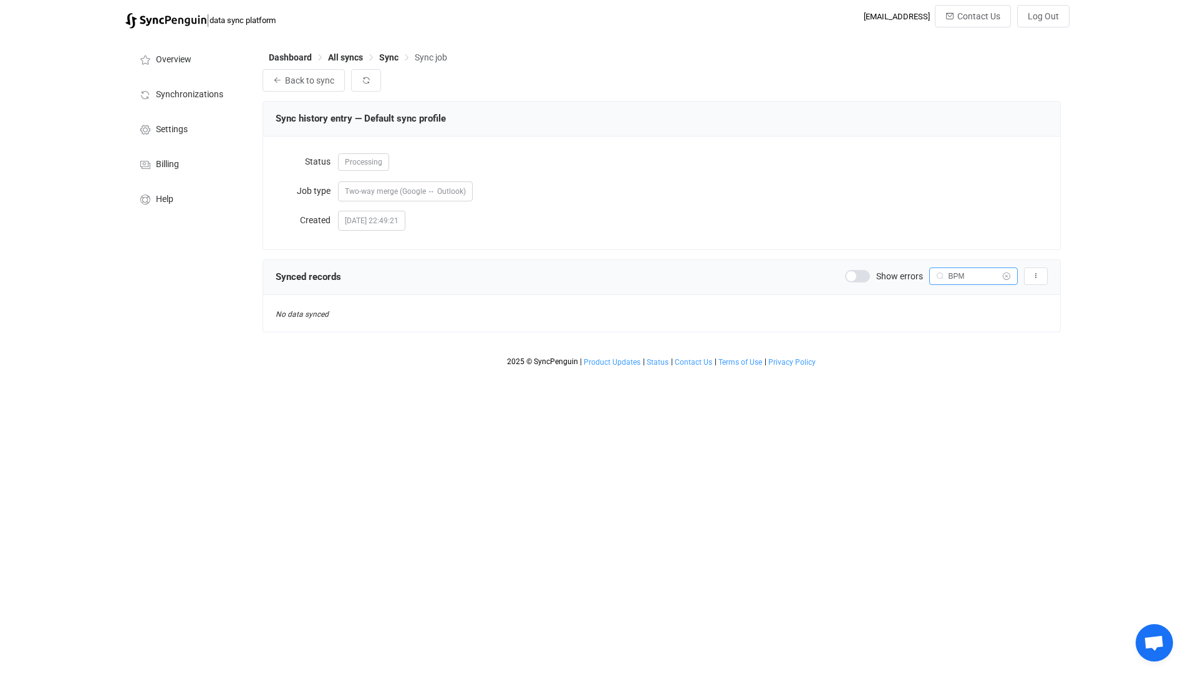
click at [1004, 275] on icon at bounding box center [1007, 276] width 16 height 17
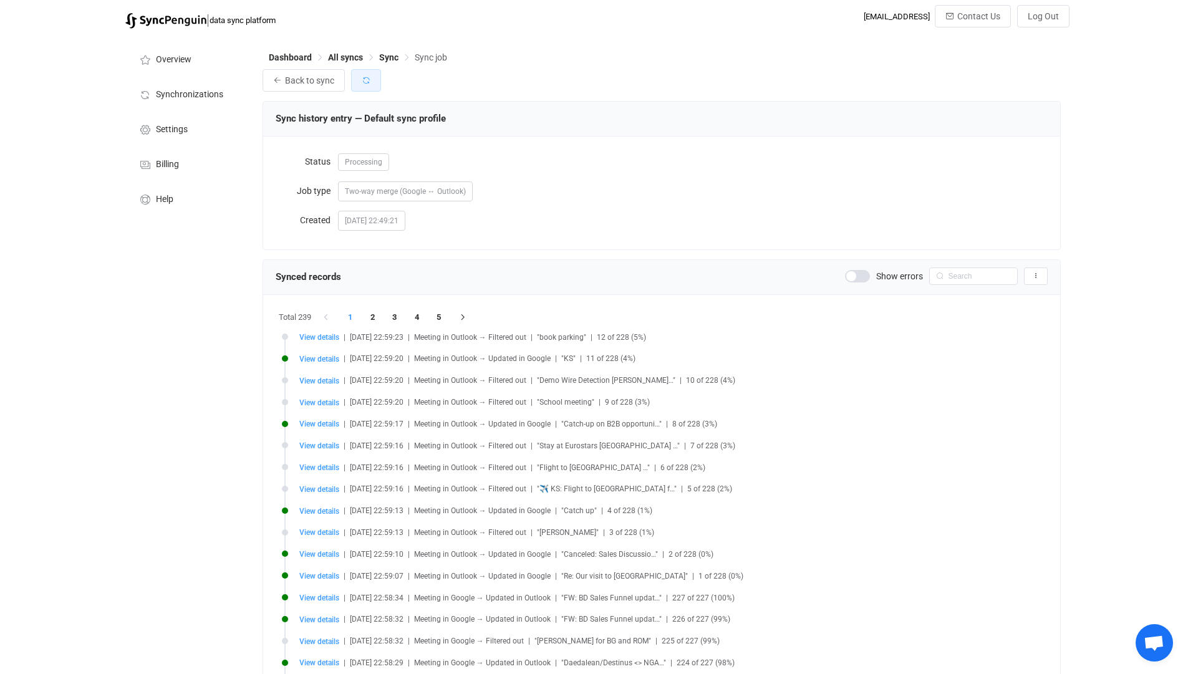
click at [367, 76] on icon "button" at bounding box center [366, 80] width 9 height 9
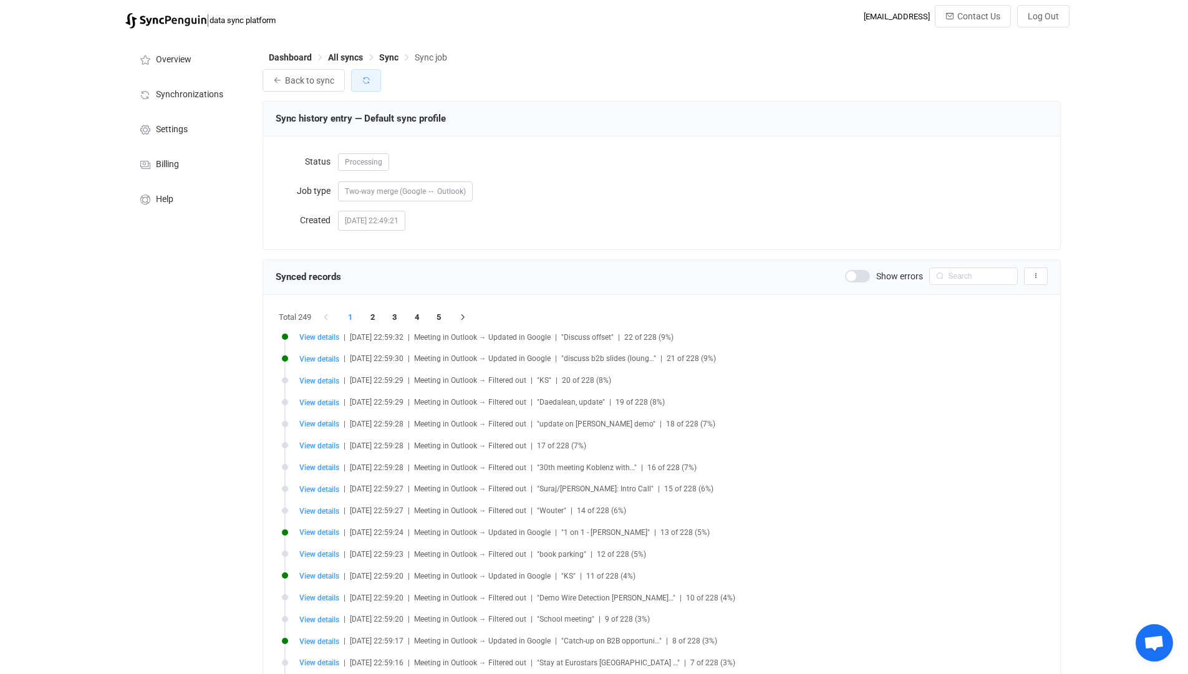
click at [367, 76] on icon "button" at bounding box center [366, 80] width 9 height 9
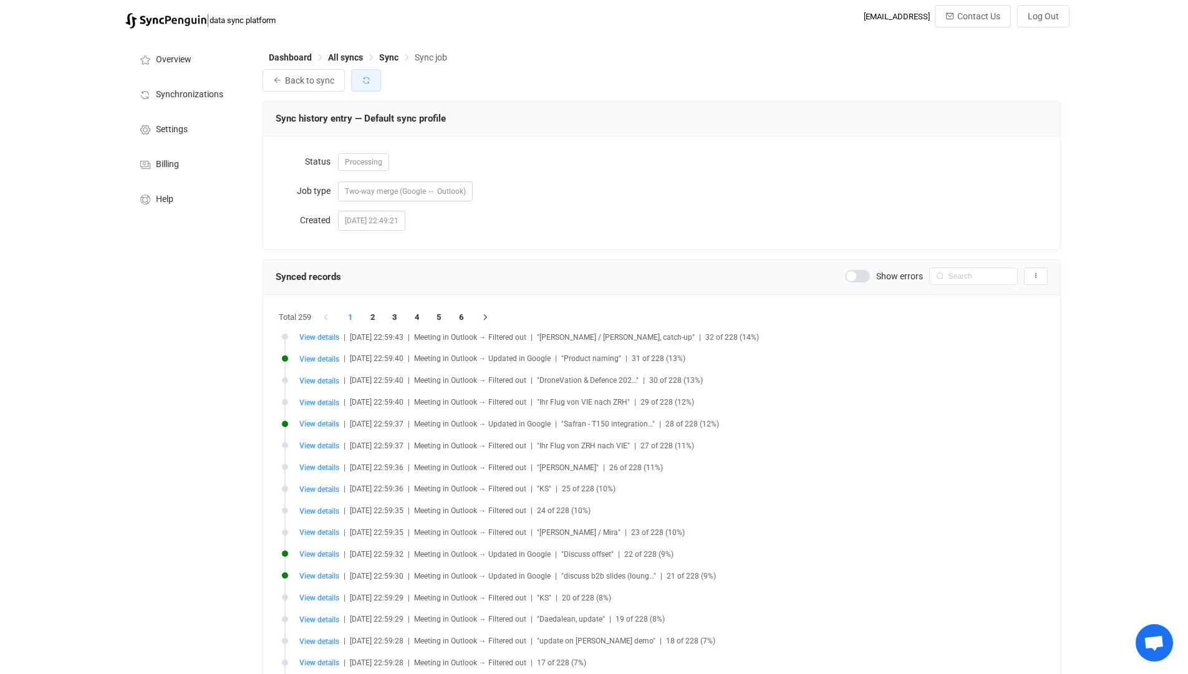
click at [367, 76] on icon "button" at bounding box center [366, 80] width 9 height 9
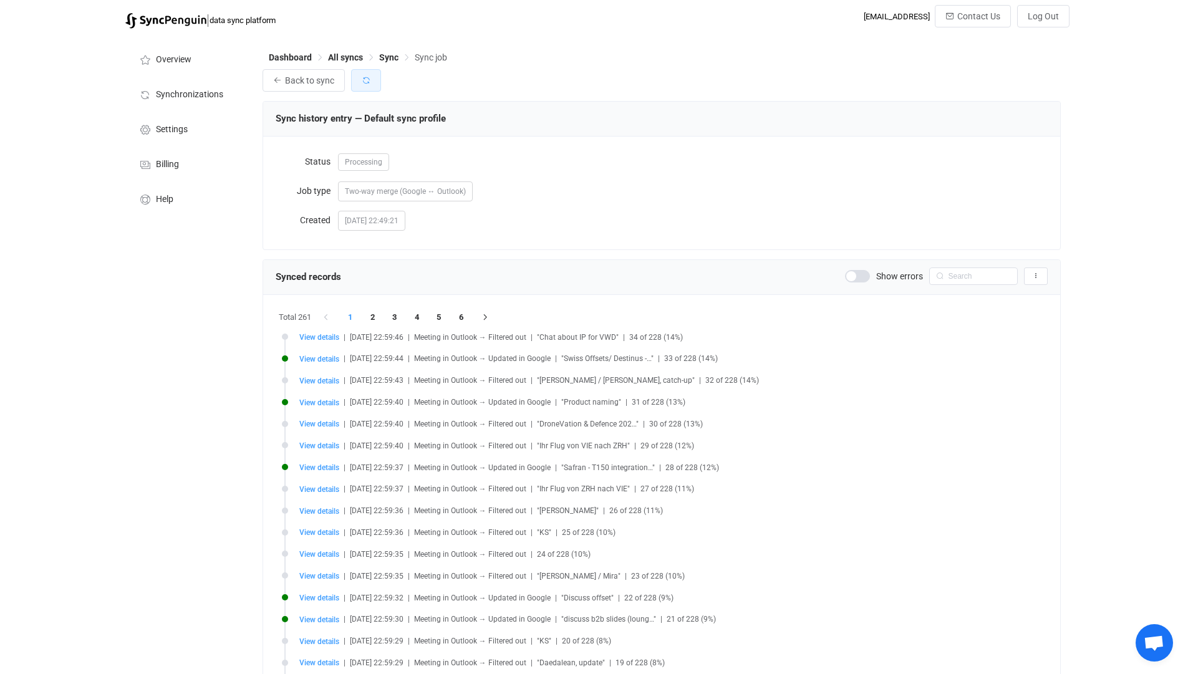
click at [367, 76] on icon "button" at bounding box center [366, 80] width 9 height 9
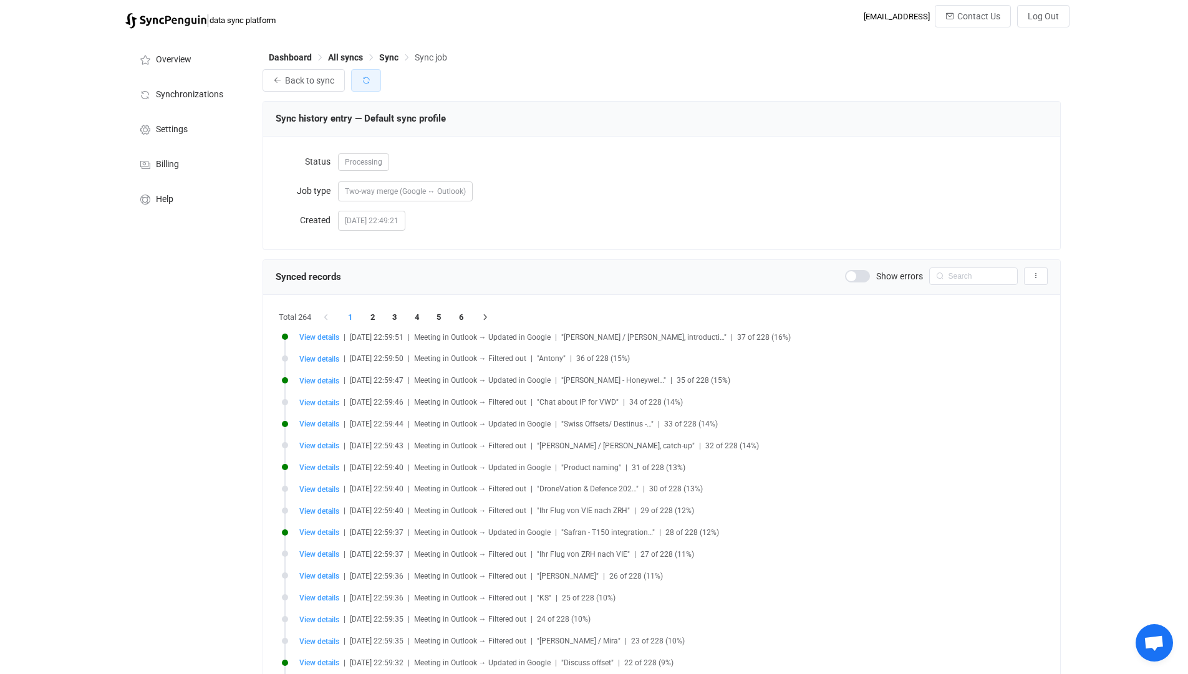
click at [367, 76] on icon "button" at bounding box center [366, 80] width 9 height 9
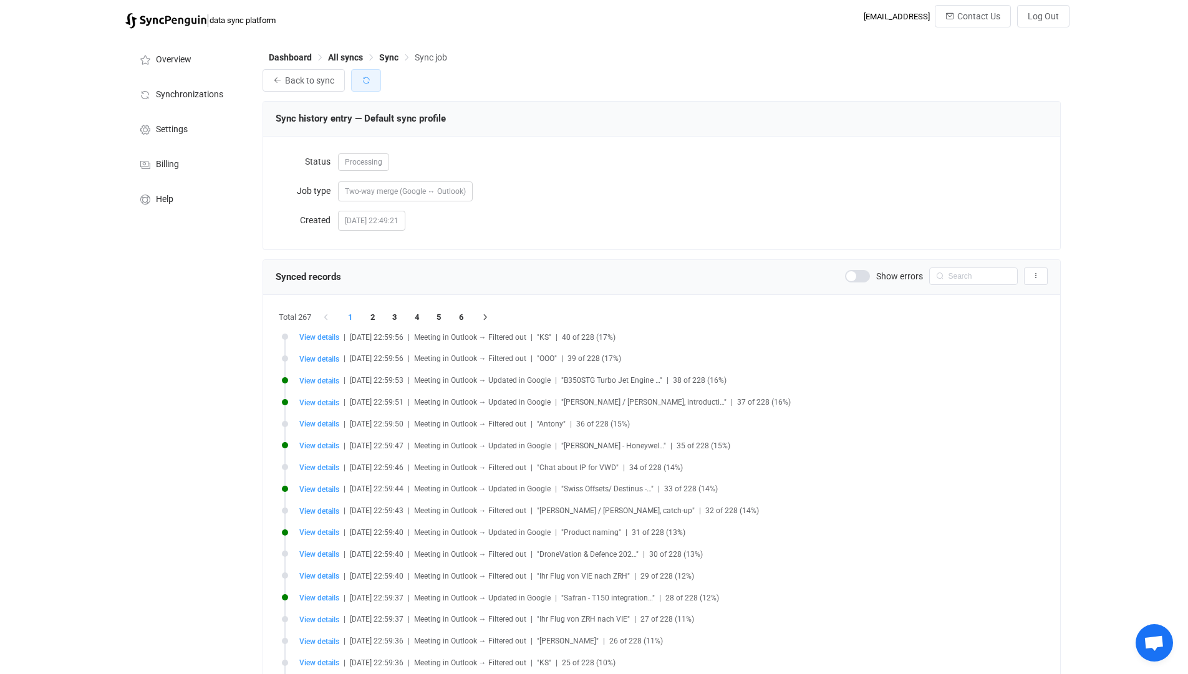
click at [367, 76] on icon "button" at bounding box center [366, 80] width 9 height 9
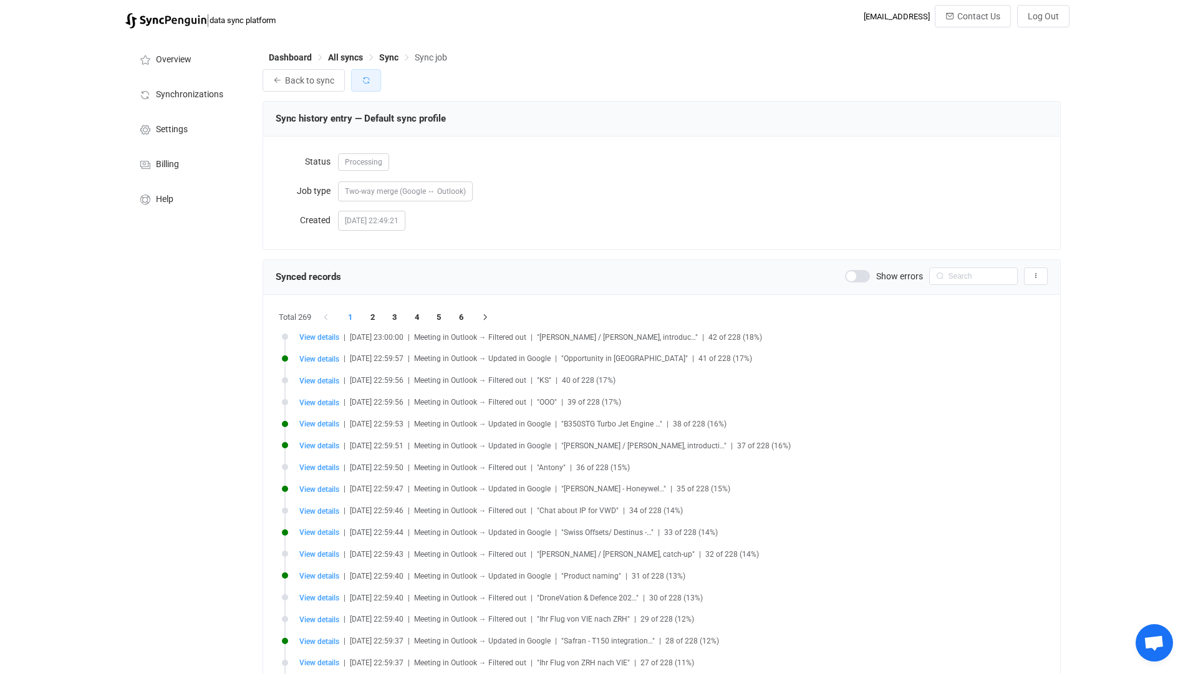
click at [367, 76] on icon "button" at bounding box center [366, 80] width 9 height 9
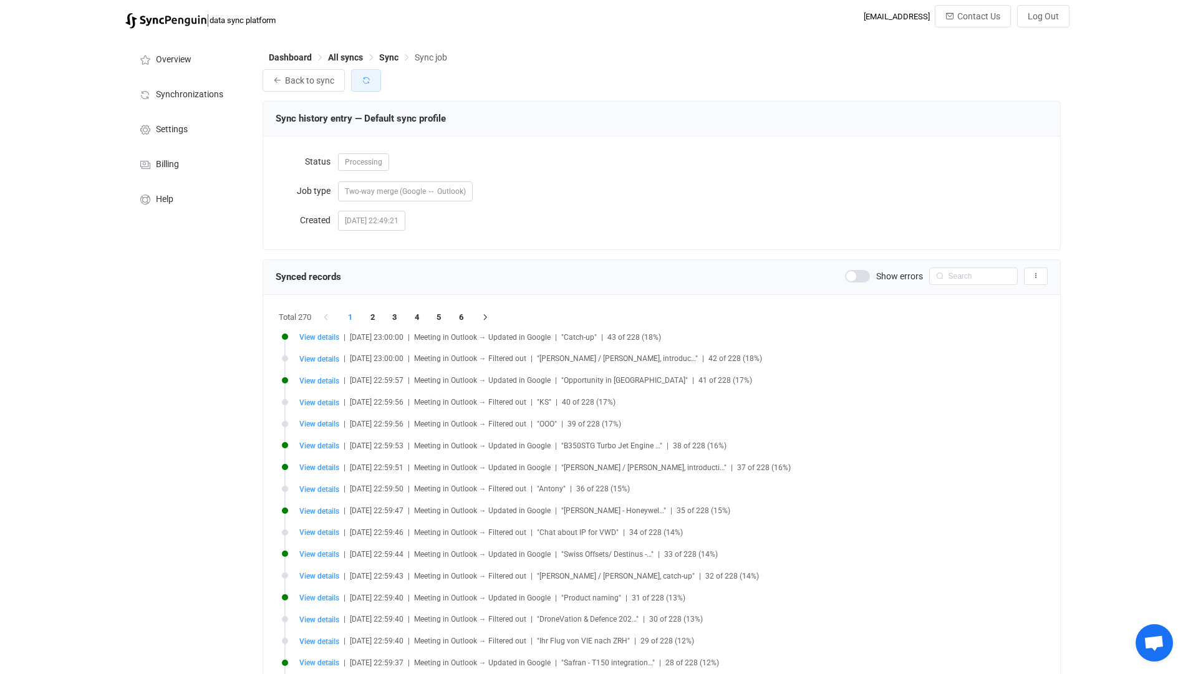
click at [363, 77] on icon "button" at bounding box center [366, 80] width 9 height 9
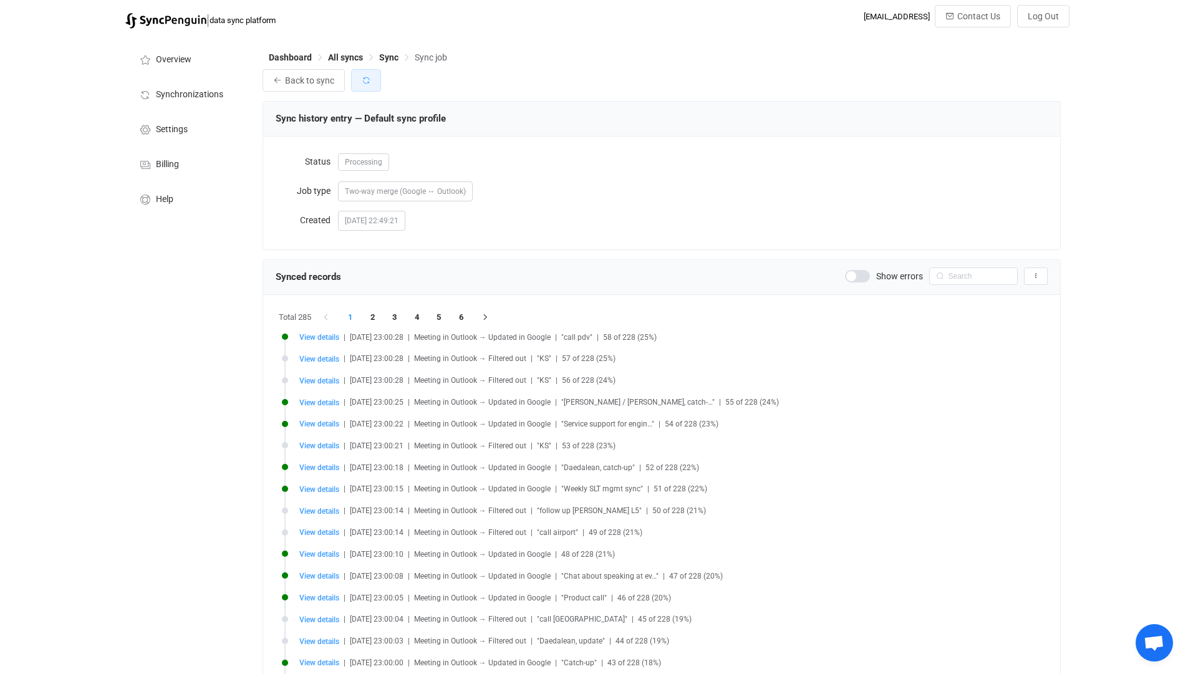
click at [363, 77] on icon "button" at bounding box center [366, 80] width 9 height 9
click at [947, 275] on icon at bounding box center [941, 276] width 16 height 17
click at [972, 282] on input "text" at bounding box center [973, 276] width 89 height 17
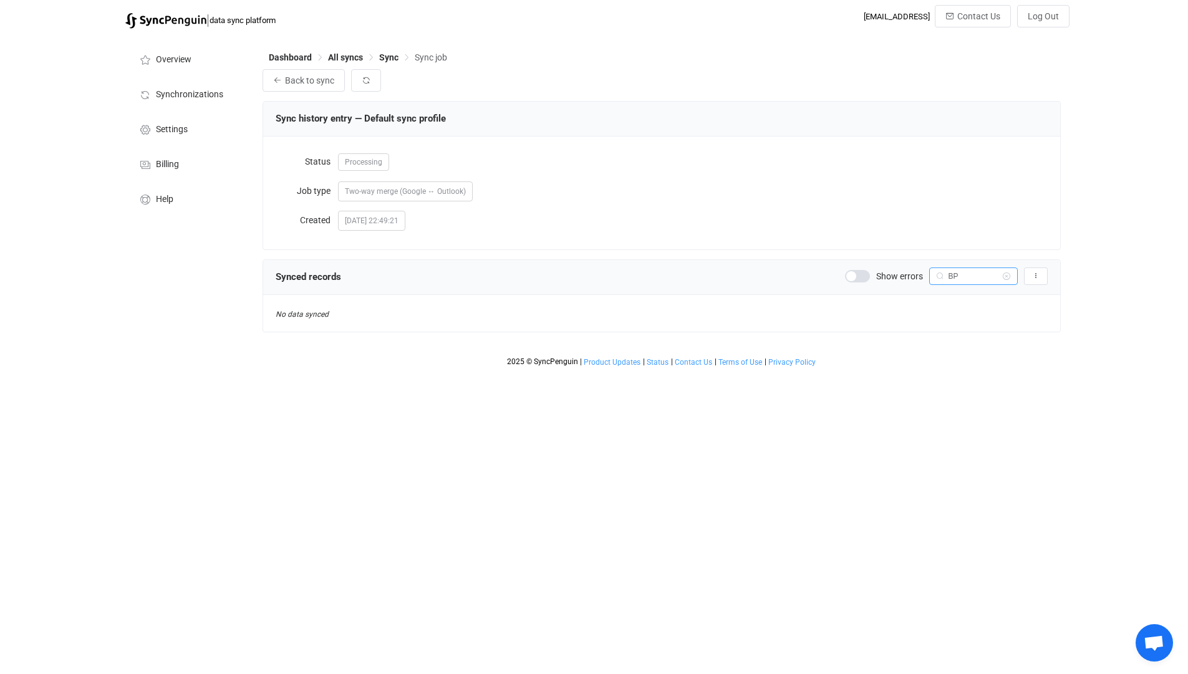
type input "B"
type input "Planning"
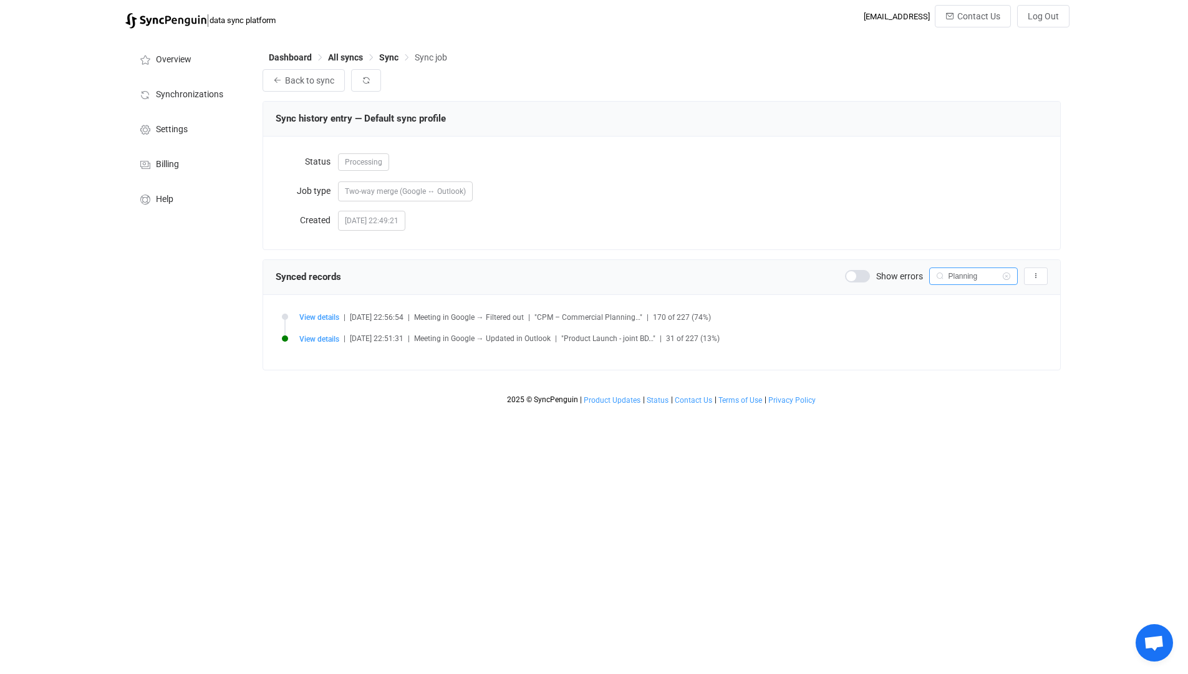
click at [972, 282] on input "Planning" at bounding box center [973, 276] width 89 height 17
click at [1006, 278] on icon at bounding box center [1007, 276] width 16 height 17
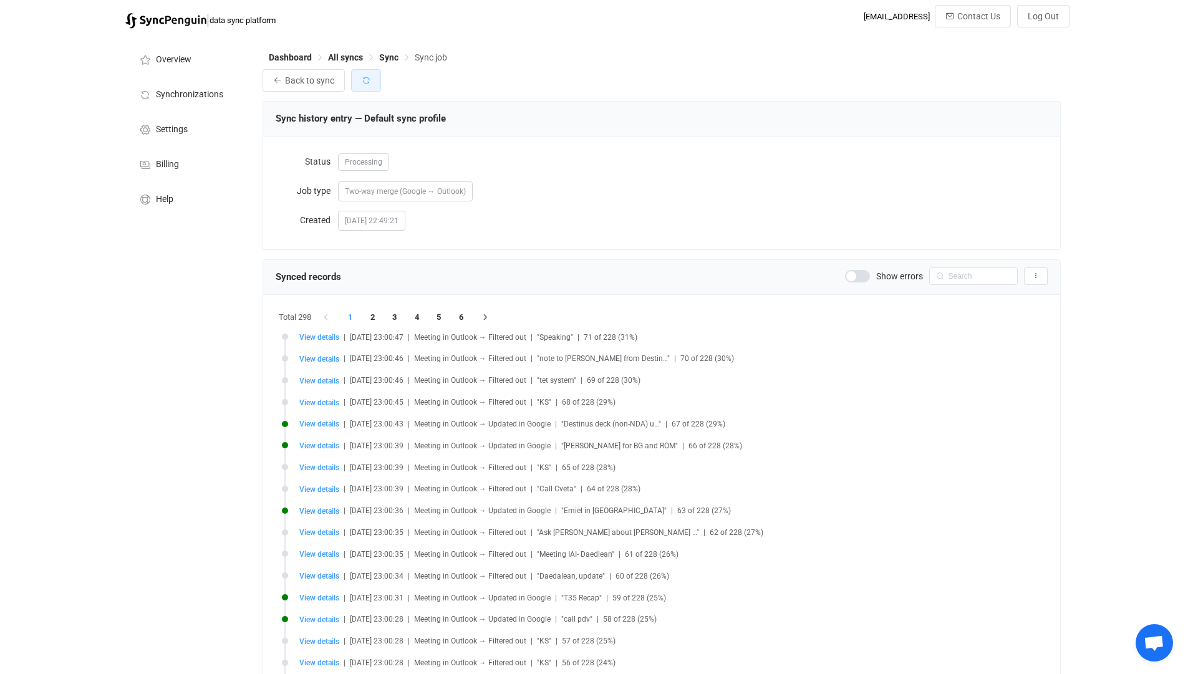
click at [370, 86] on button "button" at bounding box center [366, 80] width 30 height 22
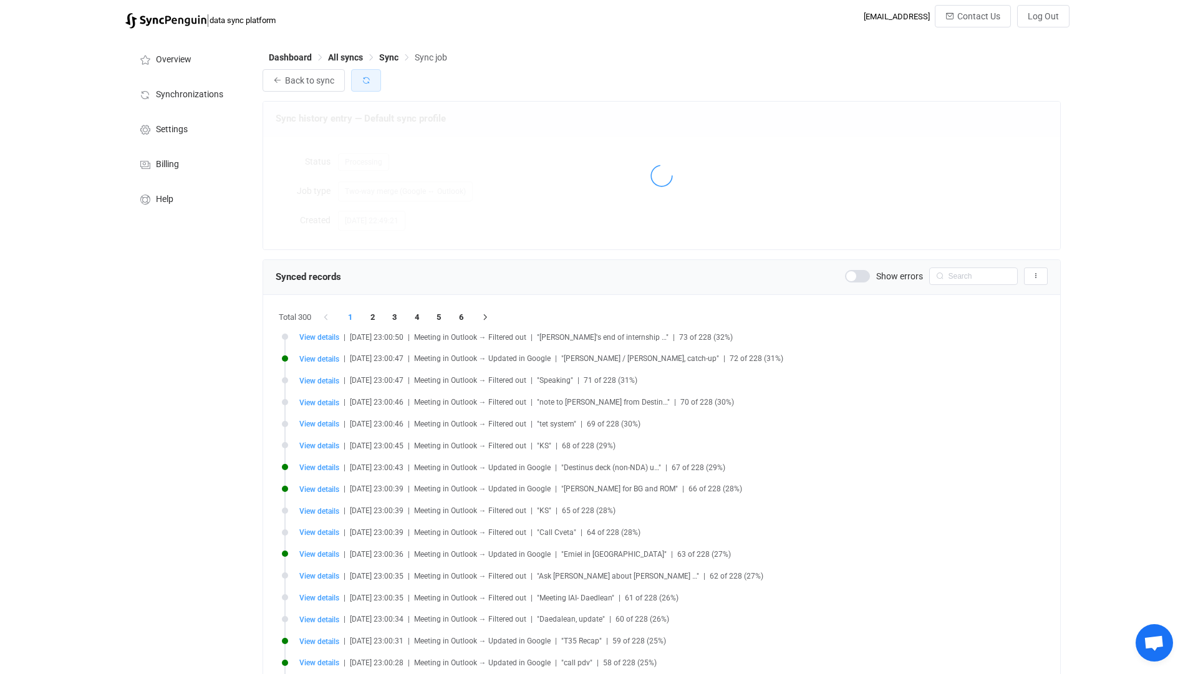
click at [370, 86] on button "button" at bounding box center [366, 80] width 30 height 22
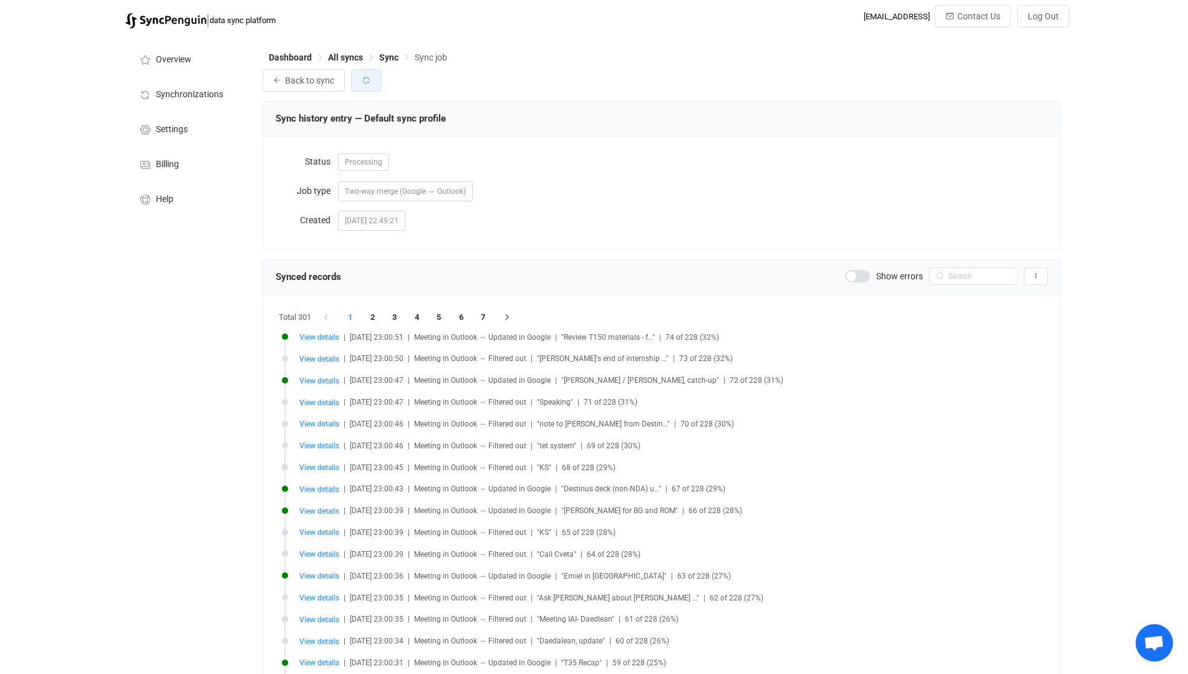
click at [362, 81] on icon "button" at bounding box center [366, 80] width 9 height 9
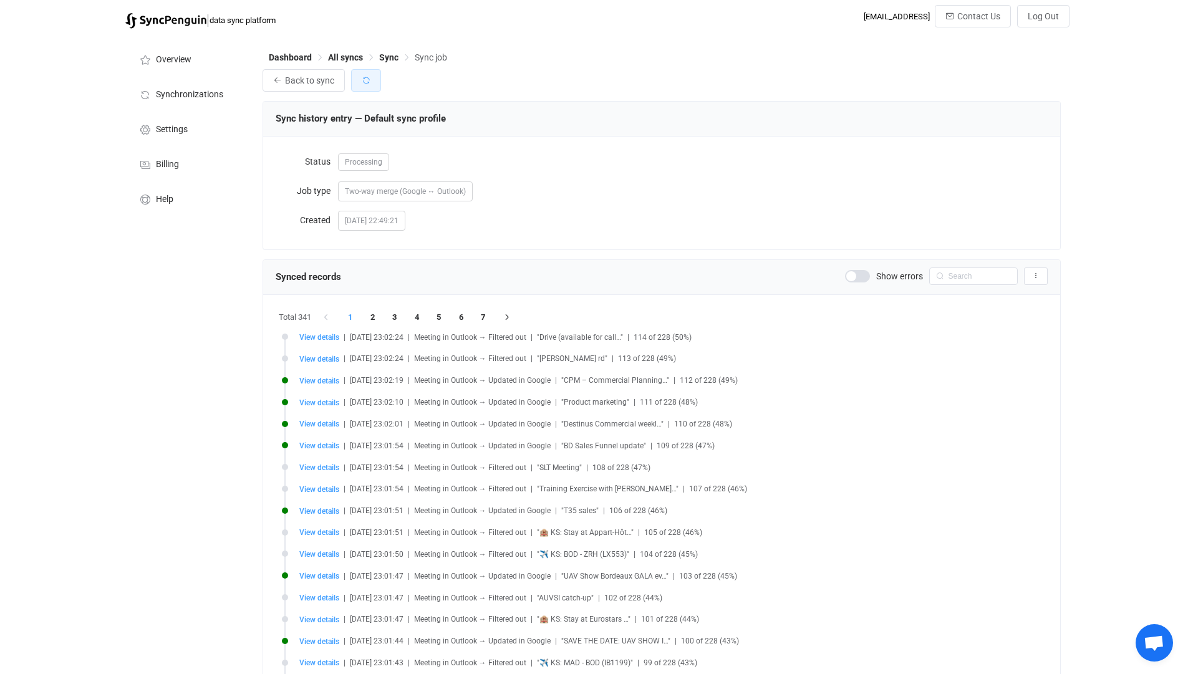
click at [362, 81] on icon "button" at bounding box center [366, 80] width 9 height 9
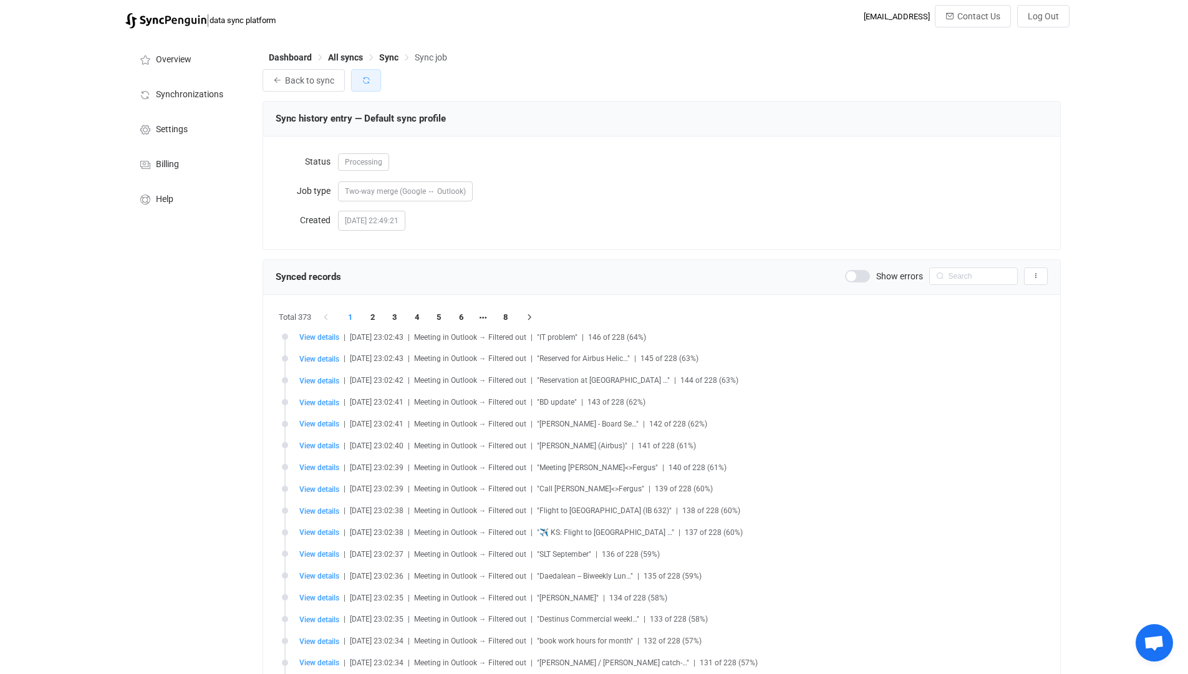
click at [362, 81] on icon "button" at bounding box center [366, 80] width 9 height 9
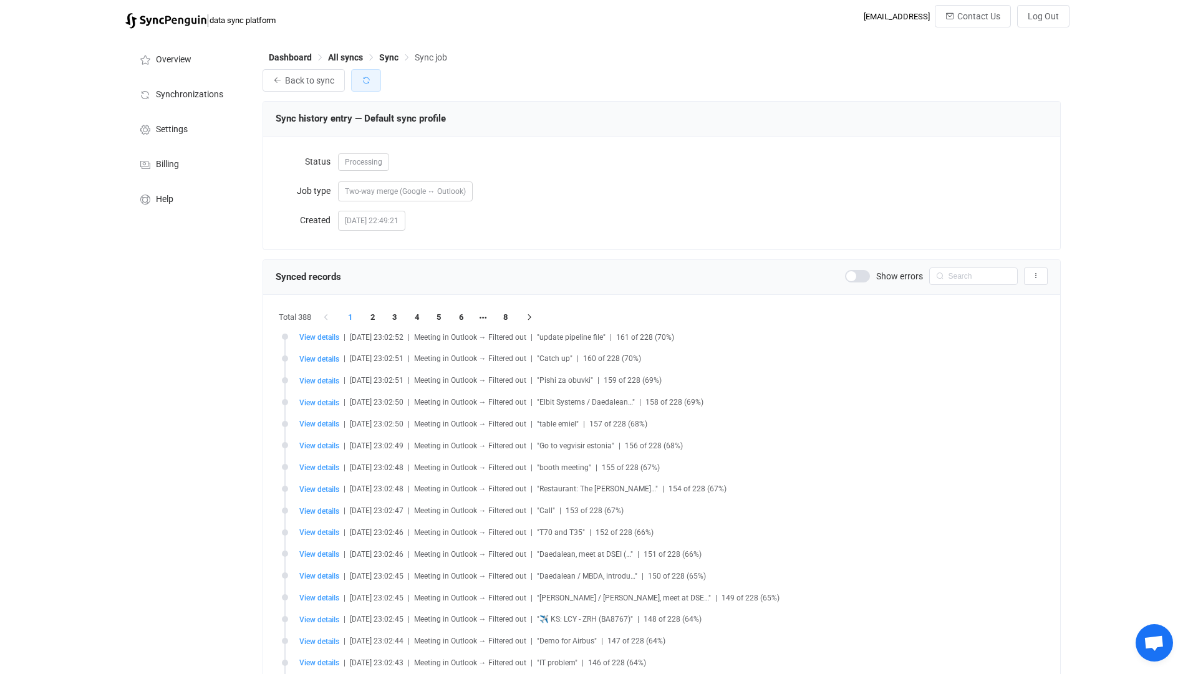
click at [362, 81] on icon "button" at bounding box center [366, 80] width 9 height 9
click at [966, 285] on input "text" at bounding box center [973, 276] width 89 height 17
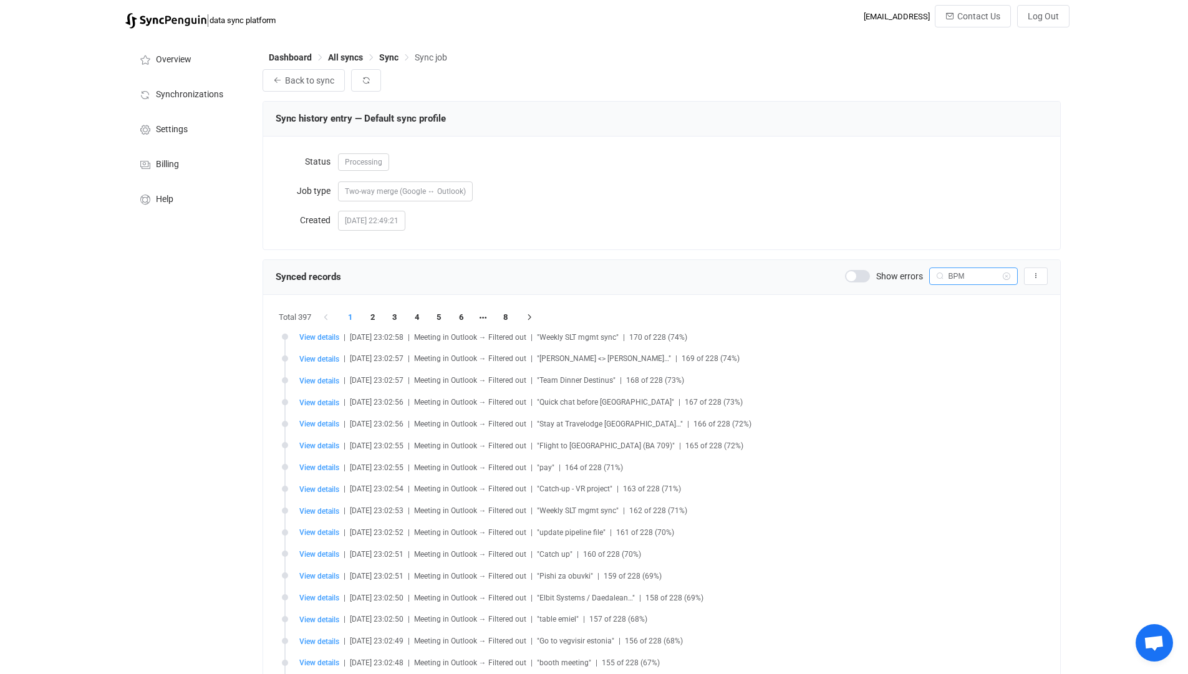
type input "BPM"
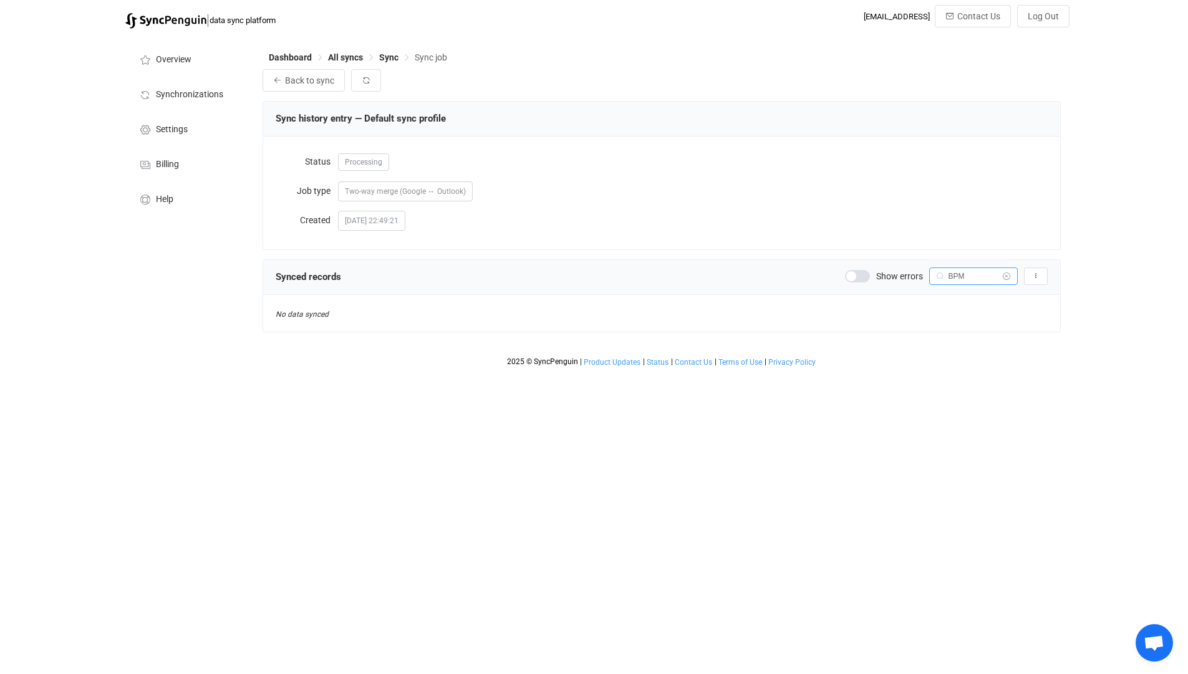
click at [1003, 281] on icon at bounding box center [1007, 276] width 16 height 17
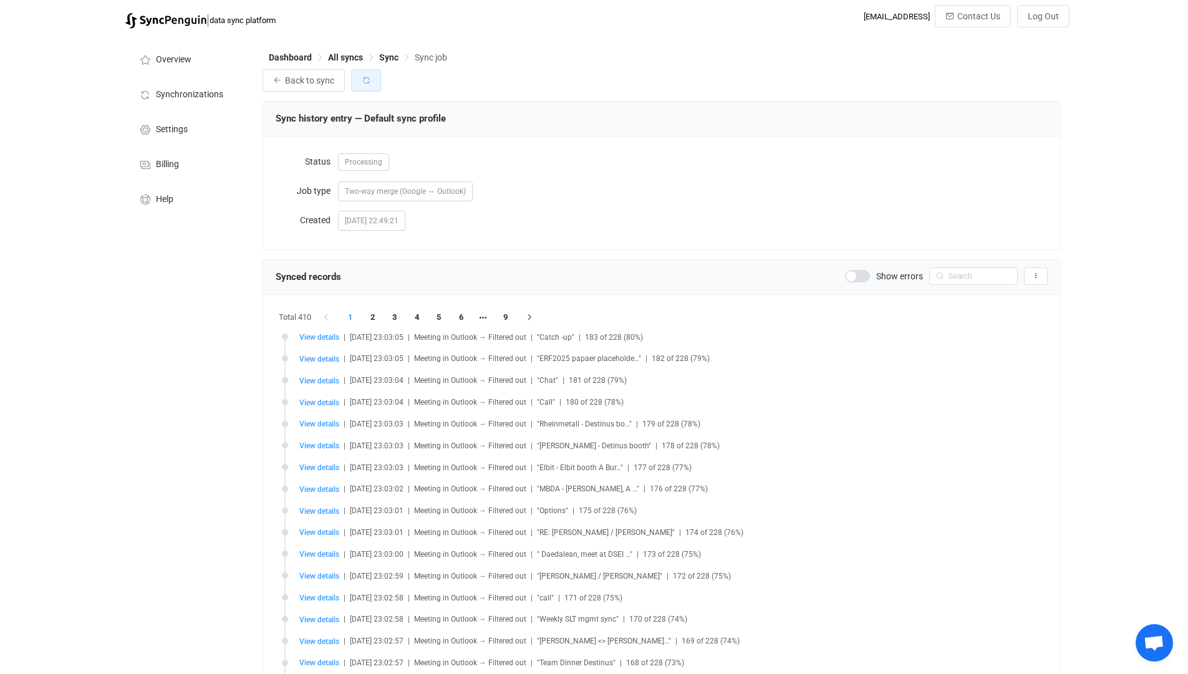
click at [373, 80] on button "button" at bounding box center [366, 80] width 30 height 22
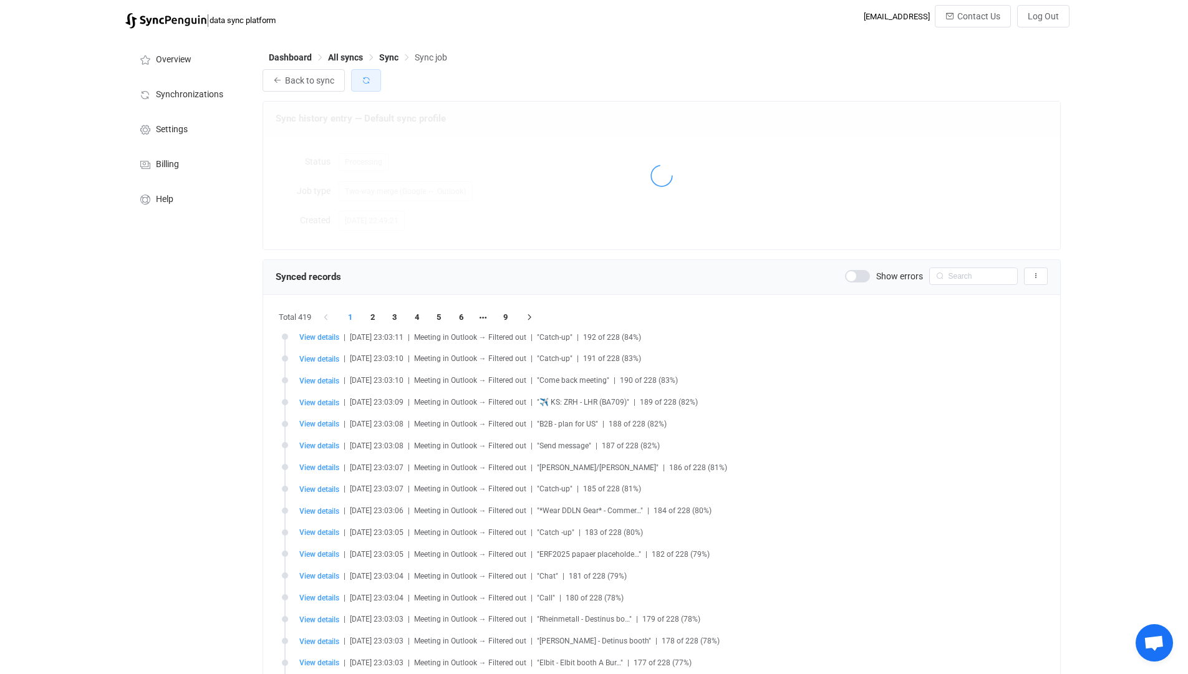
click at [373, 80] on button "button" at bounding box center [366, 80] width 30 height 22
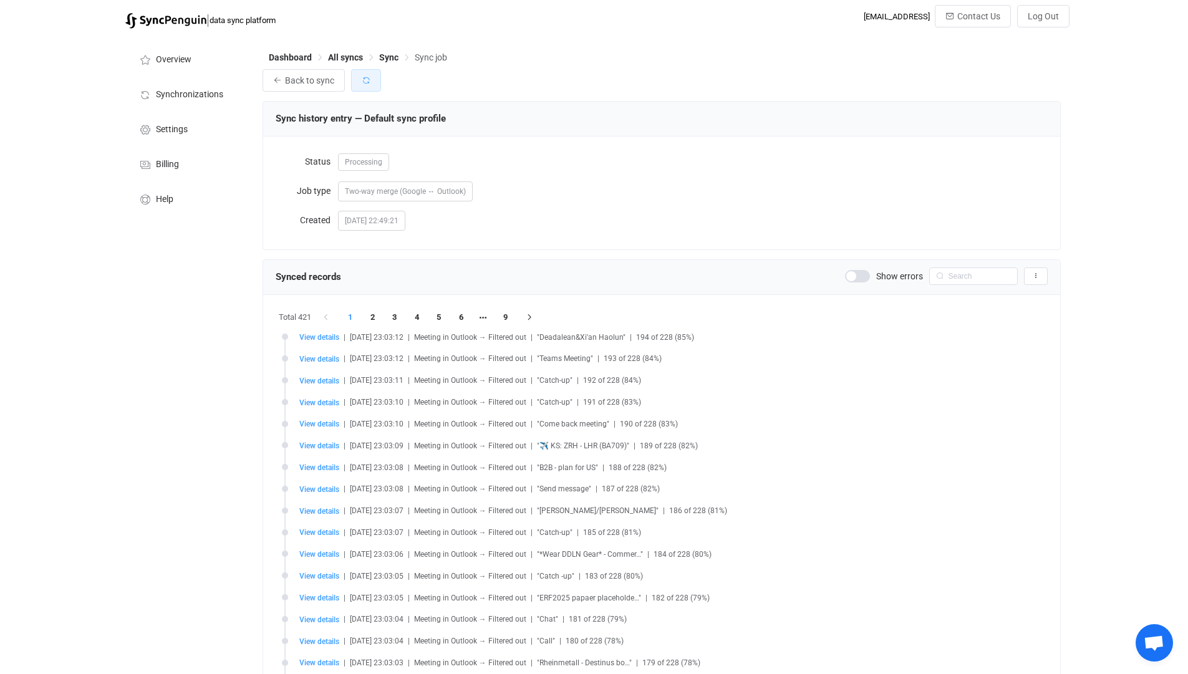
click at [373, 80] on button "button" at bounding box center [366, 80] width 30 height 22
click at [388, 59] on span "Sync" at bounding box center [388, 57] width 19 height 10
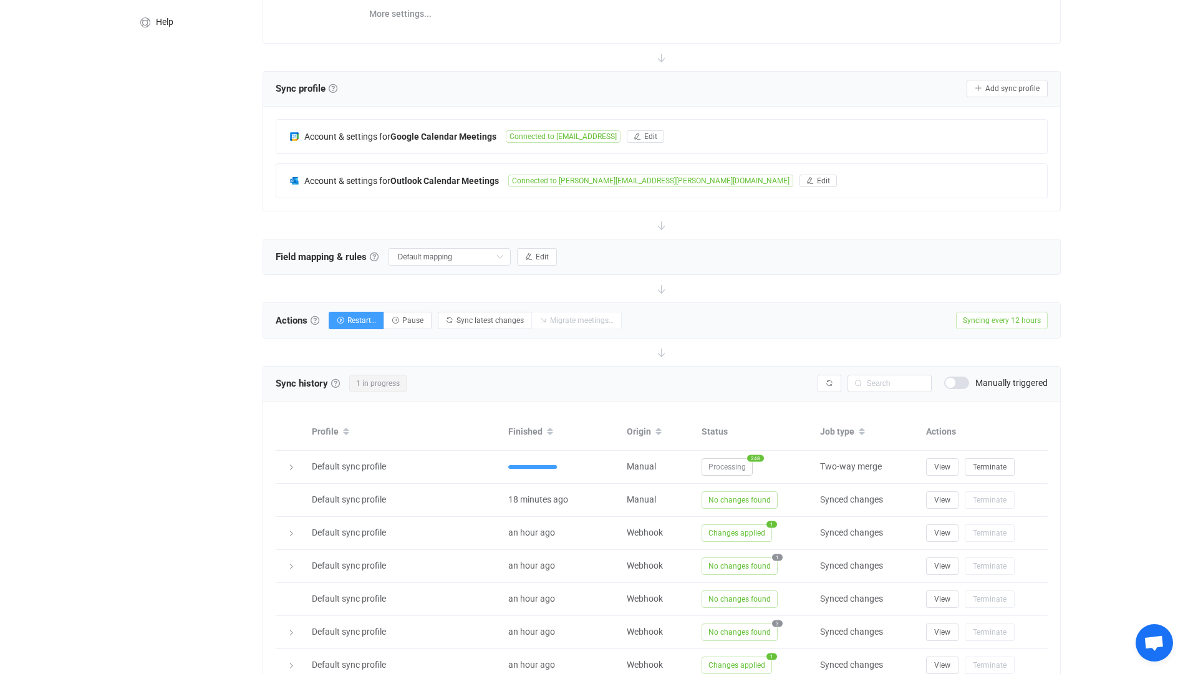
scroll to position [197, 0]
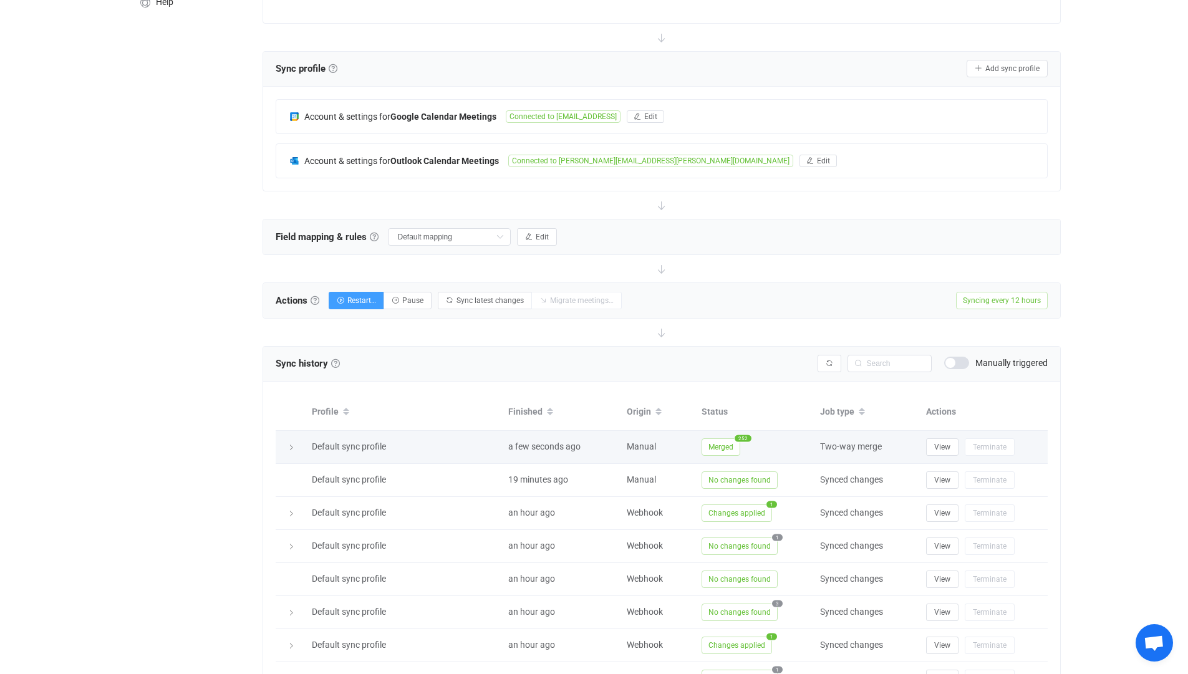
click at [289, 445] on icon at bounding box center [291, 447] width 7 height 7
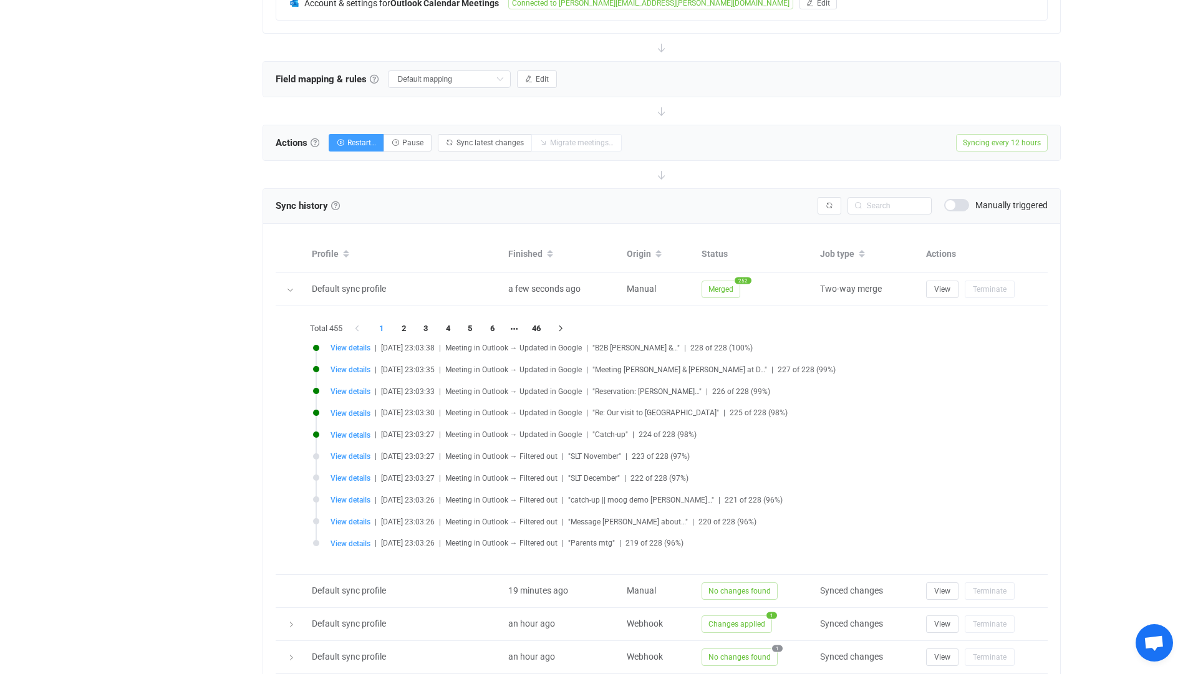
scroll to position [357, 0]
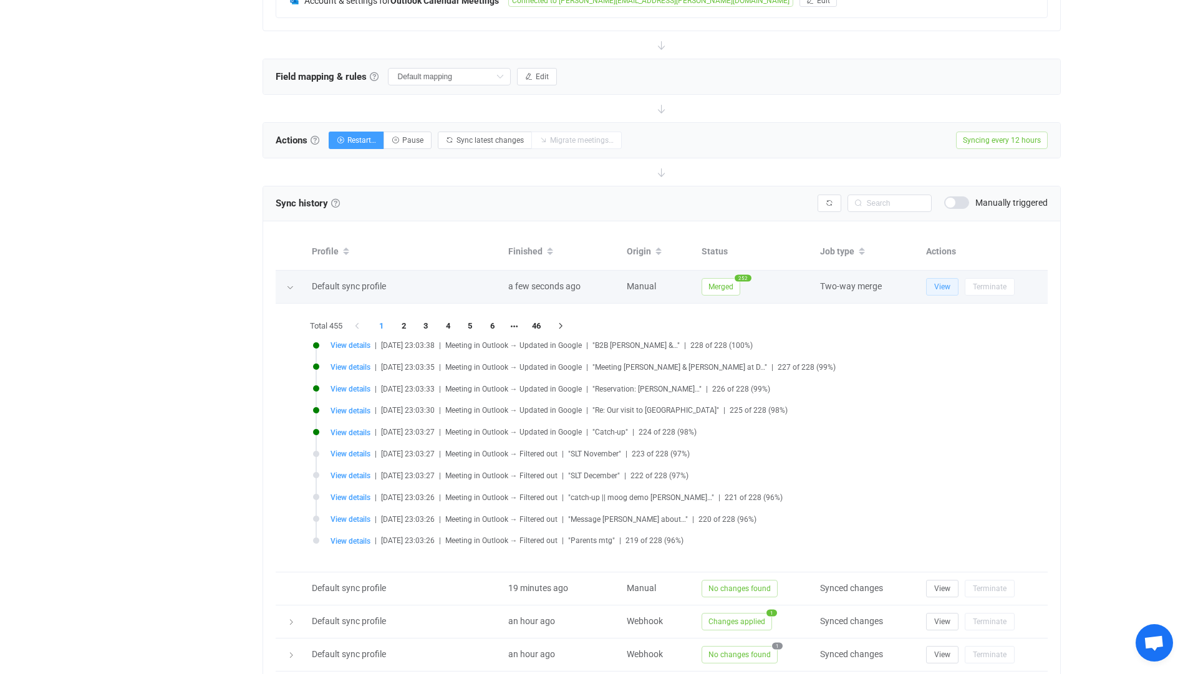
click at [951, 286] on button "View" at bounding box center [942, 286] width 32 height 17
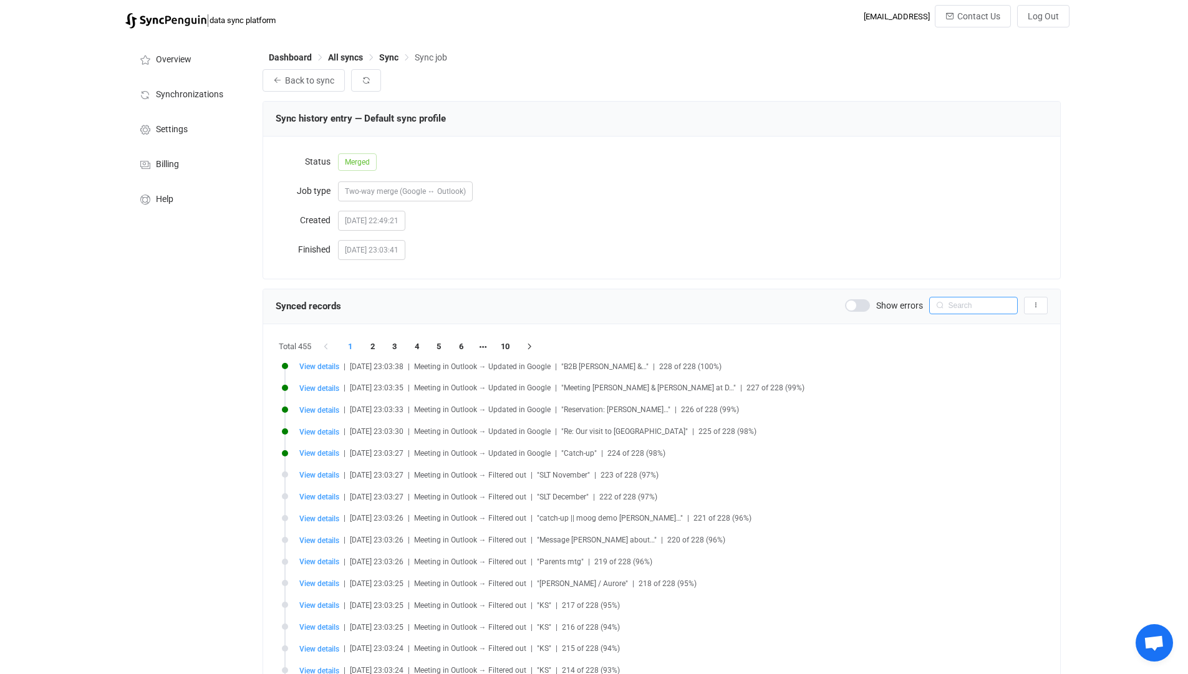
click at [969, 308] on input "text" at bounding box center [973, 305] width 89 height 17
type input "BPM"
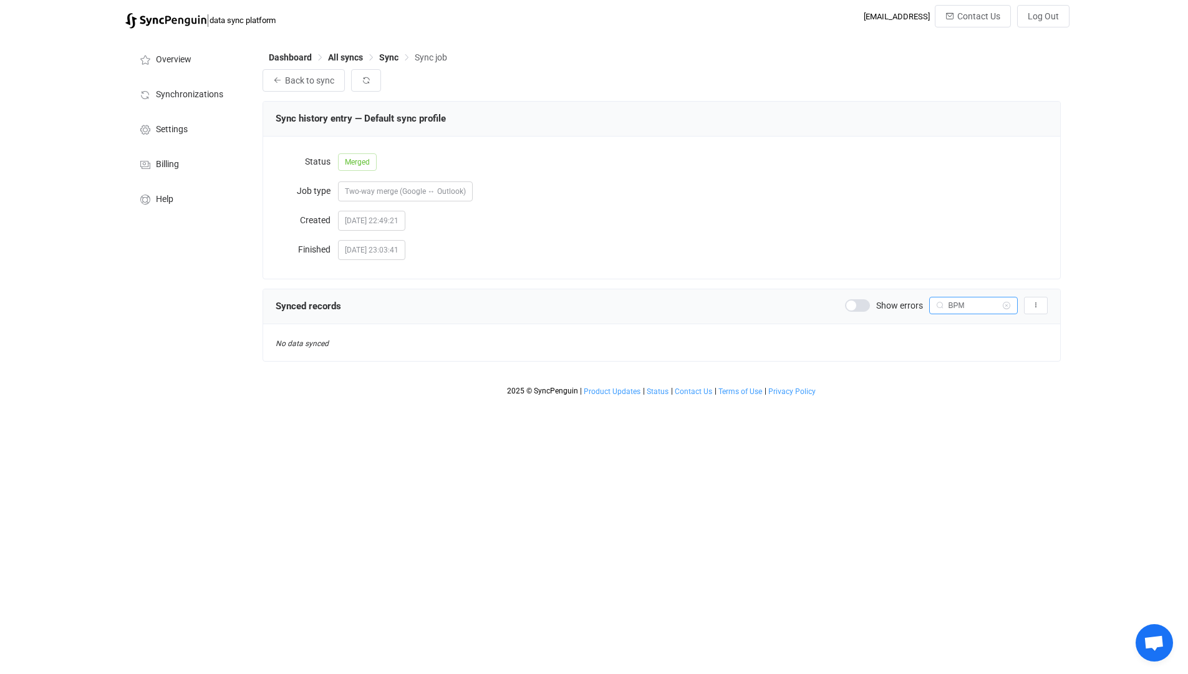
click at [969, 308] on input "BPM" at bounding box center [973, 305] width 89 height 17
click at [885, 403] on html "| data sync platform [EMAIL_ADDRESS] Contact Us Log Out Overview Synchronizatio…" at bounding box center [594, 201] width 1188 height 403
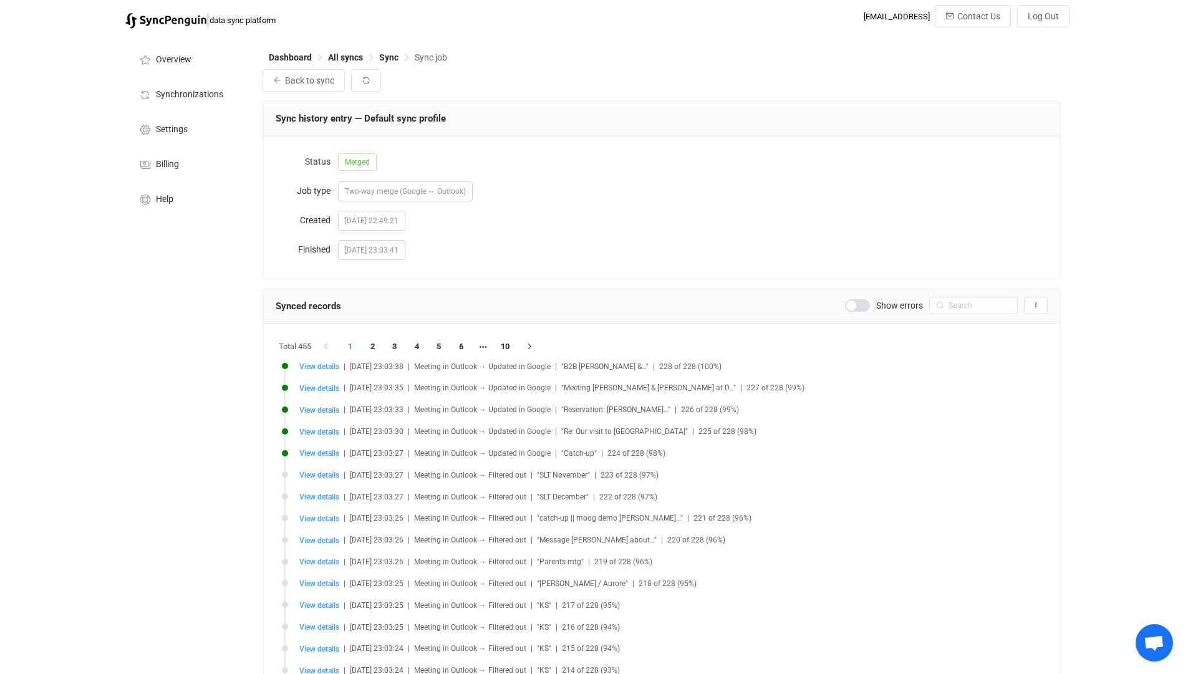
click at [863, 305] on span at bounding box center [857, 305] width 25 height 12
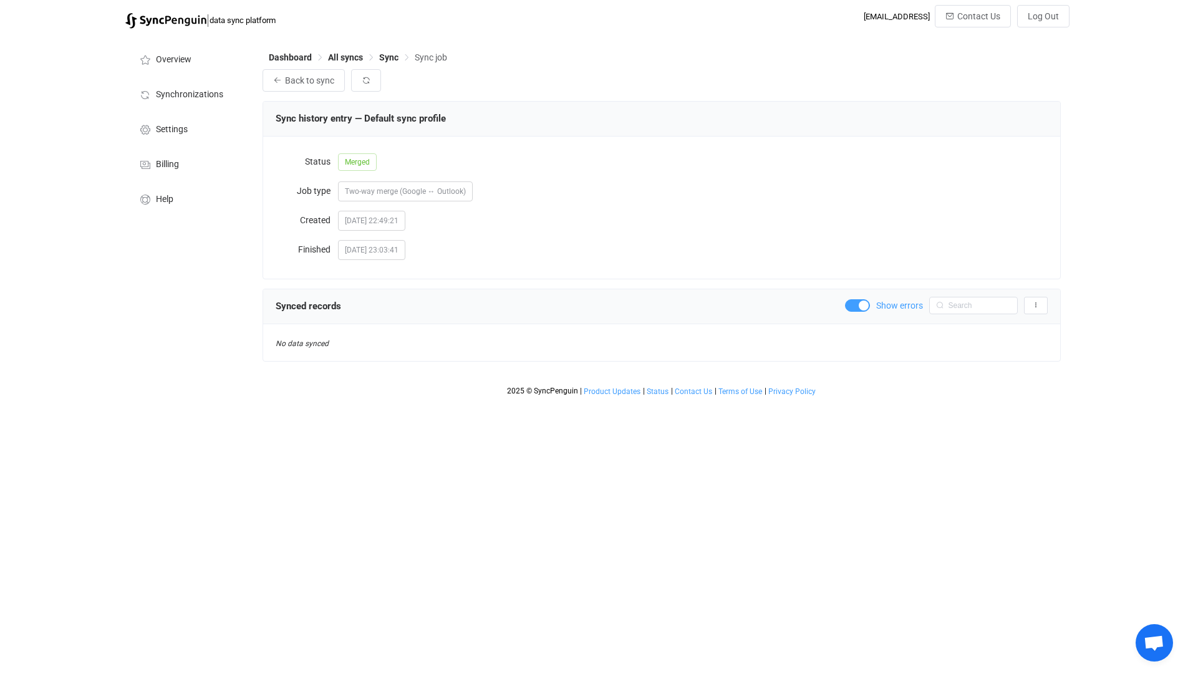
click at [863, 305] on span at bounding box center [857, 305] width 25 height 12
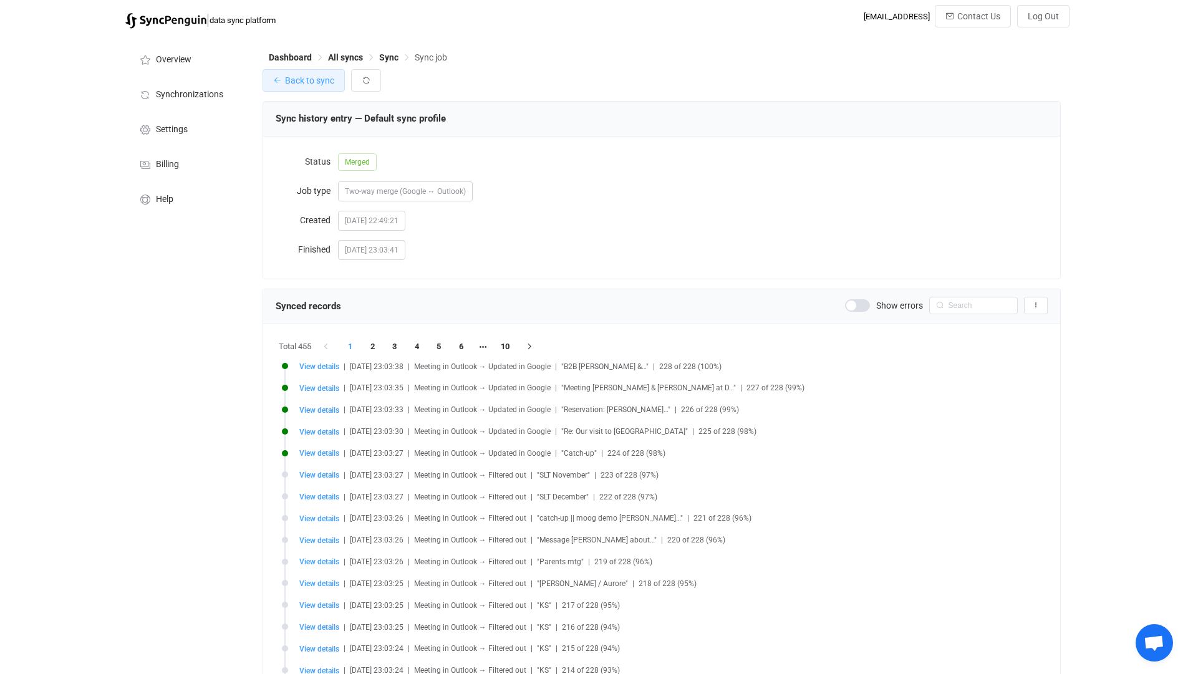
click at [322, 79] on span "Back to sync" at bounding box center [309, 80] width 49 height 10
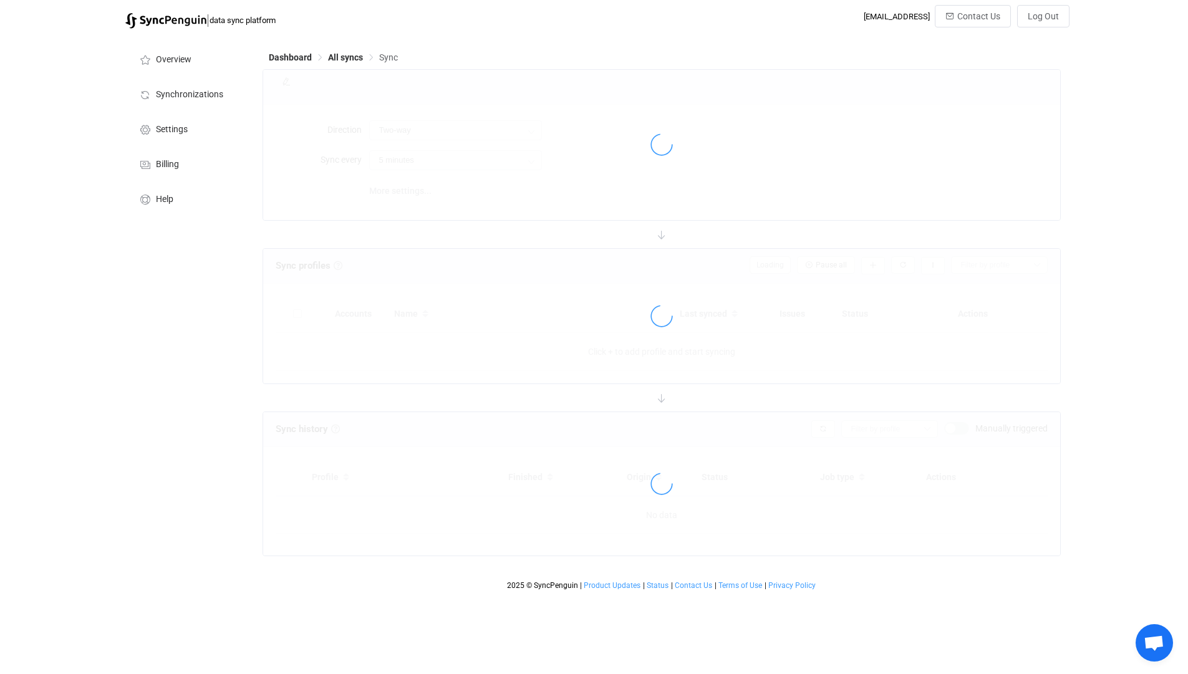
type input "12 hours"
